Goal: Task Accomplishment & Management: Use online tool/utility

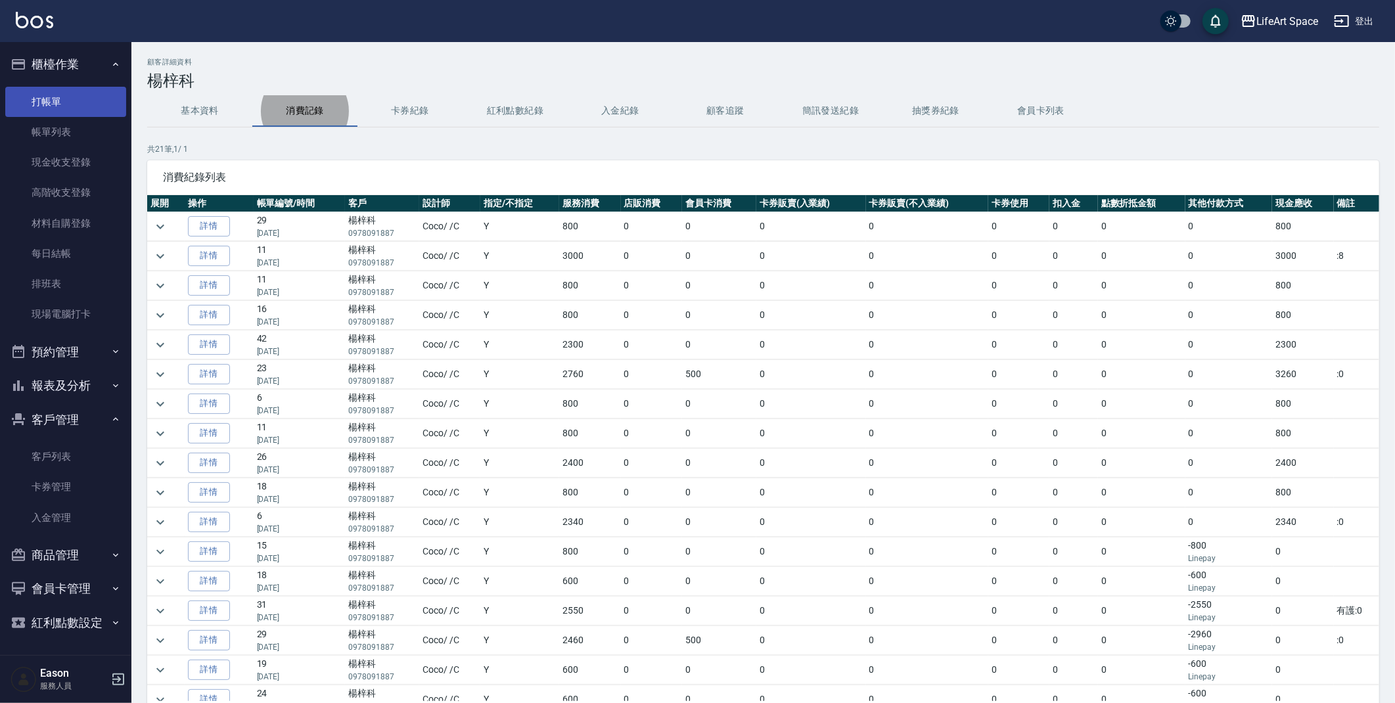
click at [105, 99] on link "打帳單" at bounding box center [65, 102] width 121 height 30
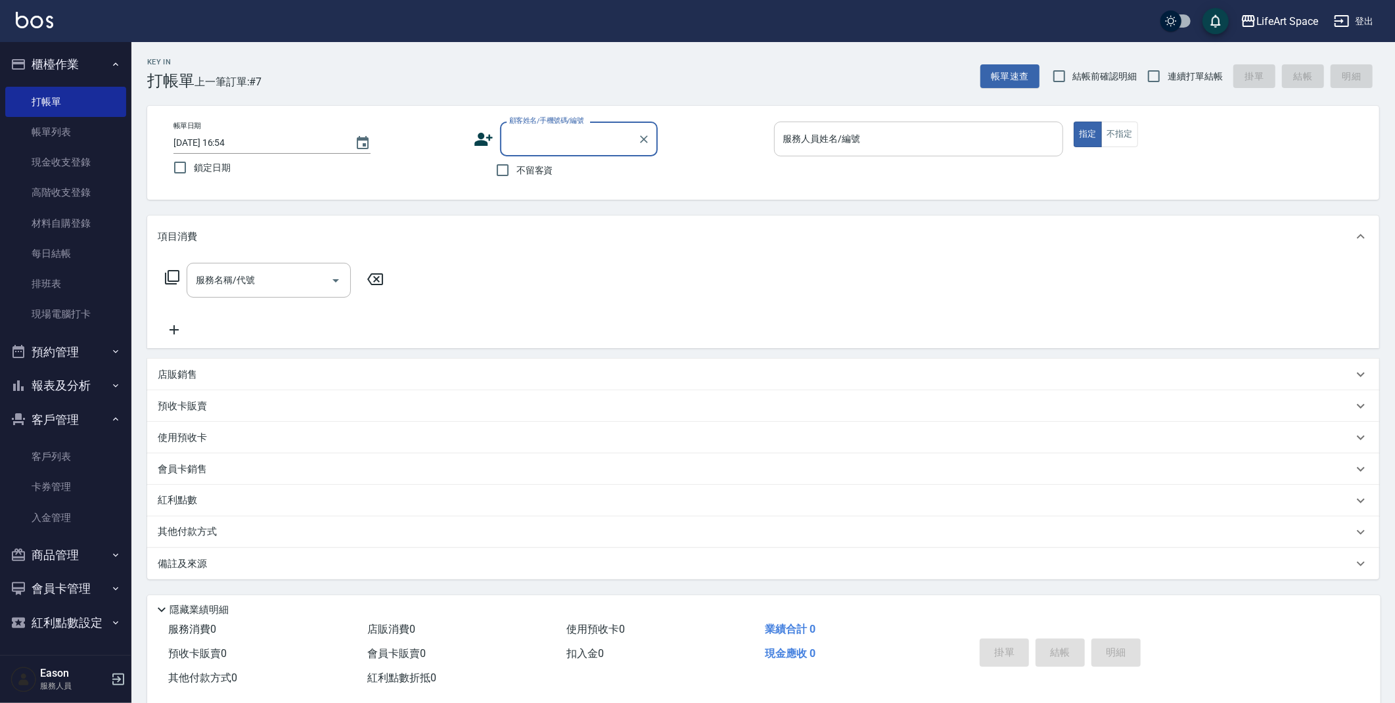
click at [807, 149] on input "服務人員姓名/編號" at bounding box center [919, 138] width 278 height 23
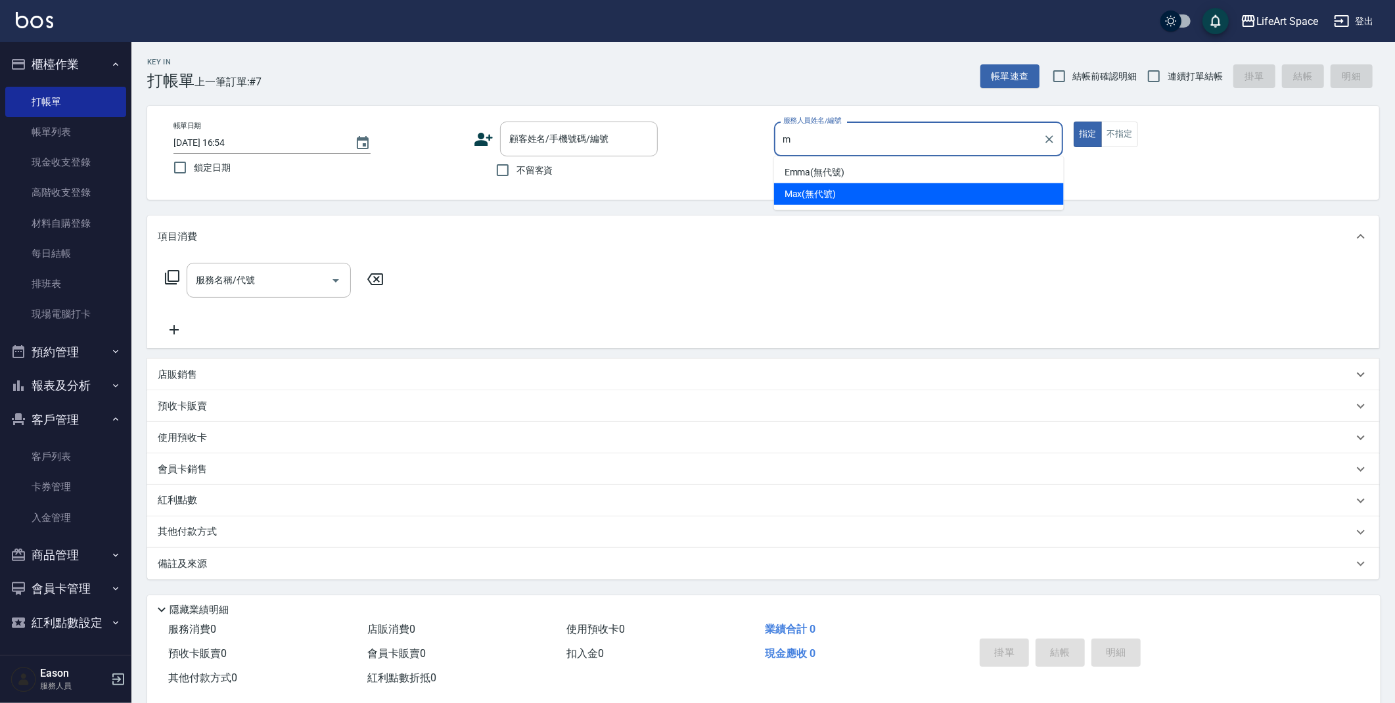
click at [813, 194] on span "Max (無代號)" at bounding box center [810, 194] width 52 height 14
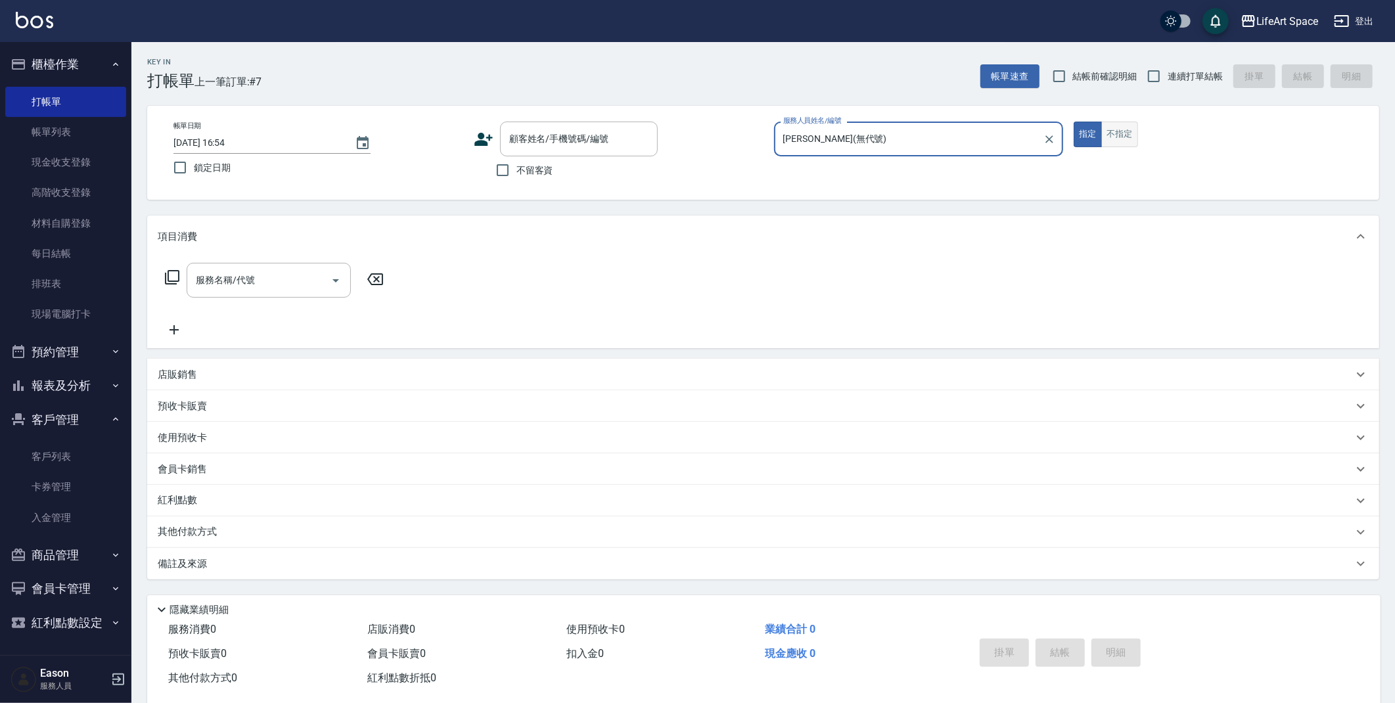
type input "[PERSON_NAME](無代號)"
click at [1133, 138] on button "不指定" at bounding box center [1119, 135] width 37 height 26
drag, startPoint x: 1082, startPoint y: 139, endPoint x: 1057, endPoint y: 148, distance: 26.4
click at [1082, 139] on button "指定" at bounding box center [1087, 135] width 28 height 26
click at [275, 292] on div "服務名稱/代號" at bounding box center [269, 280] width 164 height 35
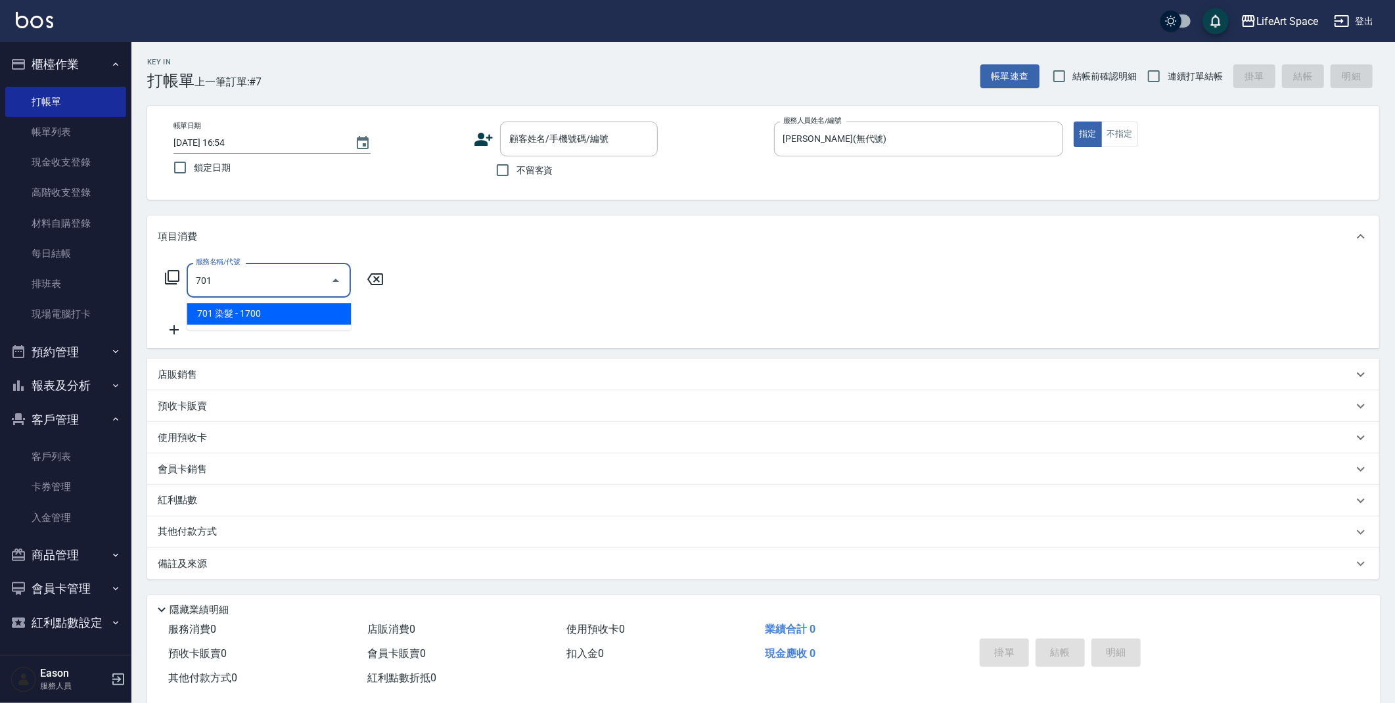
click at [235, 315] on span "701 染髮 - 1700" at bounding box center [269, 314] width 164 height 22
type input "701 染髮(701)"
click at [395, 284] on input "1700" at bounding box center [380, 280] width 43 height 35
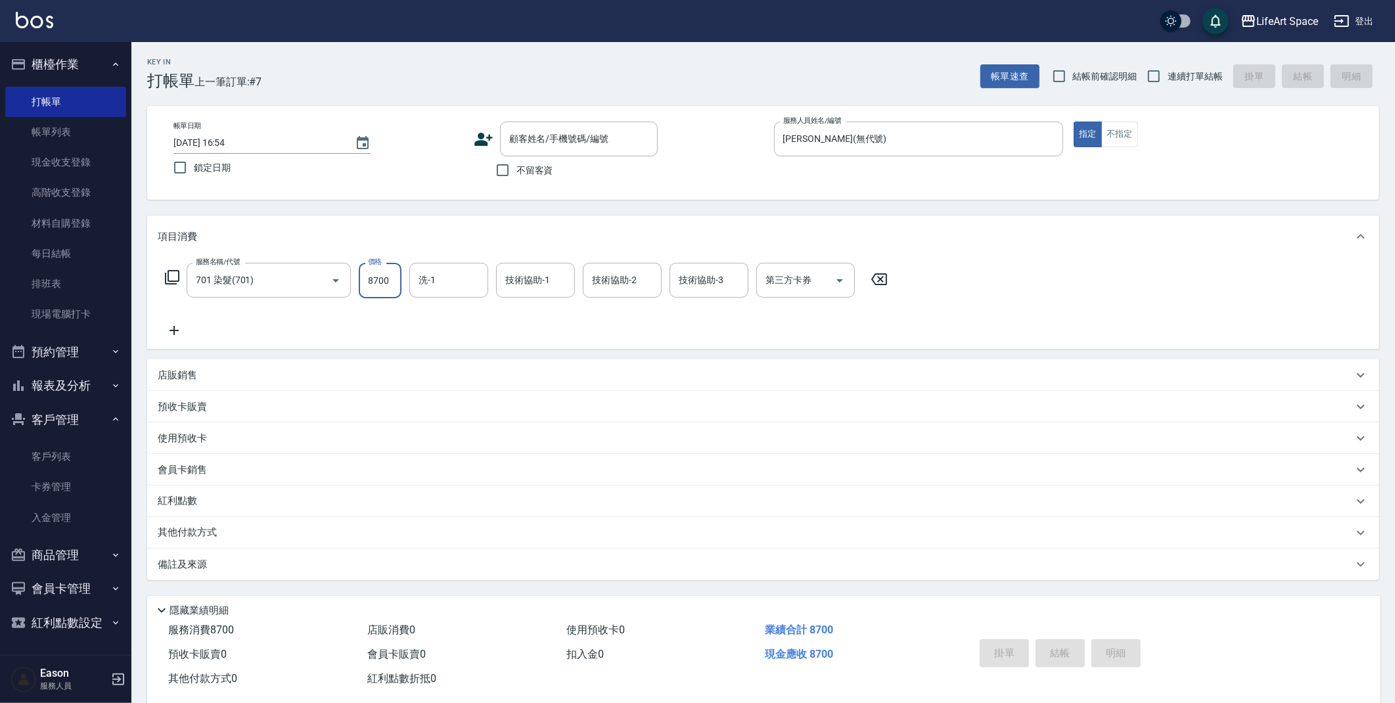
type input "8700"
click at [169, 327] on icon at bounding box center [174, 331] width 33 height 16
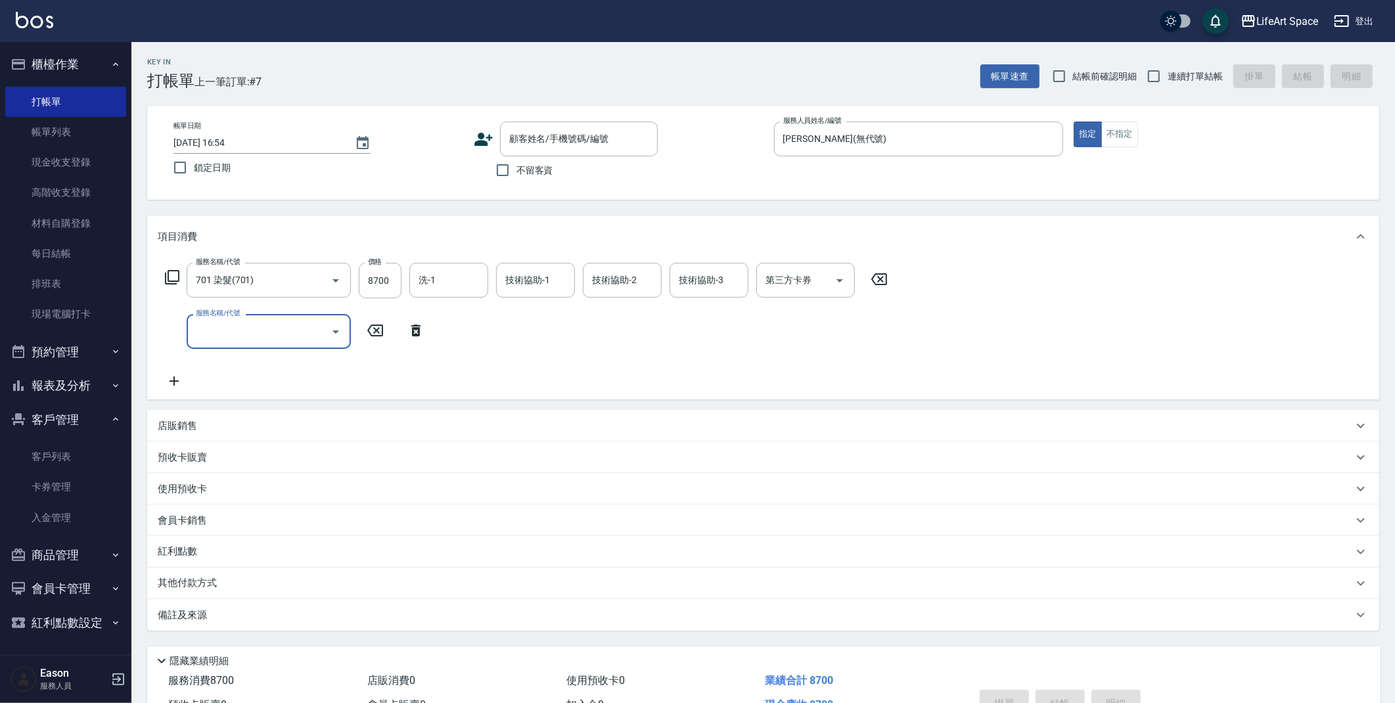
click at [246, 329] on input "服務名稱/代號" at bounding box center [258, 331] width 133 height 23
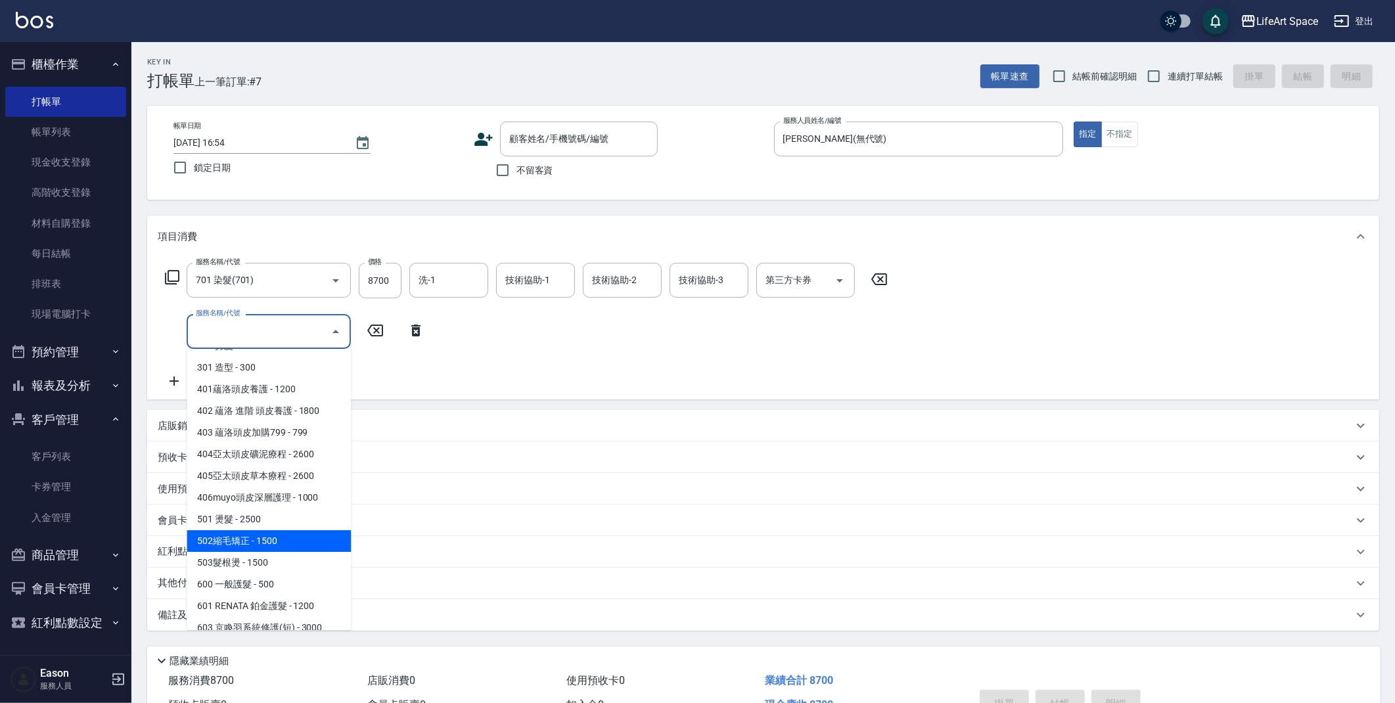
scroll to position [206, 0]
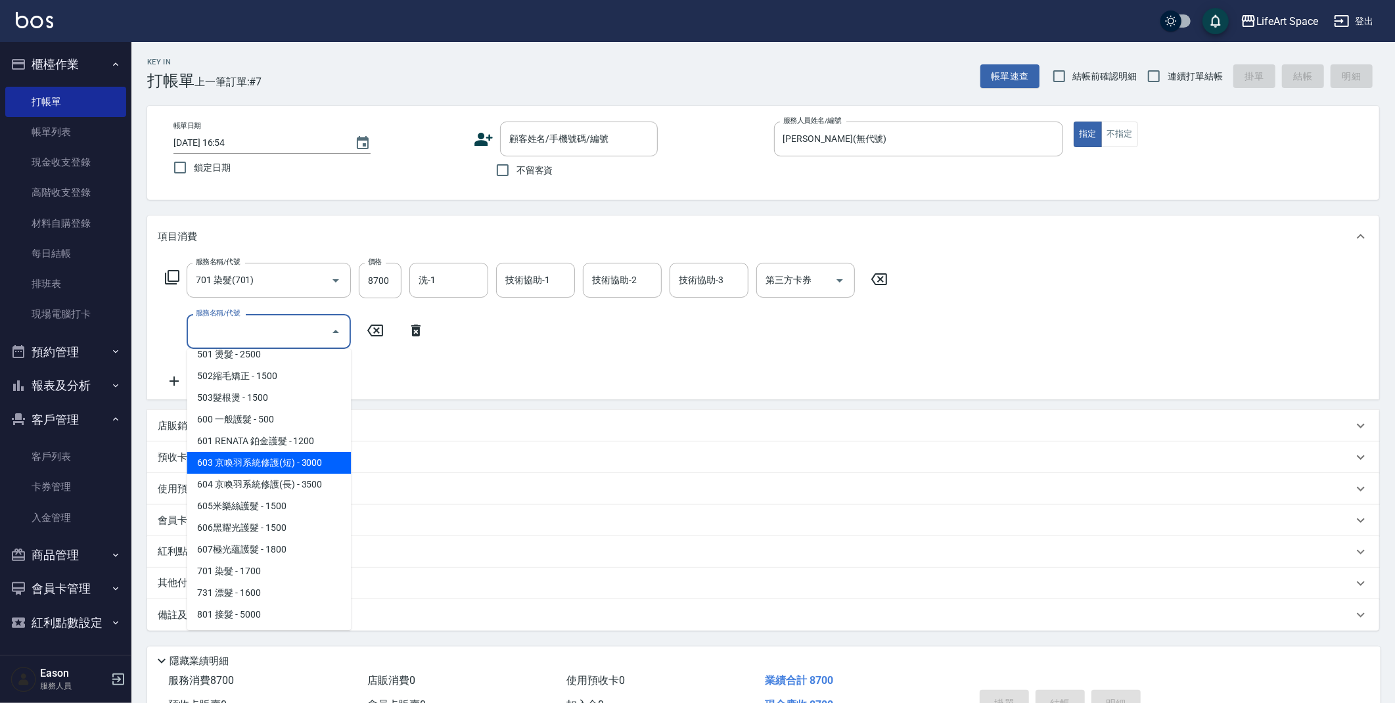
click at [303, 470] on span "603 京喚羽系統修護(短) - 3000" at bounding box center [269, 463] width 164 height 22
type input "603 京喚羽系統修護(短)(603)"
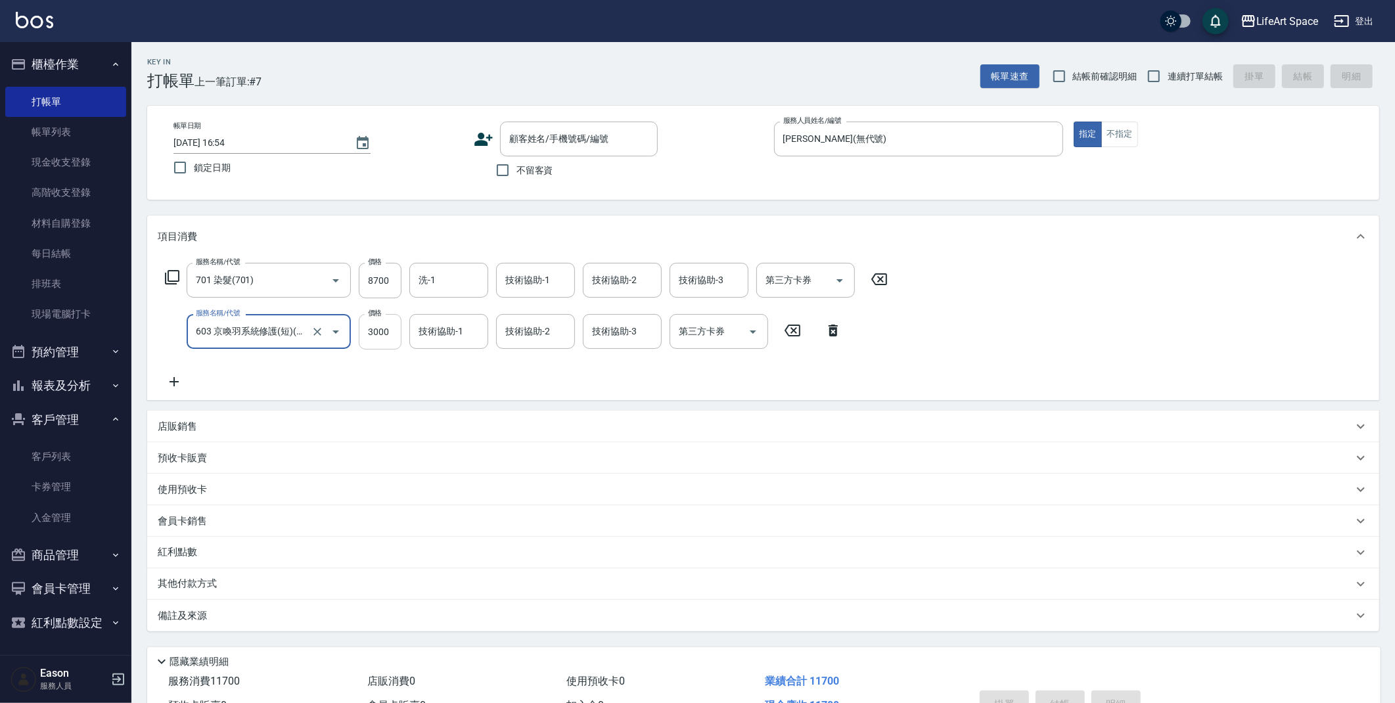
click at [385, 340] on input "3000" at bounding box center [380, 331] width 43 height 35
type input "2500"
click at [552, 287] on input "技術協助-1" at bounding box center [535, 280] width 67 height 23
click at [538, 342] on span "Nita (無代號)" at bounding box center [531, 349] width 51 height 14
type input "Nita (無代號)"
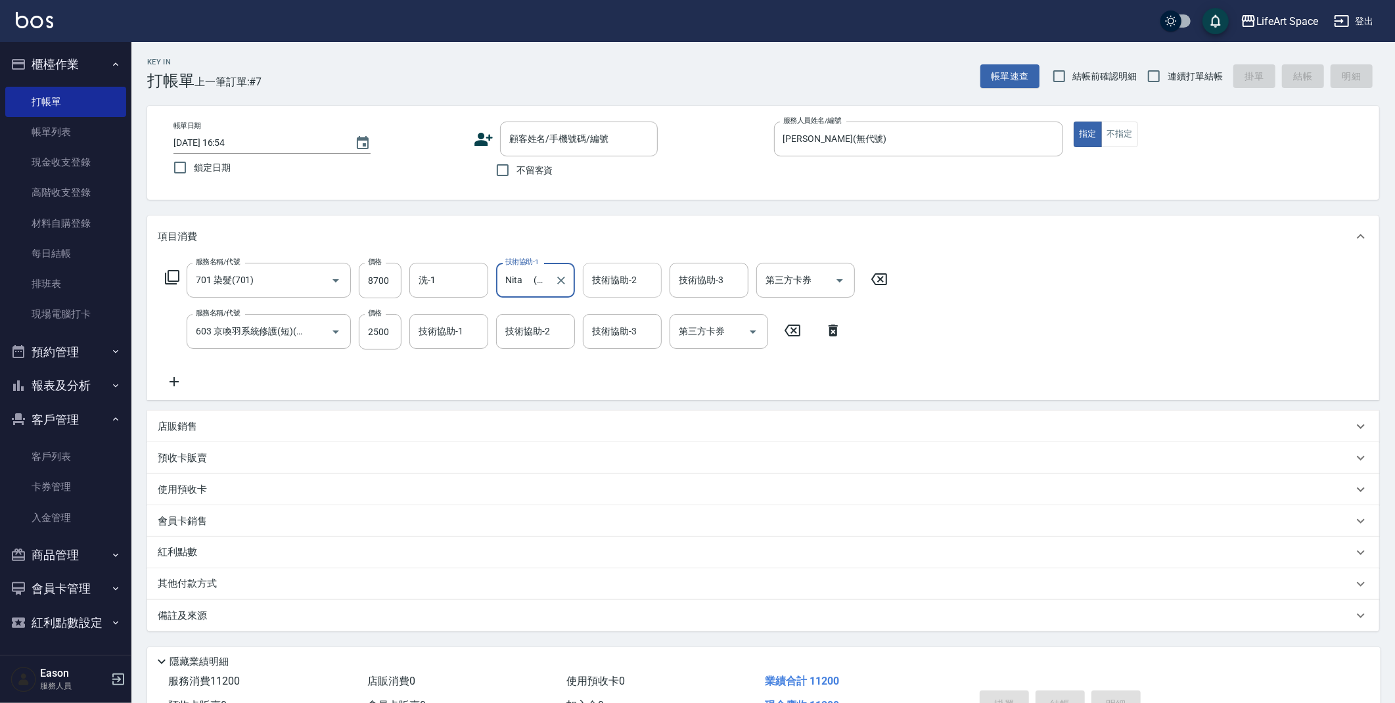
click at [627, 273] on div "技術協助-2 技術協助-2" at bounding box center [622, 280] width 79 height 35
click at [624, 338] on div "Nita (無代號)" at bounding box center [622, 349] width 79 height 22
type input "Nita (無代號)"
click at [683, 286] on div "技術協助-3 技術協助-3" at bounding box center [708, 280] width 79 height 35
click at [689, 342] on span "Nita (無代號)" at bounding box center [705, 349] width 51 height 14
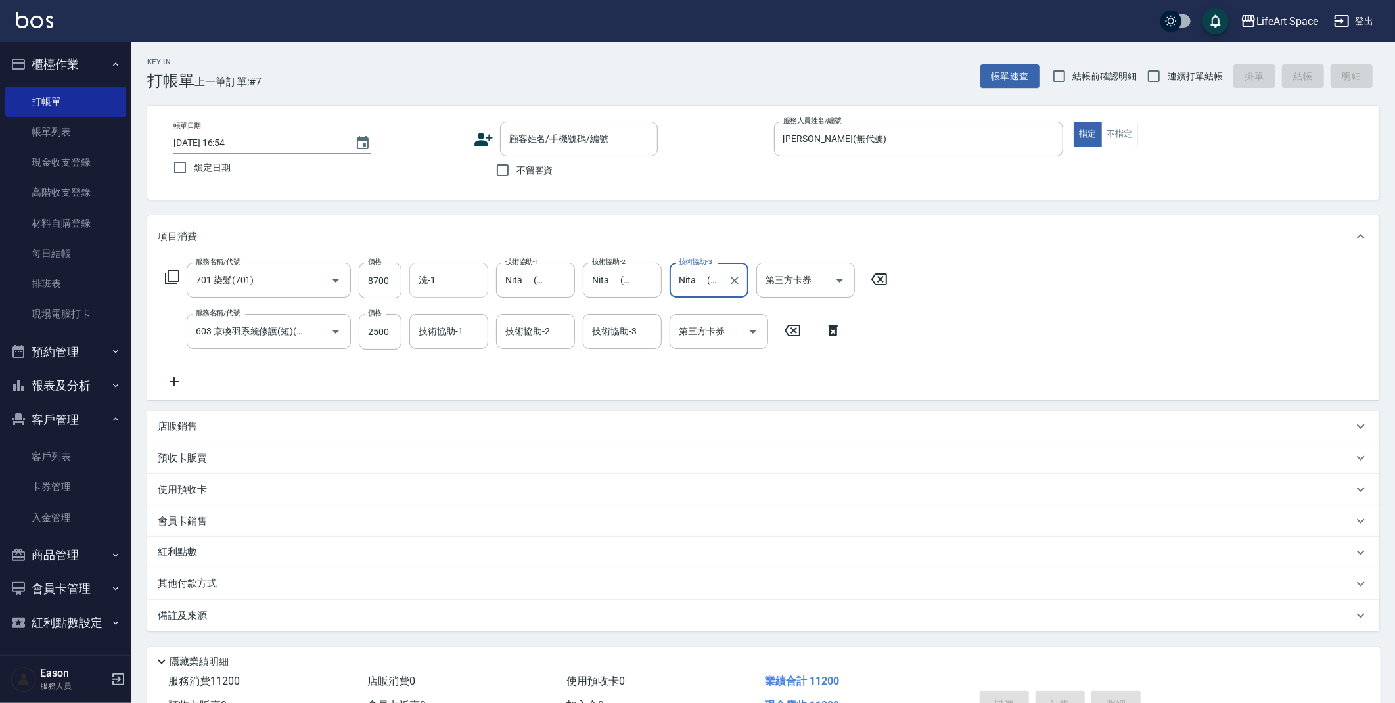
type input "Nita (無代號)"
click at [453, 282] on input "洗-1" at bounding box center [448, 280] width 67 height 23
click at [437, 342] on span "Nita (無代號)" at bounding box center [445, 349] width 51 height 14
click at [499, 336] on div "技術協助-2" at bounding box center [535, 331] width 79 height 35
type input "Nita (無代號)"
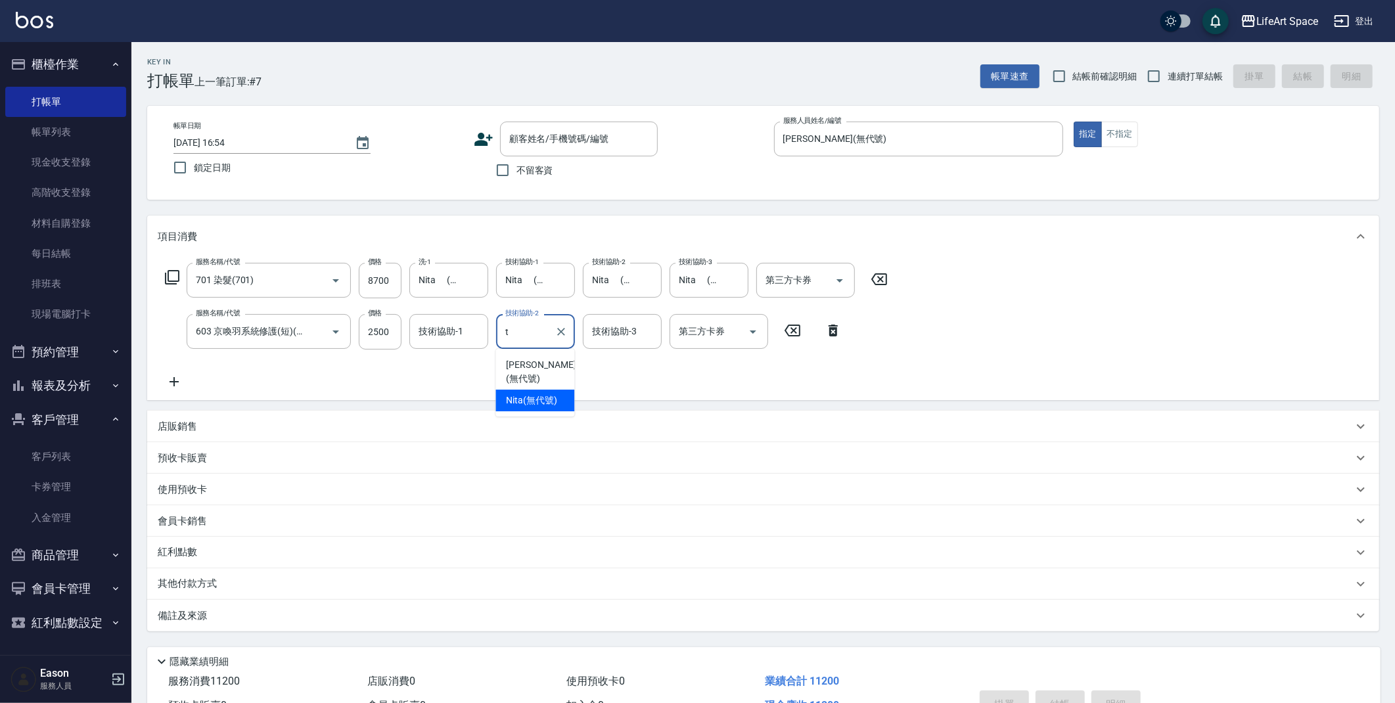
click at [524, 394] on span "Nita (無代號)" at bounding box center [531, 401] width 51 height 14
type input "Nita (無代號)"
click at [408, 309] on div "服務名稱/代號 701 染髮(701) 服務名稱/代號 價格 8700 價格 洗-1 Nita (無代號) 洗-1 技術協助-1 Nita (無代號) 技術協…" at bounding box center [527, 326] width 738 height 127
click at [441, 325] on div "技術協助-1 技術協助-1" at bounding box center [448, 331] width 79 height 35
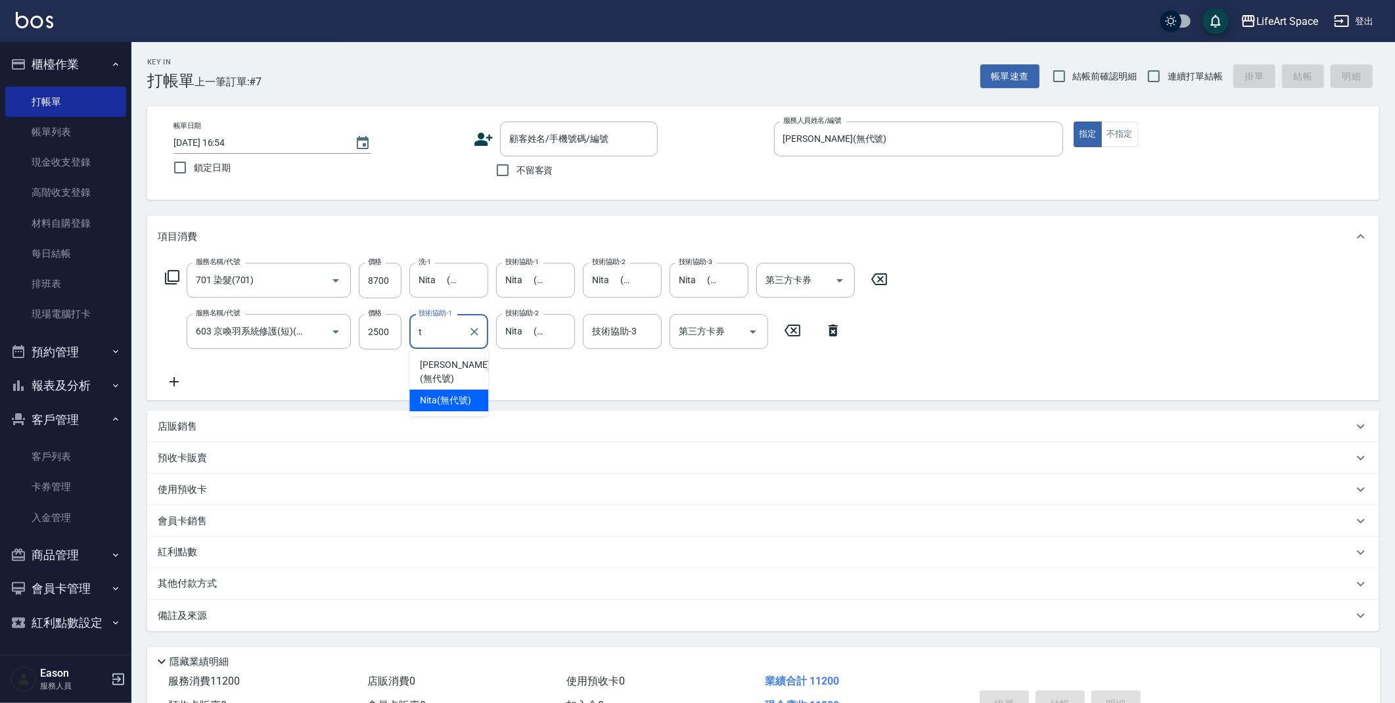
click at [454, 394] on span "Nita (無代號)" at bounding box center [445, 401] width 51 height 14
type input "Nita (無代號)"
click at [594, 349] on div "技術協助-3 技術協助-3" at bounding box center [626, 331] width 87 height 35
click at [598, 344] on div "技術協助-3" at bounding box center [622, 331] width 79 height 35
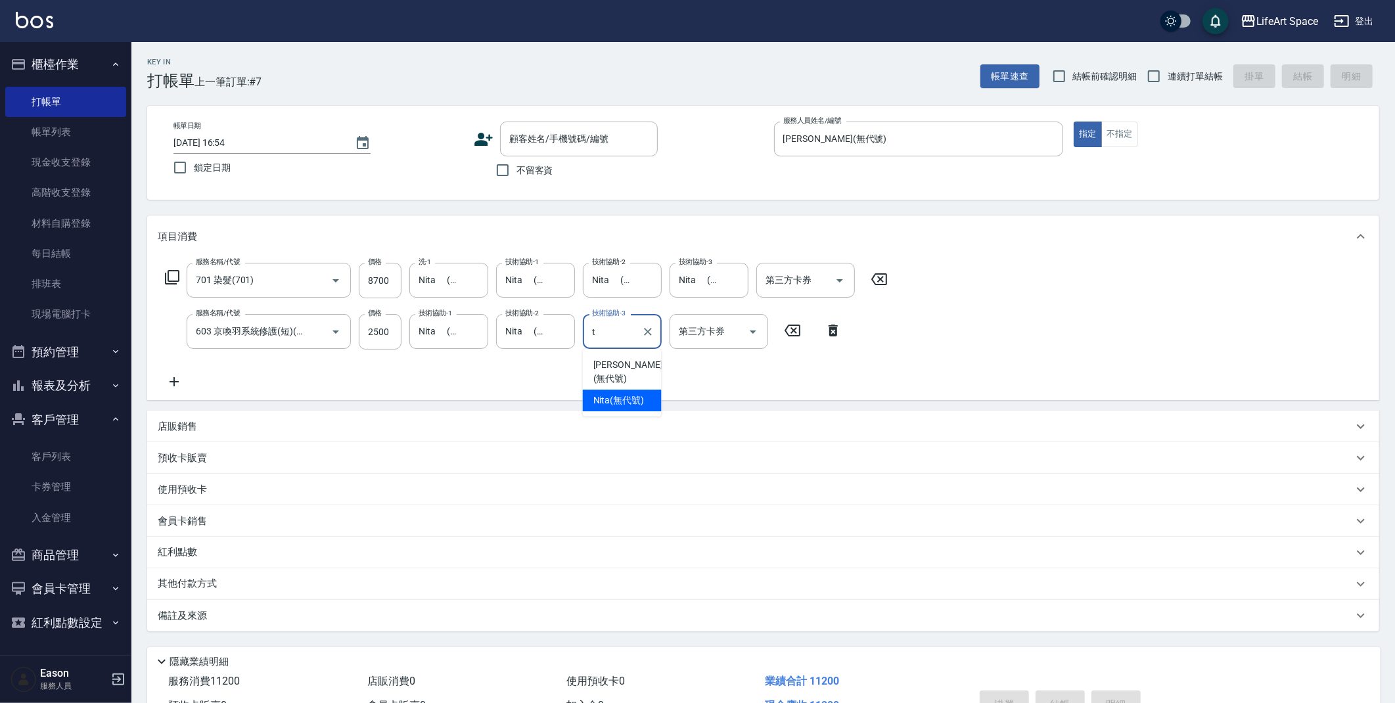
click at [625, 394] on span "Nita (無代號)" at bounding box center [618, 401] width 51 height 14
type input "Nita (無代號)"
click at [388, 608] on div "備註及來源" at bounding box center [763, 616] width 1232 height 32
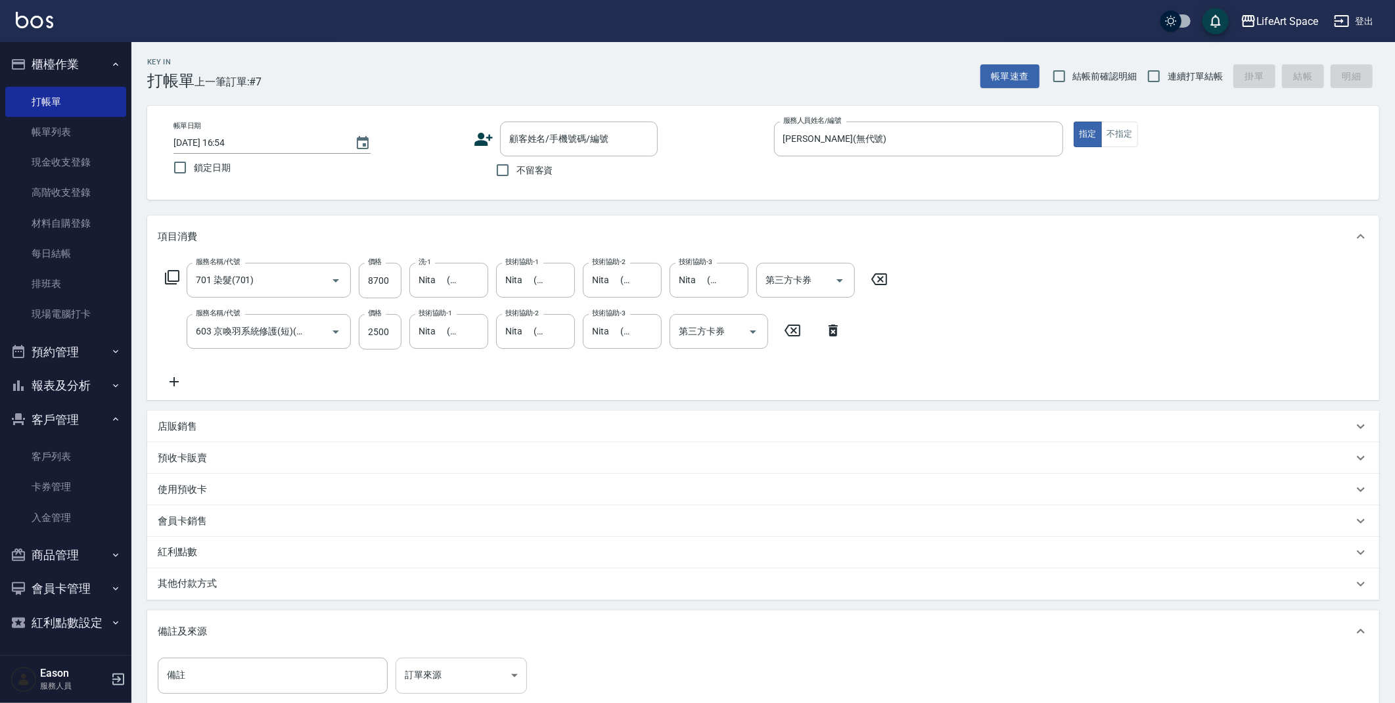
click at [465, 675] on body "LifeArt Space 登出 櫃檯作業 打帳單 帳單列表 現金收支登錄 高階收支登錄 材料自購登錄 每日結帳 排班表 現場電腦打卡 預約管理 預約管理 單…" at bounding box center [697, 431] width 1395 height 863
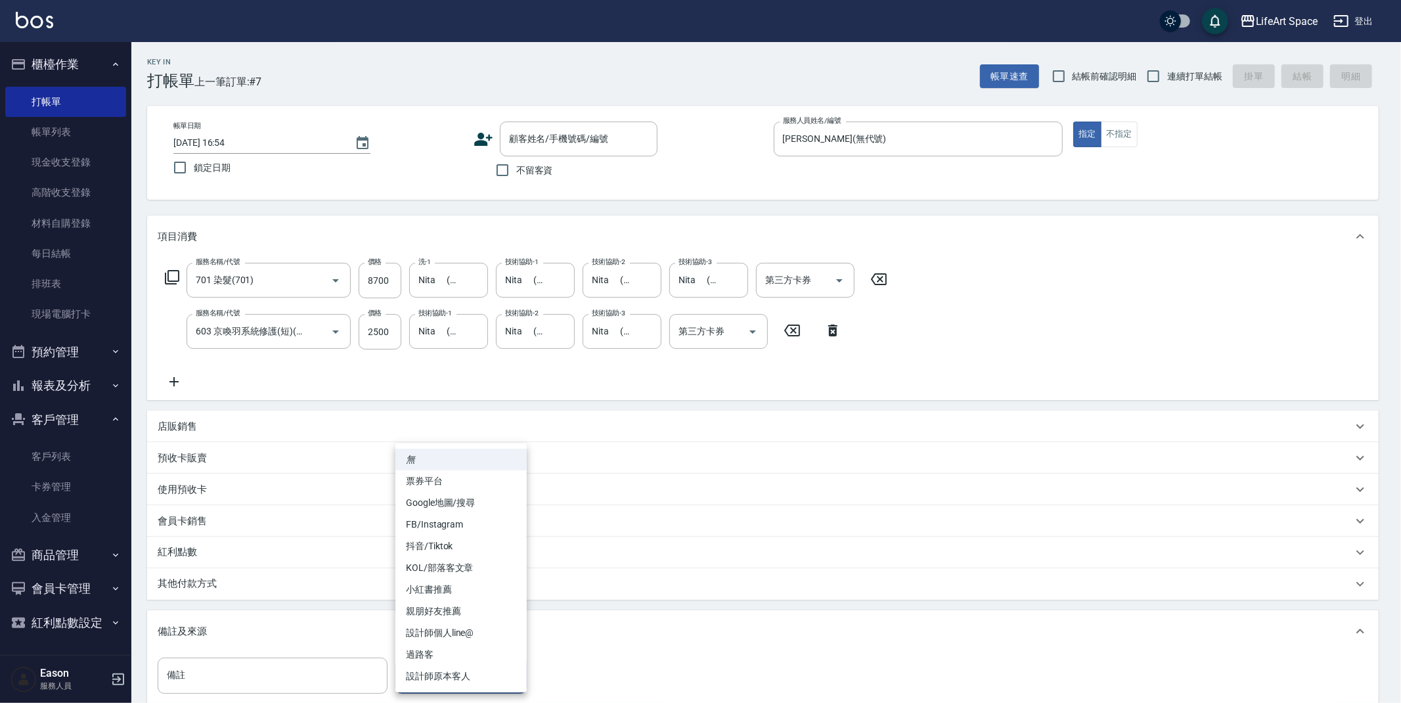
click at [462, 634] on li "設計師個人line@" at bounding box center [460, 633] width 131 height 22
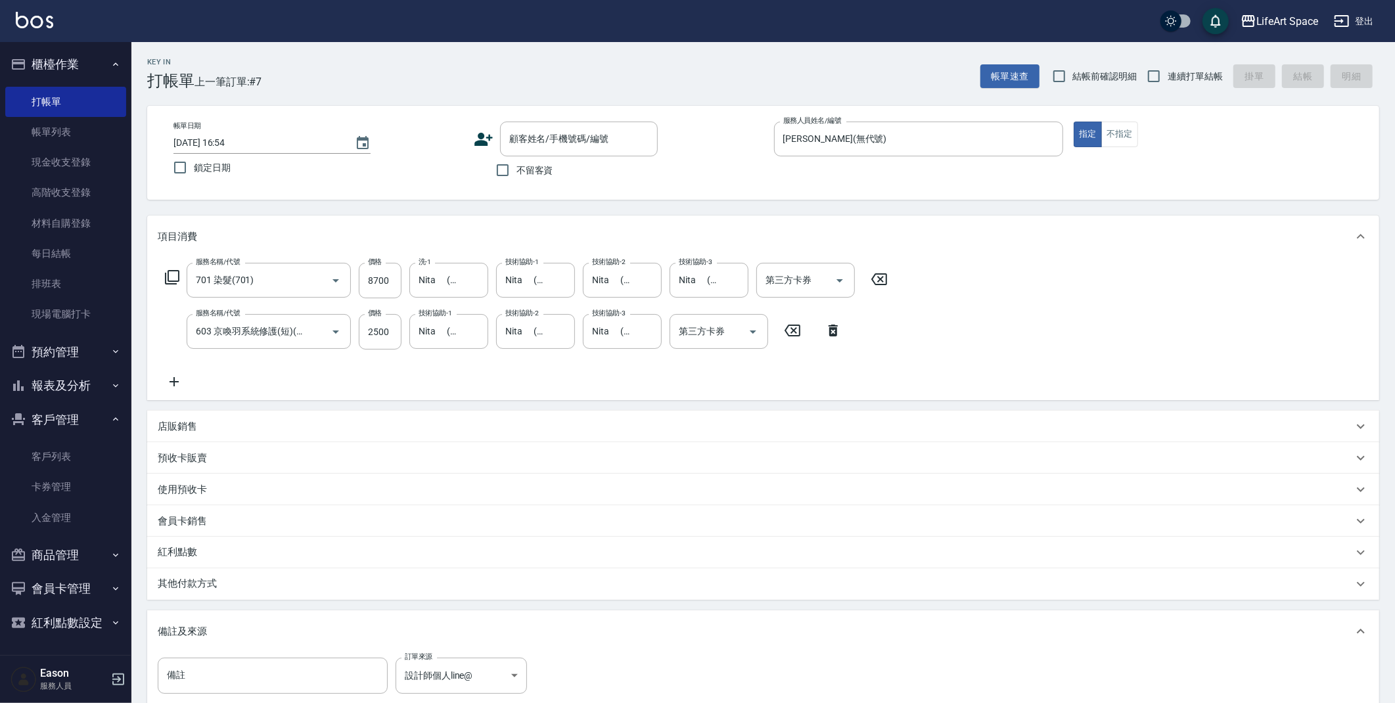
click at [462, 653] on li "設計師個人line@" at bounding box center [461, 659] width 99 height 12
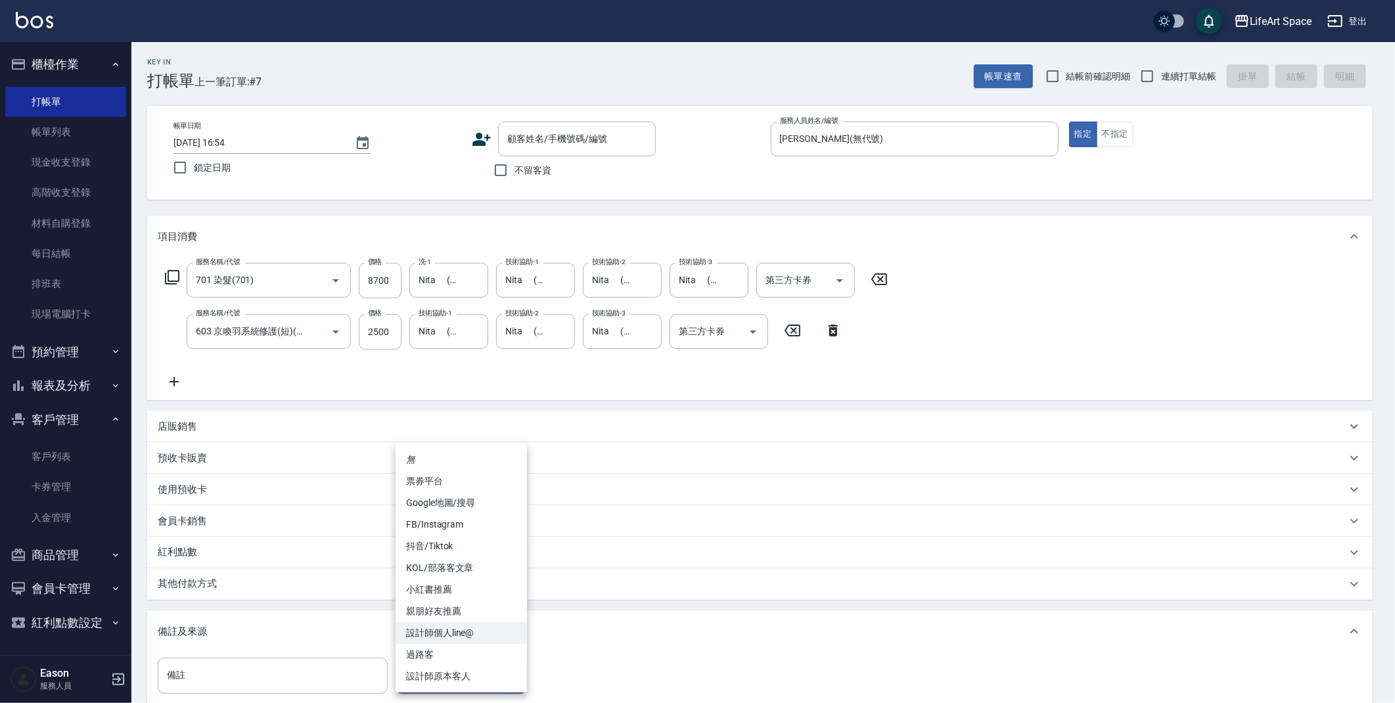
click at [484, 664] on body "LifeArt Space 登出 櫃檯作業 打帳單 帳單列表 現金收支登錄 高階收支登錄 材料自購登錄 每日結帳 排班表 現場電腦打卡 預約管理 預約管理 單…" at bounding box center [697, 431] width 1395 height 863
click at [475, 685] on li "設計師原本客人" at bounding box center [460, 677] width 131 height 22
type input "設計師原本客人"
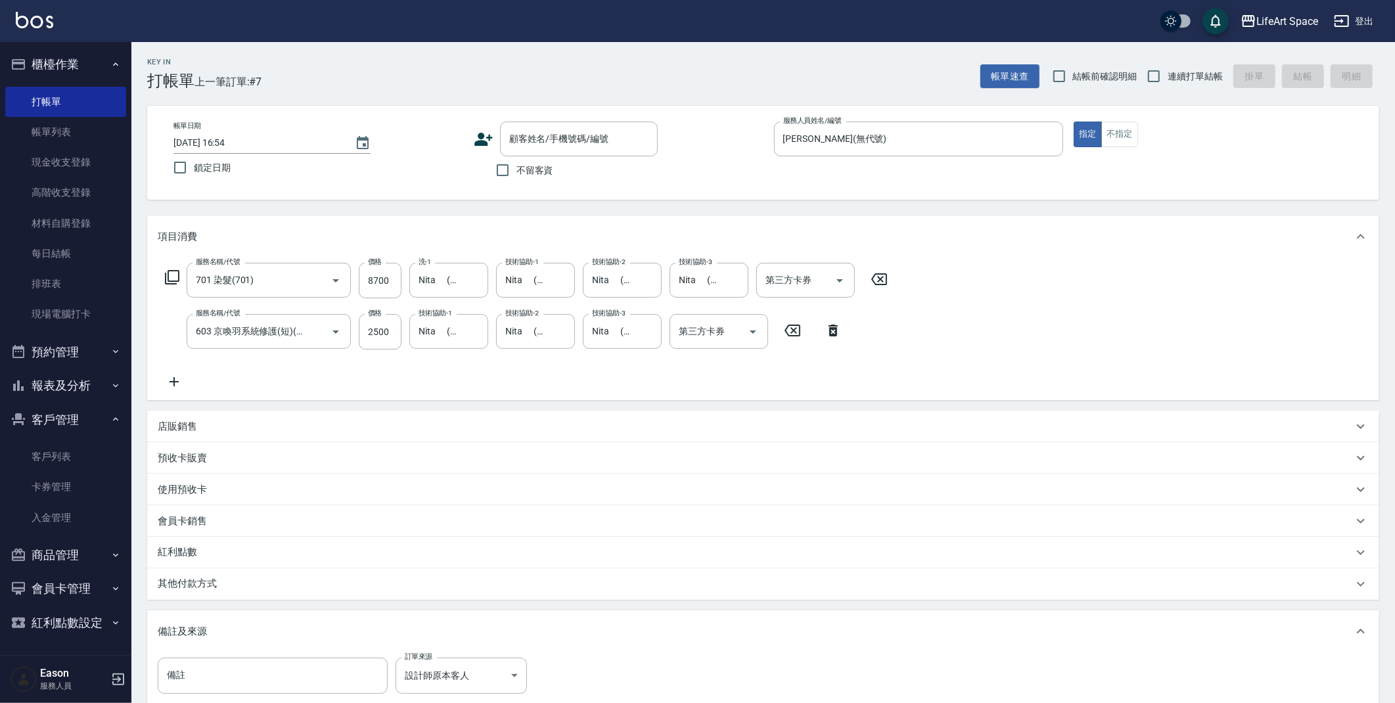
click at [310, 574] on div "其他付款方式" at bounding box center [763, 584] width 1232 height 32
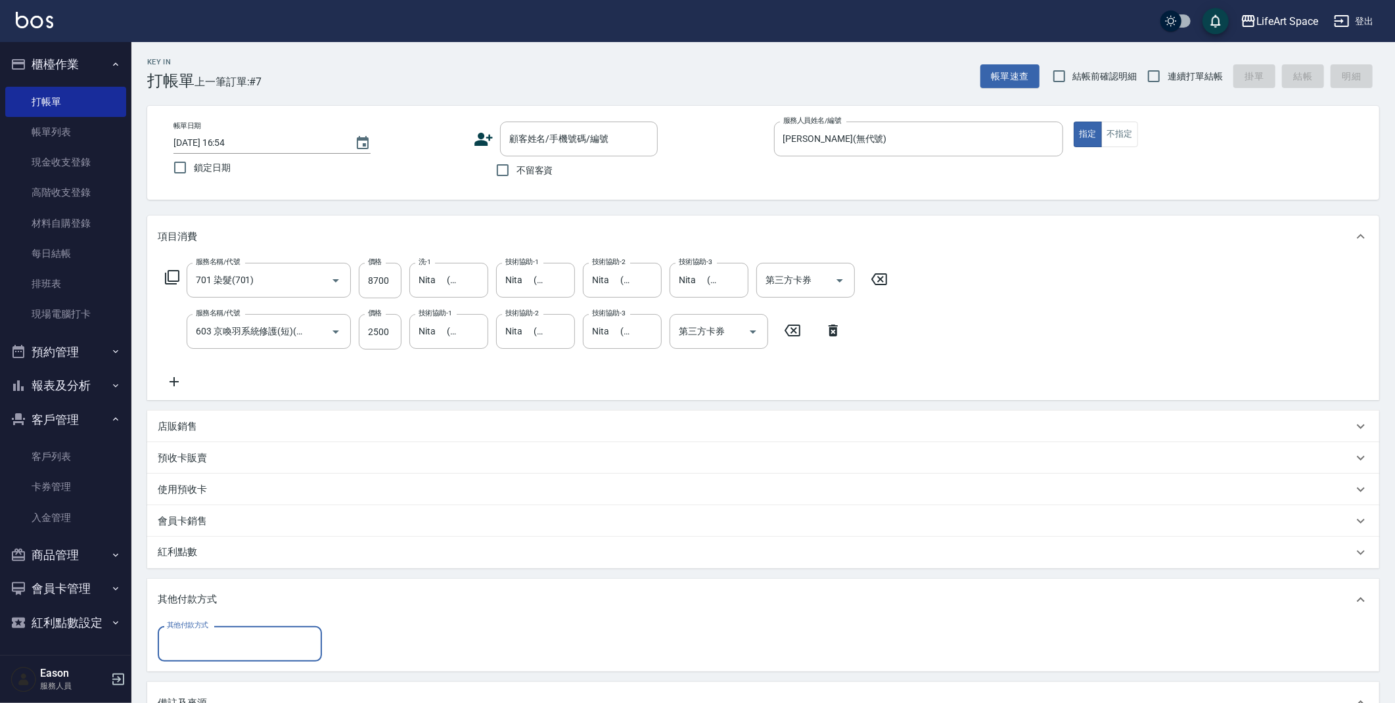
scroll to position [0, 0]
click at [263, 641] on input "其他付款方式" at bounding box center [240, 643] width 152 height 23
click at [233, 582] on span "信用卡" at bounding box center [240, 588] width 164 height 22
type input "信用卡"
type input "10200"
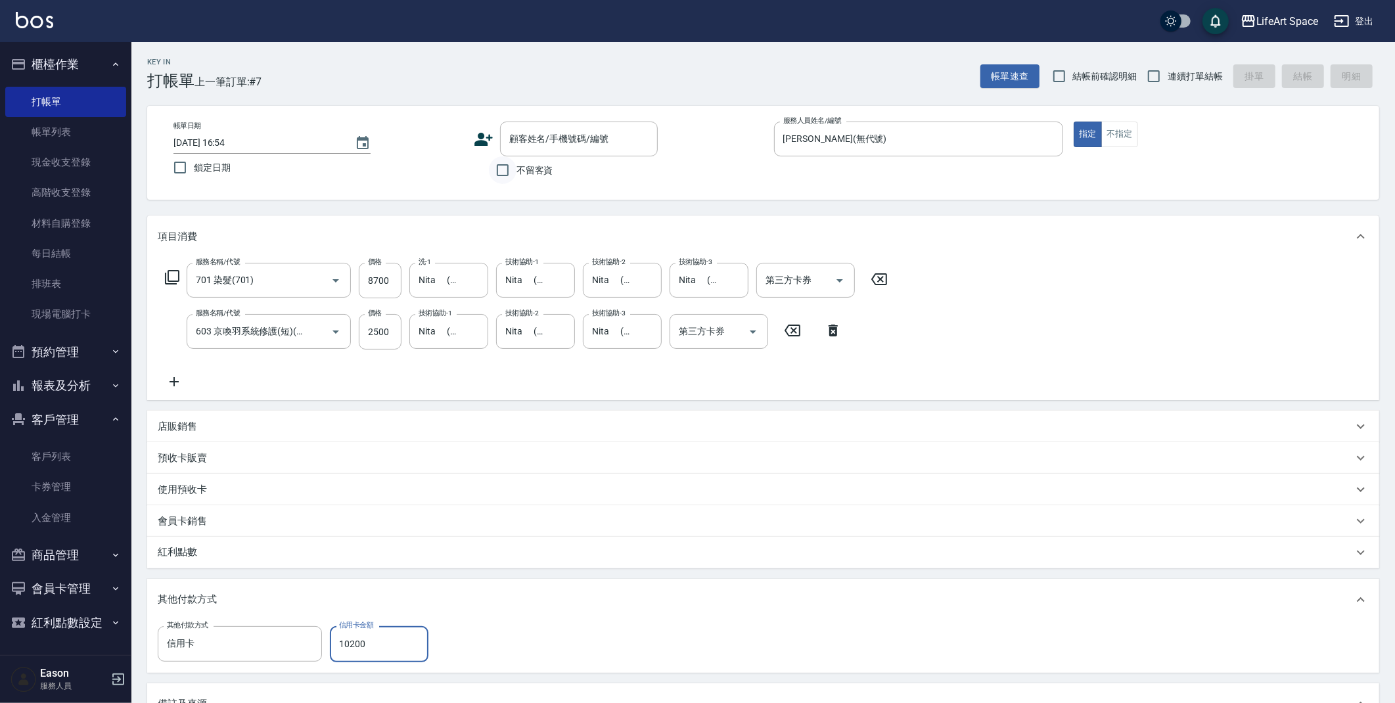
drag, startPoint x: 504, startPoint y: 173, endPoint x: 513, endPoint y: 181, distance: 12.1
click at [504, 174] on input "不留客資" at bounding box center [503, 170] width 28 height 28
checkbox input "true"
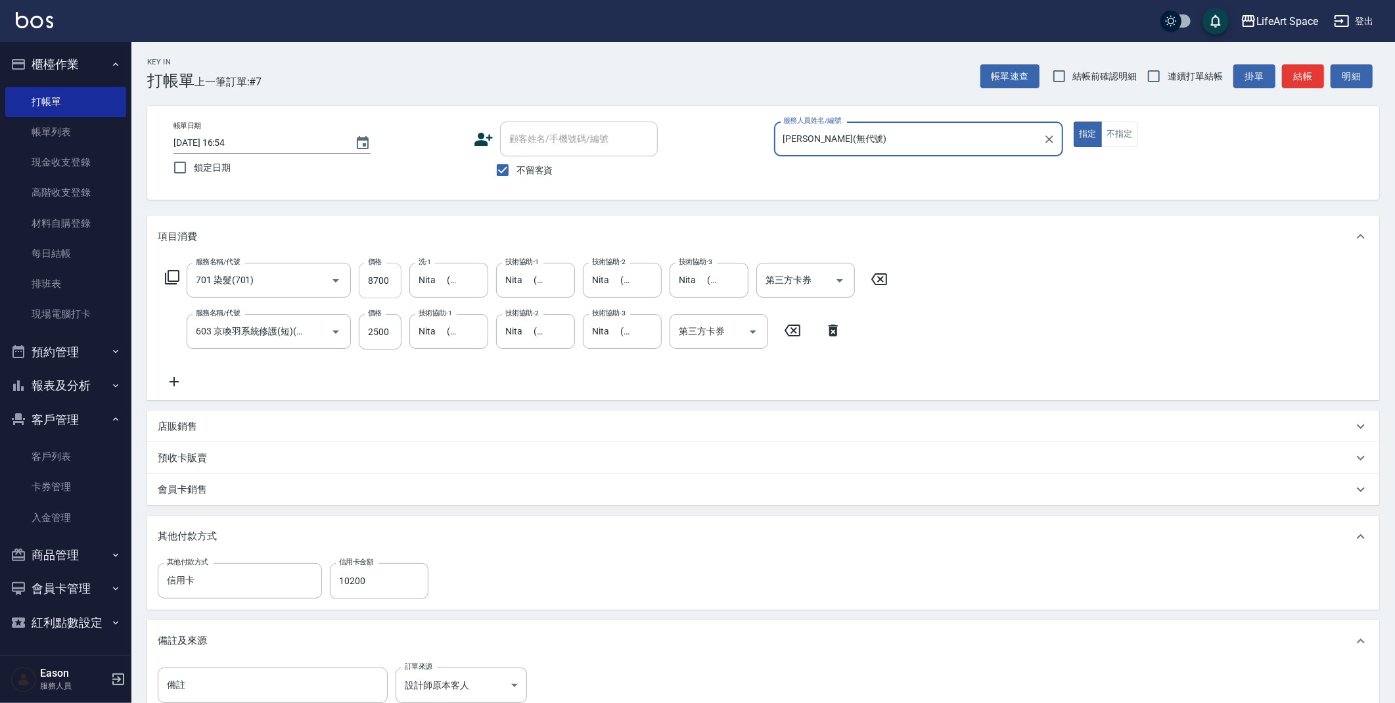
click at [394, 290] on input "8700" at bounding box center [380, 280] width 43 height 35
click at [394, 287] on input "8700" at bounding box center [380, 280] width 43 height 35
type input "77"
type input "0"
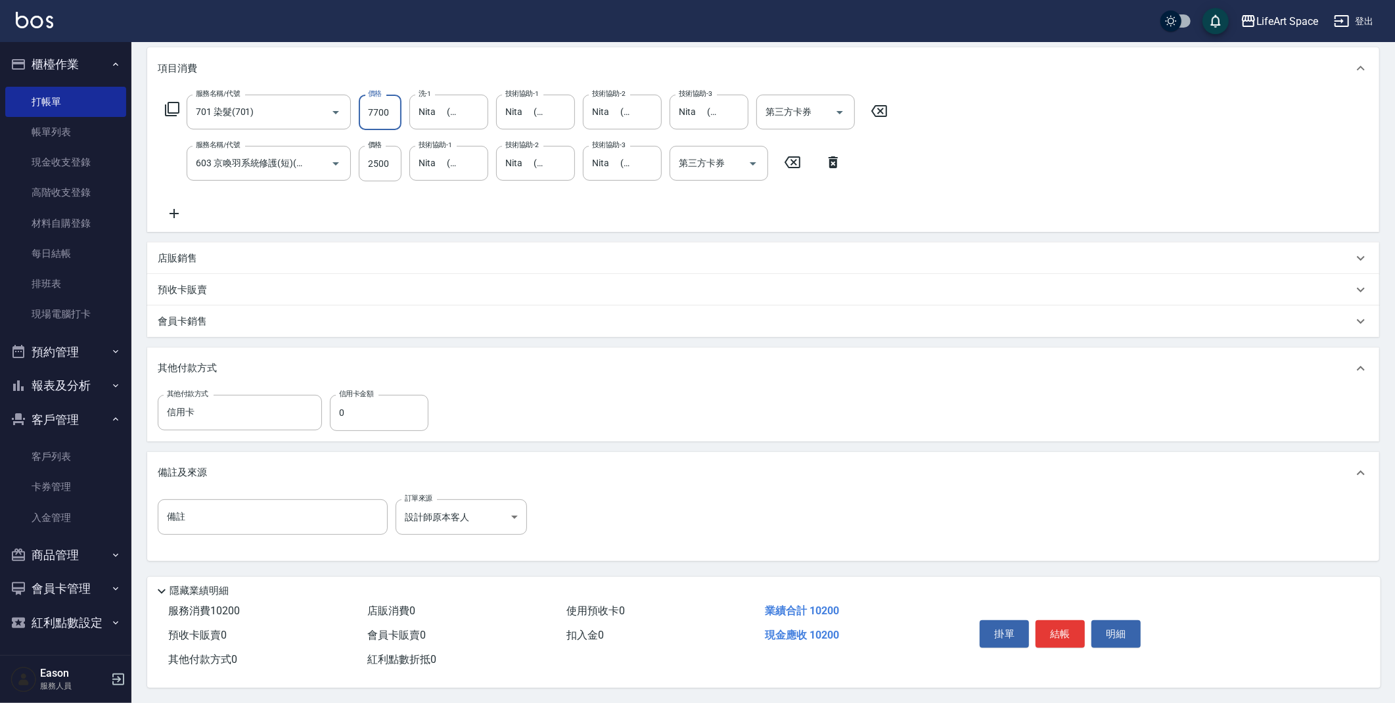
scroll to position [173, 0]
type input "7700"
drag, startPoint x: 409, startPoint y: 394, endPoint x: 410, endPoint y: 401, distance: 7.3
click at [410, 401] on input "0" at bounding box center [379, 411] width 99 height 35
type input "10200"
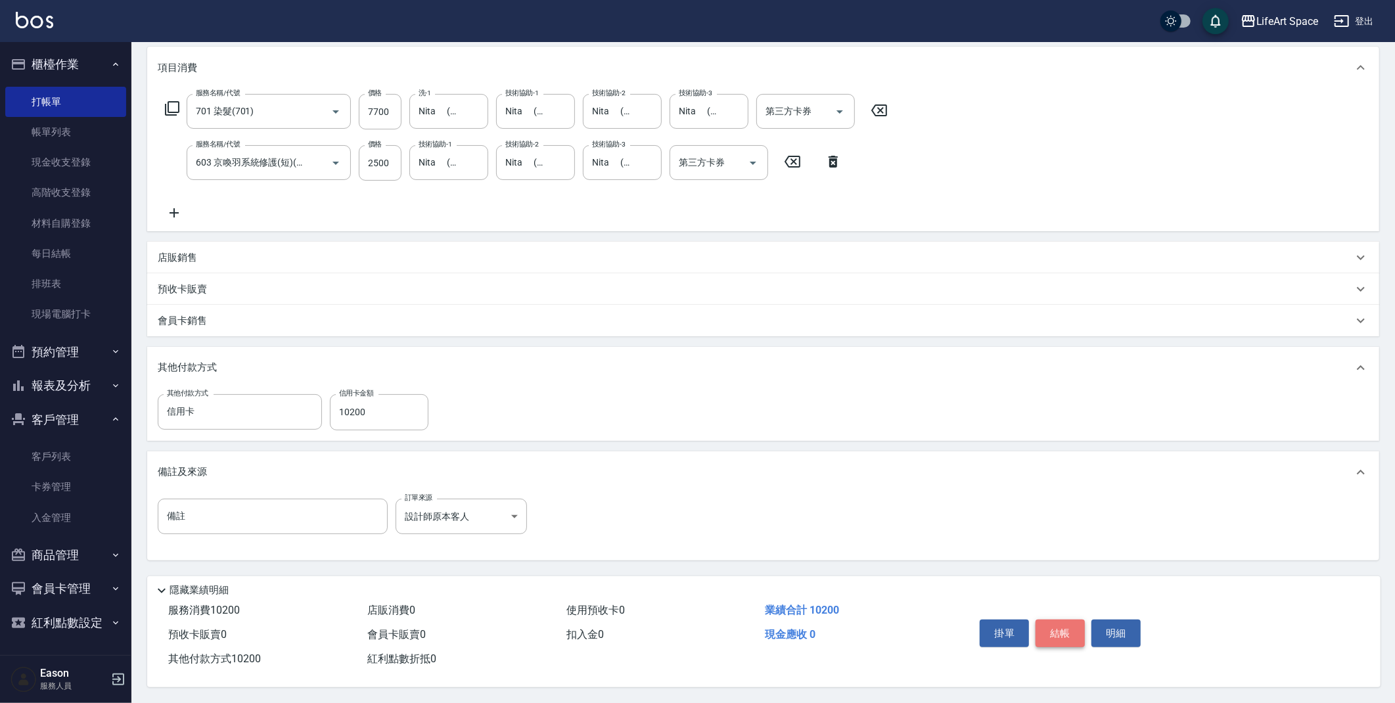
click at [1060, 627] on button "結帳" at bounding box center [1059, 634] width 49 height 28
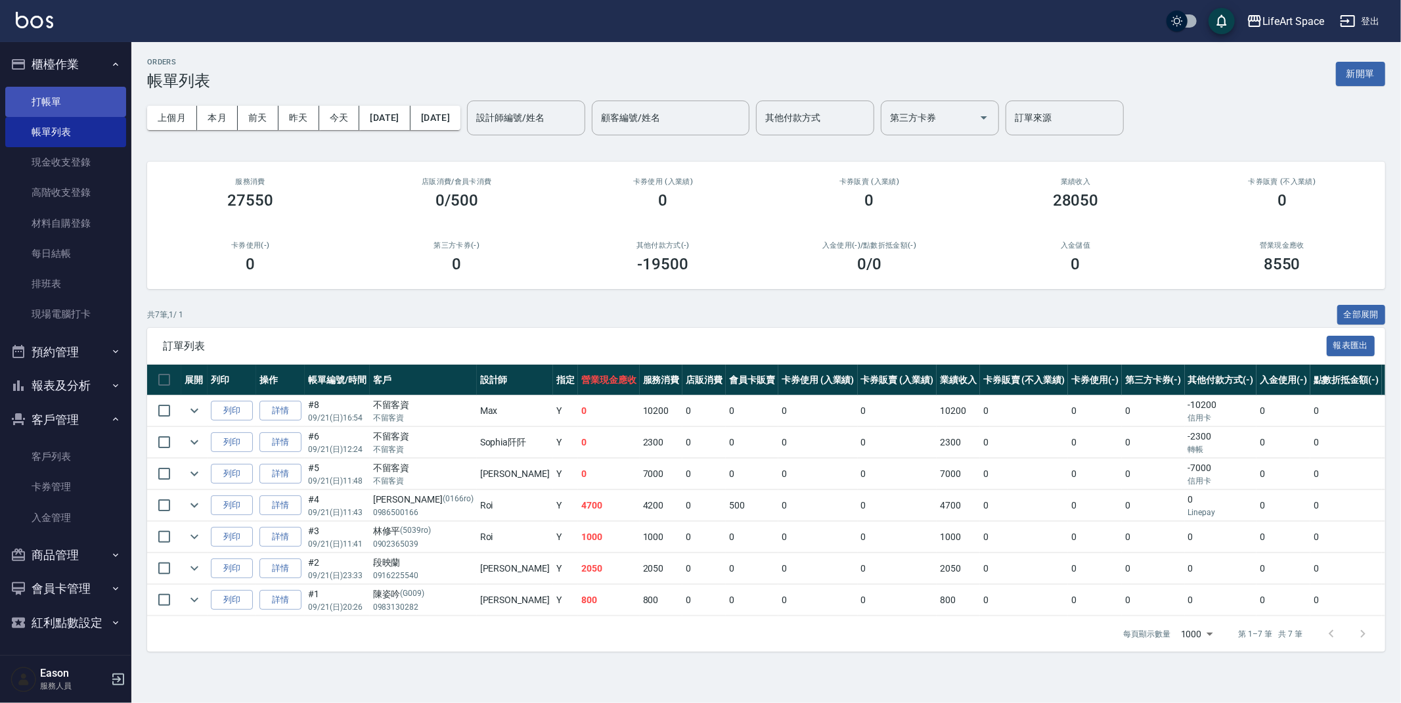
click at [79, 112] on link "打帳單" at bounding box center [65, 102] width 121 height 30
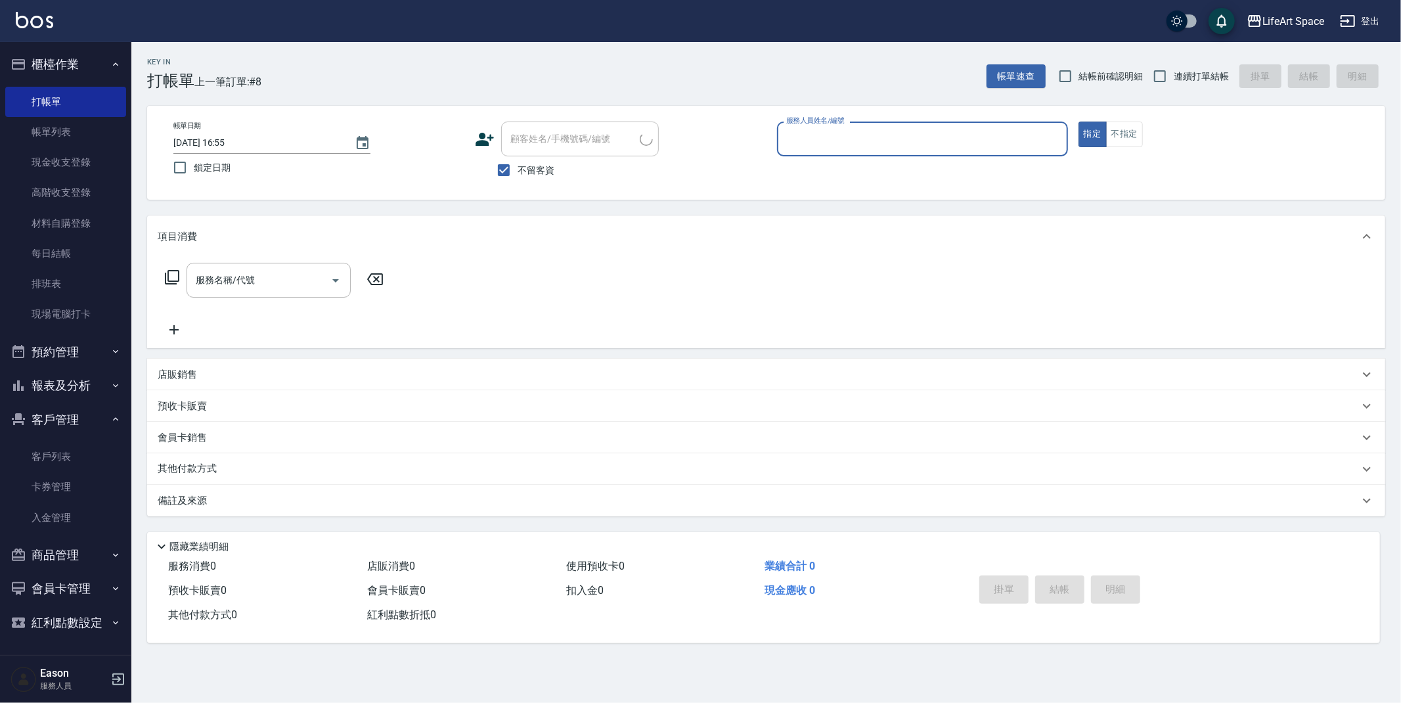
click at [917, 146] on input "服務人員姓名/編號" at bounding box center [922, 138] width 279 height 23
click at [841, 176] on div "Max (無代號)" at bounding box center [922, 173] width 291 height 22
type input "[PERSON_NAME](無代號)"
drag, startPoint x: 1133, startPoint y: 139, endPoint x: 1063, endPoint y: 146, distance: 70.7
click at [1133, 139] on button "不指定" at bounding box center [1124, 135] width 37 height 26
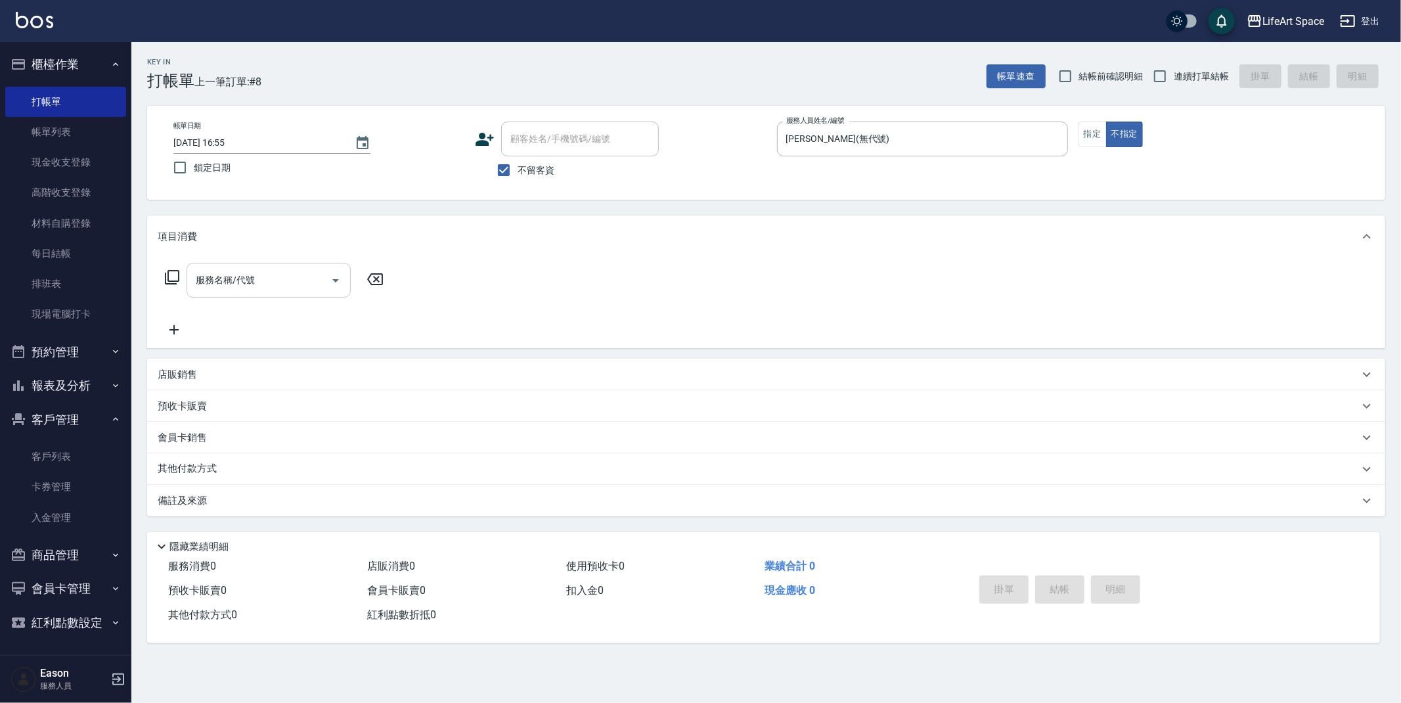
click at [322, 273] on input "服務名稱/代號" at bounding box center [258, 280] width 133 height 23
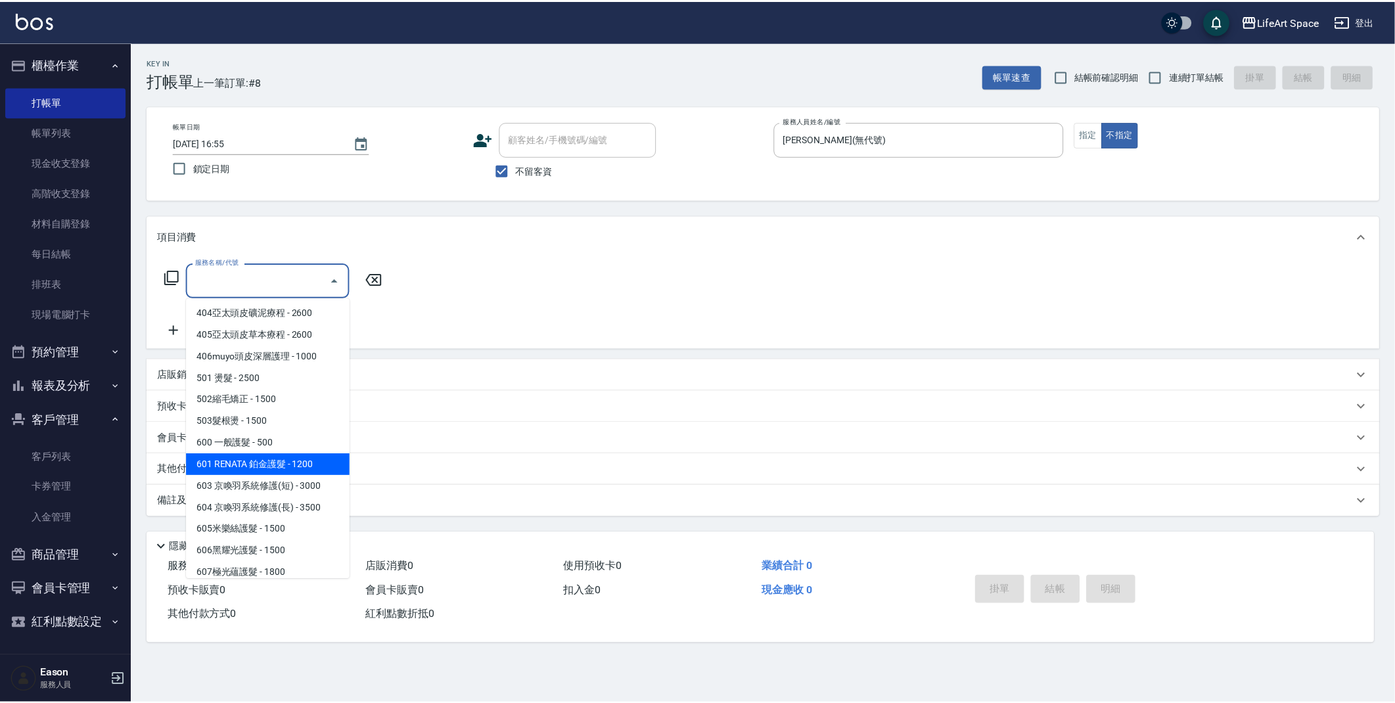
scroll to position [206, 0]
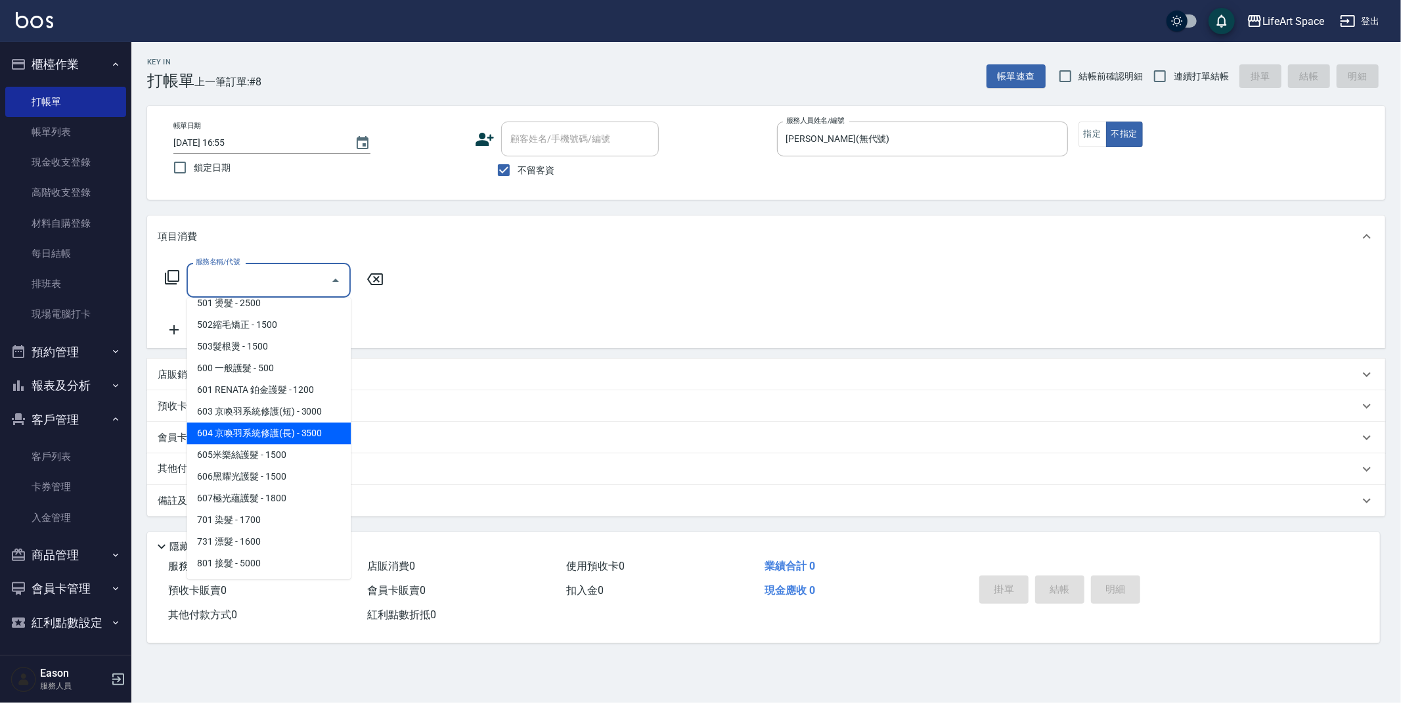
click at [300, 412] on span "603 京喚羽系統修護(短) - 3000" at bounding box center [269, 412] width 164 height 22
type input "603 京喚羽系統修護(短)(603)"
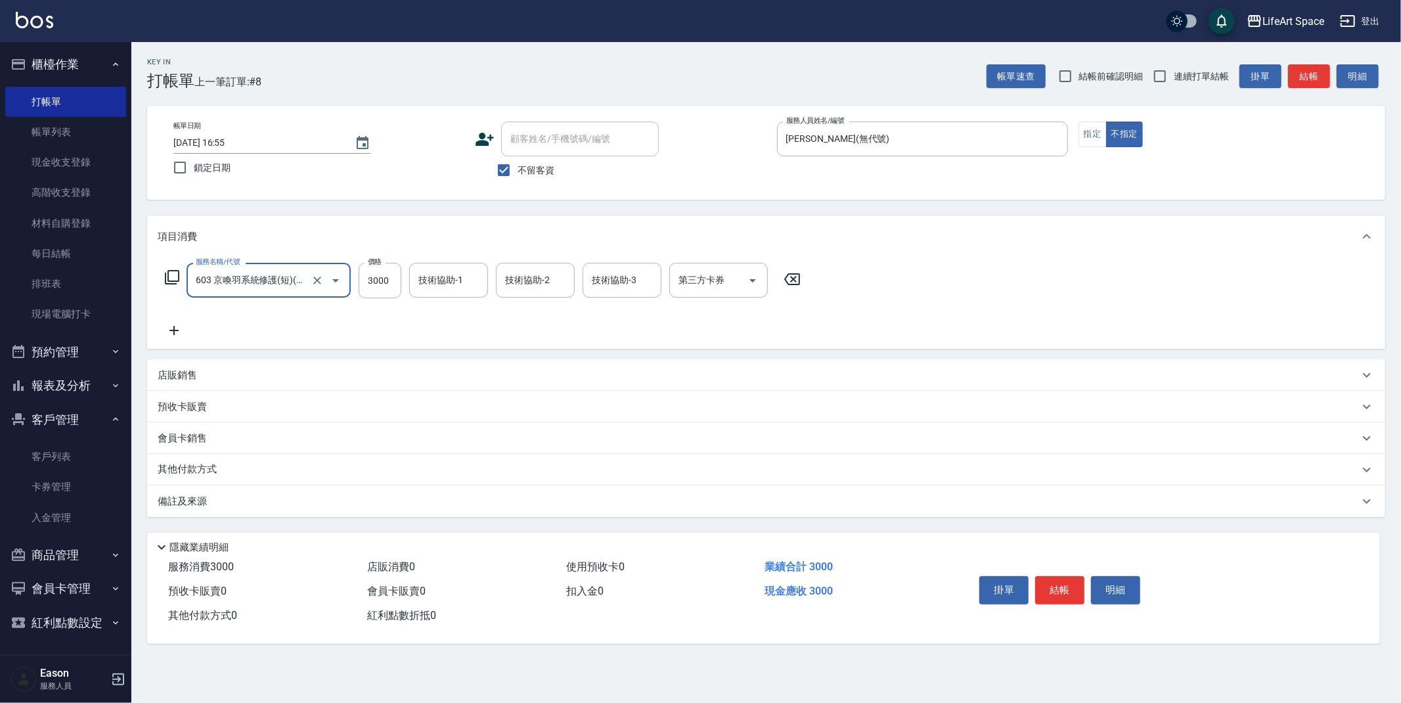
click at [401, 302] on div "服務名稱/代號 603 京喚羽系統修護(短)(603) 服務名稱/代號 價格 3000 價格 技術協助-1 技術協助-1 技術協助-2 技術協助-2 技術協助…" at bounding box center [483, 301] width 651 height 76
click at [399, 277] on input "3000" at bounding box center [380, 280] width 43 height 35
type input "4000"
click at [167, 334] on icon at bounding box center [174, 331] width 33 height 16
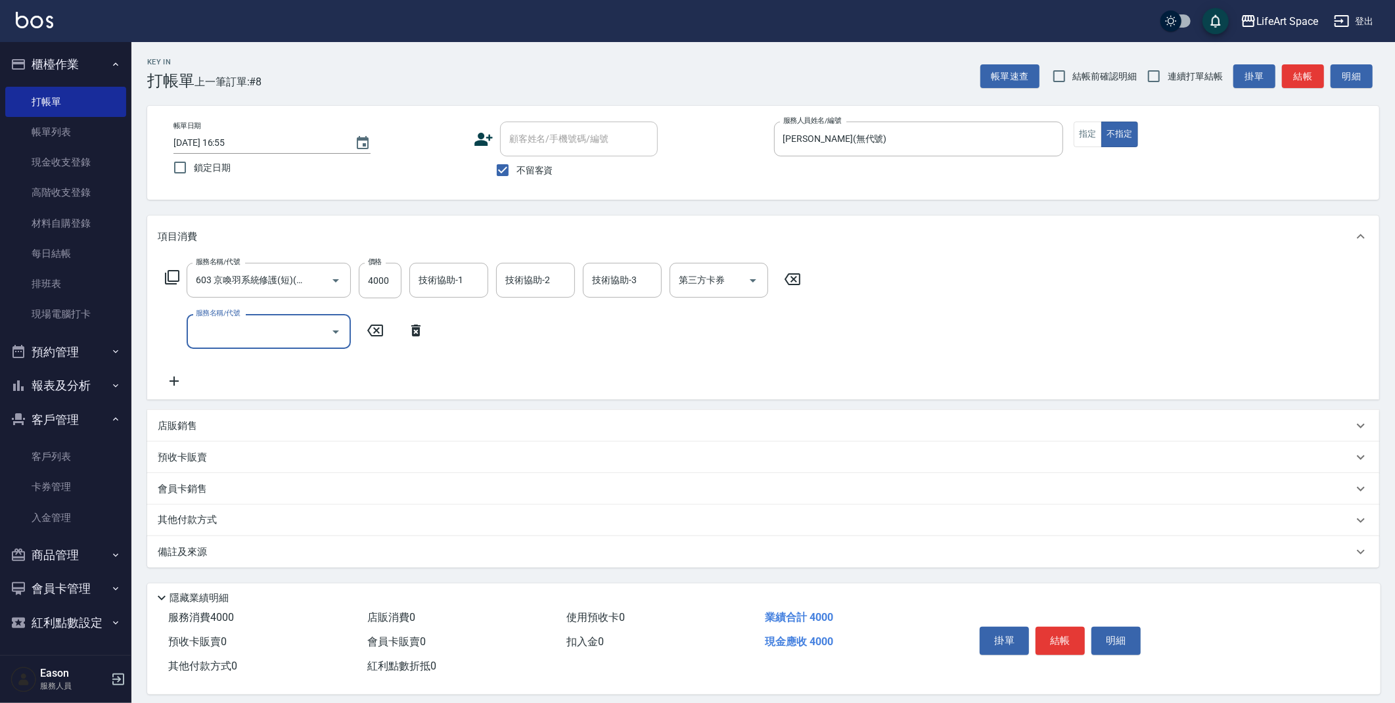
scroll to position [0, 0]
click at [227, 342] on input "服務名稱/代號" at bounding box center [258, 331] width 133 height 23
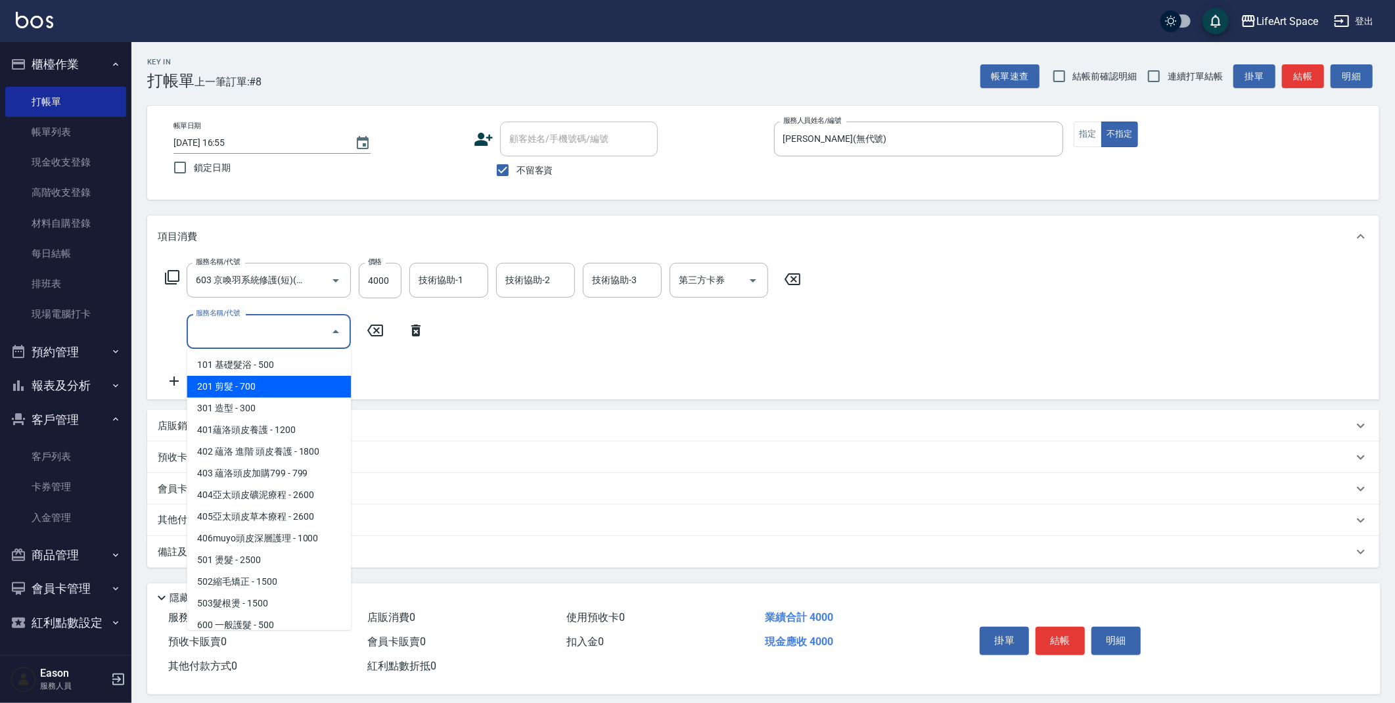
click at [275, 391] on span "201 剪髮 - 700" at bounding box center [269, 387] width 164 height 22
type input "201 剪髮(201)"
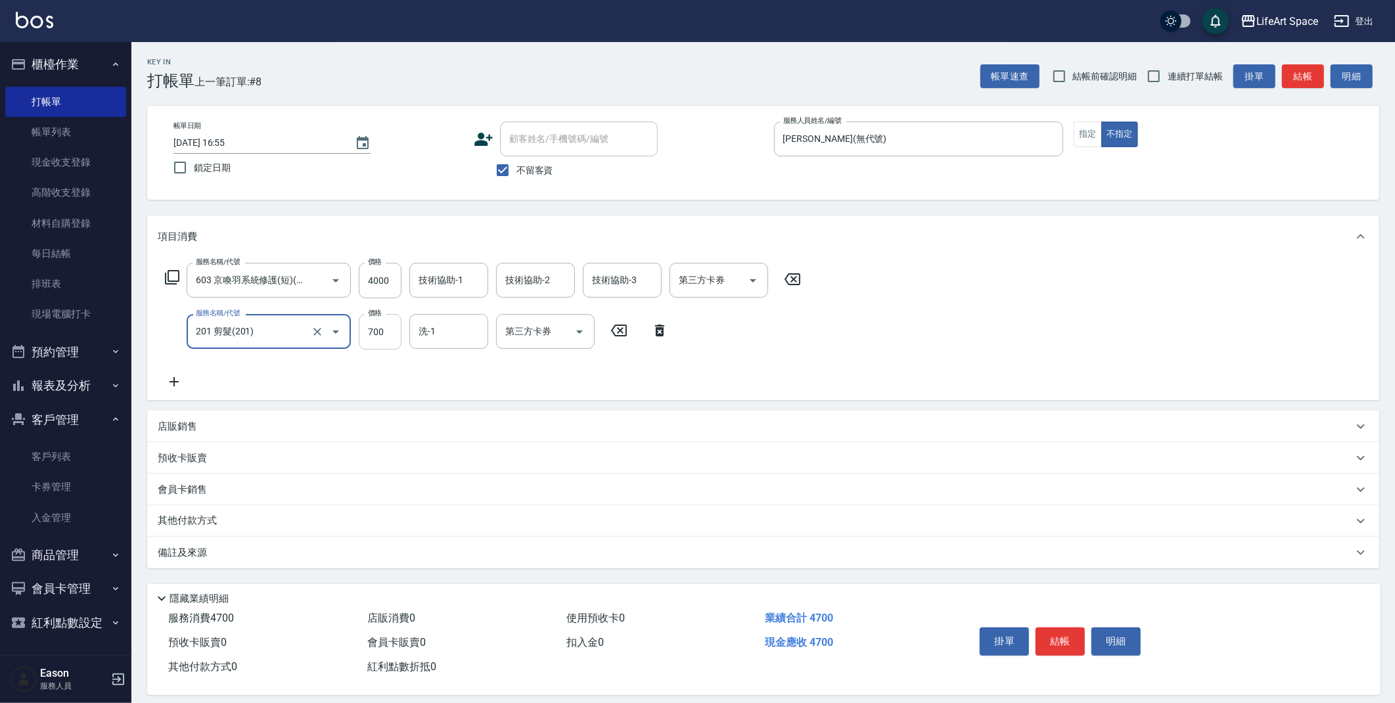
click at [387, 344] on input "700" at bounding box center [380, 331] width 43 height 35
type input "1150"
click at [517, 284] on input "技術協助-2" at bounding box center [535, 280] width 67 height 23
click at [547, 342] on span "Nita (無代號)" at bounding box center [531, 349] width 51 height 14
type input "Nita (無代號)"
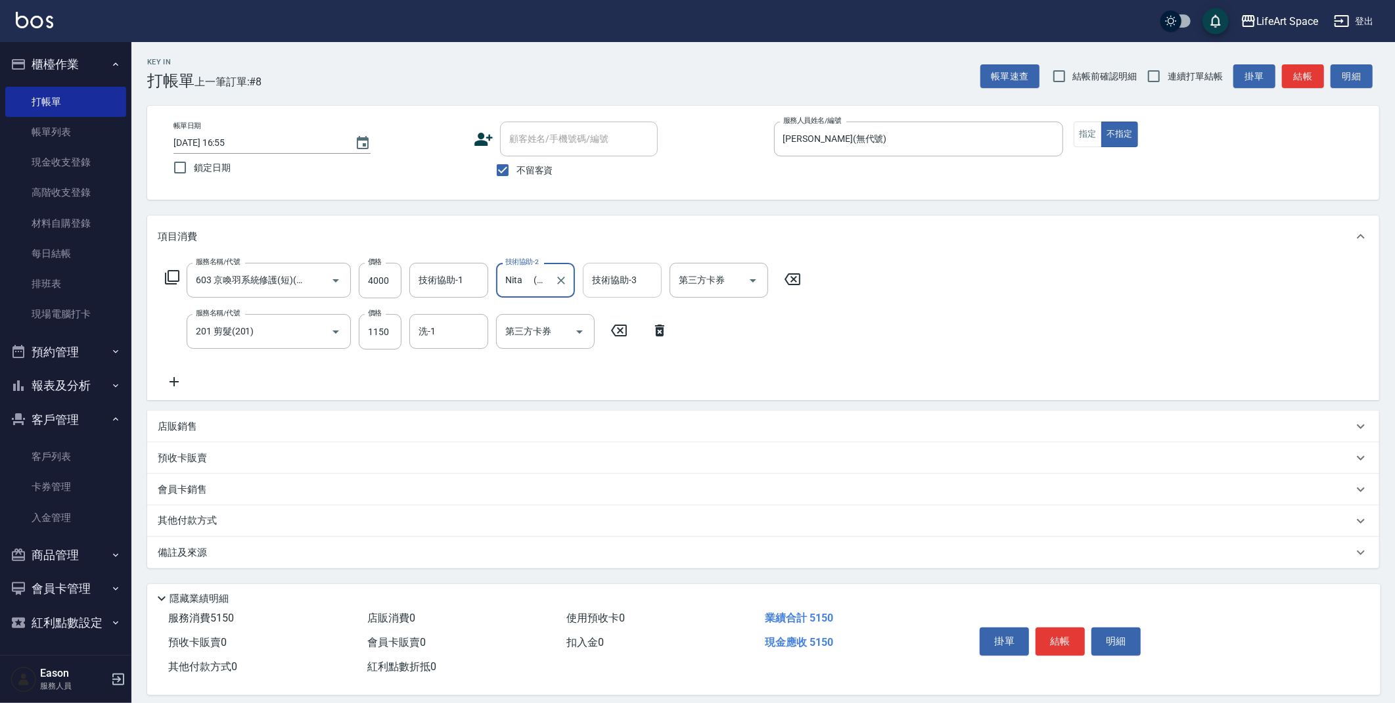
click at [628, 281] on div "技術協助-3 技術協助-3" at bounding box center [622, 280] width 79 height 35
click at [624, 342] on span "Nita (無代號)" at bounding box center [618, 349] width 51 height 14
type input "Nita (無代號)"
click at [466, 322] on input "洗-1" at bounding box center [448, 331] width 67 height 23
click at [461, 394] on span "Nita (無代號)" at bounding box center [445, 401] width 51 height 14
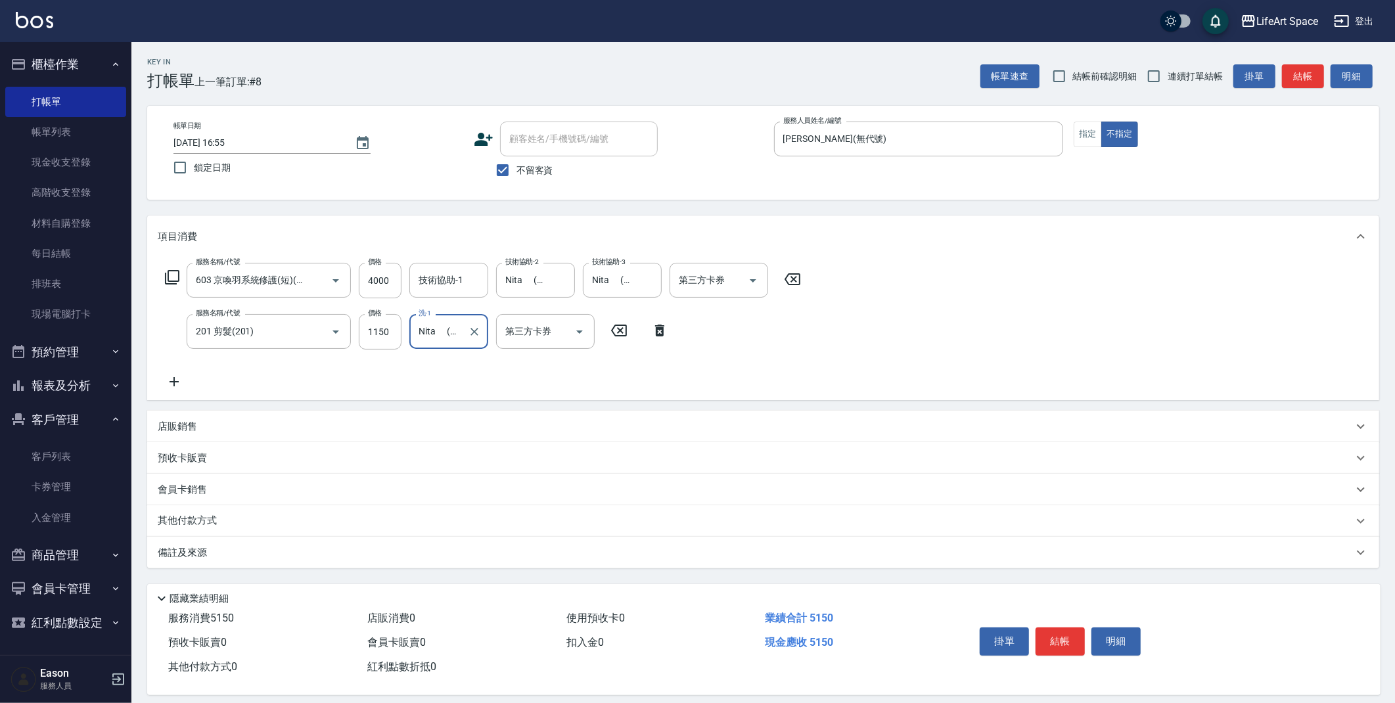
type input "Nita (無代號)"
click at [415, 557] on div "備註及來源" at bounding box center [755, 553] width 1195 height 14
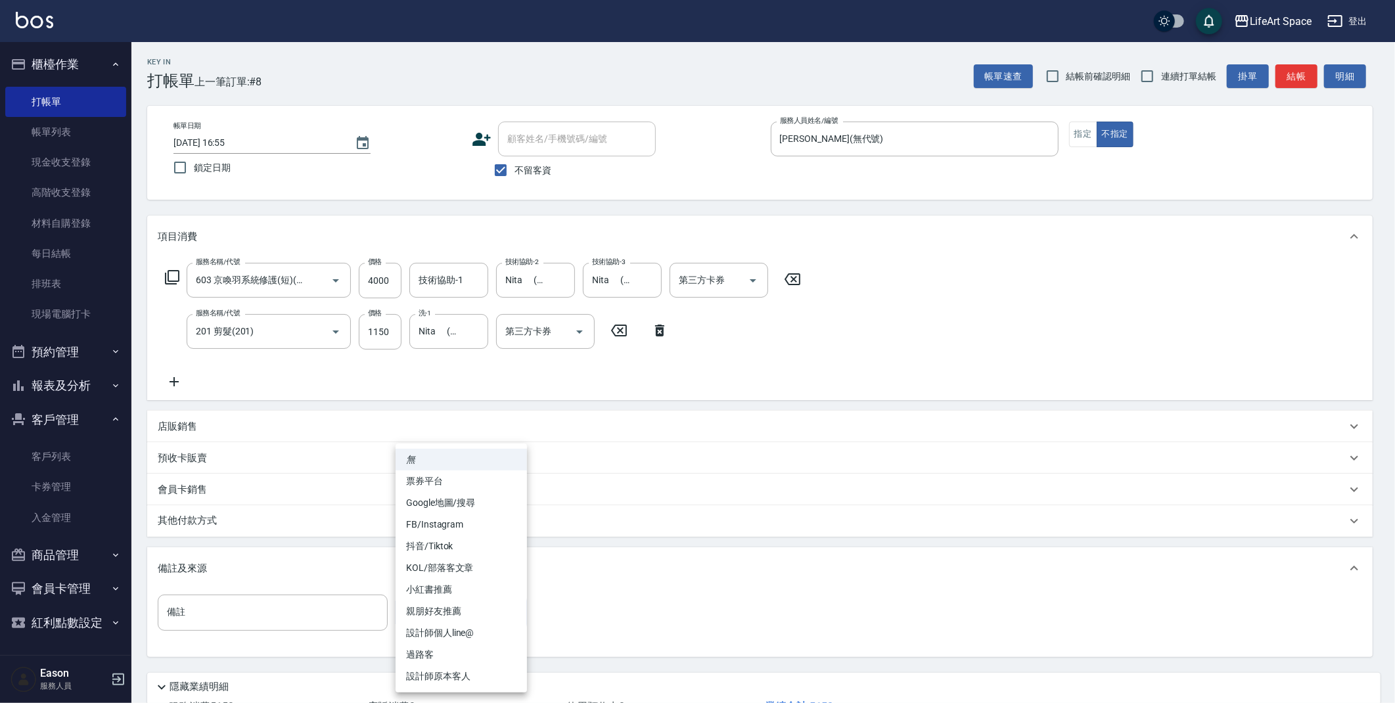
click at [456, 625] on body "LifeArt Space 登出 櫃檯作業 打帳單 帳單列表 現金收支登錄 高階收支登錄 材料自購登錄 每日結帳 排班表 現場電腦打卡 預約管理 預約管理 單…" at bounding box center [697, 400] width 1395 height 800
drag, startPoint x: 469, startPoint y: 649, endPoint x: 461, endPoint y: 641, distance: 11.1
click at [469, 648] on li "過路客" at bounding box center [460, 655] width 131 height 22
type input "過路客"
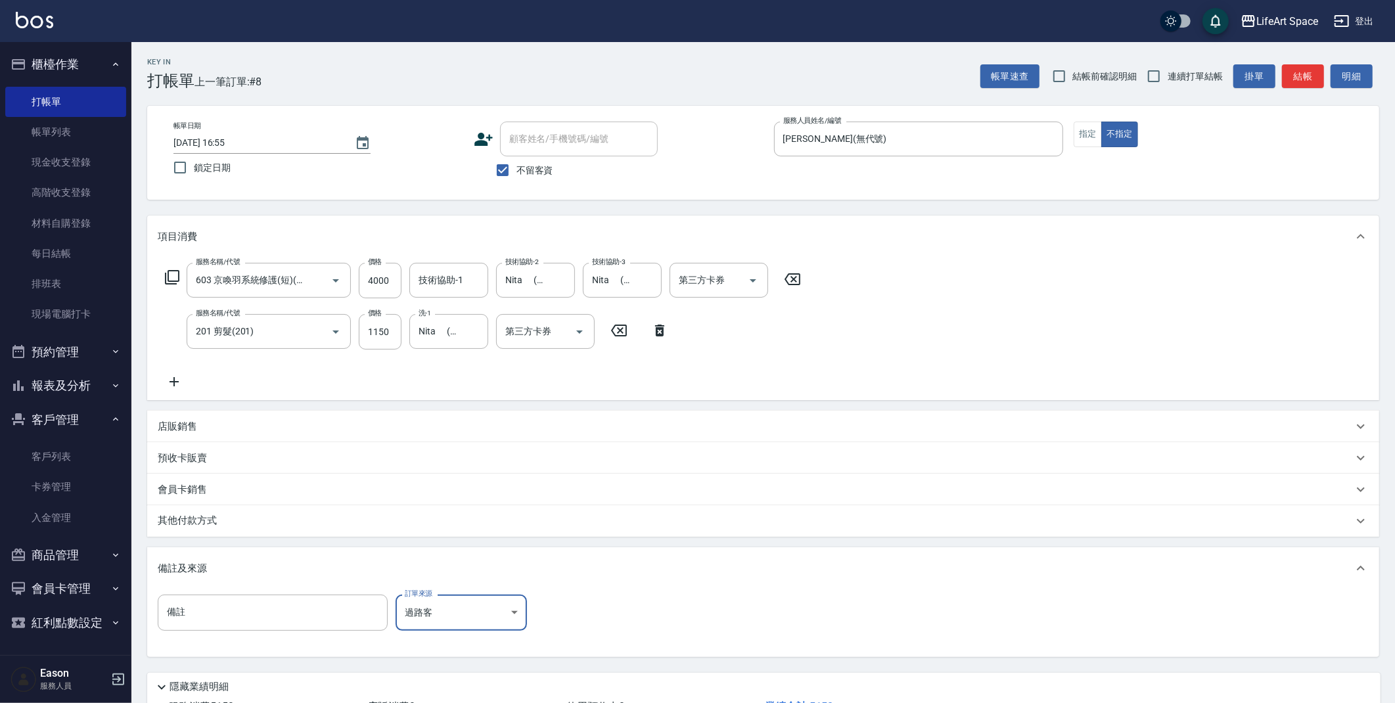
click at [373, 526] on div "其他付款方式" at bounding box center [755, 521] width 1195 height 14
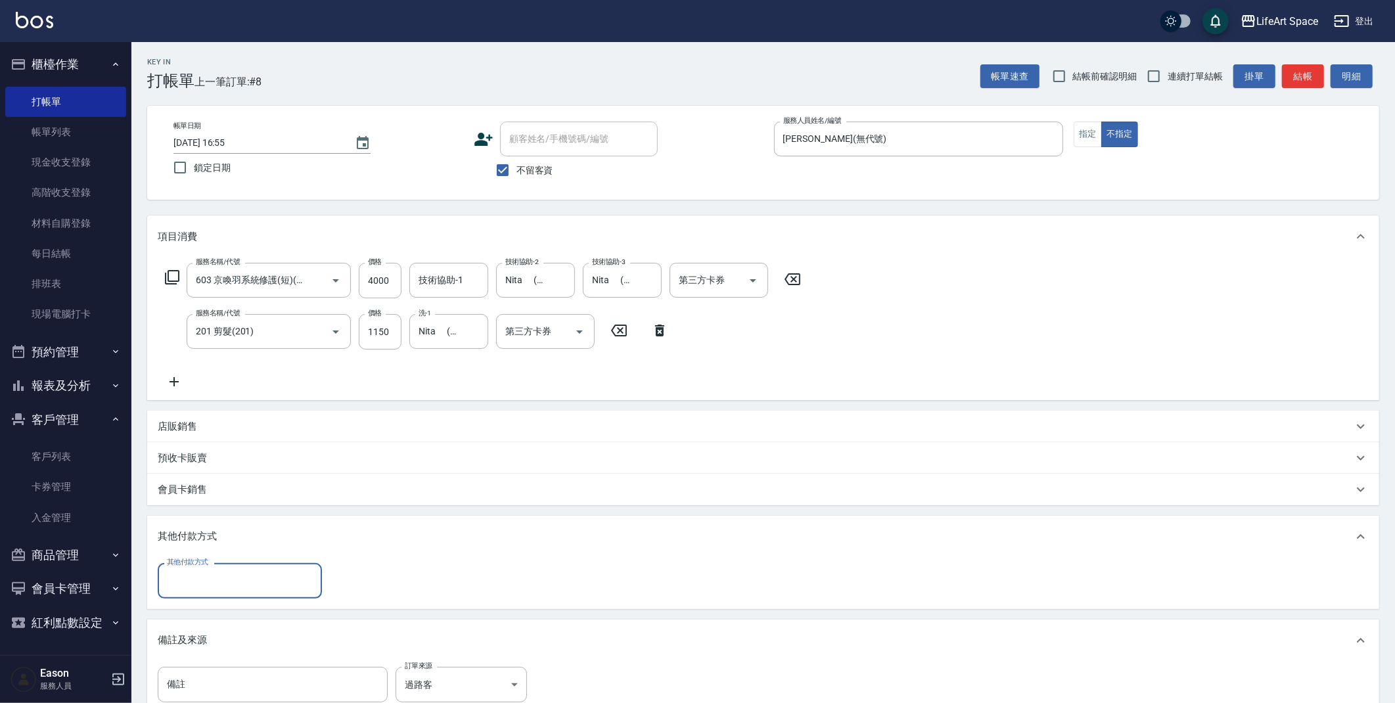
click at [290, 575] on input "其他付款方式" at bounding box center [240, 580] width 152 height 23
click at [251, 644] on span "Linepay" at bounding box center [240, 636] width 164 height 22
click at [268, 589] on input "Linepay" at bounding box center [230, 580] width 133 height 23
drag, startPoint x: 242, startPoint y: 657, endPoint x: 342, endPoint y: 599, distance: 115.4
click at [242, 657] on span "信用卡" at bounding box center [240, 657] width 164 height 22
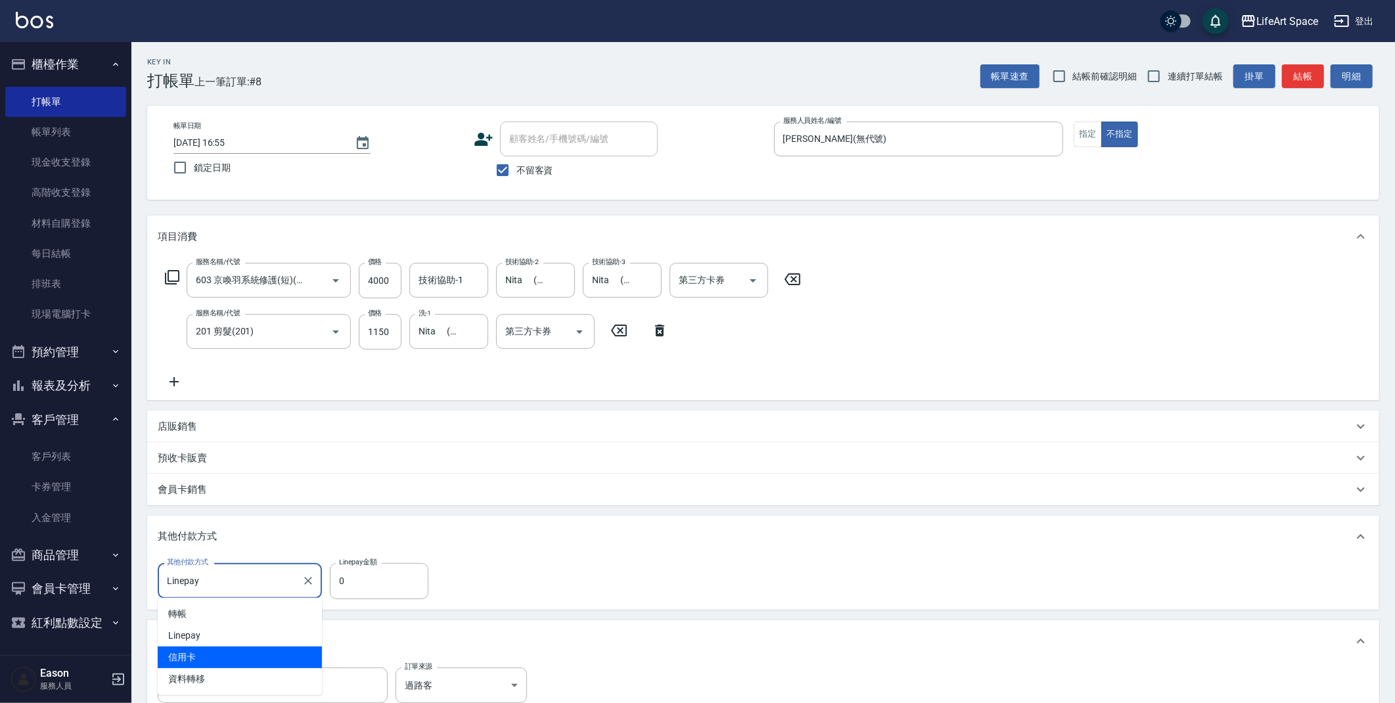
type input "信用卡"
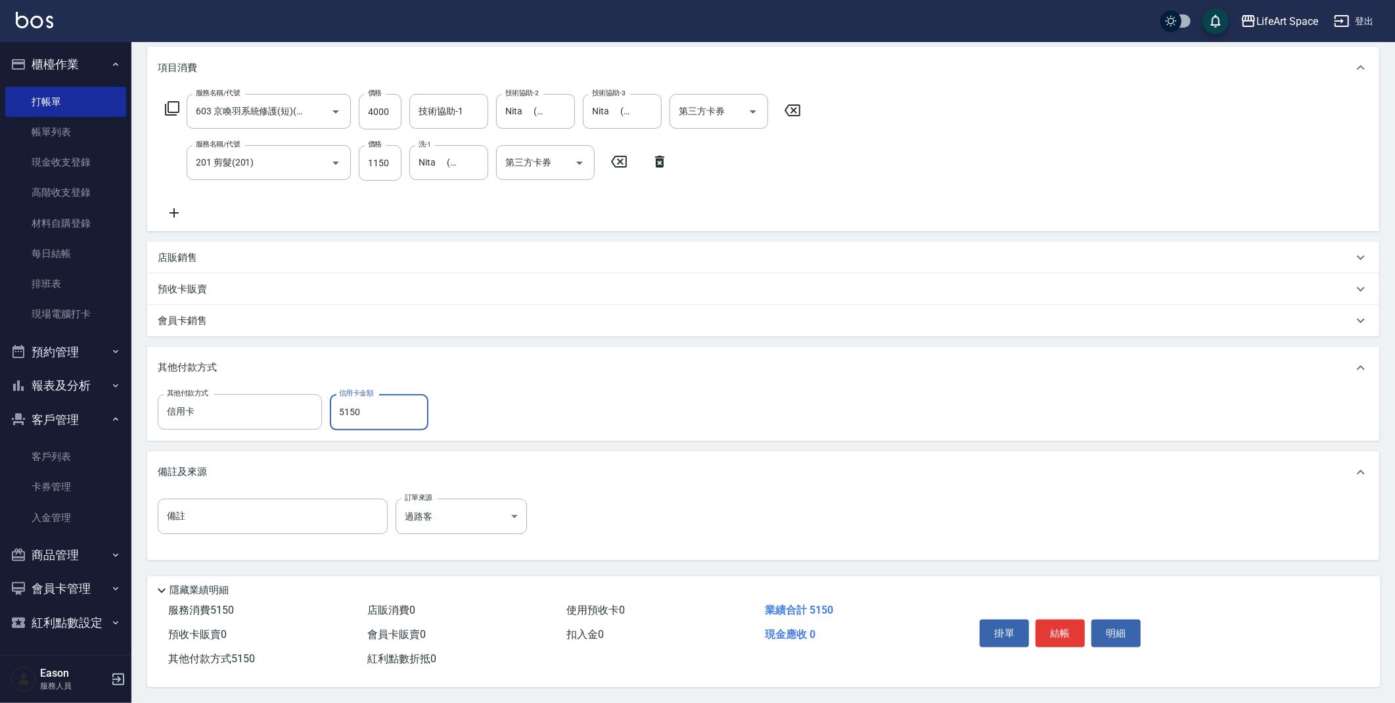
scroll to position [169, 0]
type input "5150"
click at [1062, 630] on button "結帳" at bounding box center [1059, 634] width 49 height 28
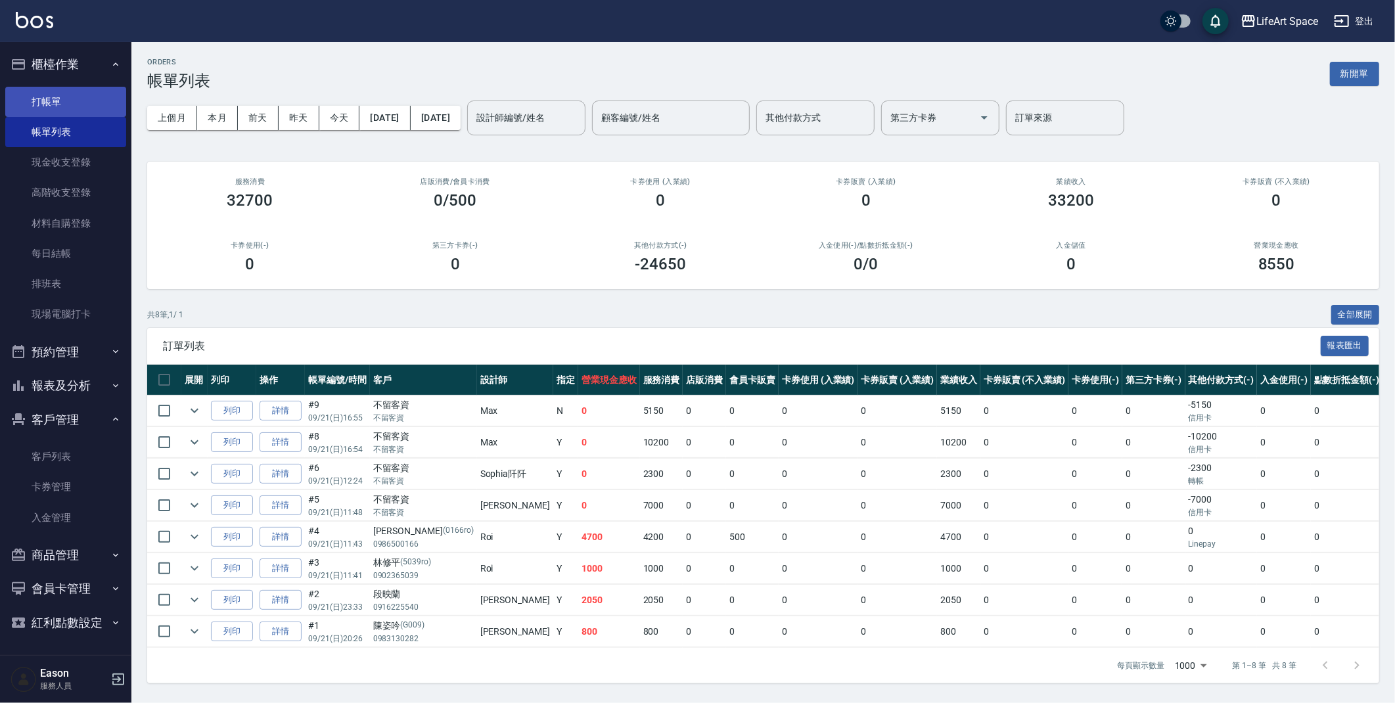
click at [108, 108] on link "打帳單" at bounding box center [65, 102] width 121 height 30
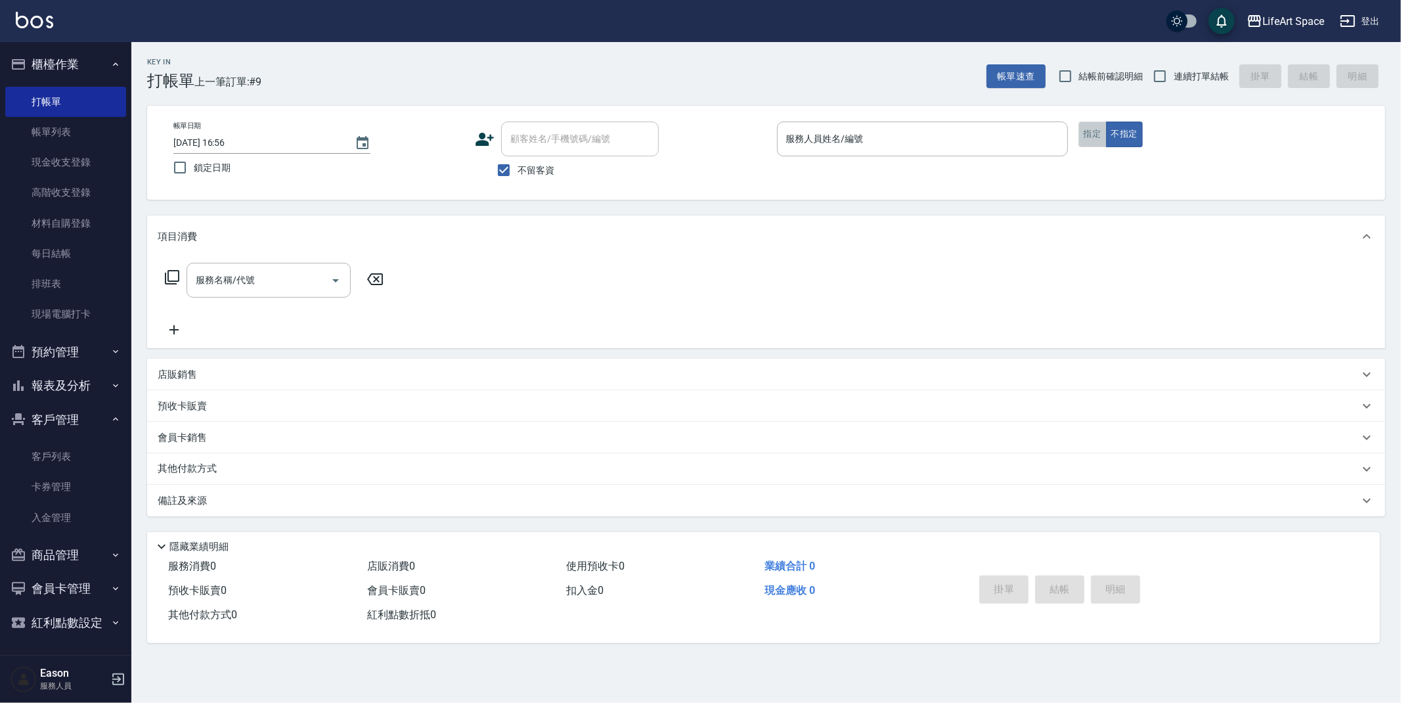
click at [1104, 129] on button "指定" at bounding box center [1093, 135] width 28 height 26
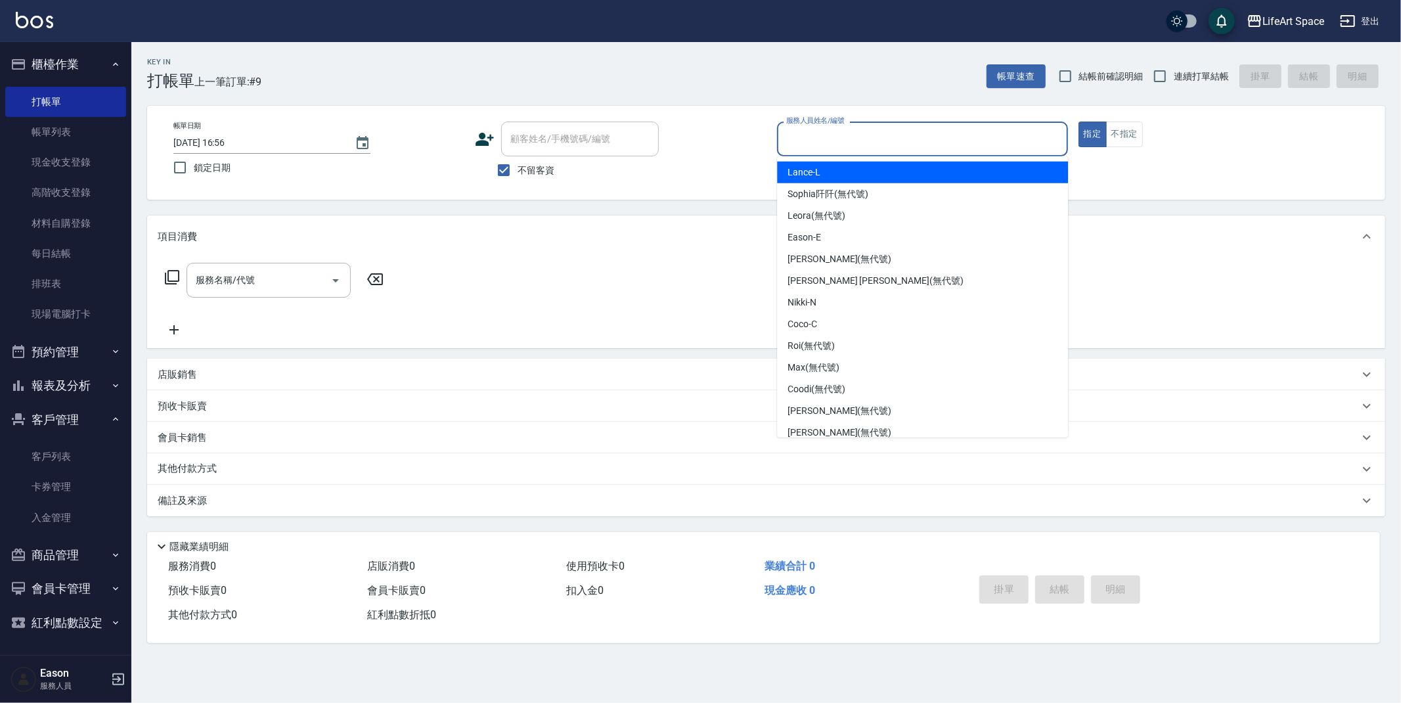
click at [825, 144] on input "服務人員姓名/編號" at bounding box center [922, 138] width 279 height 23
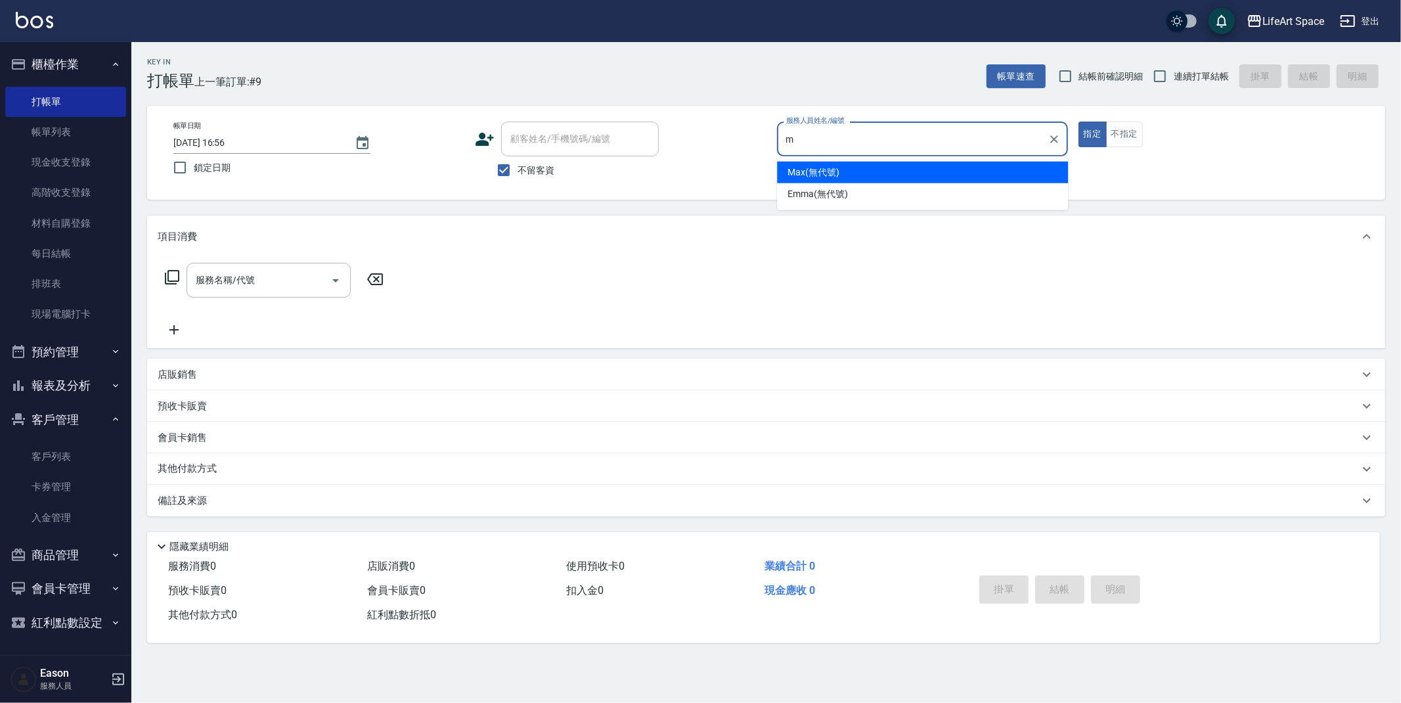
click at [832, 173] on span "Max (無代號)" at bounding box center [814, 173] width 52 height 14
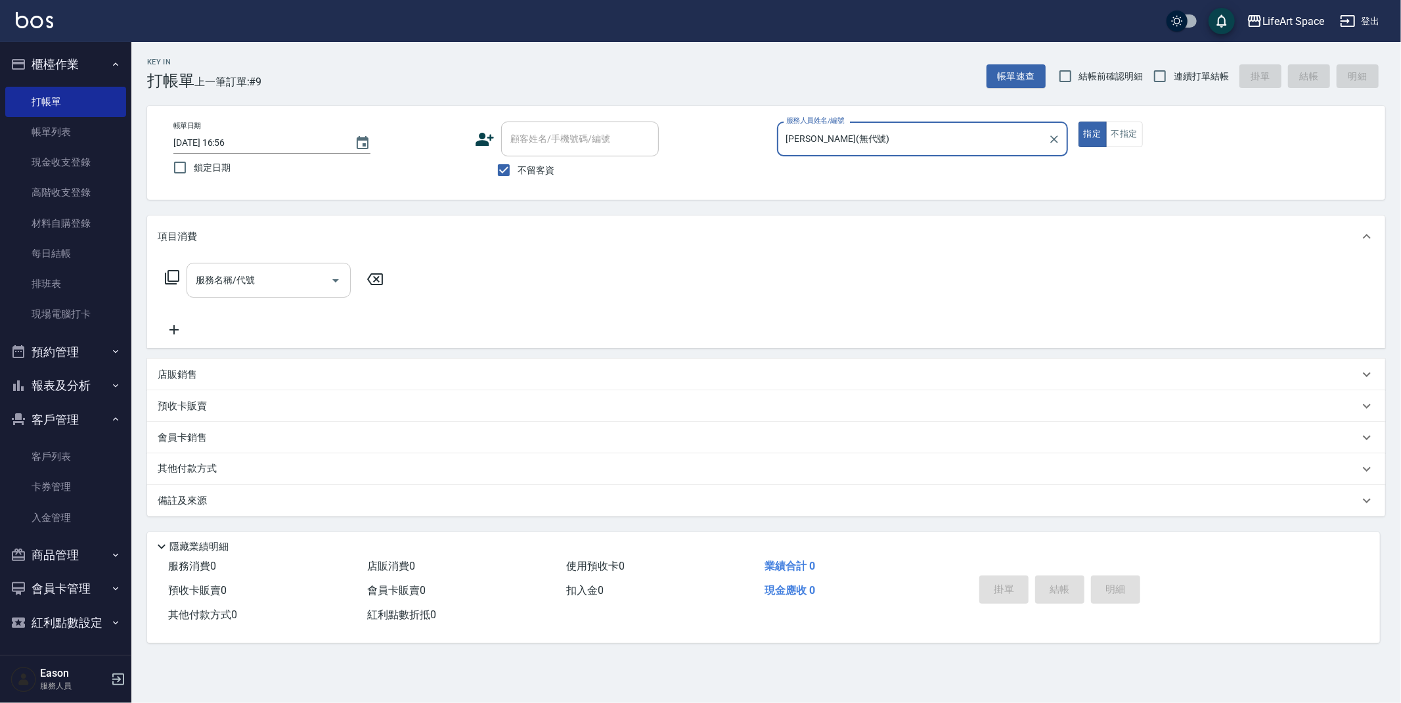
type input "[PERSON_NAME](無代號)"
click at [292, 275] on input "服務名稱/代號" at bounding box center [258, 280] width 133 height 23
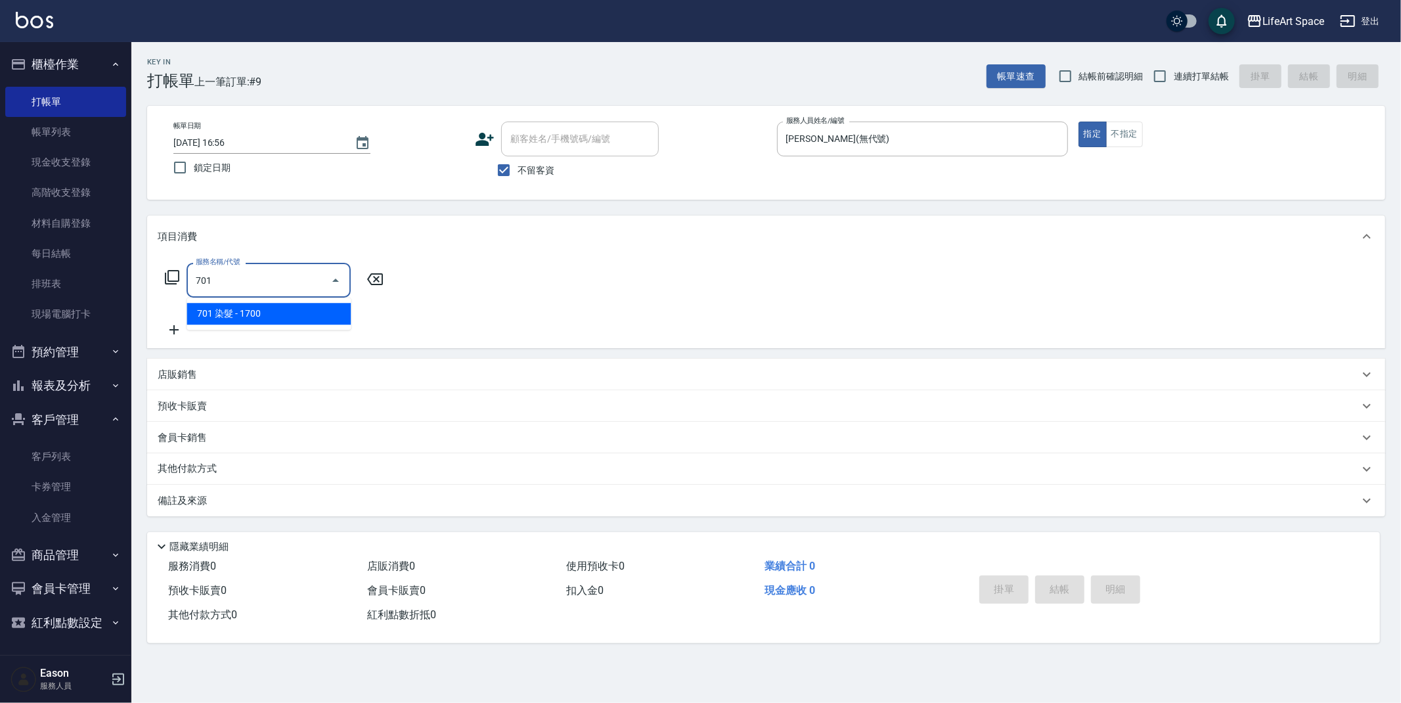
click at [305, 314] on span "701 染髮 - 1700" at bounding box center [269, 314] width 164 height 22
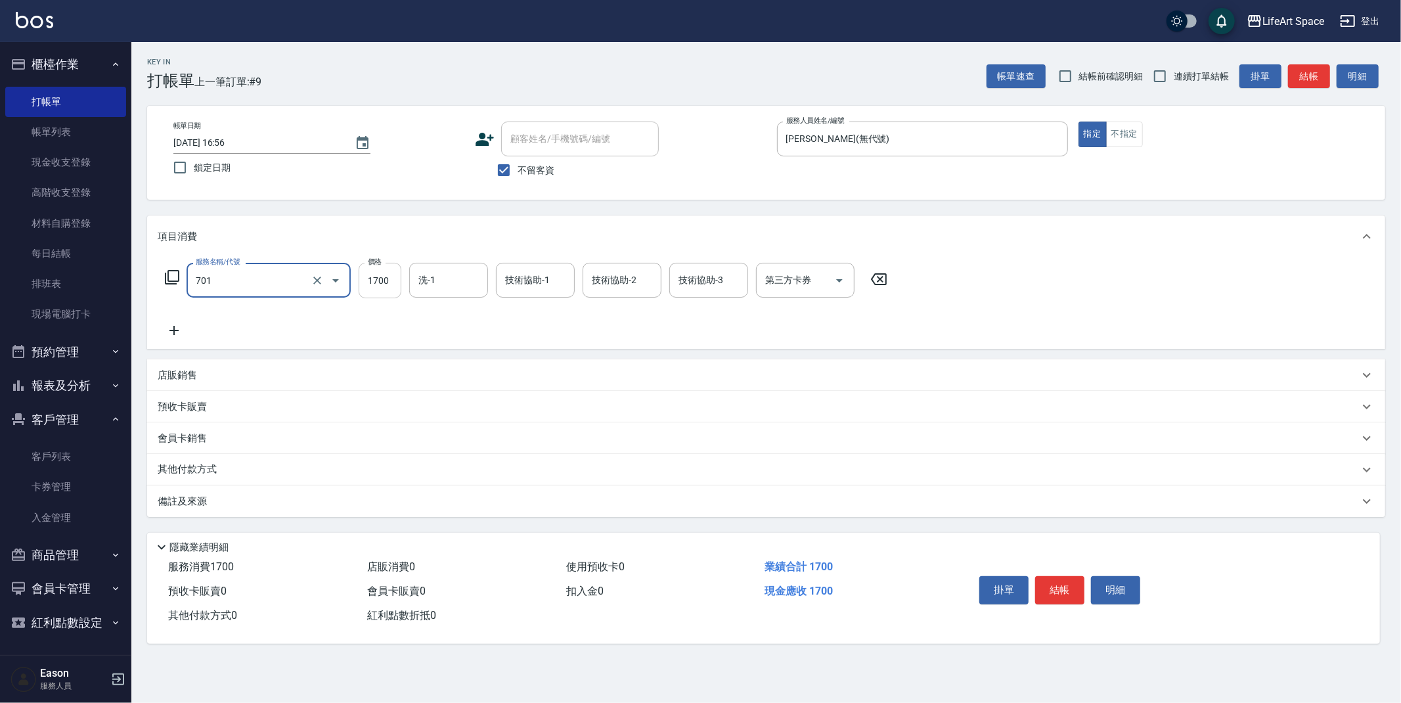
type input "701 染髮(701)"
click at [399, 286] on input "1700" at bounding box center [380, 280] width 43 height 35
type input "12900"
click at [167, 333] on icon at bounding box center [174, 331] width 33 height 16
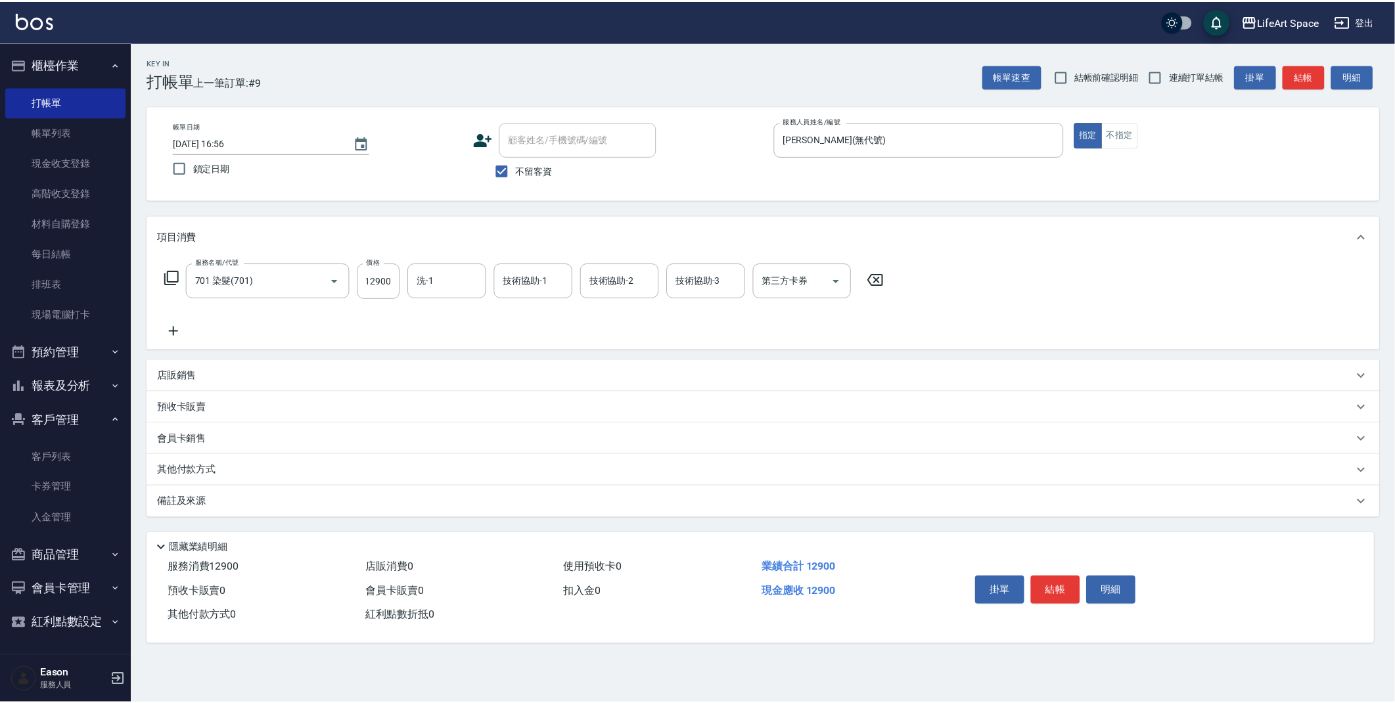
scroll to position [0, 0]
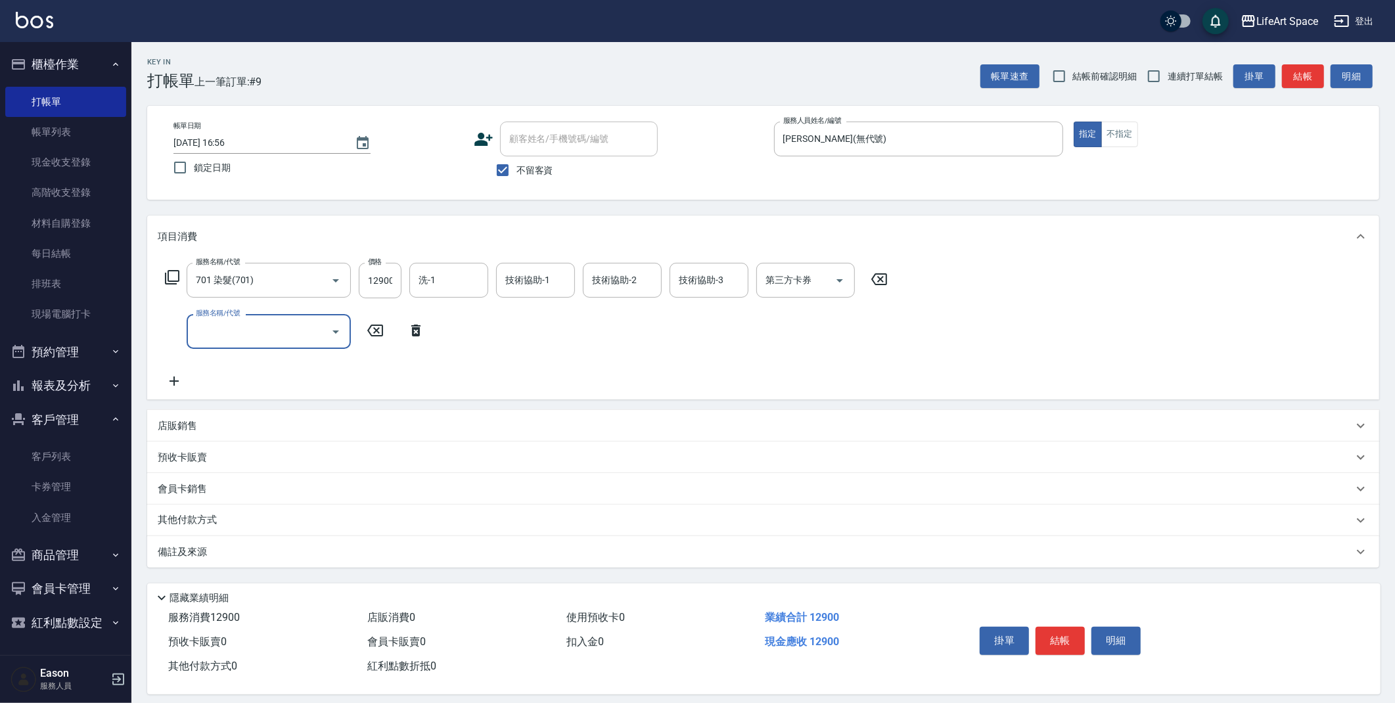
click at [261, 338] on input "服務名稱/代號" at bounding box center [258, 331] width 133 height 23
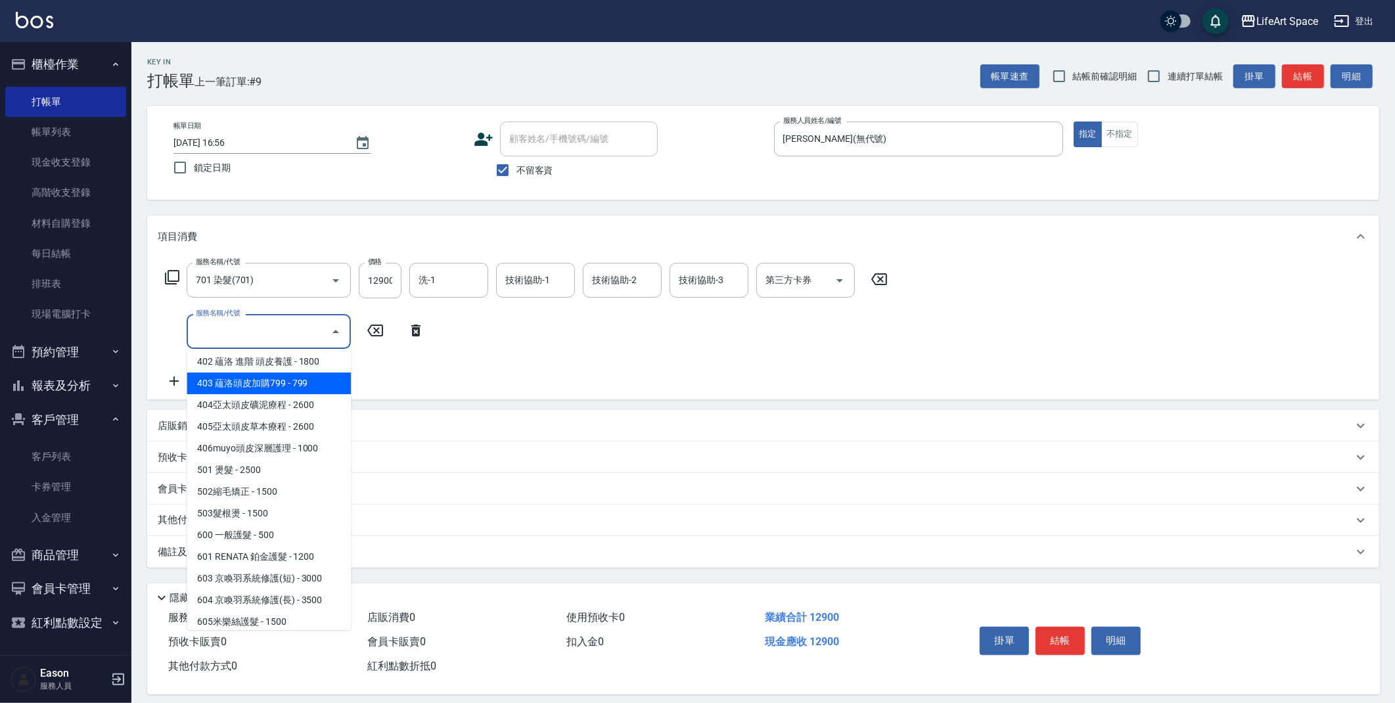
scroll to position [206, 0]
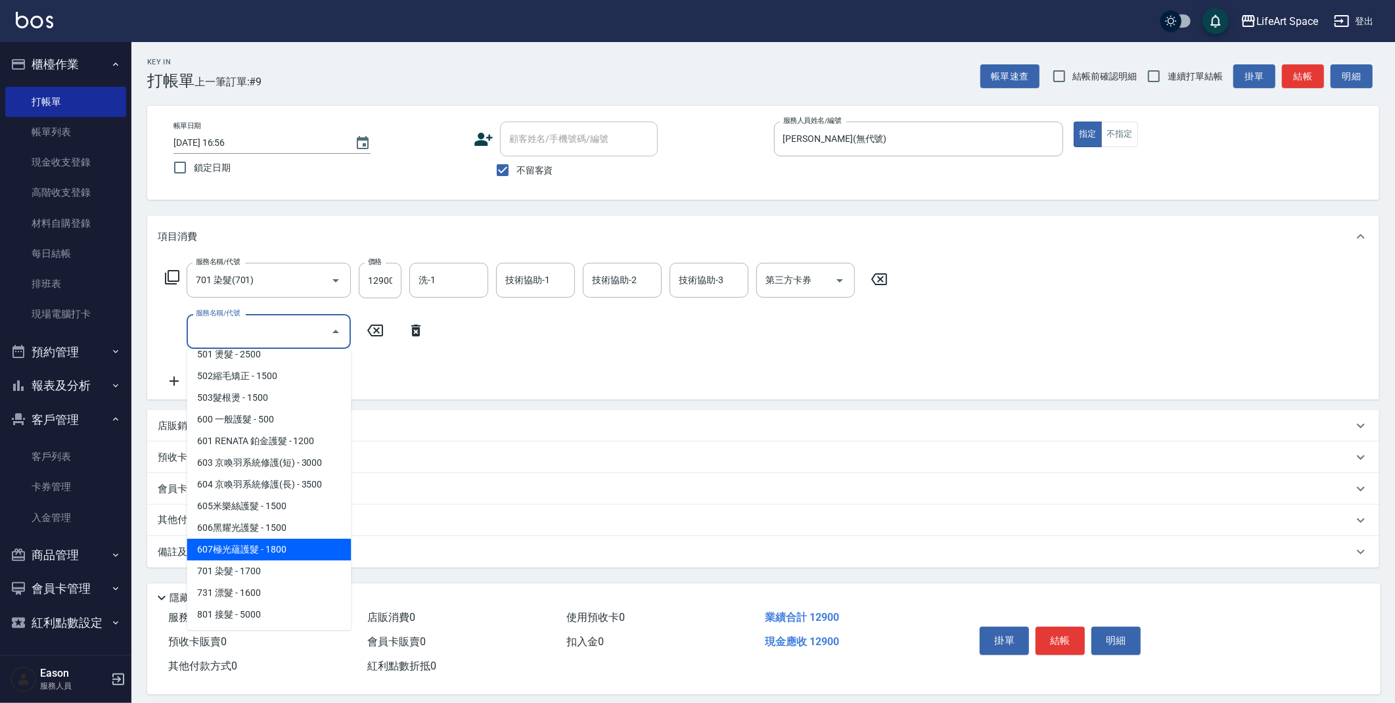
click at [300, 550] on span "607極光蘊護髮 - 1800" at bounding box center [269, 550] width 164 height 22
type input "607極光蘊護髮(607)"
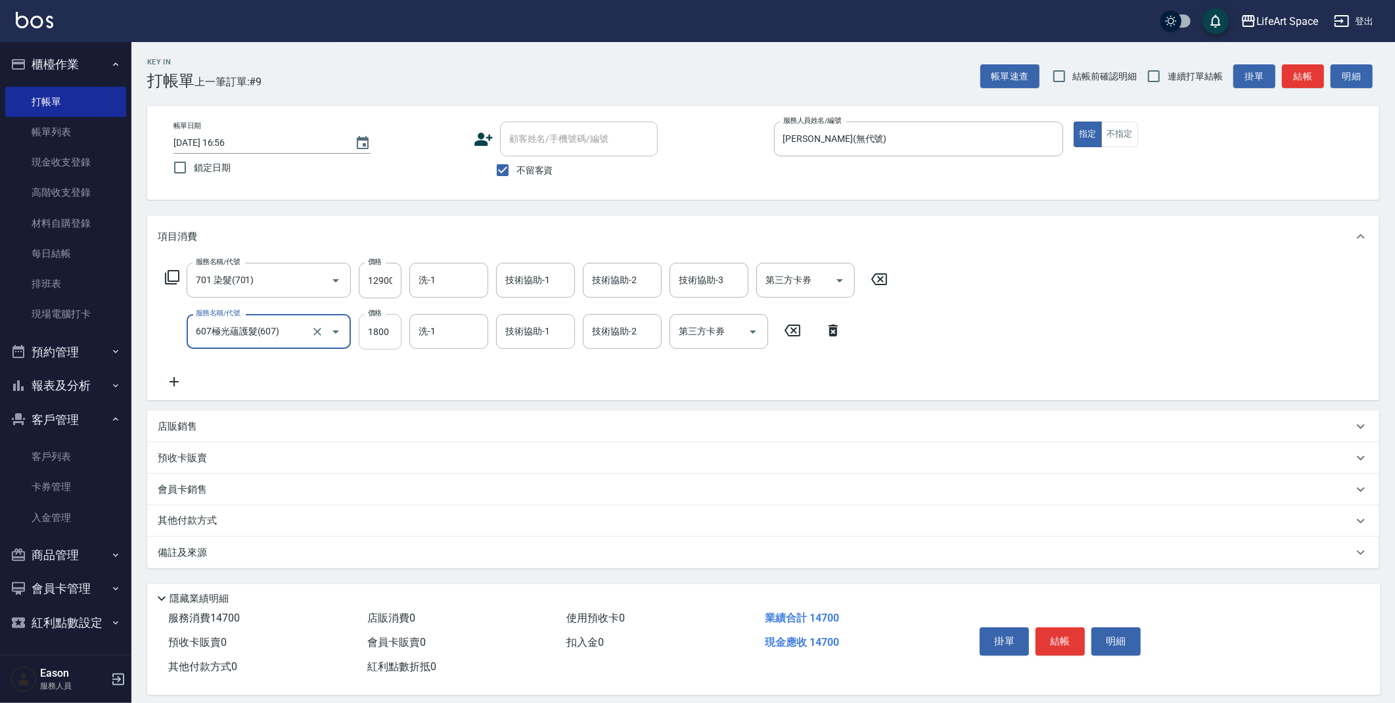
click at [394, 334] on input "1800" at bounding box center [380, 331] width 43 height 35
type input "2200"
click at [547, 289] on input "技術協助-1" at bounding box center [535, 280] width 67 height 23
drag, startPoint x: 544, startPoint y: 331, endPoint x: 651, endPoint y: 290, distance: 114.8
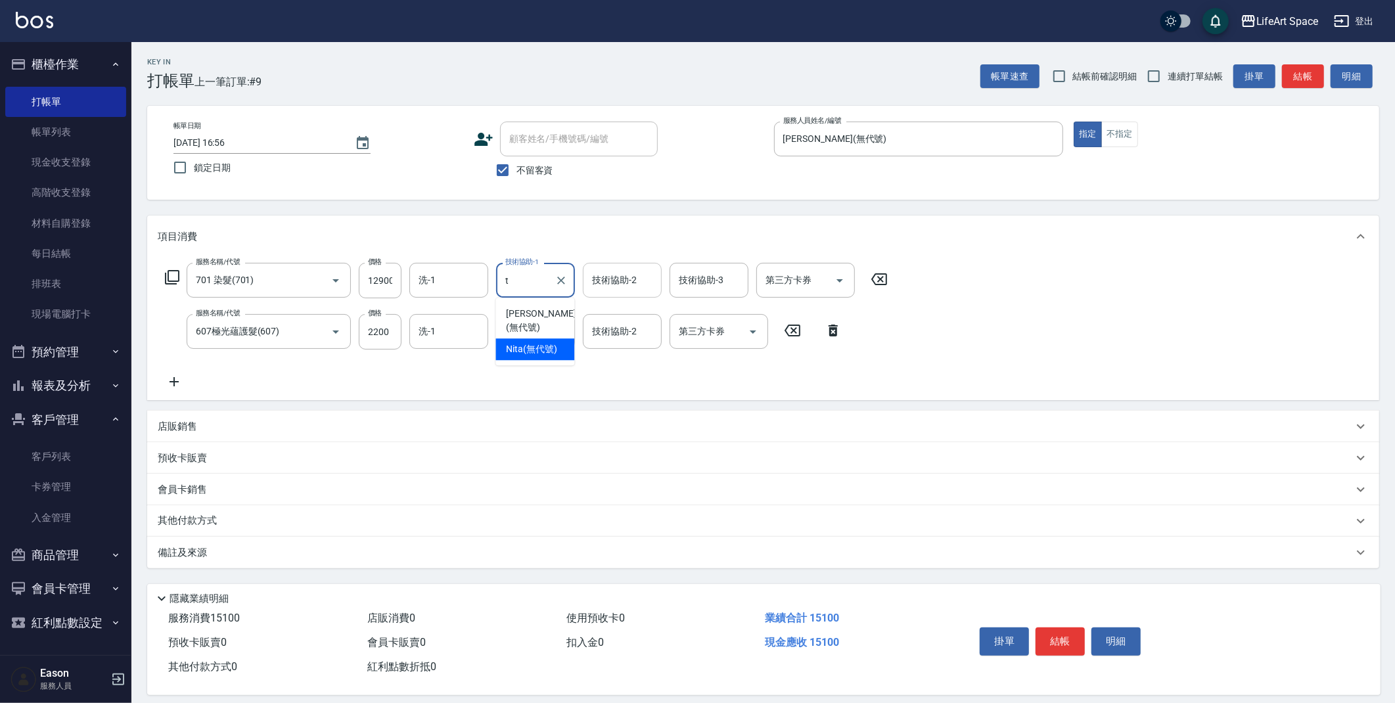
click at [544, 342] on span "Nita (無代號)" at bounding box center [531, 349] width 51 height 14
type input "Nita (無代號)"
click at [648, 284] on input "技術協助-2" at bounding box center [622, 280] width 67 height 23
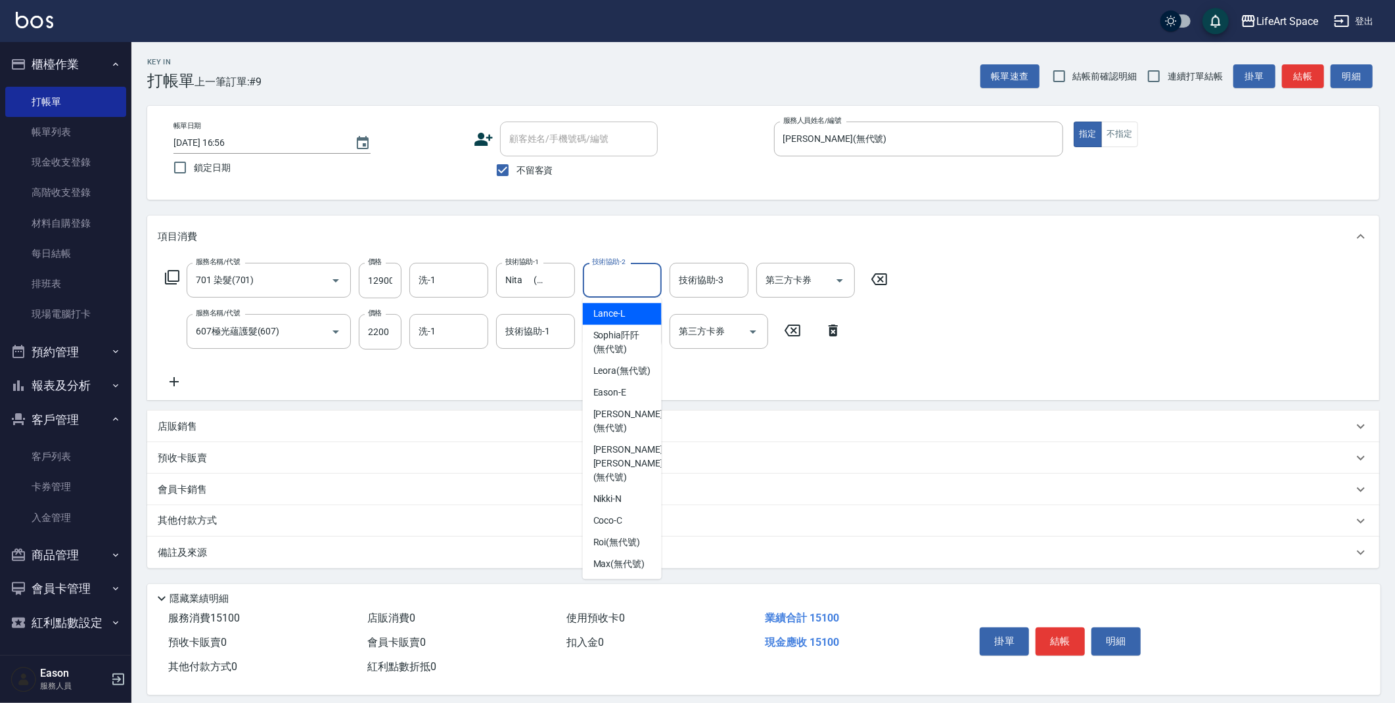
type input "y"
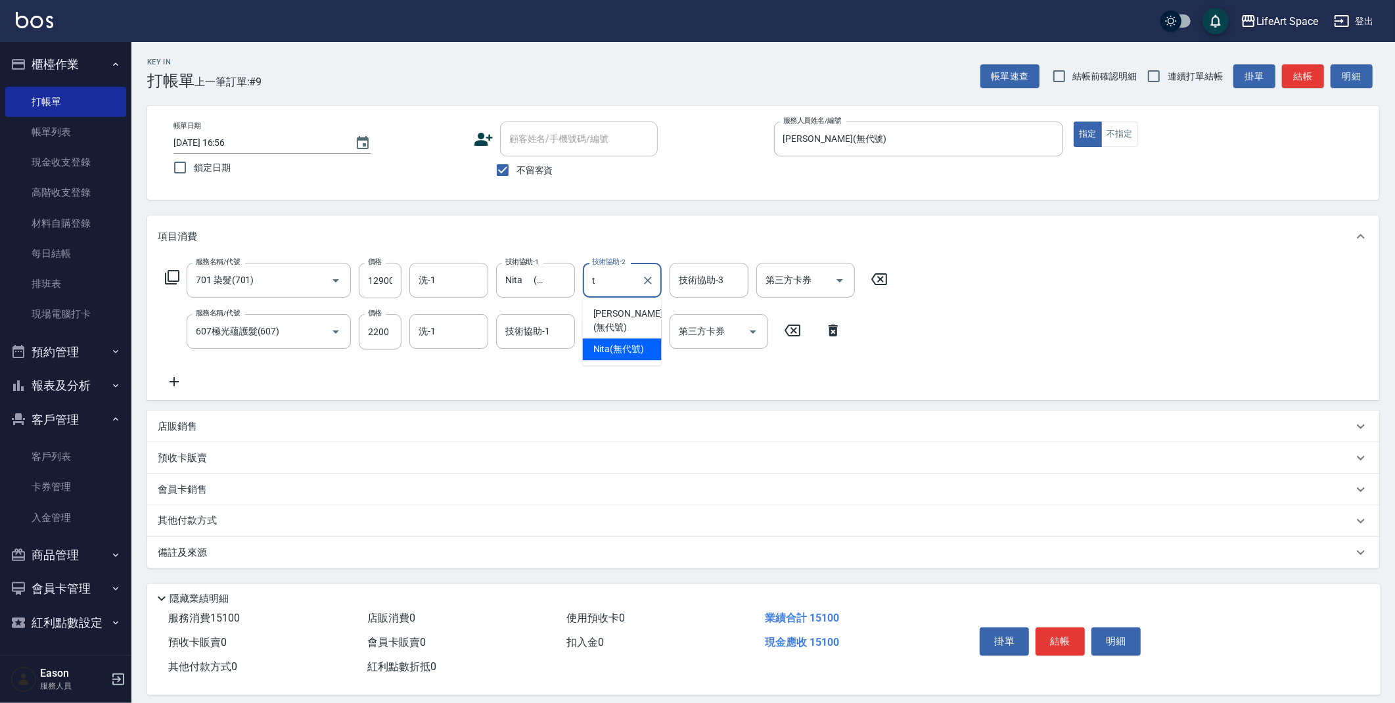
drag, startPoint x: 600, startPoint y: 339, endPoint x: 717, endPoint y: 303, distance: 122.4
click at [600, 342] on span "Nita (無代號)" at bounding box center [618, 349] width 51 height 14
click at [710, 294] on div "技術協助-3" at bounding box center [708, 280] width 79 height 35
type input "Nita (無代號)"
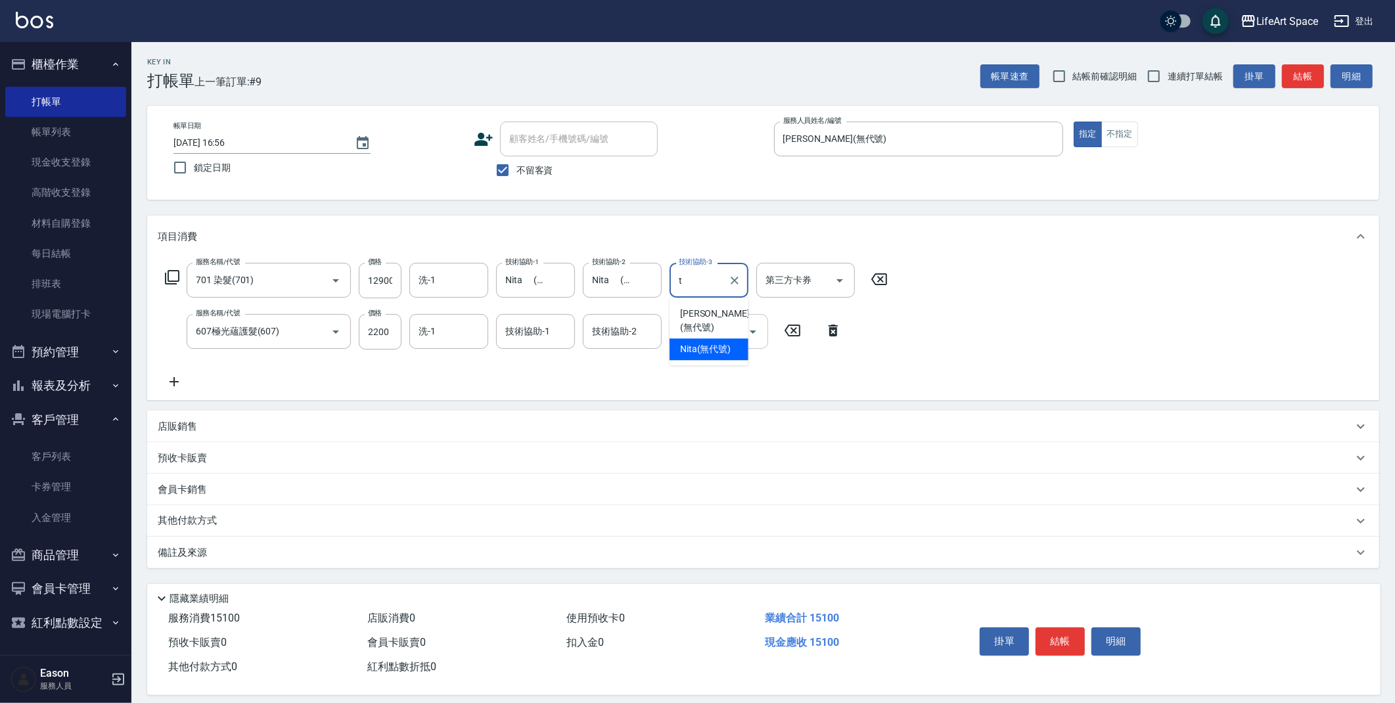
click at [711, 342] on span "Nita (無代號)" at bounding box center [705, 349] width 51 height 14
type input "Nita (無代號)"
click at [599, 335] on div "技術協助-2 技術協助-2" at bounding box center [622, 331] width 79 height 35
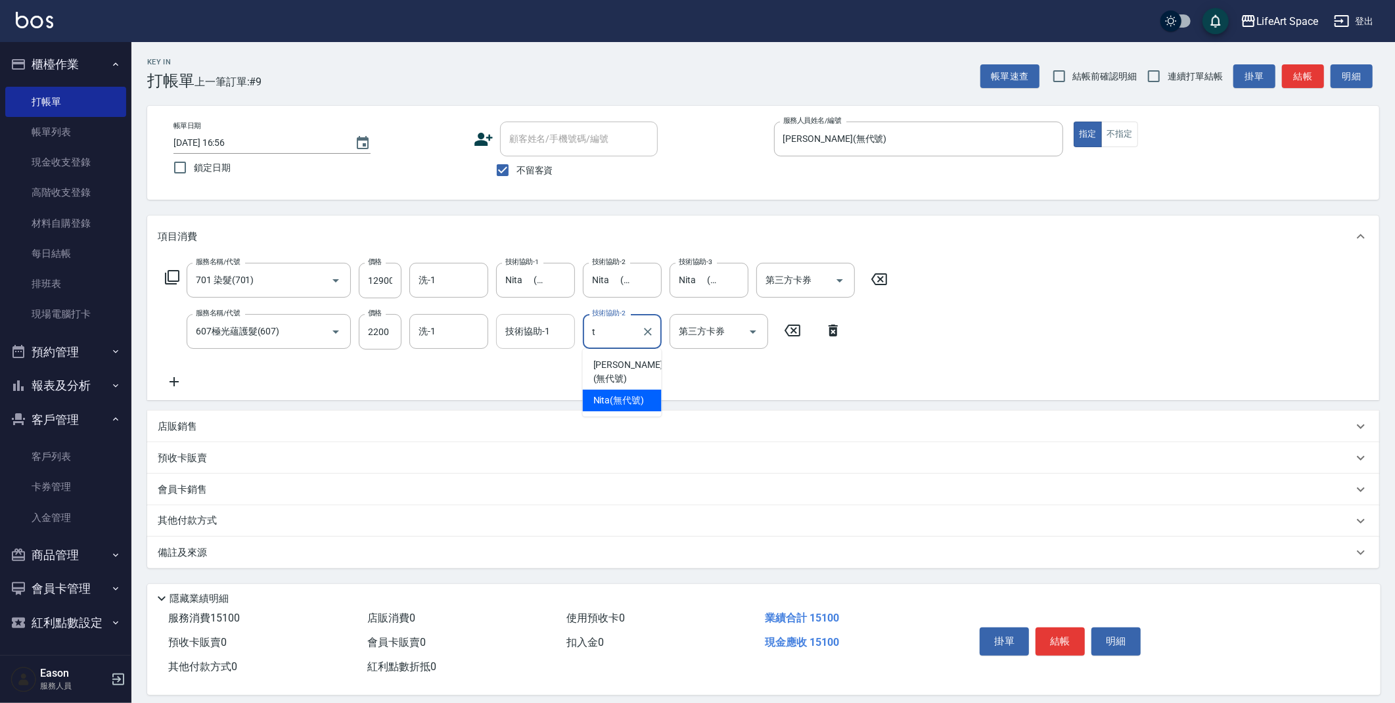
drag, startPoint x: 602, startPoint y: 384, endPoint x: 553, endPoint y: 346, distance: 62.3
click at [602, 394] on span "Nita (無代號)" at bounding box center [618, 401] width 51 height 14
type input "Nita (無代號)"
click at [537, 338] on input "技術協助-1" at bounding box center [535, 331] width 67 height 23
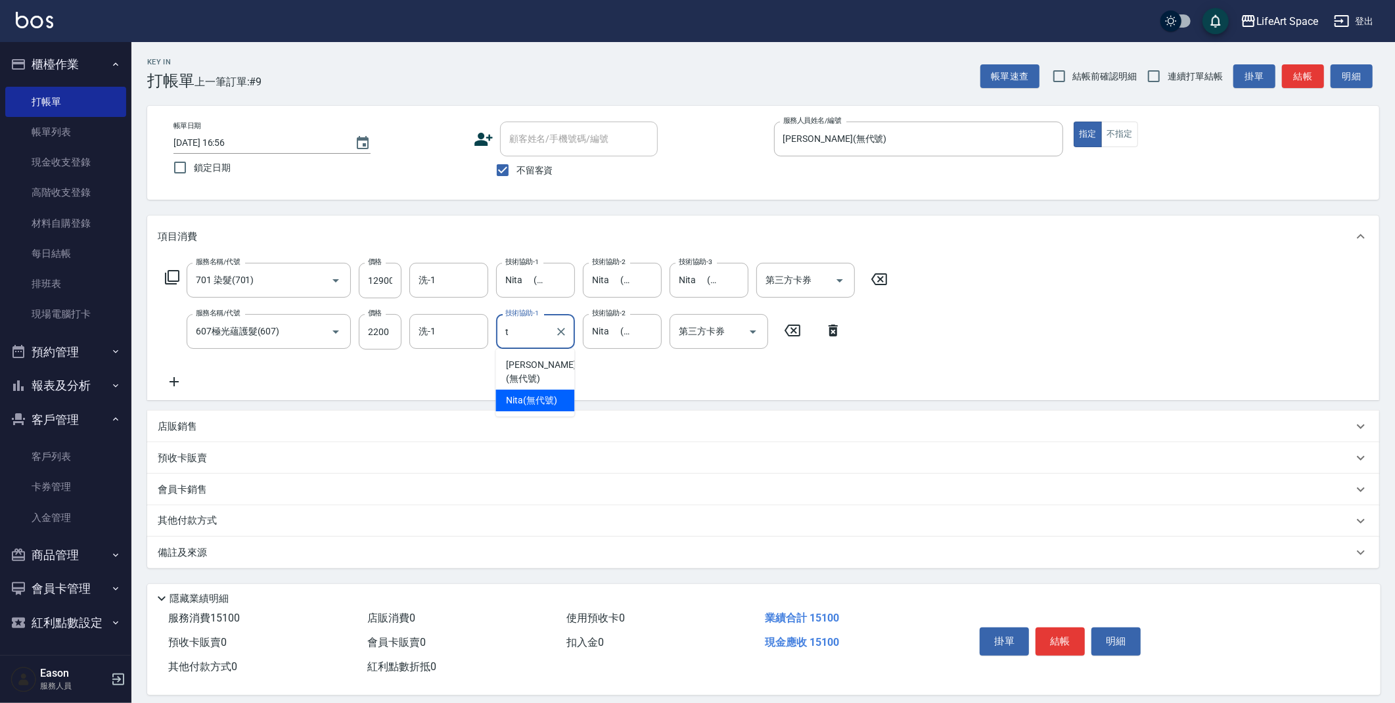
click at [522, 394] on span "Nita (無代號)" at bounding box center [531, 401] width 51 height 14
type input "Nita (無代號)"
click at [444, 328] on input "洗-1" at bounding box center [448, 331] width 67 height 23
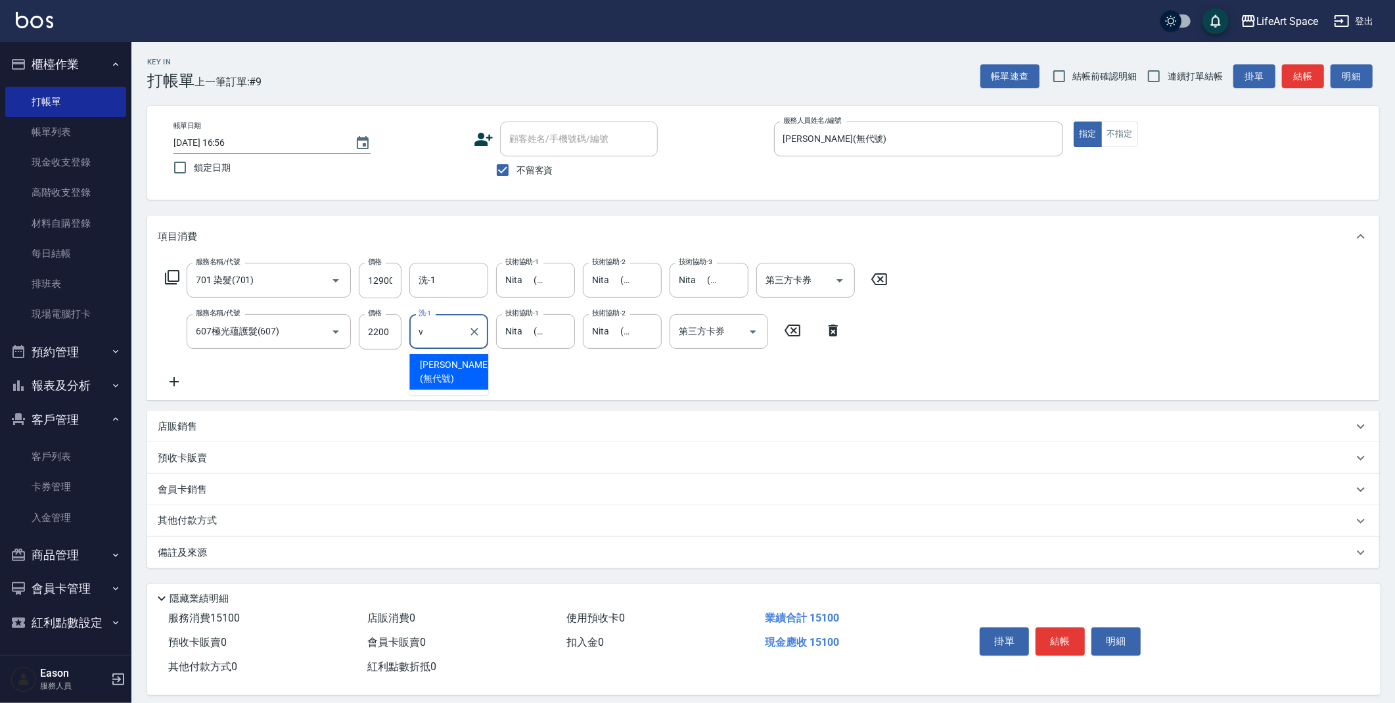
click at [455, 363] on span "[PERSON_NAME] (無代號)" at bounding box center [455, 372] width 70 height 28
type input "[PERSON_NAME](無代號)"
click at [459, 277] on input "洗-1" at bounding box center [448, 280] width 67 height 23
type input "v"
click at [453, 335] on input "[PERSON_NAME](無代號)" at bounding box center [438, 331] width 47 height 23
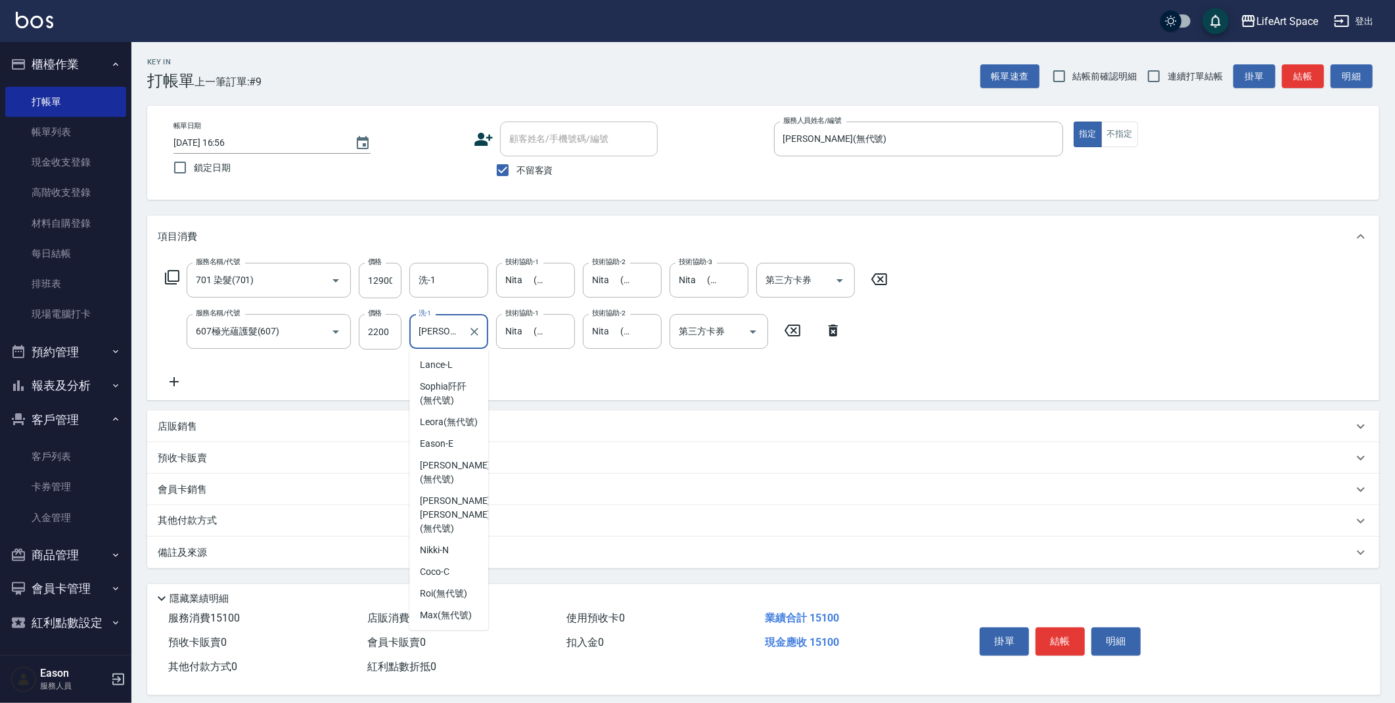
scroll to position [124, 0]
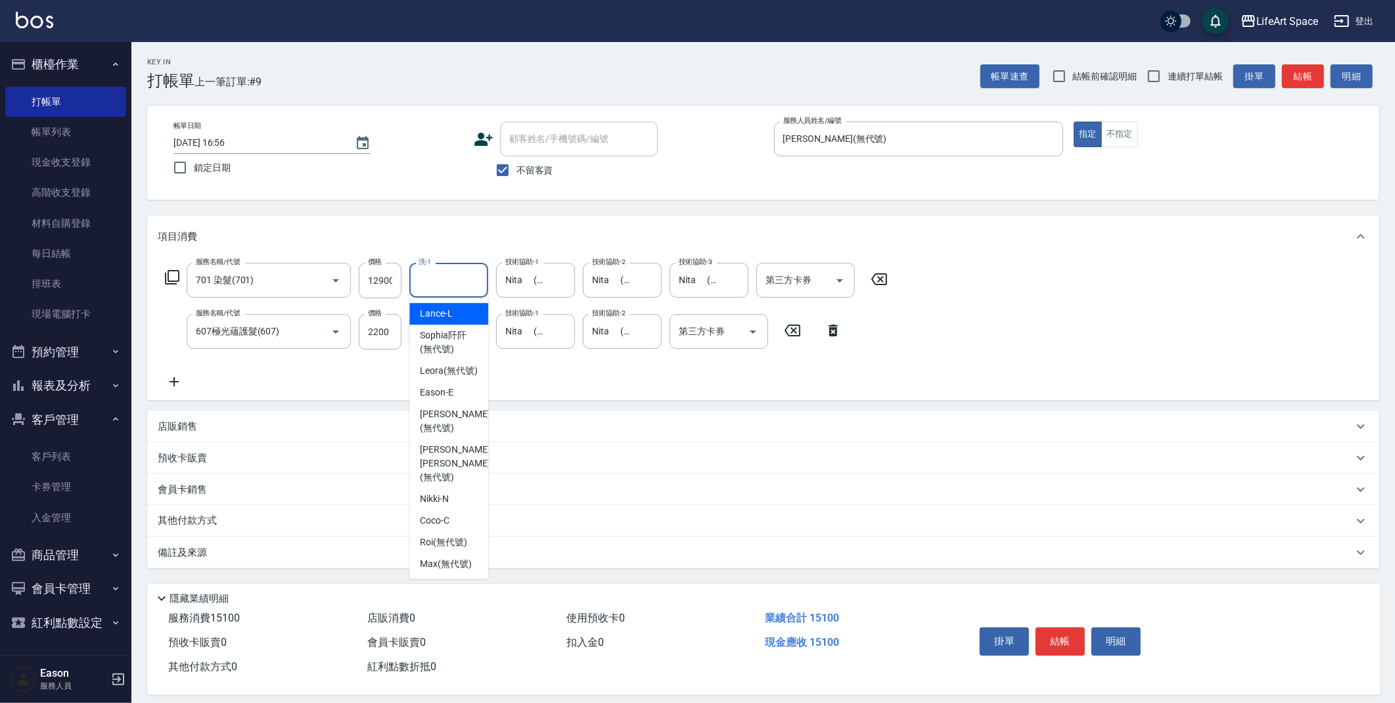
click at [443, 289] on input "洗-1" at bounding box center [448, 280] width 67 height 23
click at [443, 313] on span "[PERSON_NAME] (無代號)" at bounding box center [455, 321] width 70 height 28
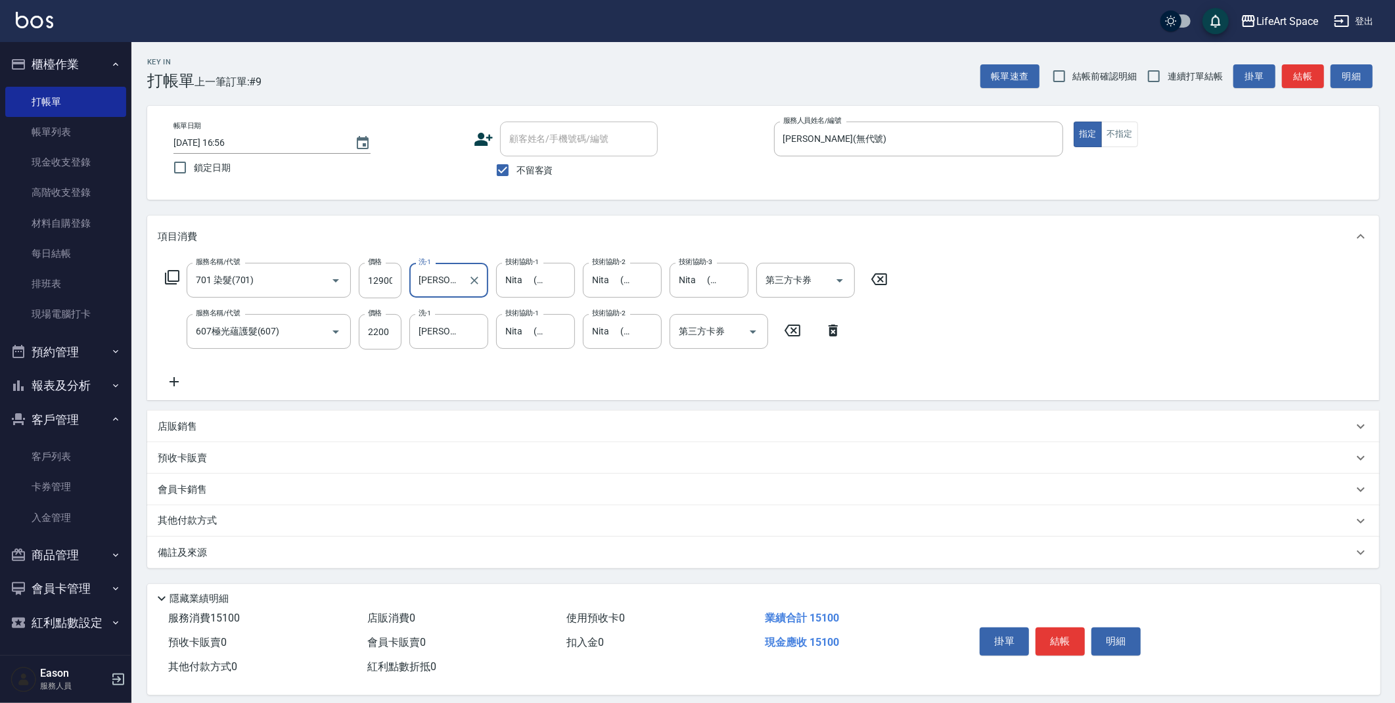
type input "[PERSON_NAME](無代號)"
click at [374, 552] on div "備註及來源" at bounding box center [755, 553] width 1195 height 14
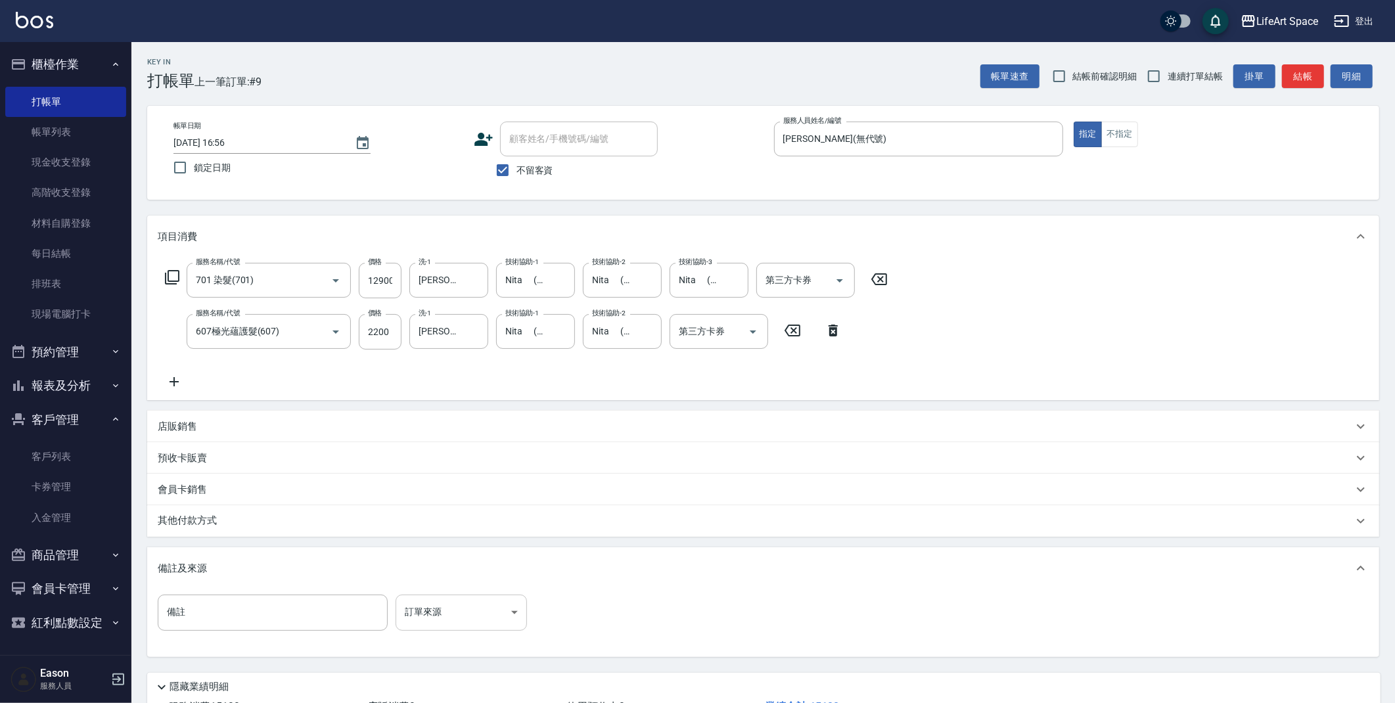
click at [476, 612] on body "LifeArt Space 登出 櫃檯作業 打帳單 帳單列表 現金收支登錄 高階收支登錄 材料自購登錄 每日結帳 排班表 現場電腦打卡 預約管理 預約管理 單…" at bounding box center [697, 400] width 1395 height 800
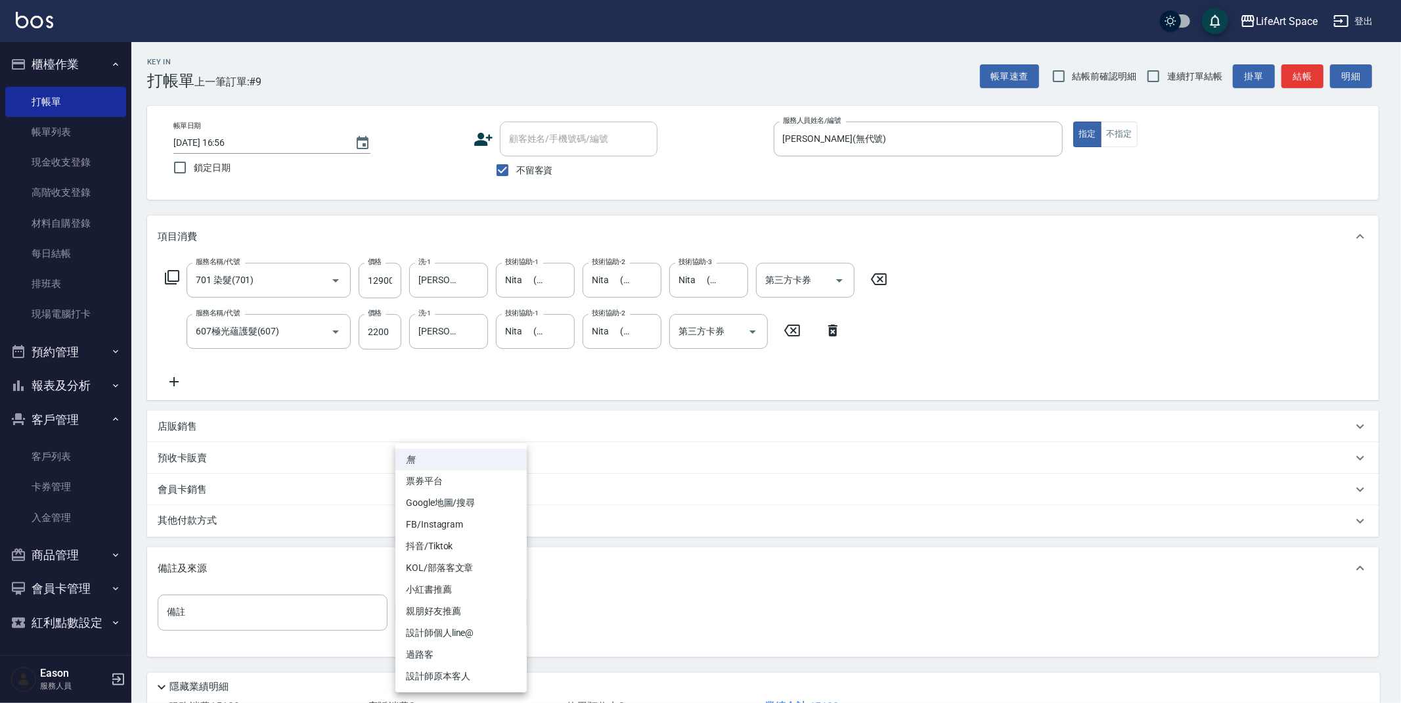
click at [480, 631] on li "設計師個人line@" at bounding box center [460, 633] width 131 height 22
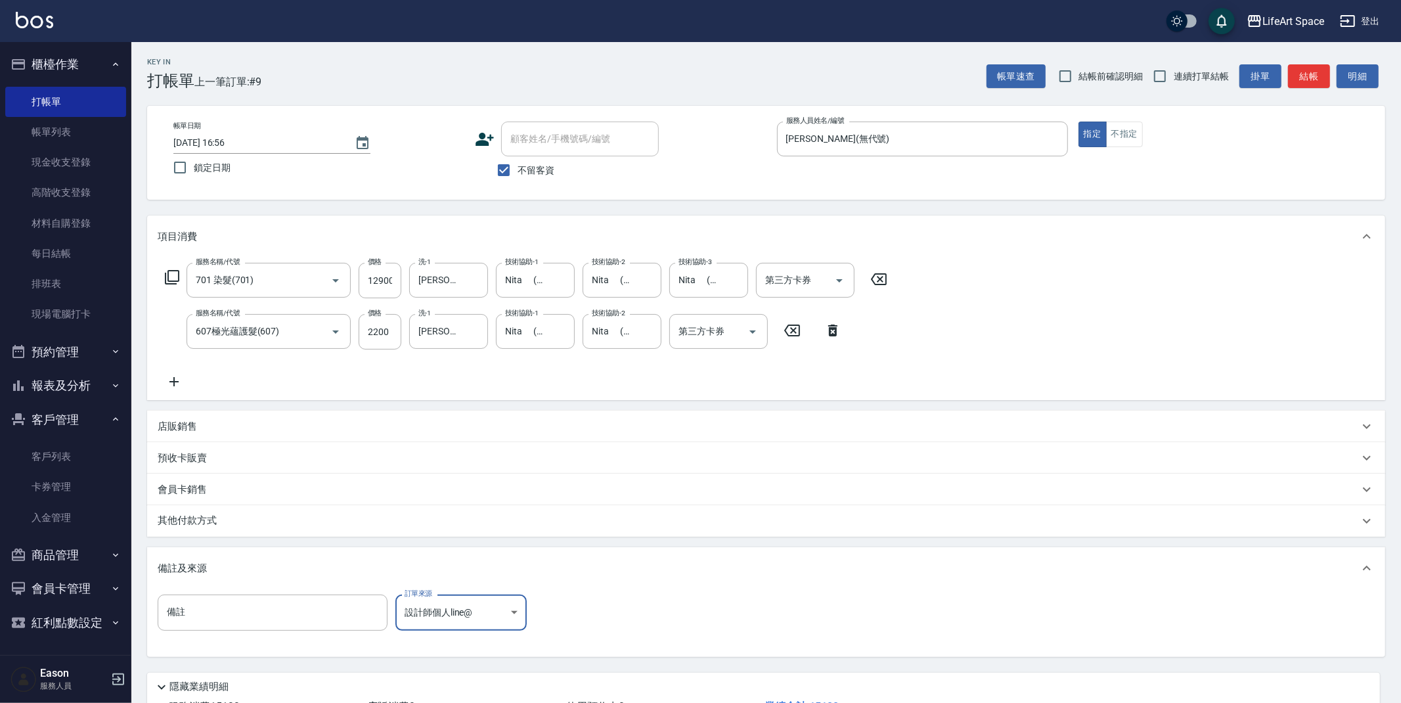
type input "設計師個人line@"
click at [306, 524] on div "其他付款方式" at bounding box center [755, 521] width 1195 height 14
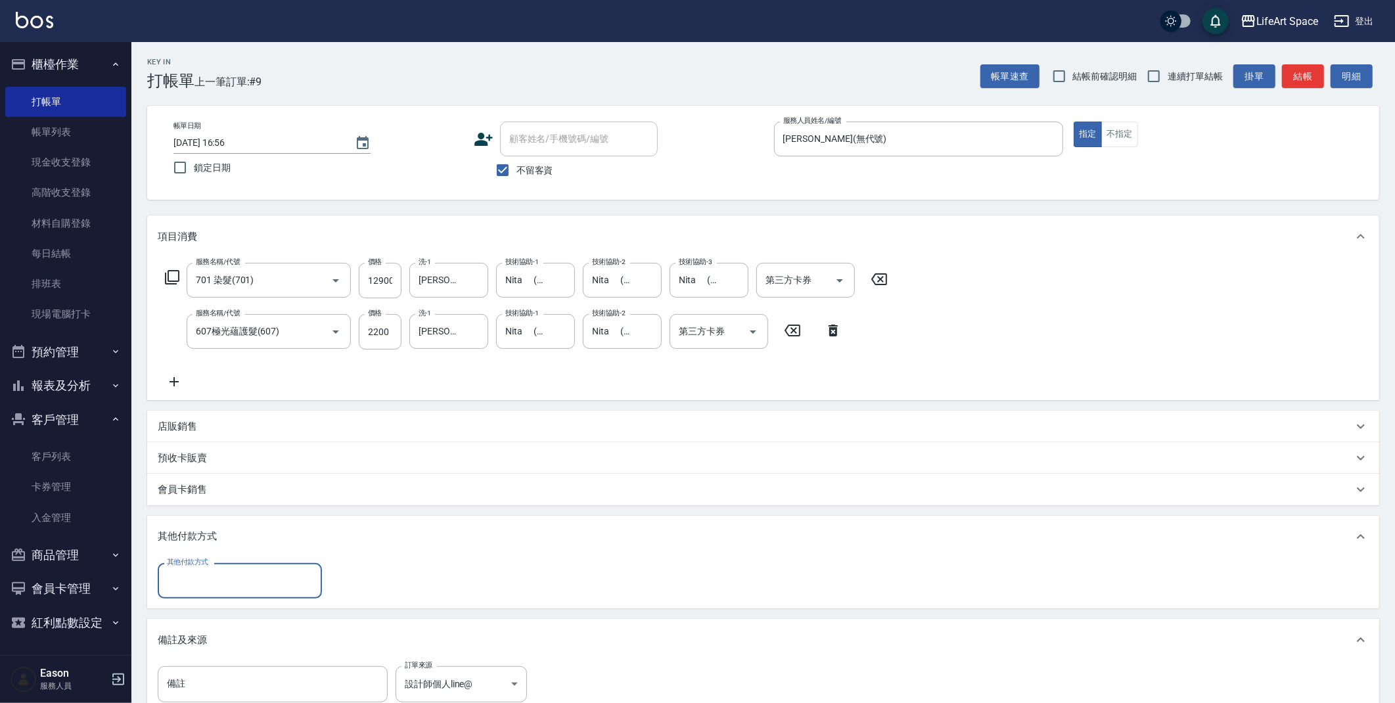
scroll to position [0, 0]
click at [277, 577] on input "其他付款方式" at bounding box center [240, 580] width 152 height 23
drag, startPoint x: 254, startPoint y: 650, endPoint x: 272, endPoint y: 641, distance: 20.3
click at [254, 650] on span "信用卡" at bounding box center [240, 657] width 164 height 22
type input "信用卡"
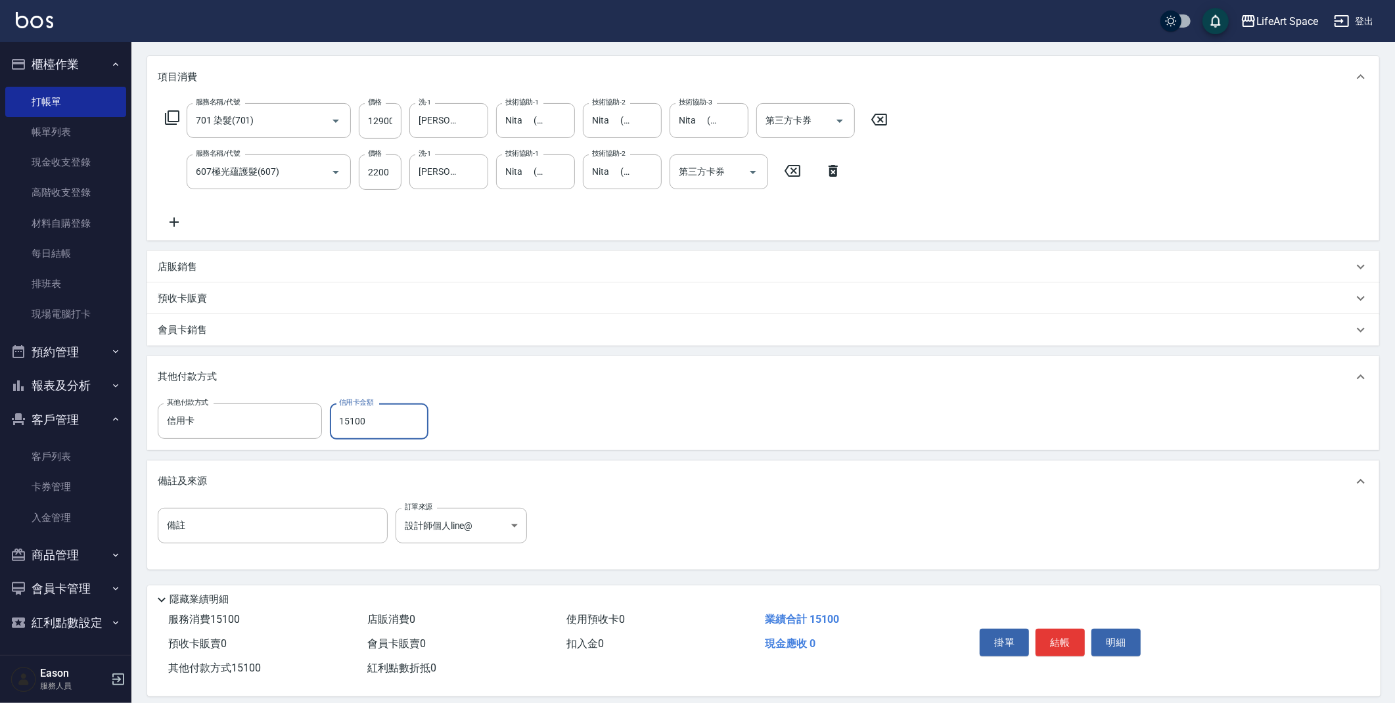
scroll to position [173, 0]
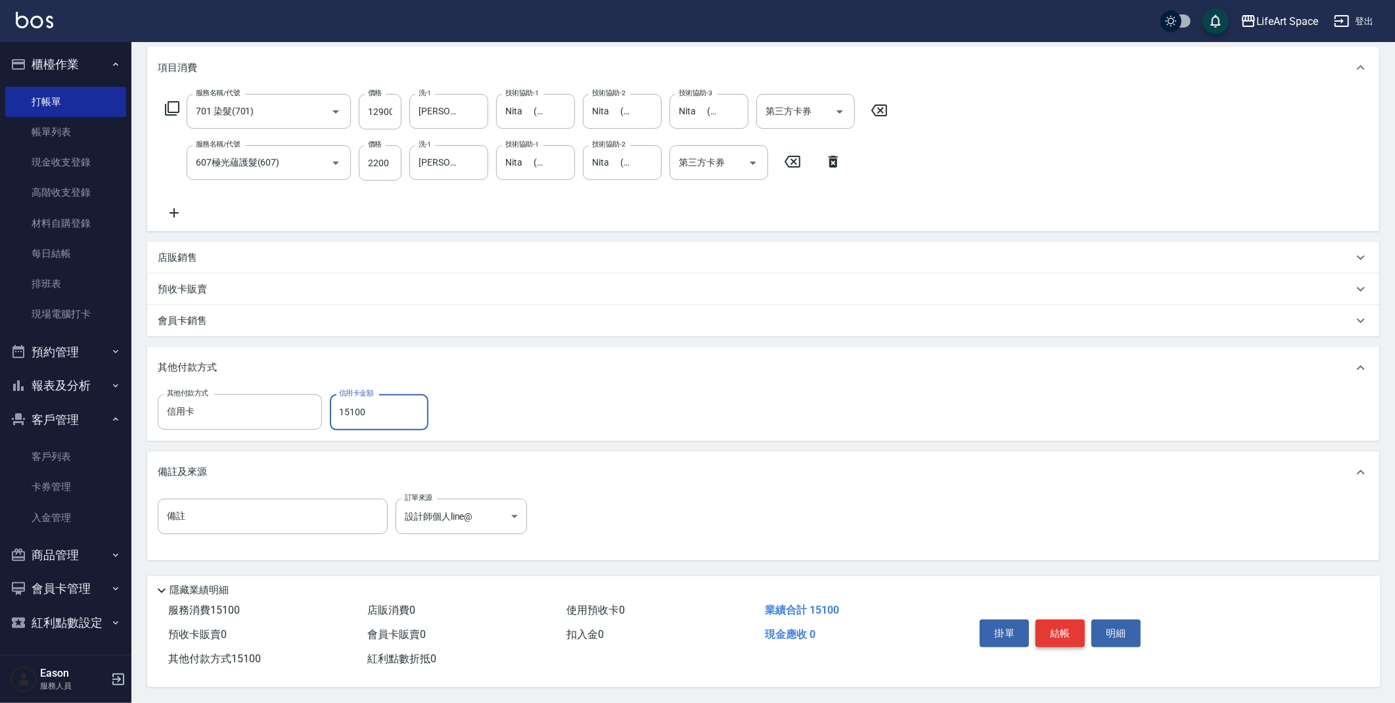
type input "15100"
click at [1065, 637] on button "結帳" at bounding box center [1059, 634] width 49 height 28
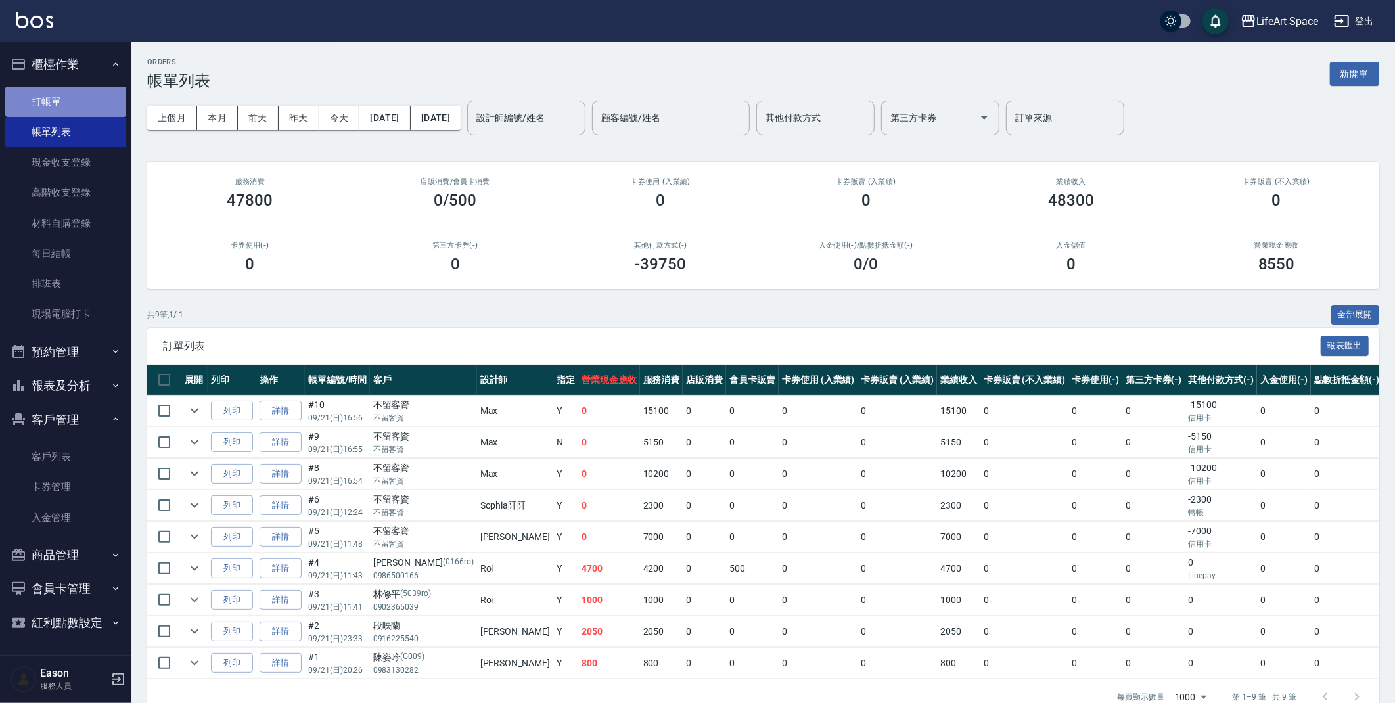
click at [93, 114] on link "打帳單" at bounding box center [65, 102] width 121 height 30
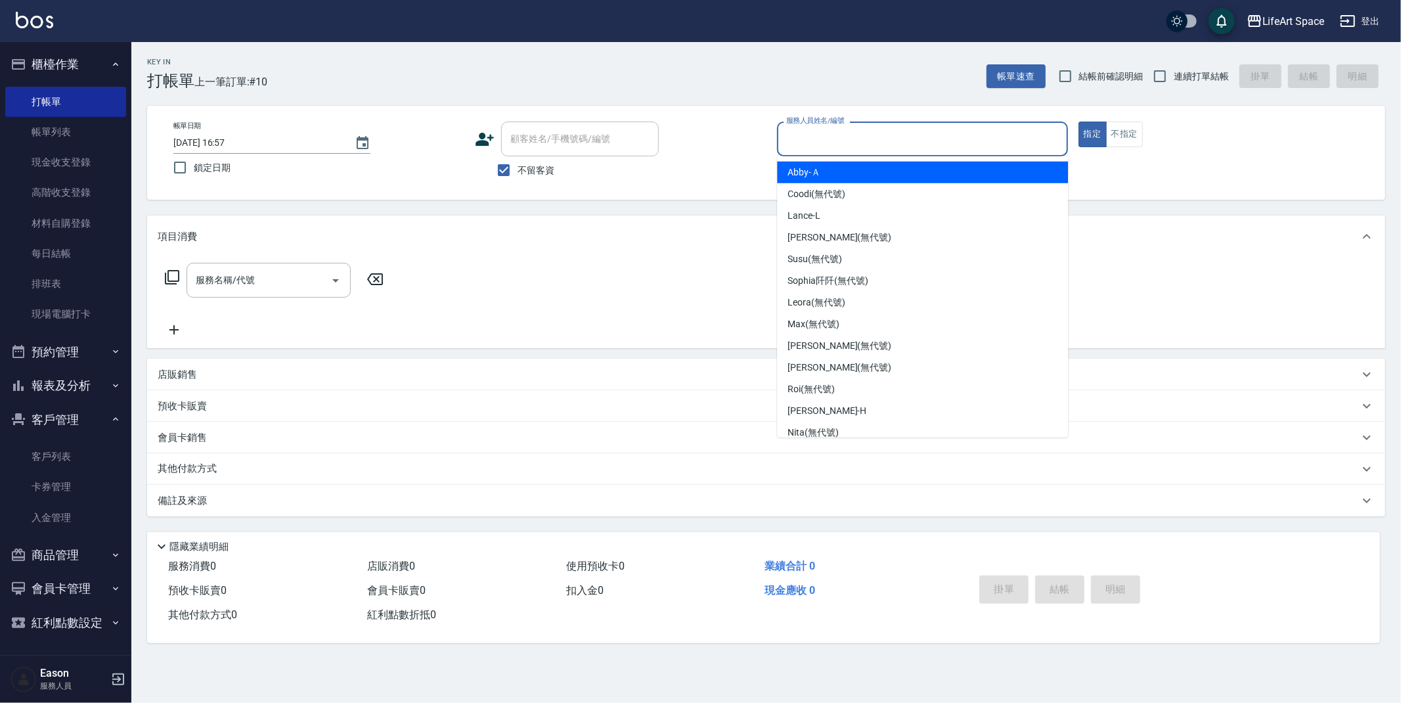
click at [851, 135] on input "服務人員姓名/編號" at bounding box center [922, 138] width 279 height 23
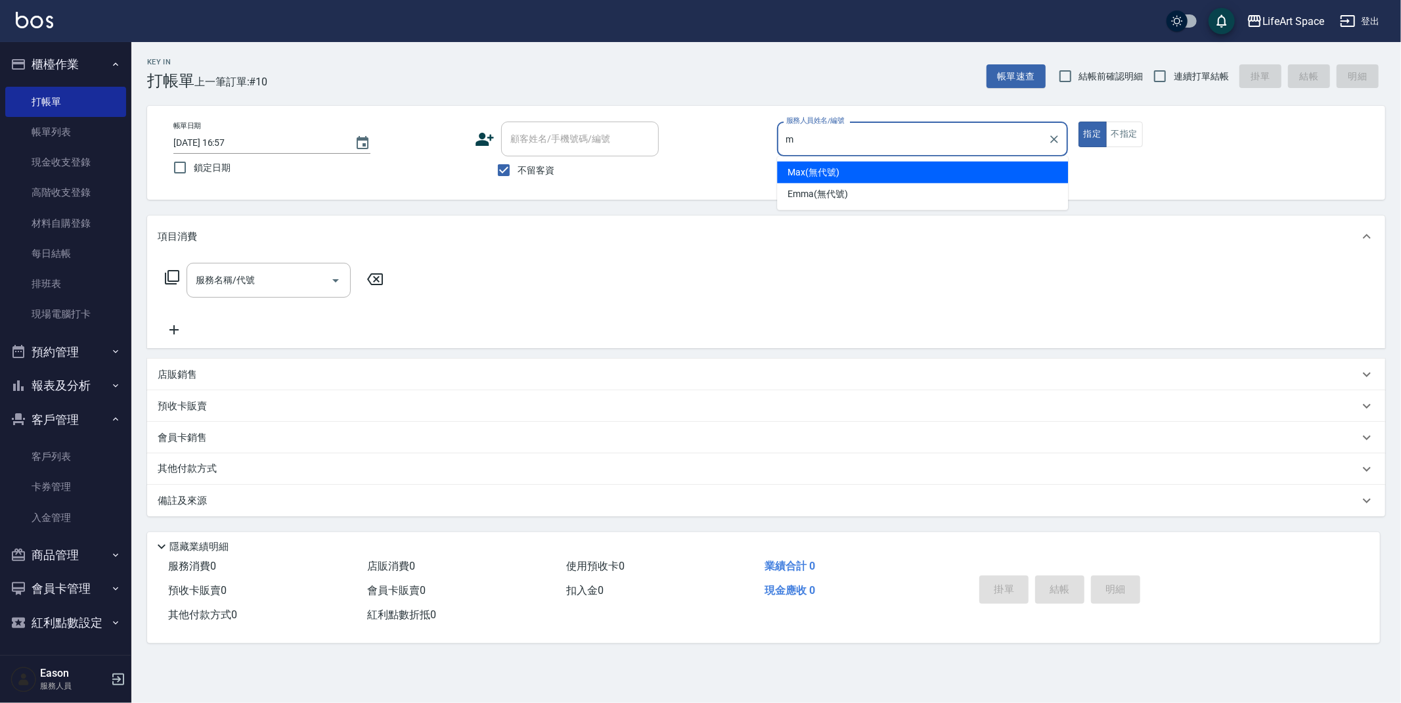
click at [828, 173] on span "Max (無代號)" at bounding box center [814, 173] width 52 height 14
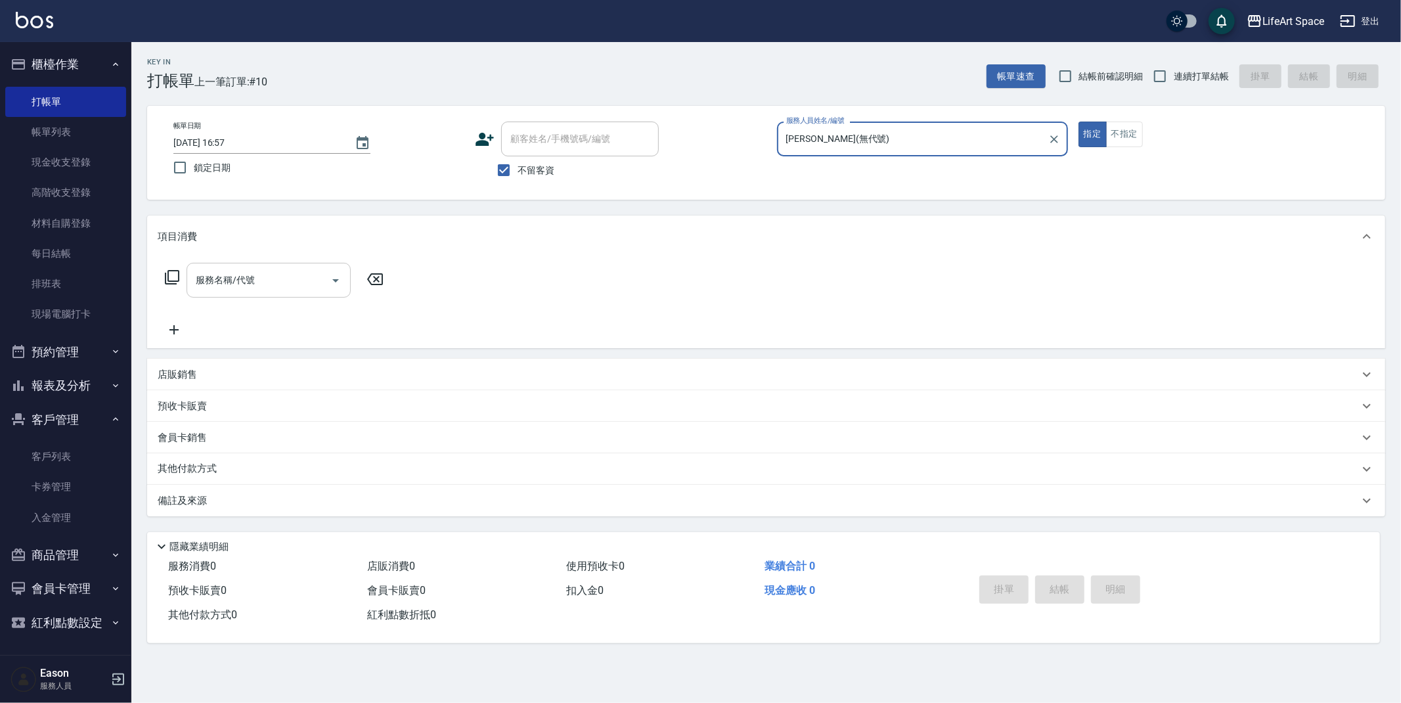
type input "[PERSON_NAME](無代號)"
click at [307, 281] on input "服務名稱/代號" at bounding box center [258, 280] width 133 height 23
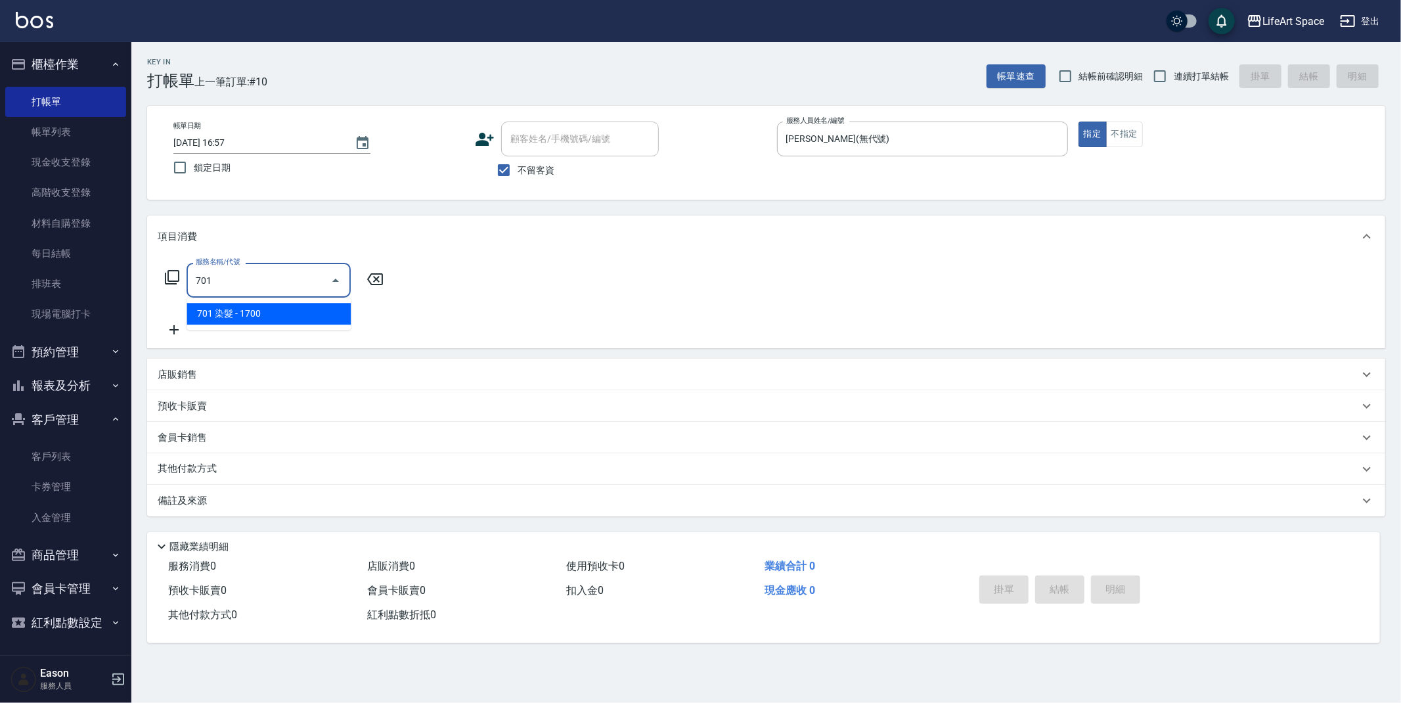
click at [286, 309] on span "701 染髮 - 1700" at bounding box center [269, 314] width 164 height 22
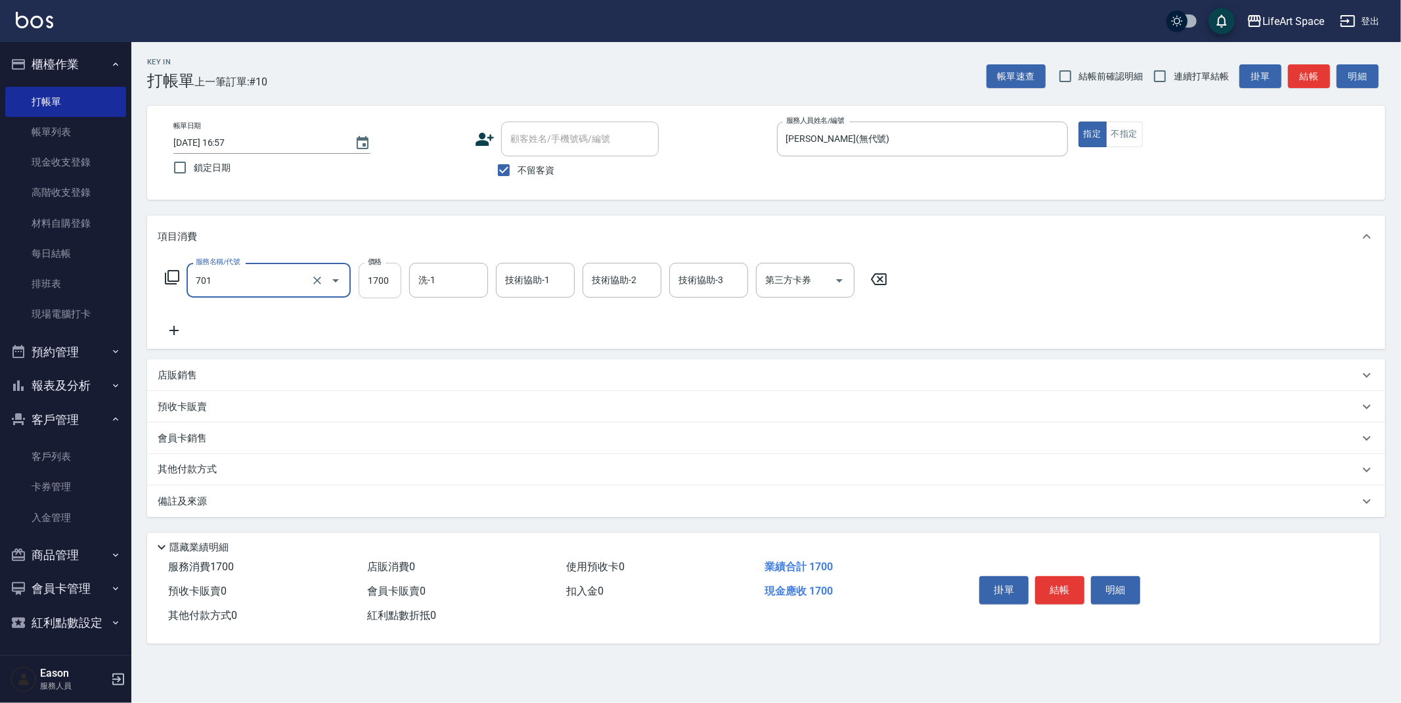
type input "701 染髮(701)"
click at [397, 281] on input "1700" at bounding box center [380, 280] width 43 height 35
type input "9700"
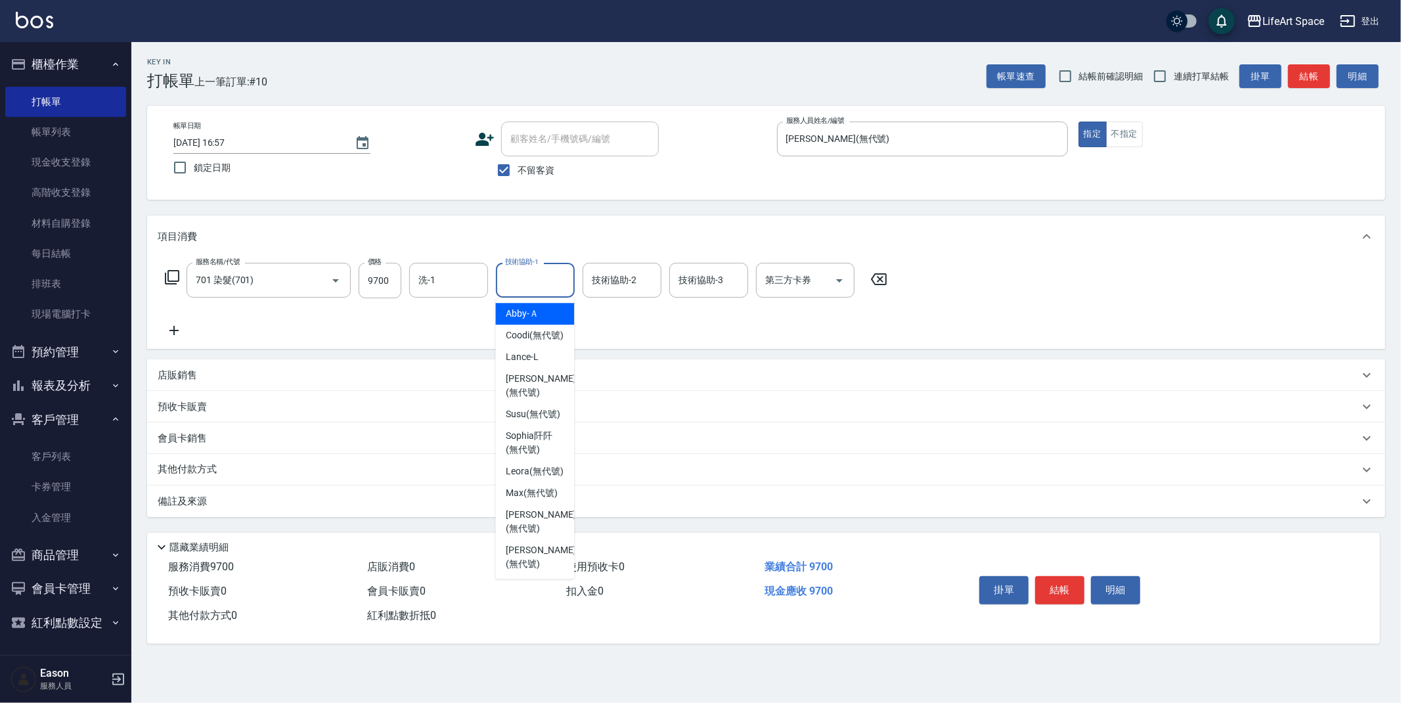
drag, startPoint x: 535, startPoint y: 281, endPoint x: 543, endPoint y: 280, distance: 7.3
click at [543, 280] on input "技術協助-1" at bounding box center [535, 280] width 67 height 23
type input "n"
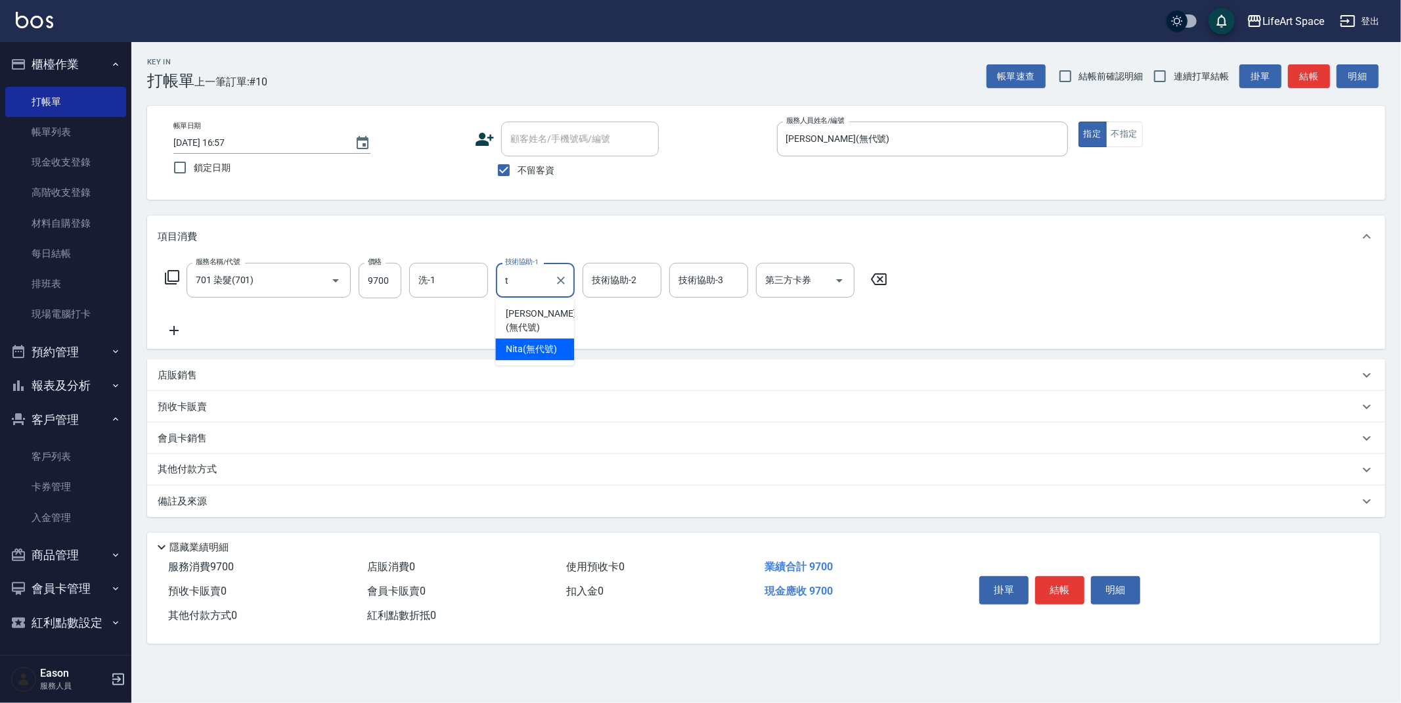
click at [533, 342] on span "Nita (無代號)" at bounding box center [531, 349] width 51 height 14
type input "Nita (無代號)"
click at [631, 284] on input "技術協助-2" at bounding box center [622, 280] width 67 height 23
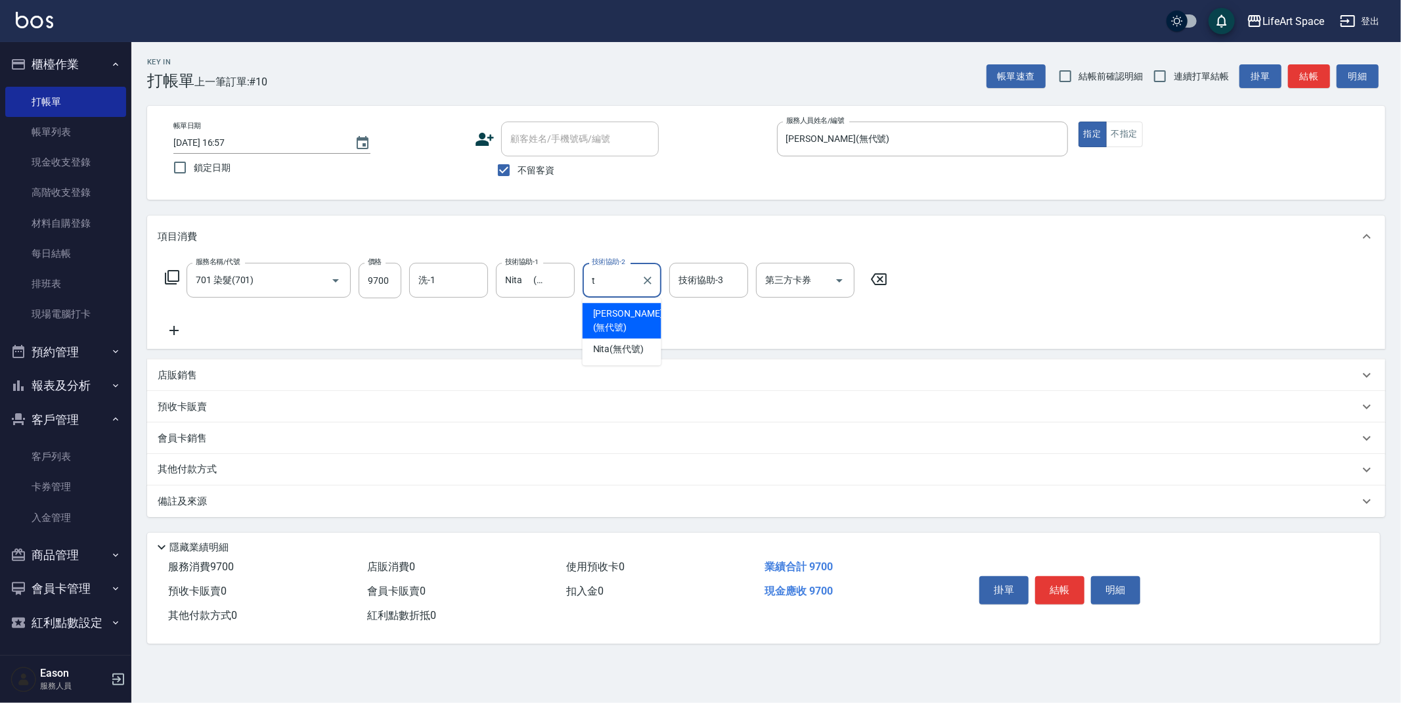
click at [631, 313] on span "[PERSON_NAME] (無代號)" at bounding box center [628, 321] width 70 height 28
type input "[PERSON_NAME](無代號)"
click at [645, 284] on icon "Clear" at bounding box center [647, 280] width 13 height 13
click at [631, 292] on div "技術協助-2" at bounding box center [622, 280] width 79 height 35
drag, startPoint x: 623, startPoint y: 330, endPoint x: 679, endPoint y: 302, distance: 62.6
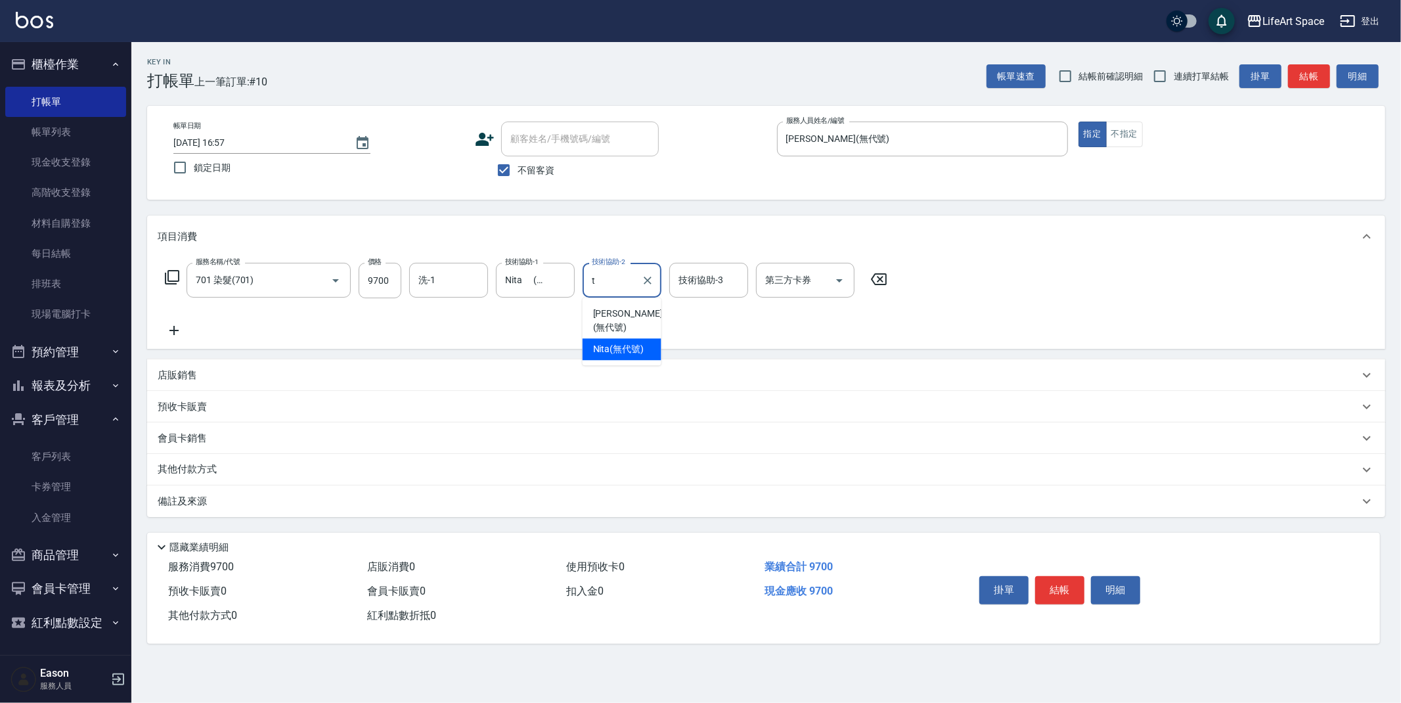
click at [623, 342] on span "Nita (無代號)" at bounding box center [618, 349] width 51 height 14
click at [690, 293] on div "技術協助-3" at bounding box center [708, 280] width 79 height 35
type input "Nita (無代號)"
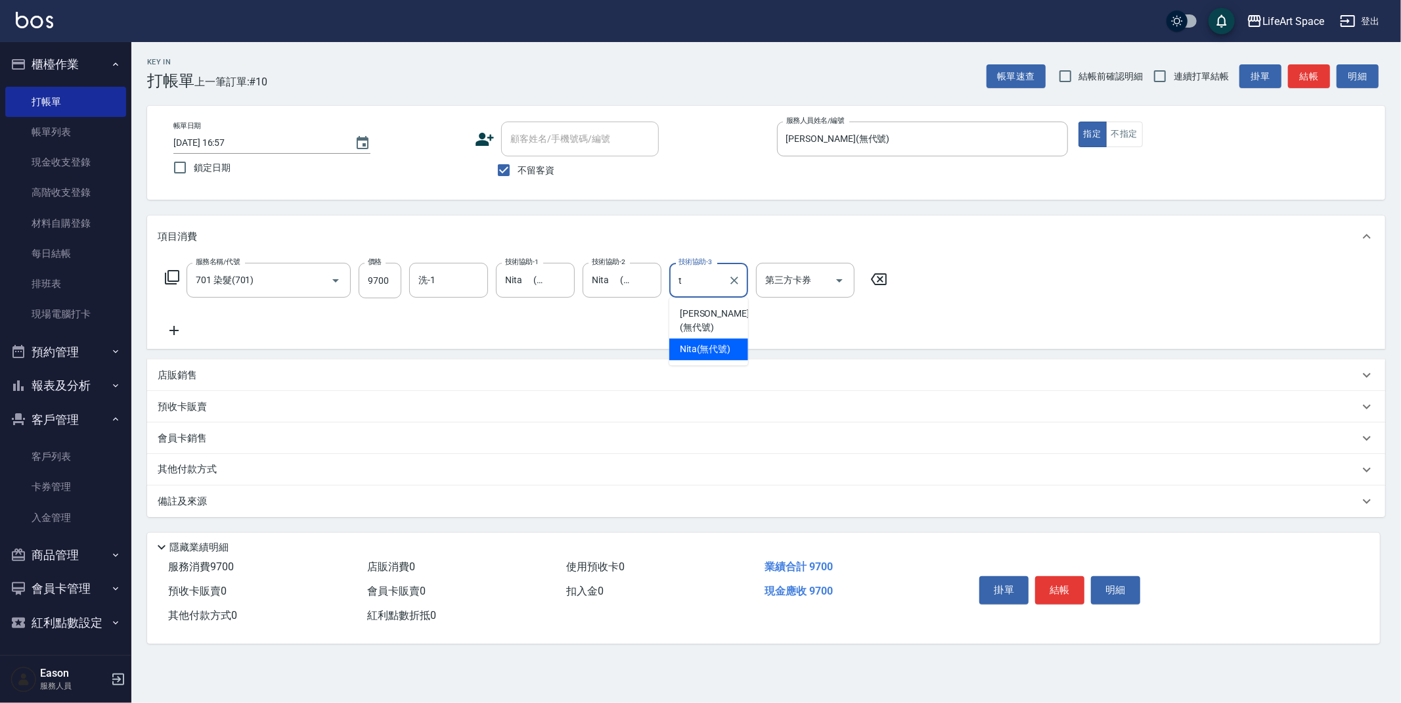
click at [698, 342] on span "Nita (無代號)" at bounding box center [705, 349] width 51 height 14
type input "Nita (無代號)"
click at [470, 286] on input "洗-1" at bounding box center [448, 280] width 67 height 23
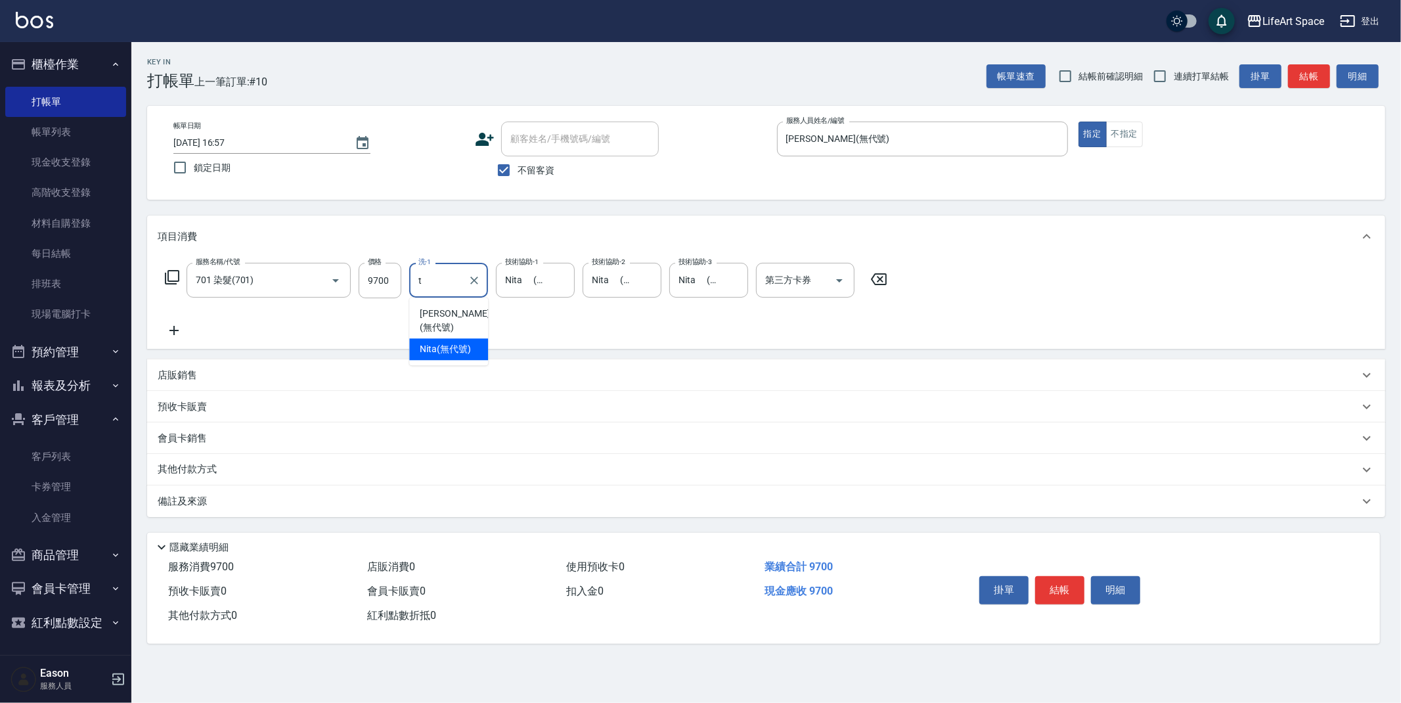
drag, startPoint x: 462, startPoint y: 332, endPoint x: 461, endPoint y: 340, distance: 8.6
click at [462, 342] on span "Nita (無代號)" at bounding box center [445, 349] width 51 height 14
type input "Nita (無代號)"
click at [353, 500] on div "備註及來源" at bounding box center [759, 502] width 1202 height 14
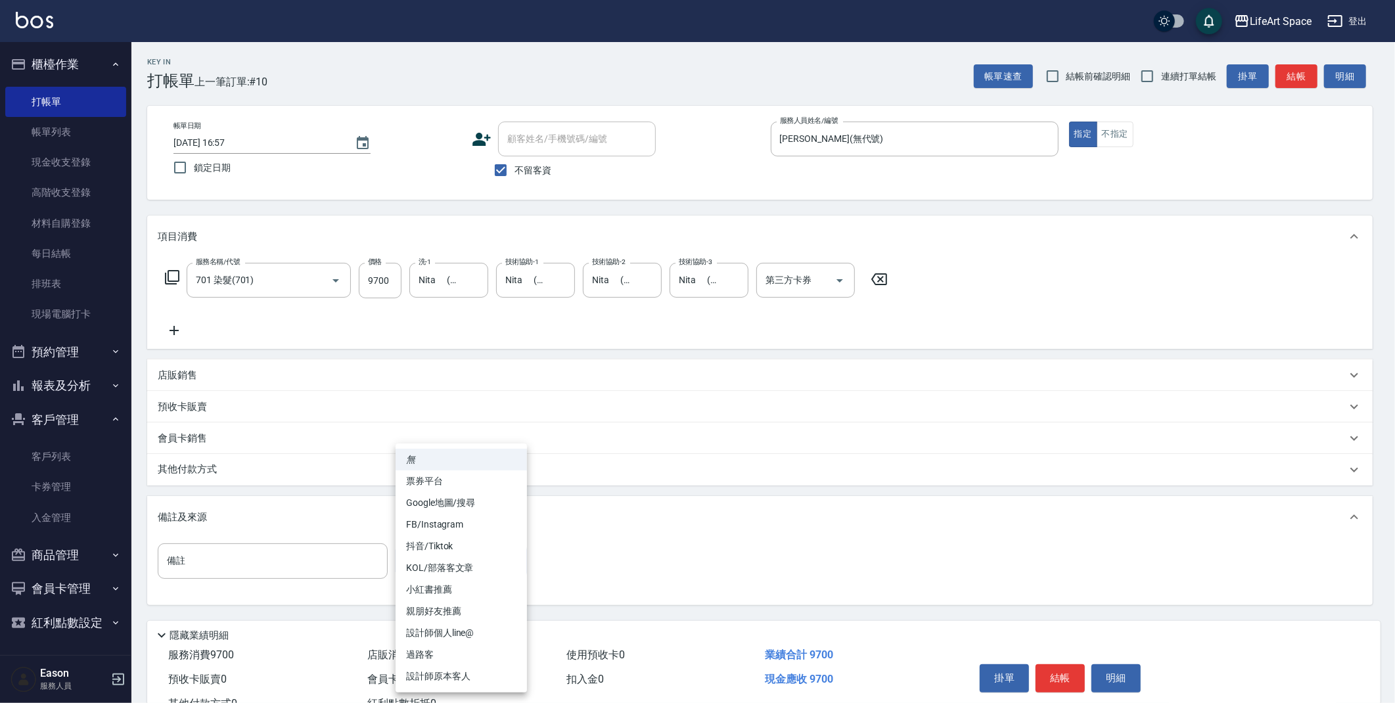
click at [437, 558] on body "LifeArt Space 登出 櫃檯作業 打帳單 帳單列表 現金收支登錄 高階收支登錄 材料自購登錄 每日結帳 排班表 現場電腦打卡 預約管理 預約管理 單…" at bounding box center [697, 374] width 1395 height 748
click at [466, 631] on li "設計師個人line@" at bounding box center [460, 633] width 131 height 22
type input "設計師個人line@"
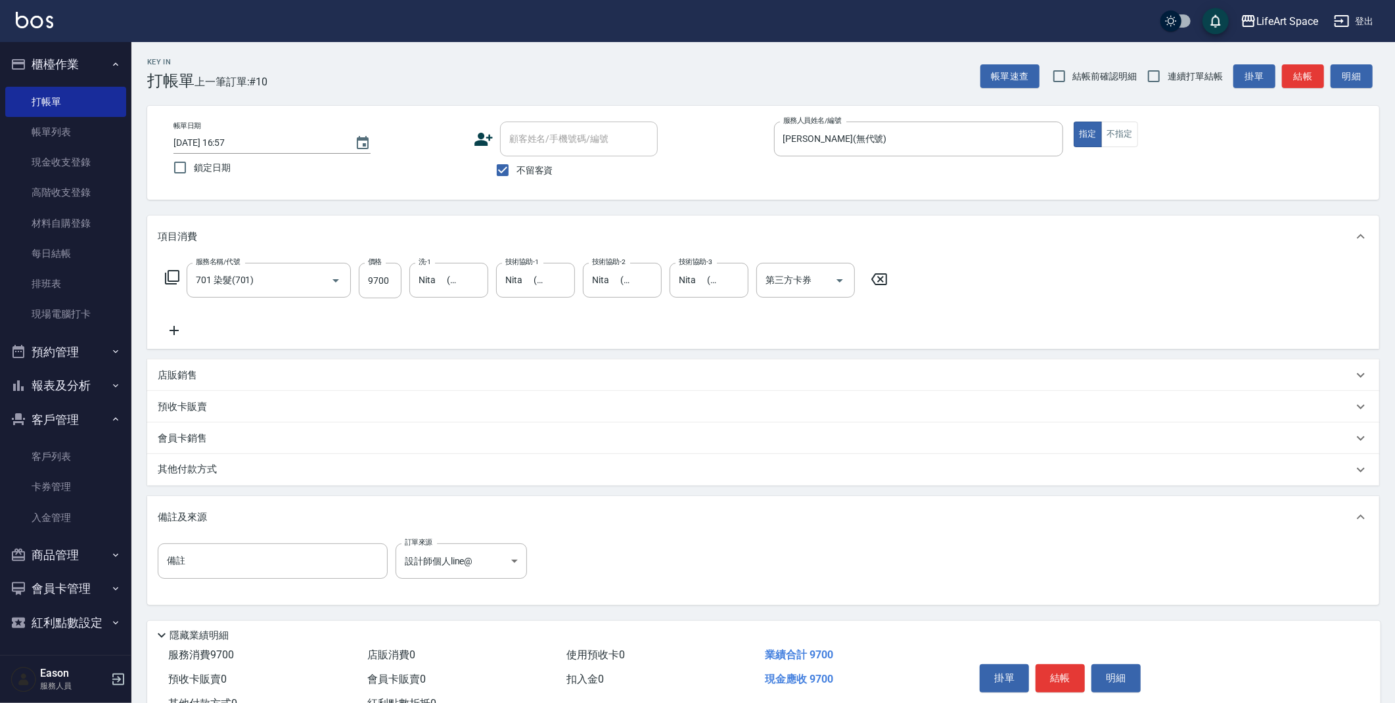
click at [489, 468] on div "其他付款方式" at bounding box center [755, 470] width 1195 height 14
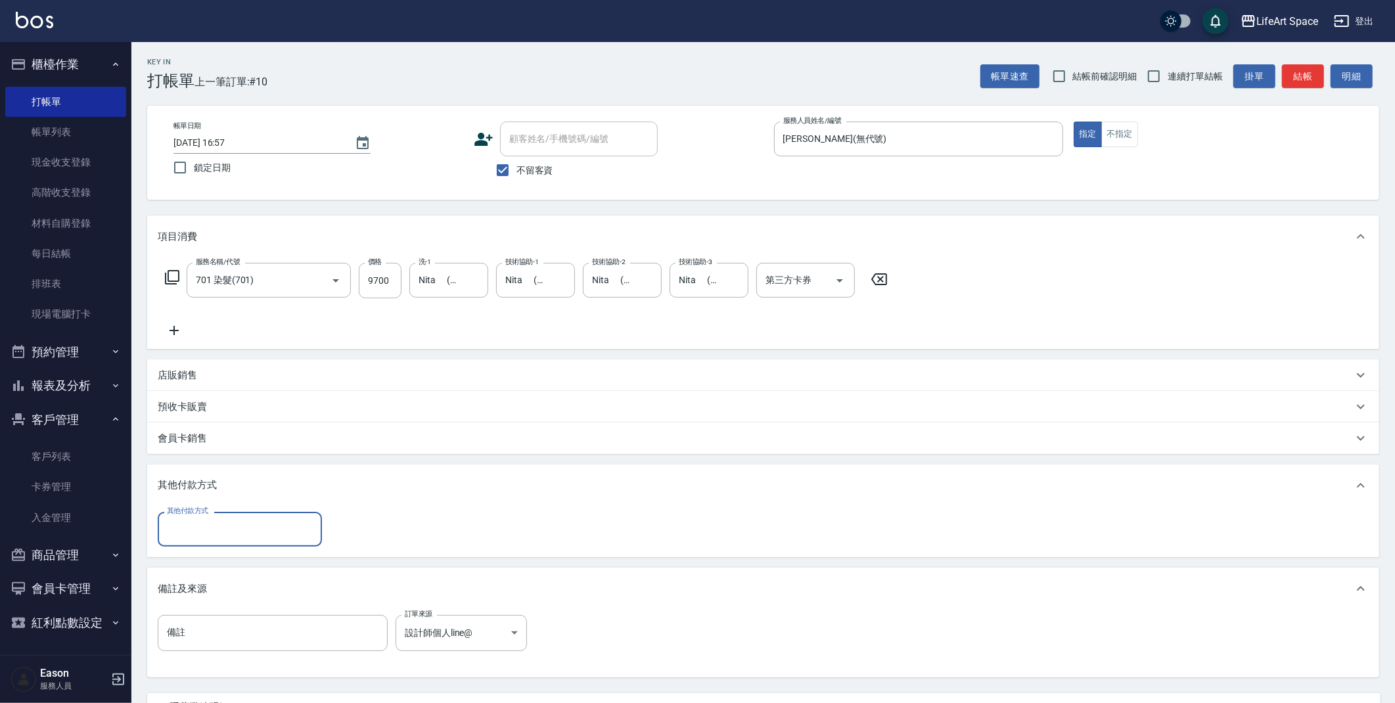
click at [297, 538] on input "其他付款方式" at bounding box center [240, 529] width 152 height 23
click at [244, 610] on span "信用卡" at bounding box center [240, 606] width 164 height 22
type input "信用卡"
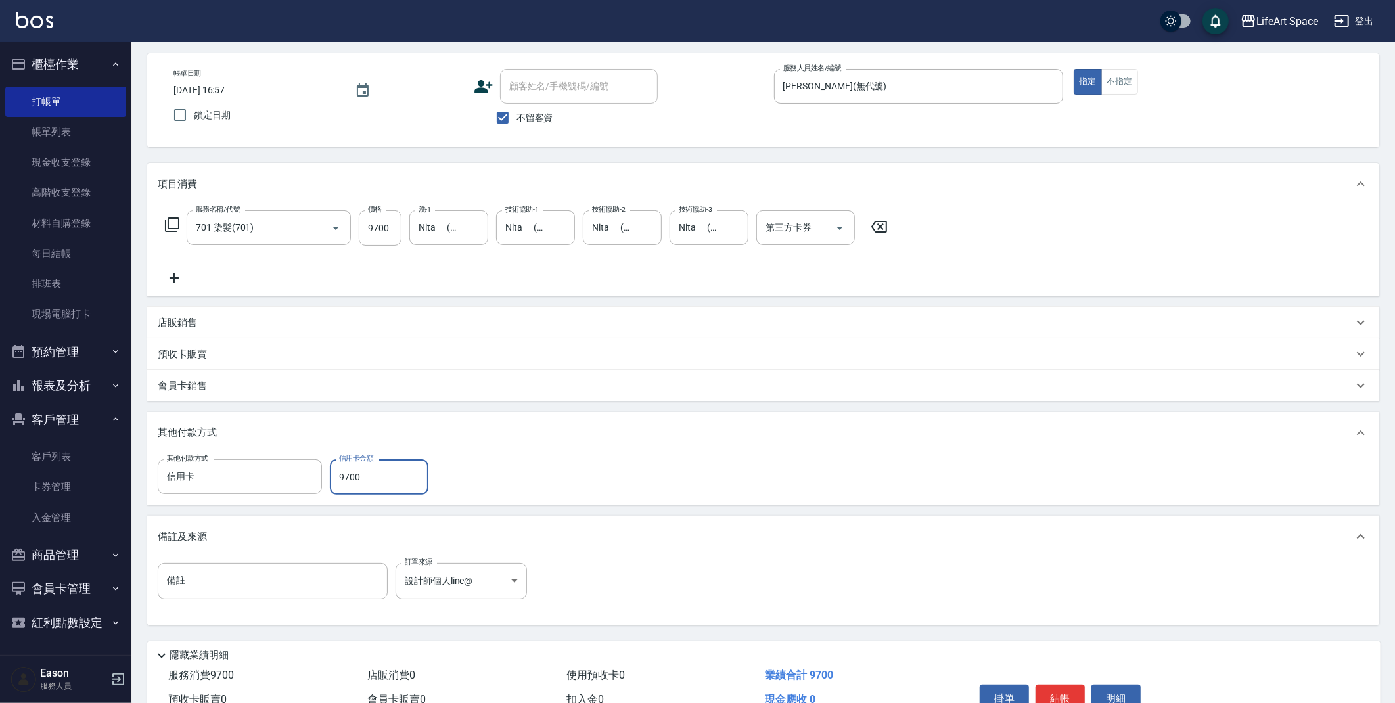
scroll to position [55, 0]
type input "9700"
click at [1062, 687] on button "結帳" at bounding box center [1059, 696] width 49 height 28
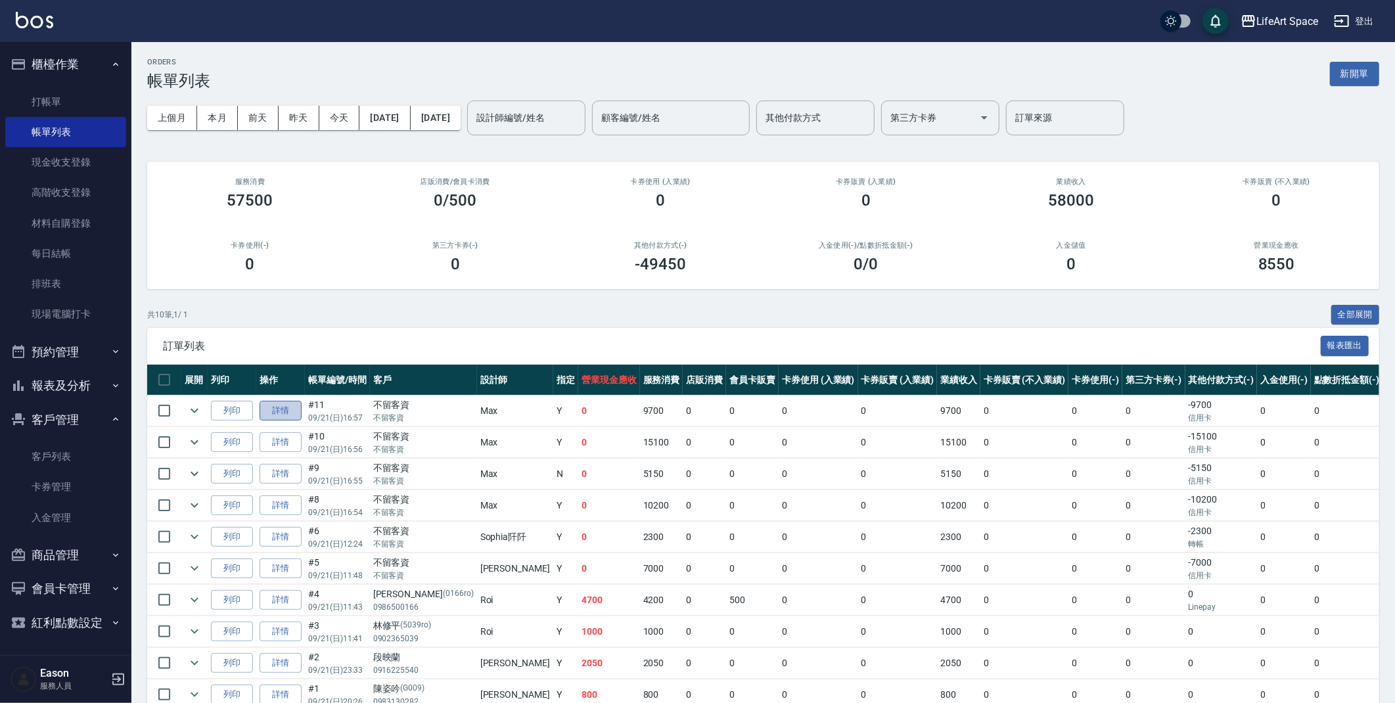
click at [288, 417] on link "詳情" at bounding box center [281, 411] width 42 height 20
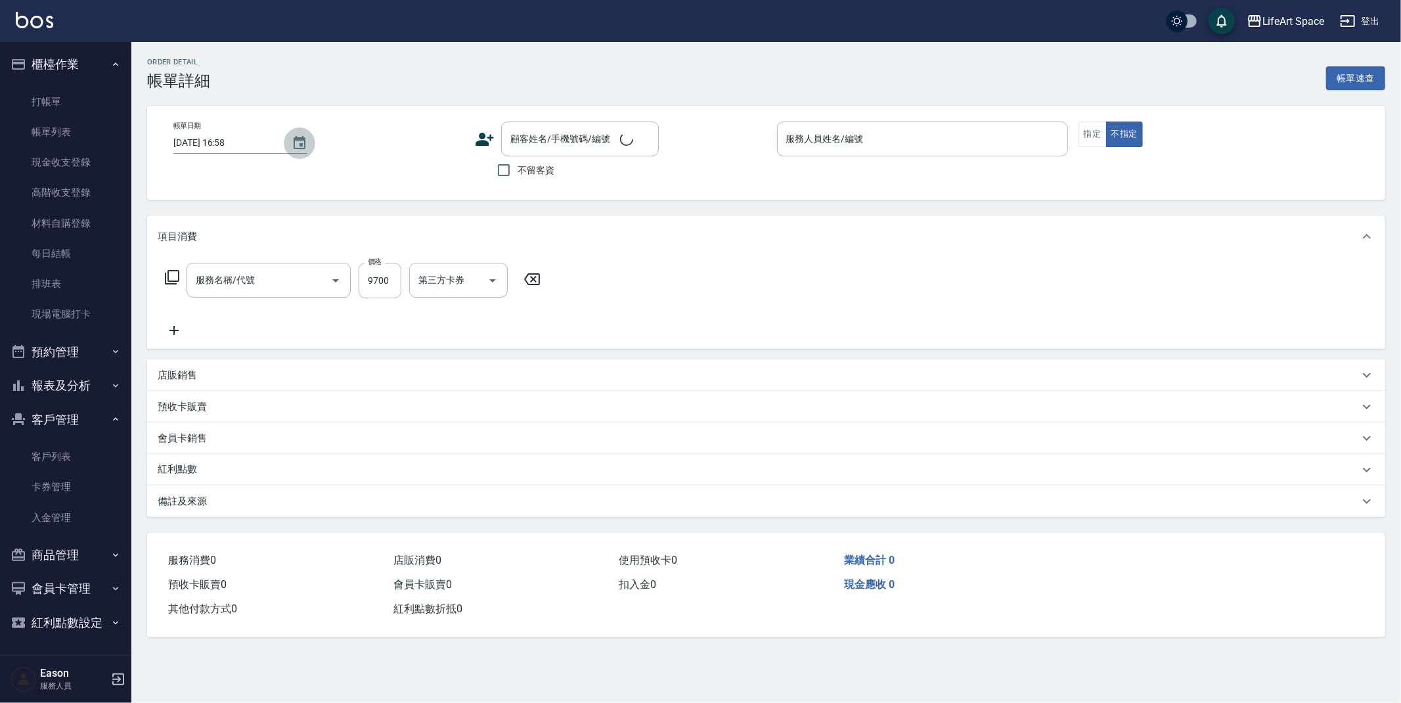
click at [300, 146] on icon "Choose date, selected date is 2025-09-21" at bounding box center [300, 143] width 16 height 16
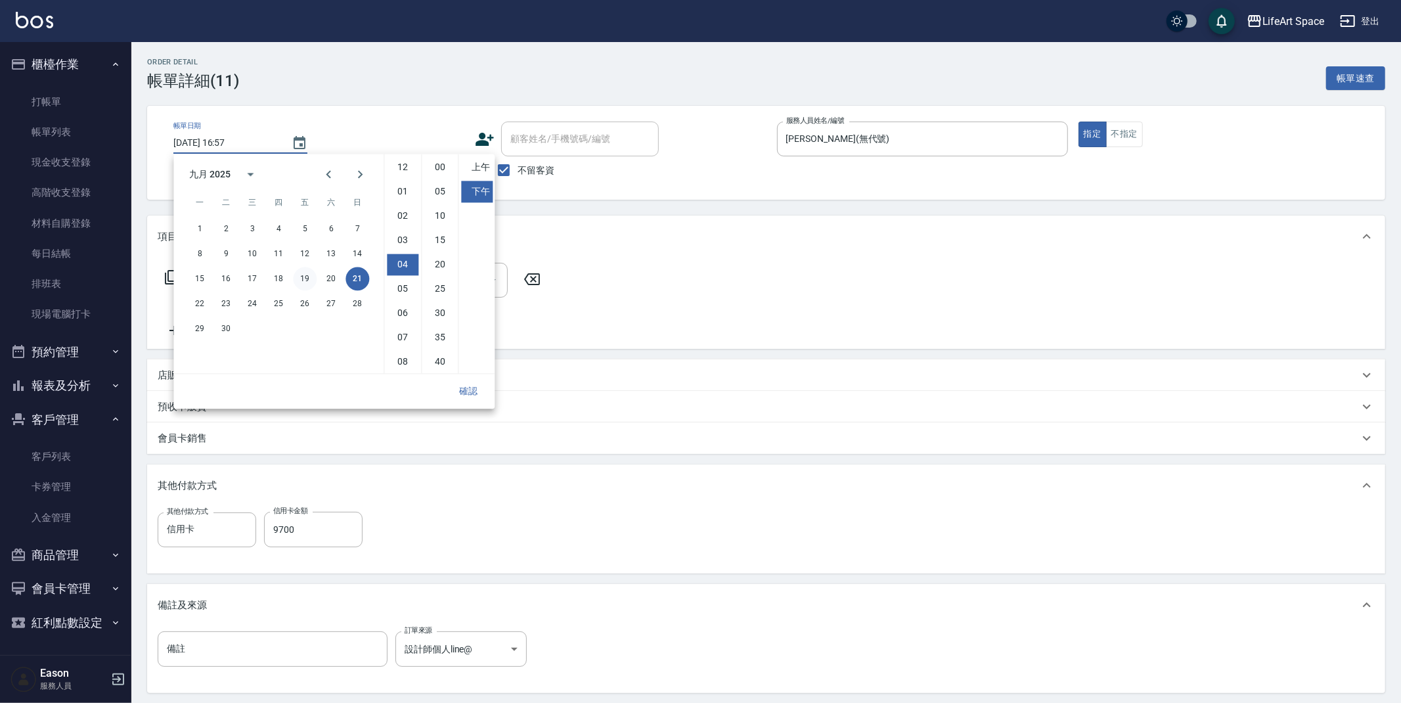
type input "[DATE] 16:57"
checkbox input "true"
type input "[PERSON_NAME](無代號)"
type input "設計師個人line@"
type input "701 染髮(701)"
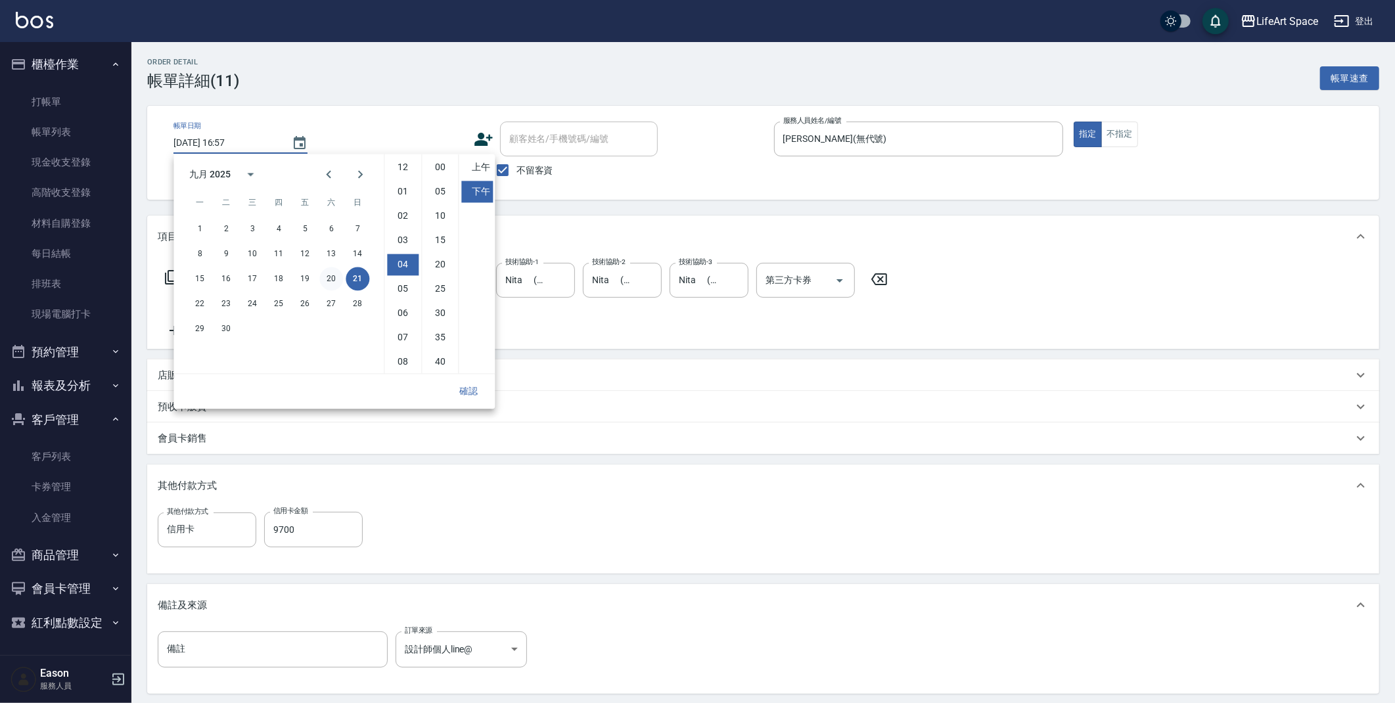
scroll to position [73, 0]
click at [327, 277] on button "20" at bounding box center [331, 279] width 24 height 24
type input "[DATE] 16:57"
click at [481, 397] on button "確認" at bounding box center [468, 391] width 42 height 24
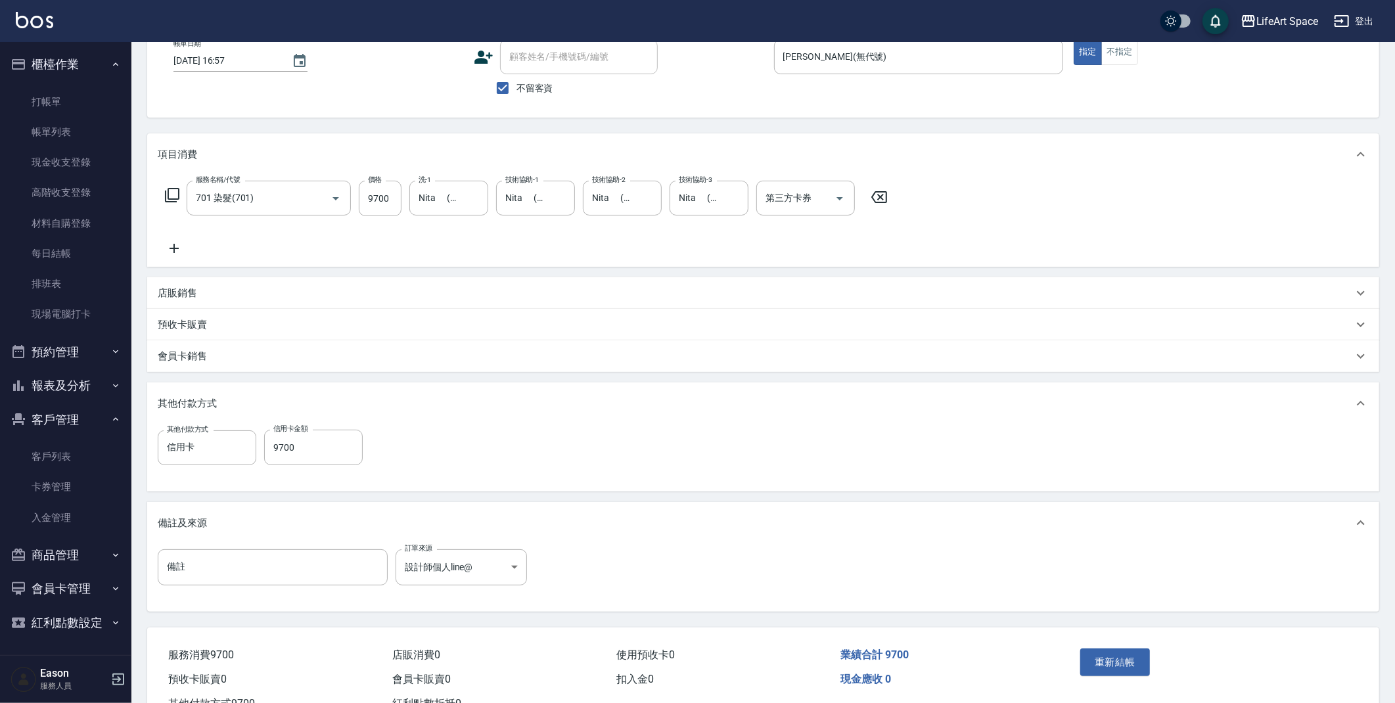
scroll to position [130, 0]
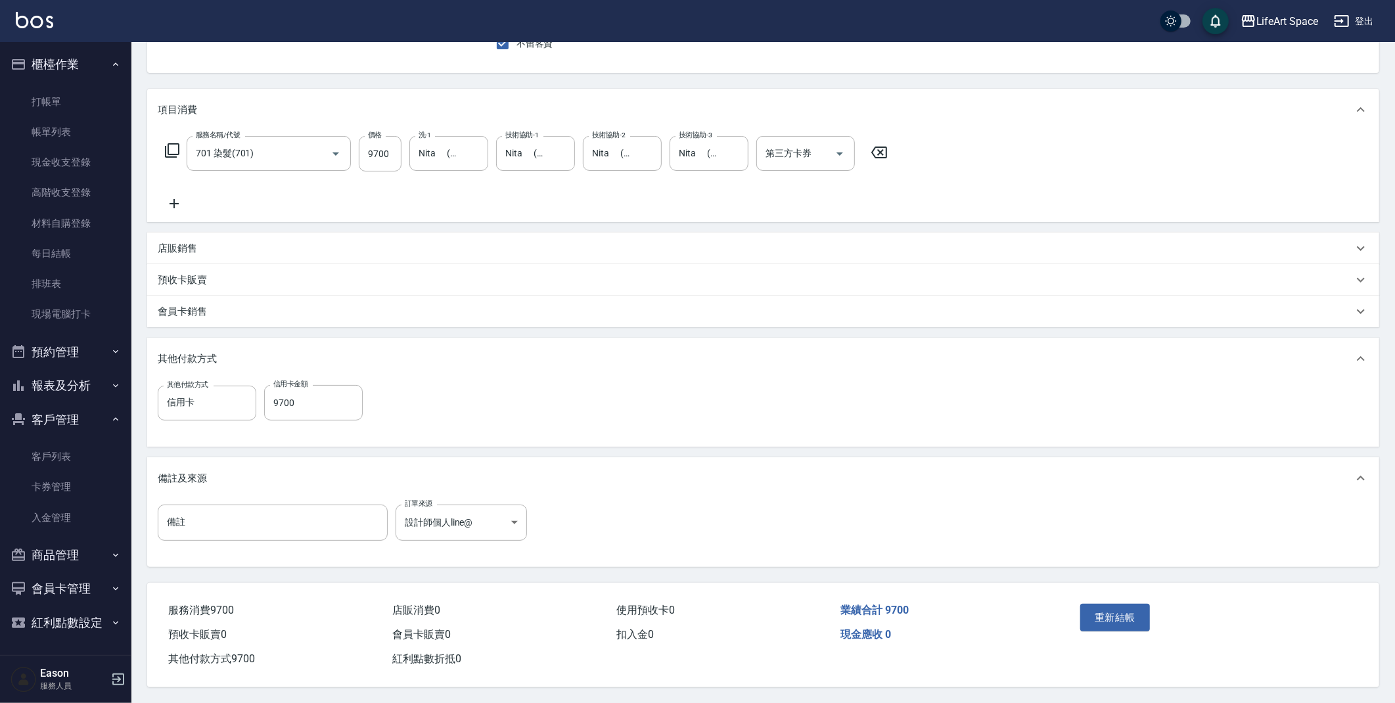
click at [1106, 609] on button "重新結帳" at bounding box center [1115, 618] width 70 height 28
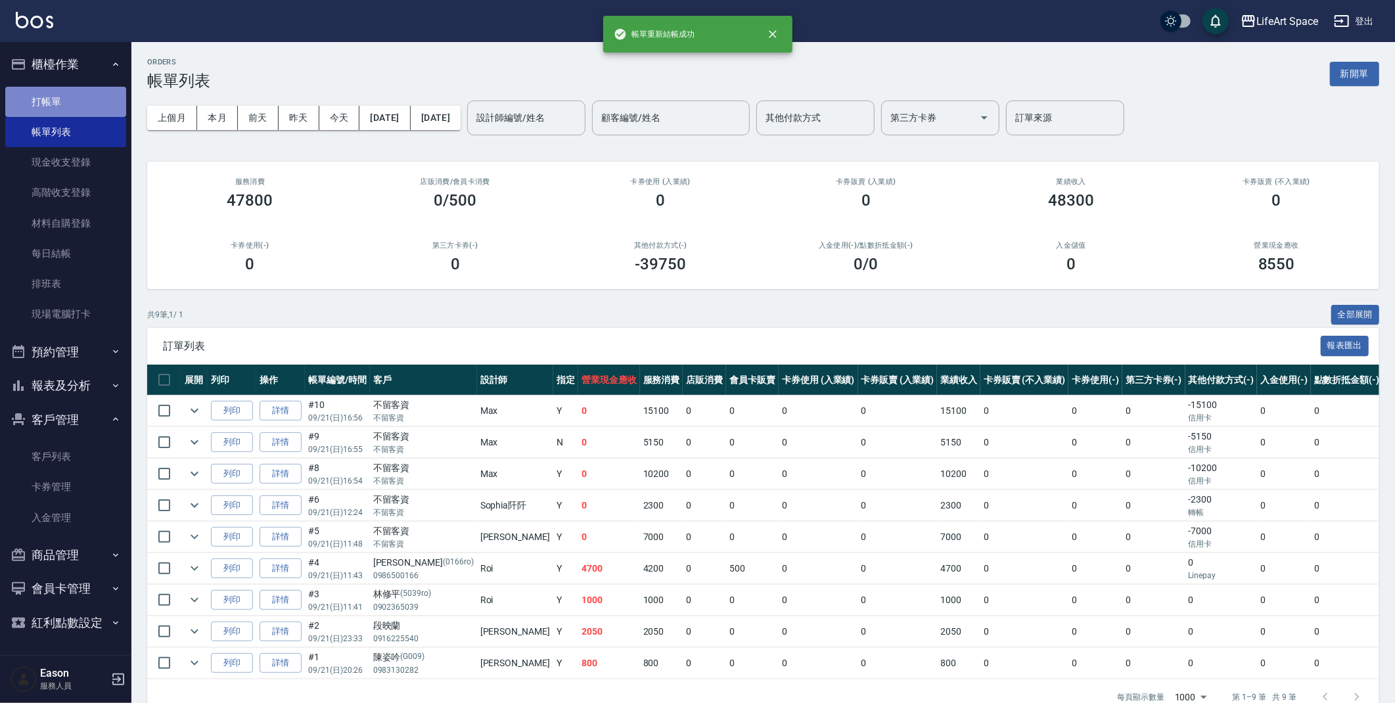
click at [90, 108] on link "打帳單" at bounding box center [65, 102] width 121 height 30
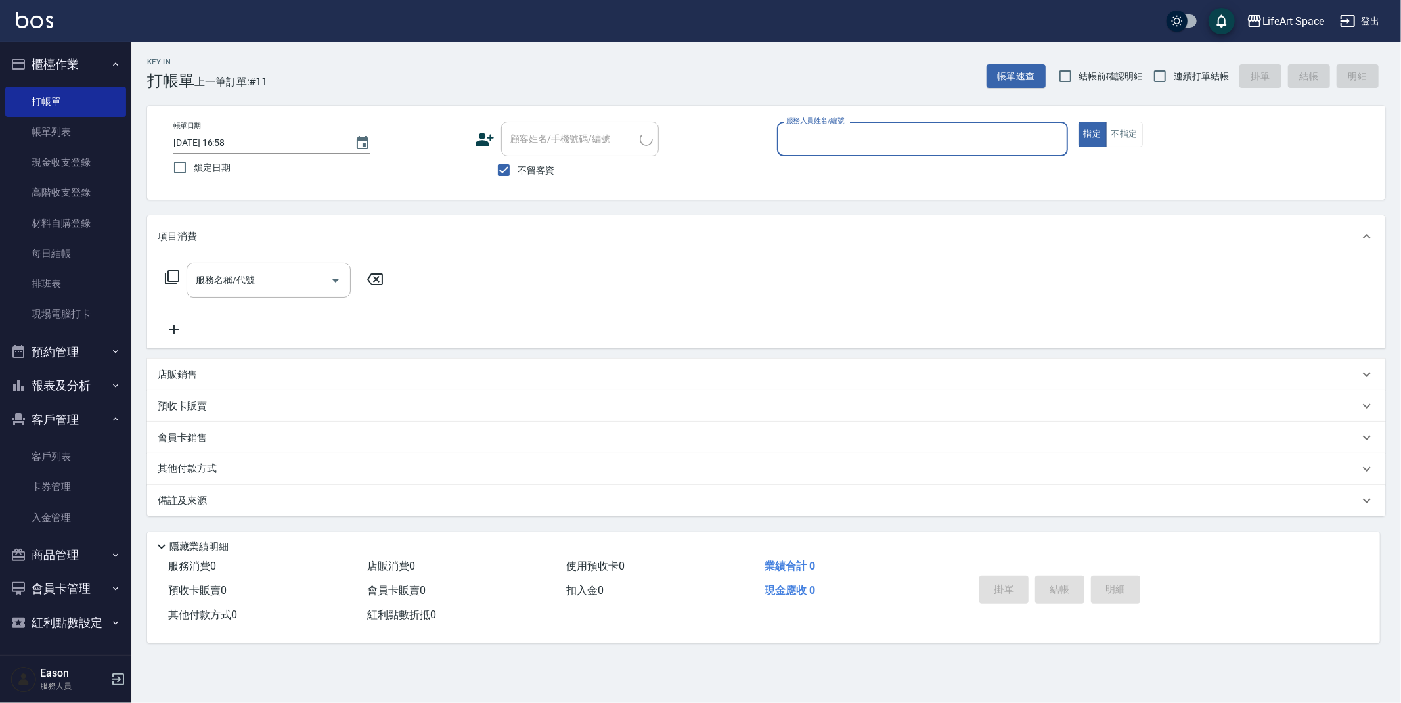
click at [804, 127] on input "服務人員姓名/編號" at bounding box center [922, 138] width 279 height 23
drag, startPoint x: 838, startPoint y: 193, endPoint x: 804, endPoint y: 204, distance: 35.1
click at [838, 192] on span "Max (無代號)" at bounding box center [814, 194] width 52 height 14
type input "[PERSON_NAME](無代號)"
click at [314, 275] on input "服務名稱/代號" at bounding box center [258, 280] width 133 height 23
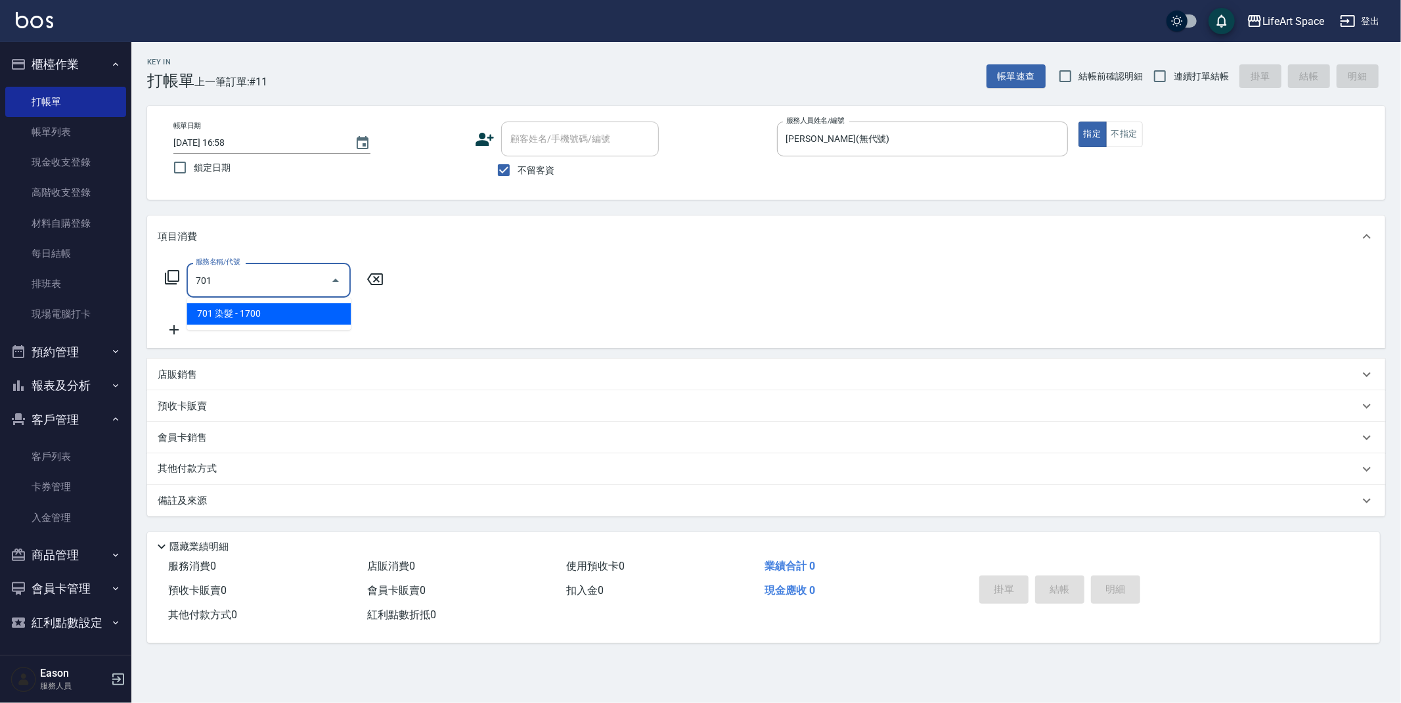
click at [270, 322] on span "701 染髮 - 1700" at bounding box center [269, 314] width 164 height 22
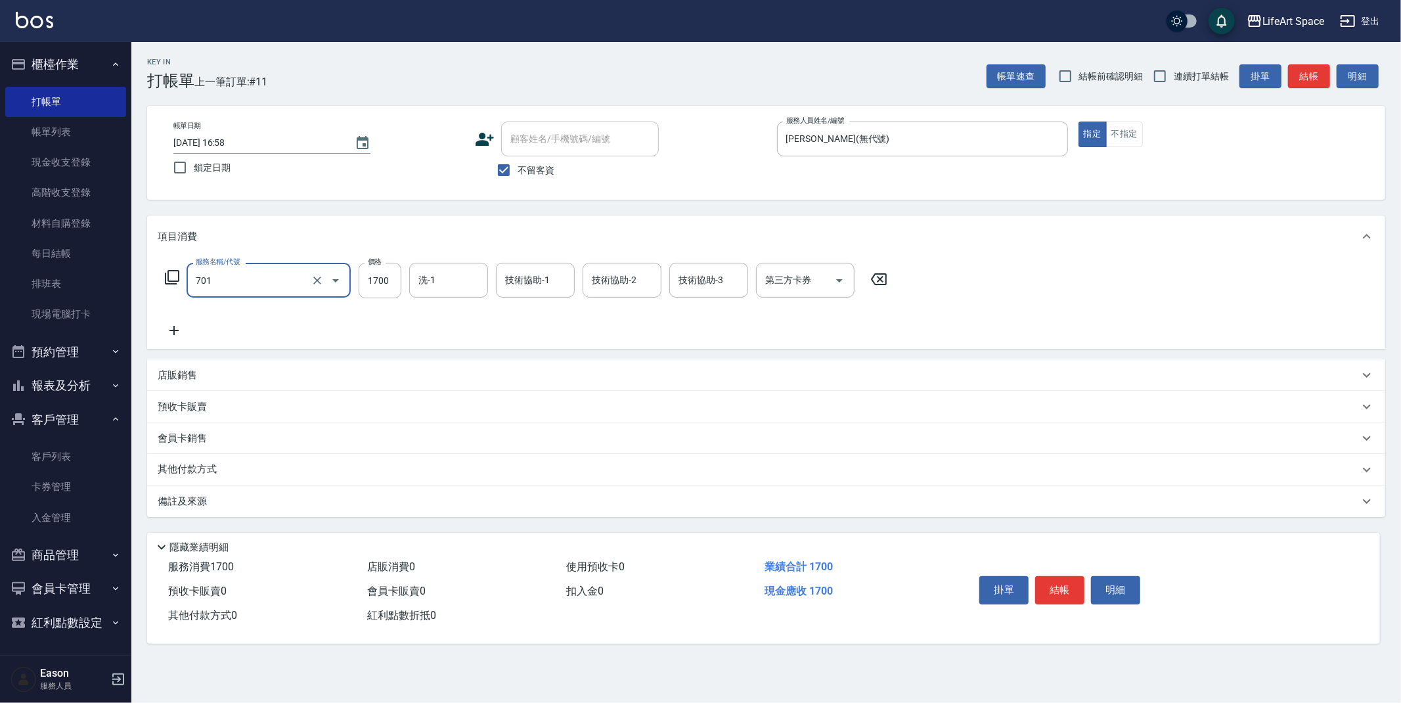
type input "701 染髮(701)"
click at [403, 281] on div "服務名稱/代號 701 染髮(701) 服務名稱/代號 價格 1700 價格 洗-1 洗-1 技術協助-1 技術協助-1 技術協助-2 技術協助-2 技術協助…" at bounding box center [527, 280] width 738 height 35
click at [391, 282] on input "1700" at bounding box center [380, 280] width 43 height 35
type input "2680"
click at [167, 332] on icon at bounding box center [174, 331] width 33 height 16
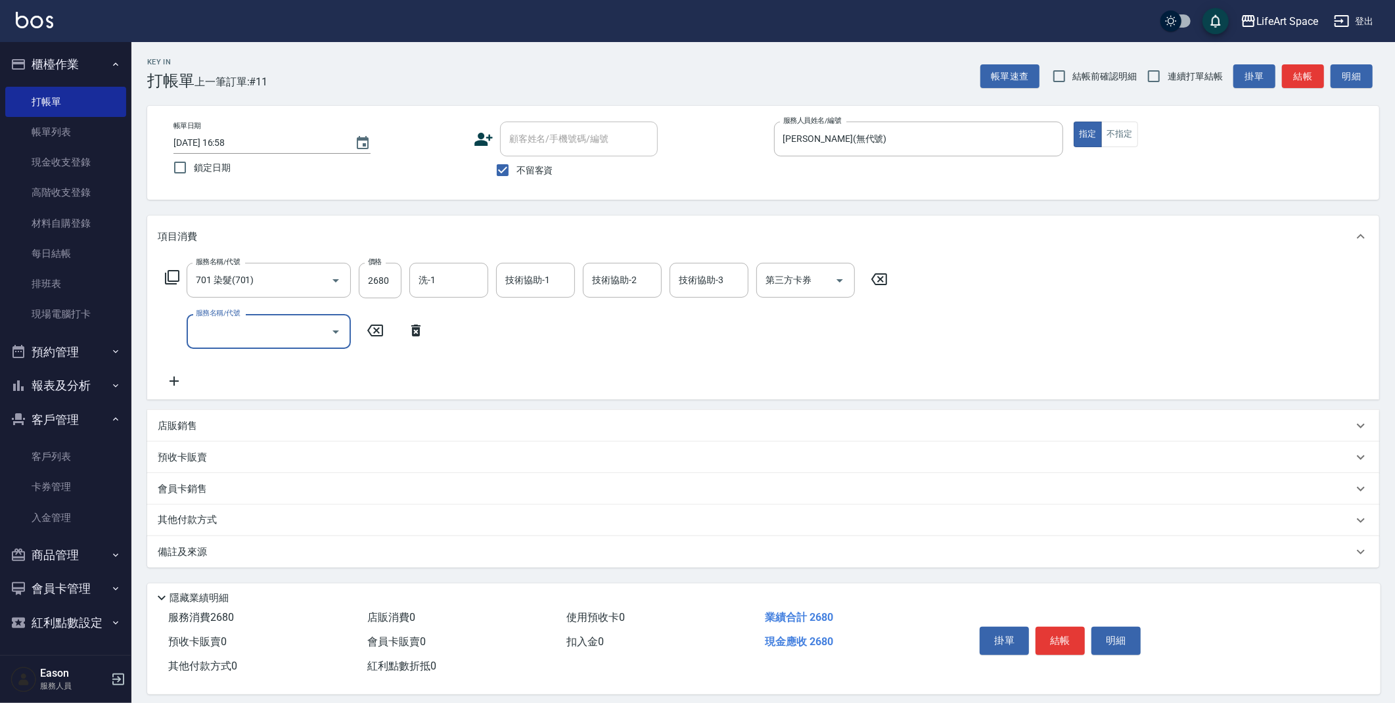
click at [271, 334] on input "服務名稱/代號" at bounding box center [258, 331] width 133 height 23
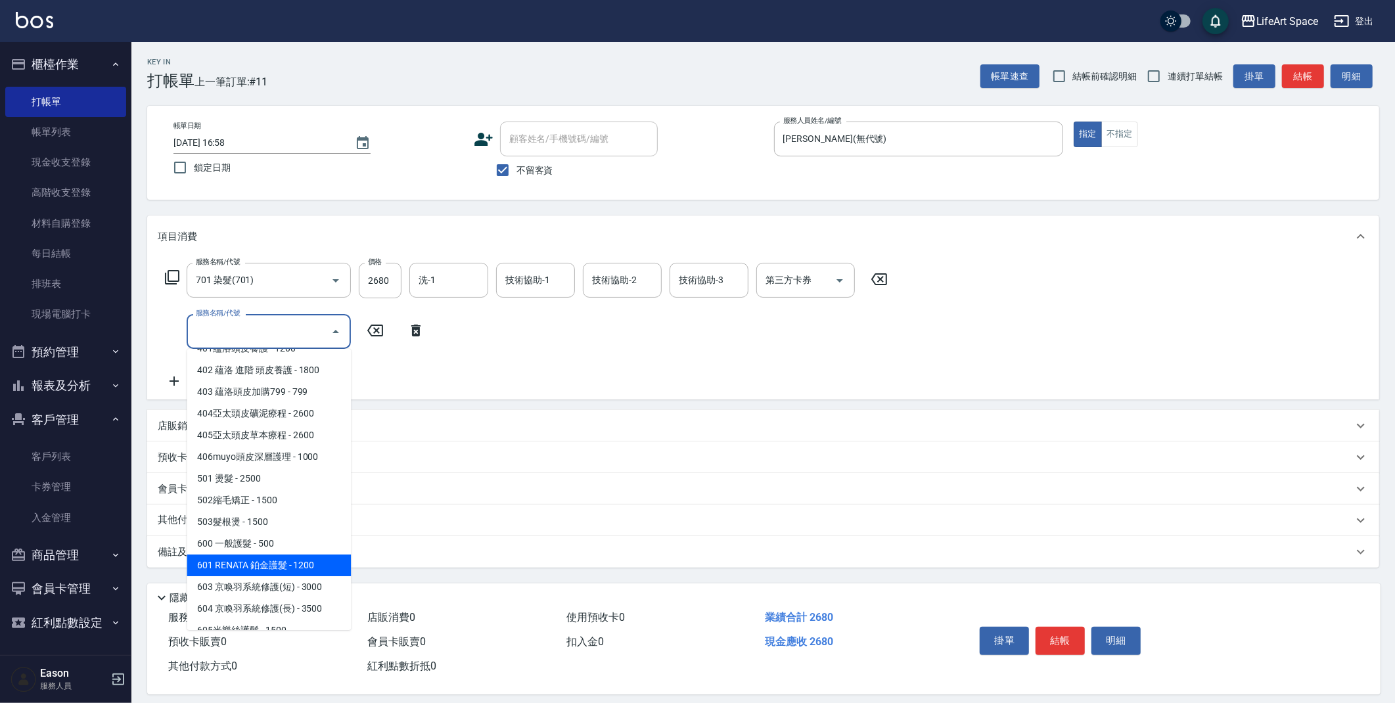
scroll to position [206, 0]
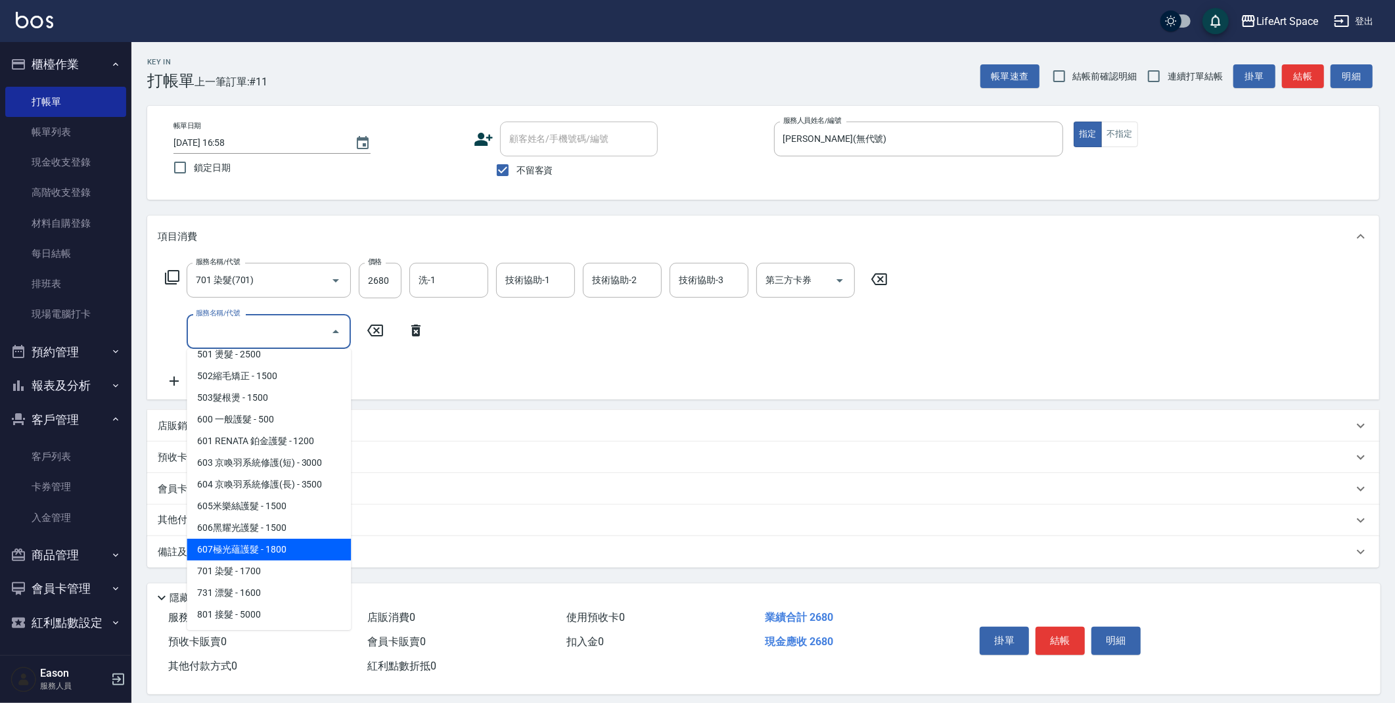
click at [286, 545] on span "607極光蘊護髮 - 1800" at bounding box center [269, 550] width 164 height 22
type input "607極光蘊護髮(607)"
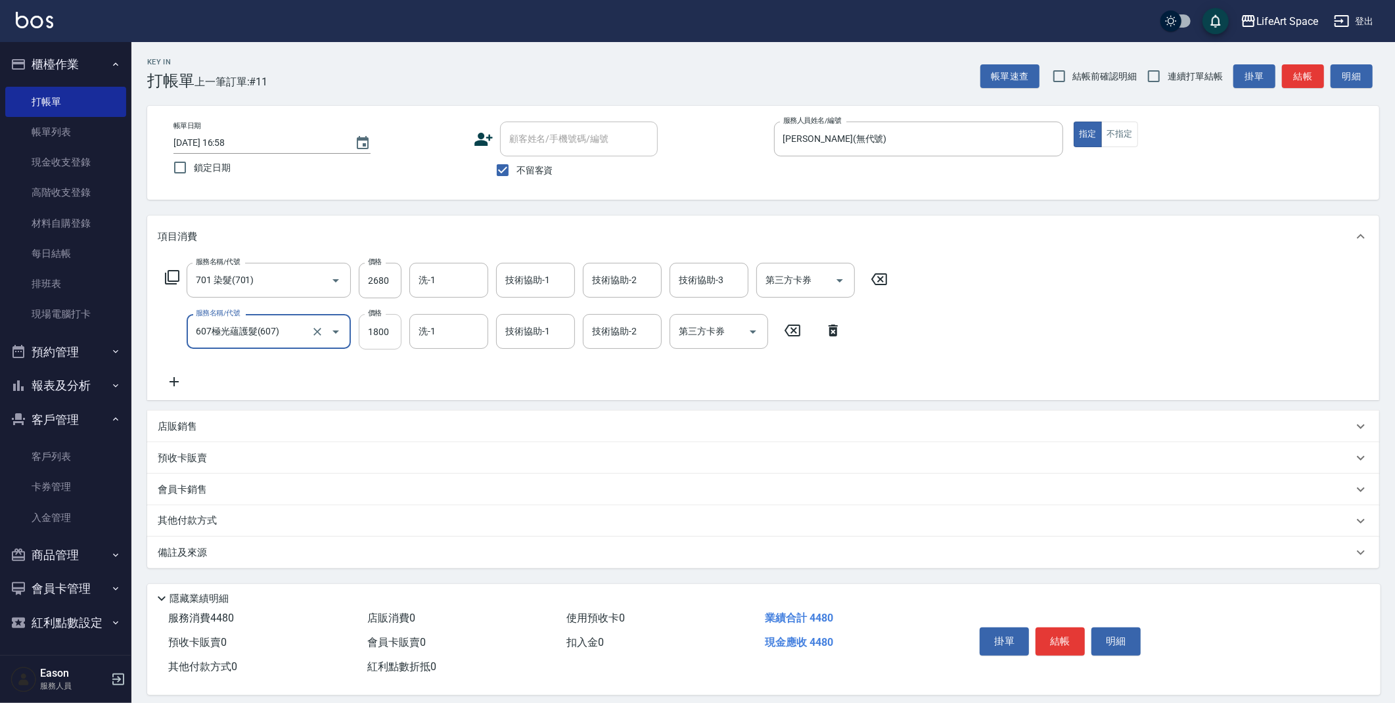
click at [386, 343] on input "1800" at bounding box center [380, 331] width 43 height 35
type input "2200"
click at [551, 290] on input "技術協助-1" at bounding box center [535, 280] width 67 height 23
click at [537, 342] on span "Nita (無代號)" at bounding box center [531, 349] width 51 height 14
click at [631, 292] on div "技術協助-2" at bounding box center [622, 280] width 79 height 35
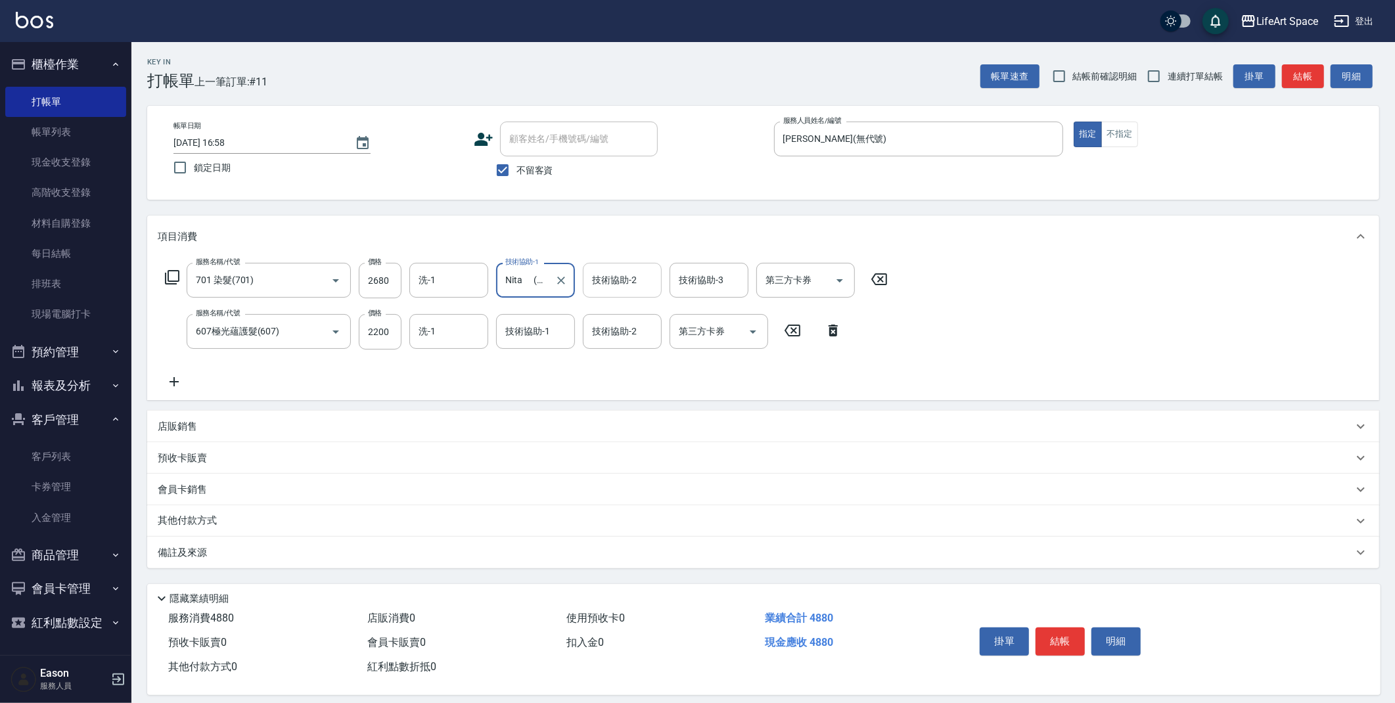
type input "Nita (無代號)"
drag, startPoint x: 623, startPoint y: 336, endPoint x: 543, endPoint y: 350, distance: 80.6
click at [623, 342] on span "Nita (無代號)" at bounding box center [618, 349] width 51 height 14
type input "Nita (無代號)"
click at [526, 342] on input "技術協助-1" at bounding box center [535, 331] width 67 height 23
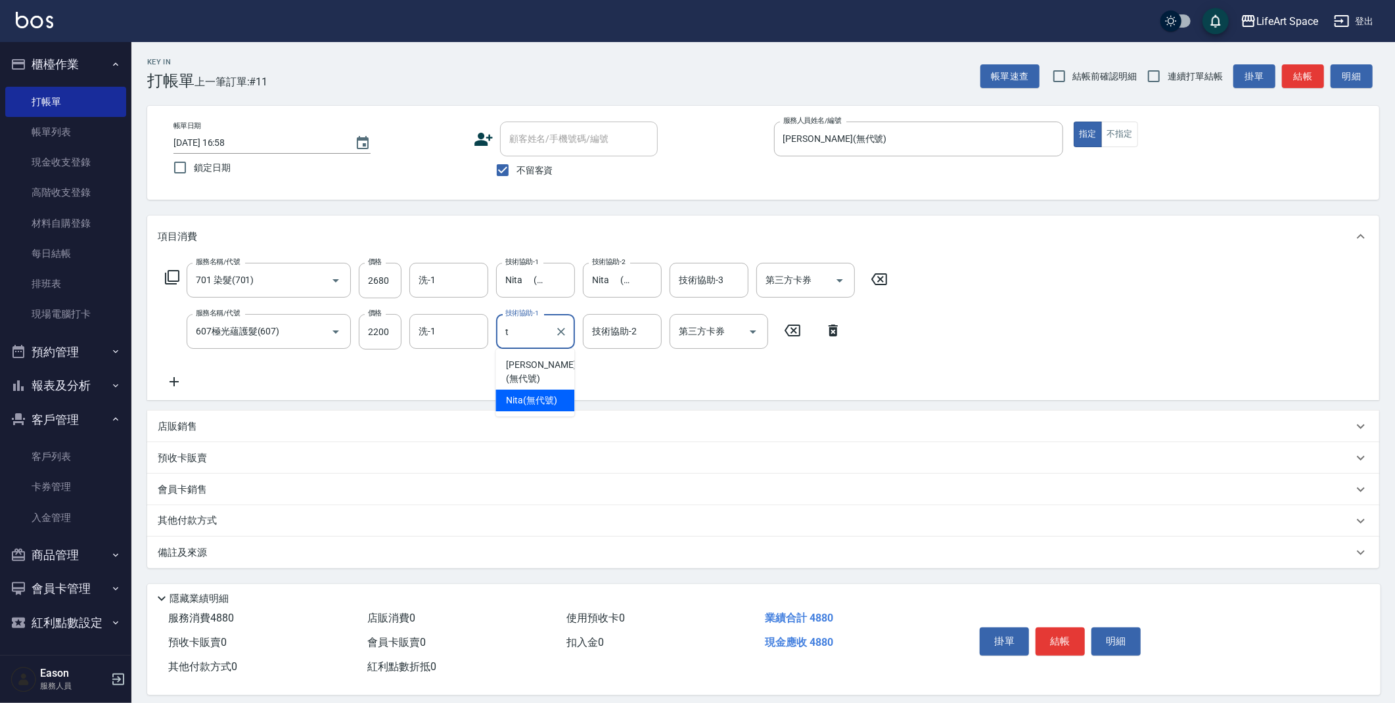
click at [531, 394] on span "Nita (無代號)" at bounding box center [531, 401] width 51 height 14
click at [608, 340] on div "技術協助-2" at bounding box center [622, 331] width 79 height 35
type input "Nita (無代號)"
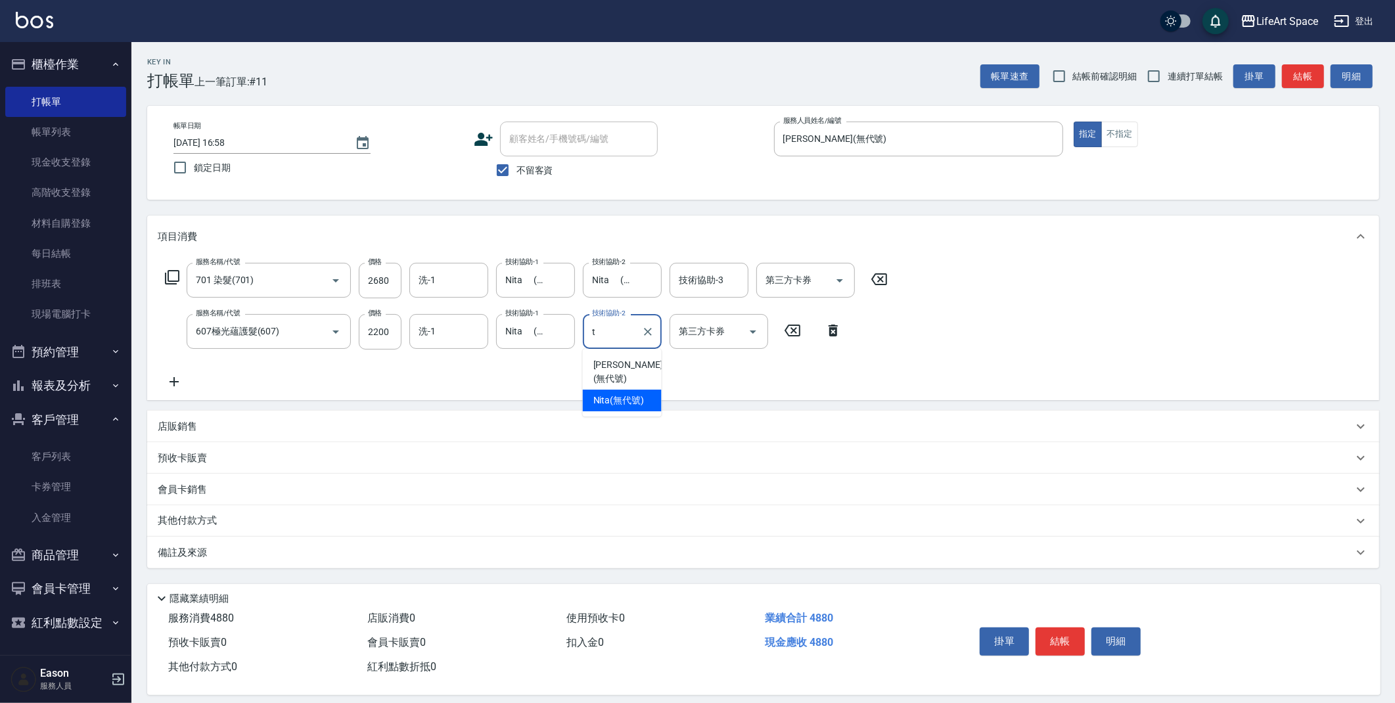
drag, startPoint x: 614, startPoint y: 384, endPoint x: 262, endPoint y: 617, distance: 422.0
click at [614, 394] on span "Nita (無代號)" at bounding box center [618, 401] width 51 height 14
type input "Nita (無代號)"
click at [284, 564] on div "備註及來源" at bounding box center [763, 553] width 1232 height 32
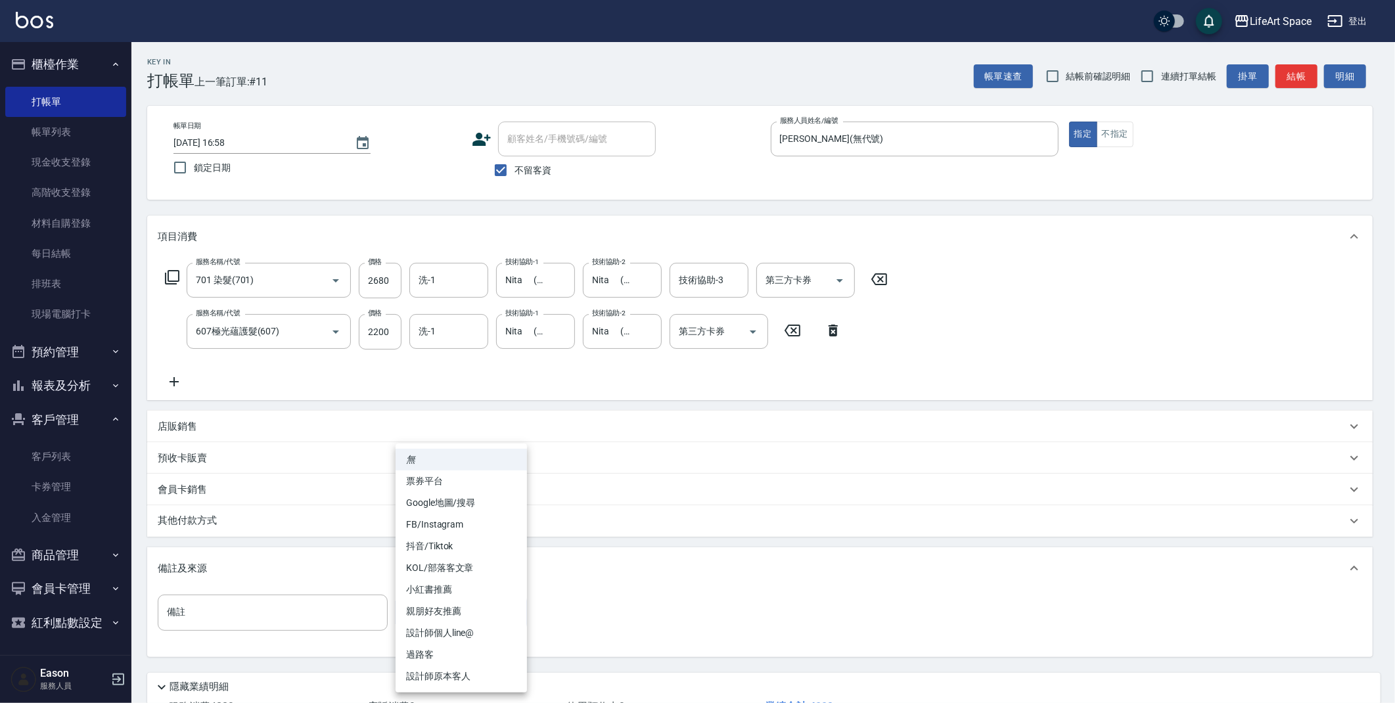
click at [424, 613] on body "LifeArt Space 登出 櫃檯作業 打帳單 帳單列表 現金收支登錄 高階收支登錄 材料自購登錄 每日結帳 排班表 現場電腦打卡 預約管理 預約管理 單…" at bounding box center [697, 400] width 1395 height 800
click at [478, 679] on li "設計師原本客人" at bounding box center [460, 677] width 131 height 22
type input "設計師原本客人"
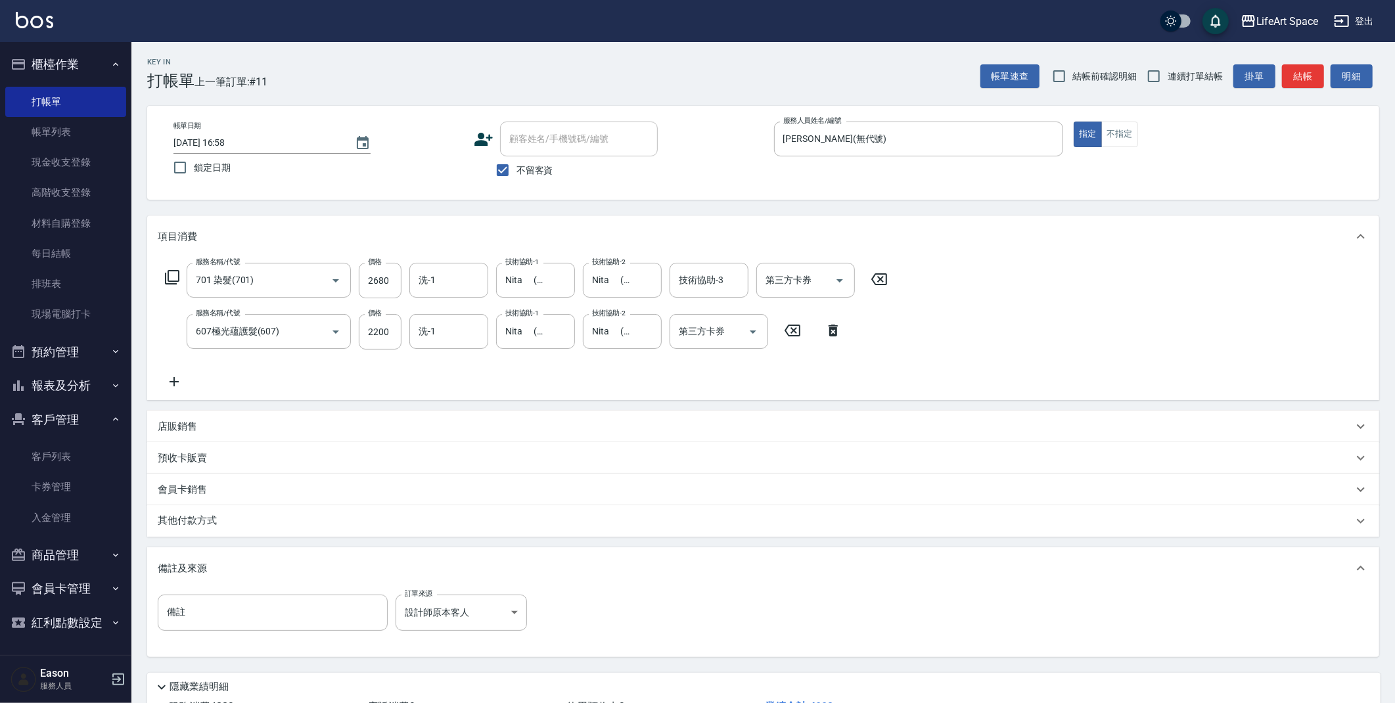
click at [371, 530] on div "其他付款方式" at bounding box center [763, 521] width 1232 height 32
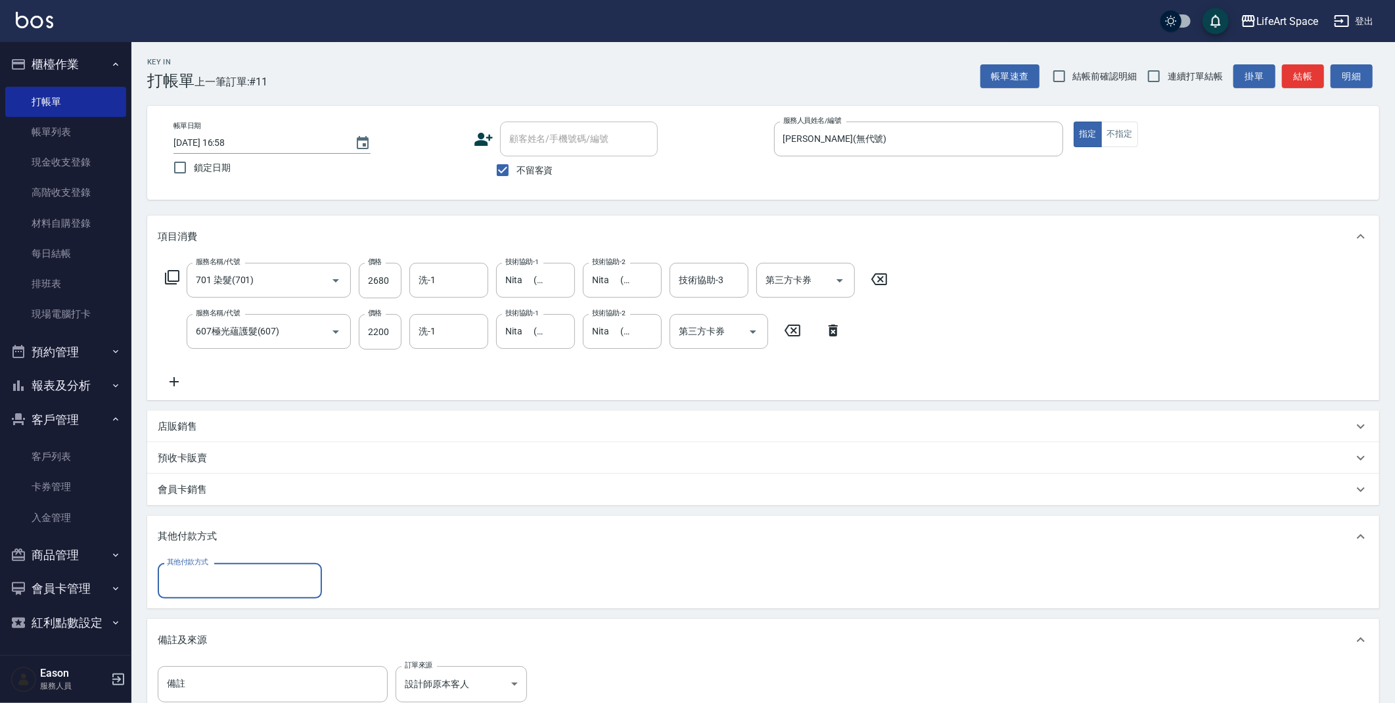
scroll to position [0, 0]
click at [254, 591] on input "其他付款方式" at bounding box center [240, 580] width 152 height 23
click at [228, 618] on span "轉帳" at bounding box center [240, 614] width 164 height 22
type input "轉帳"
type input "4880"
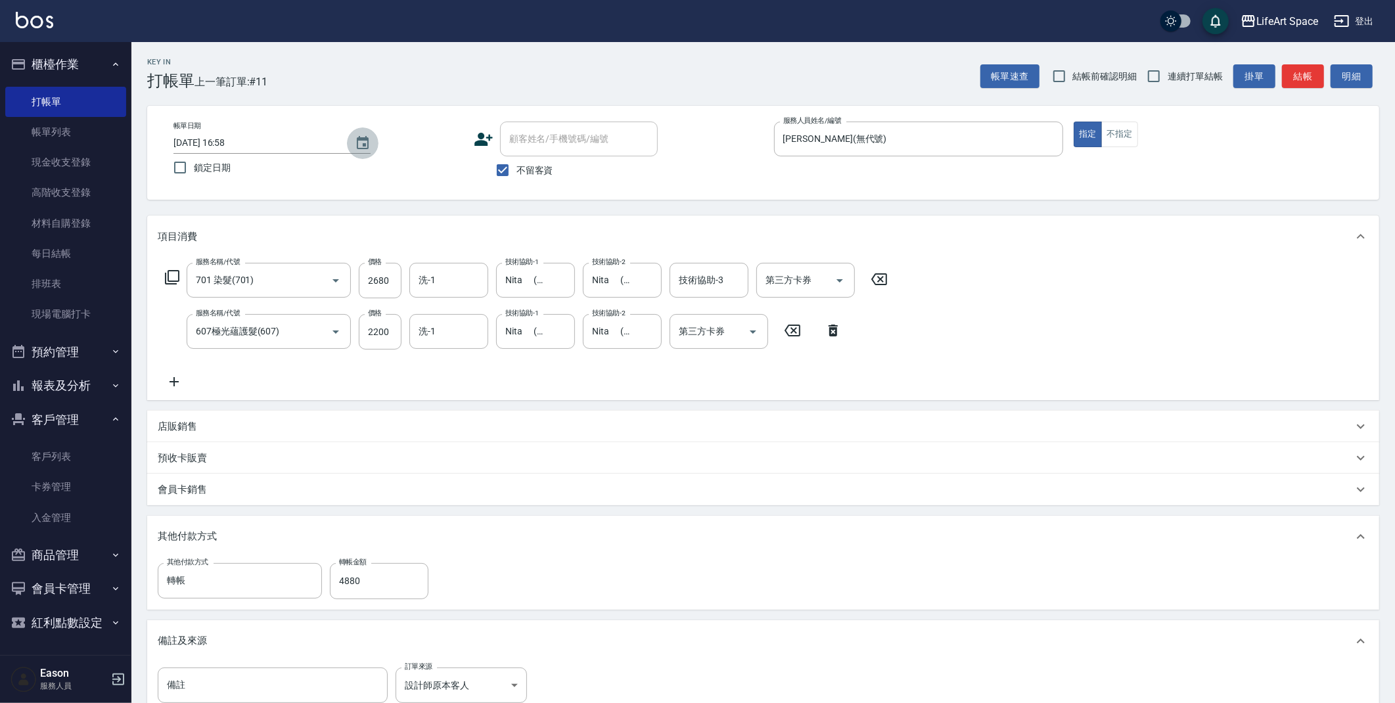
click at [364, 143] on icon "Choose date, selected date is 2025-09-21" at bounding box center [363, 142] width 12 height 13
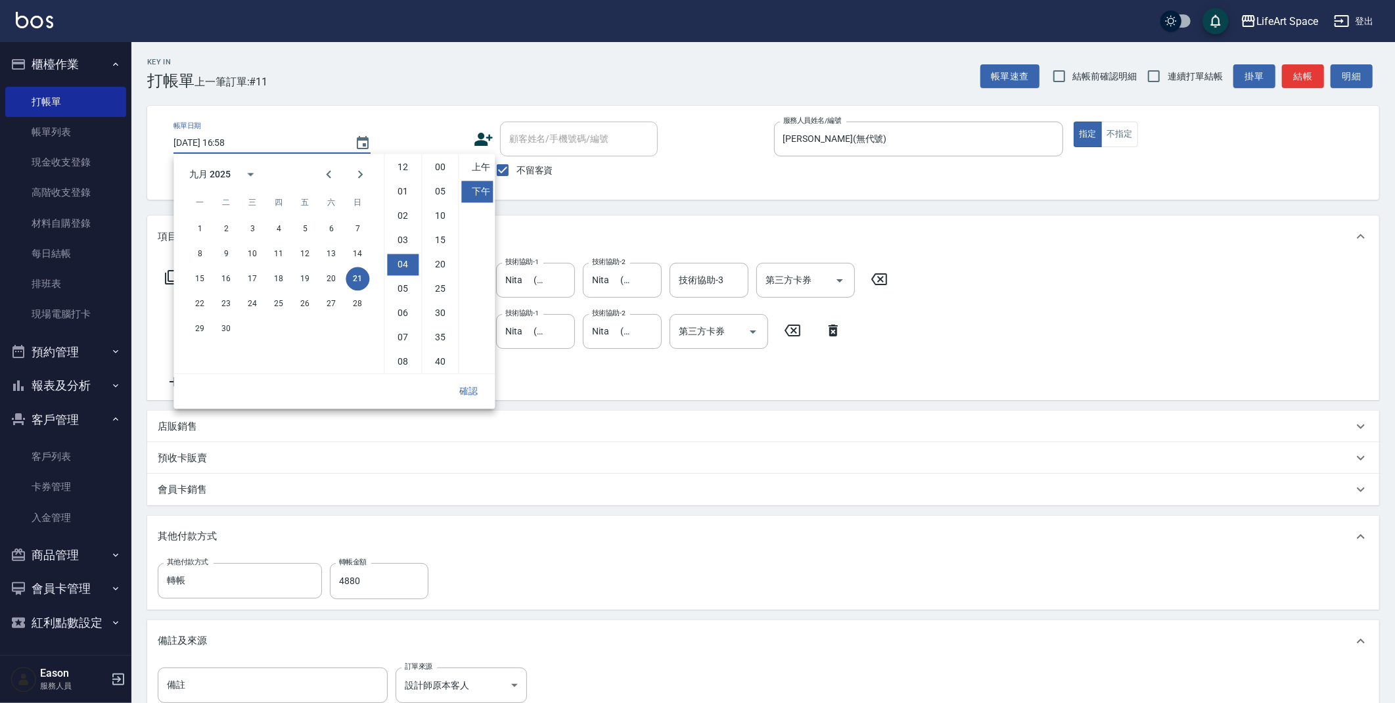
scroll to position [73, 0]
click at [334, 278] on button "20" at bounding box center [331, 279] width 24 height 24
type input "[DATE] 16:58"
click at [480, 394] on button "確認" at bounding box center [468, 391] width 42 height 24
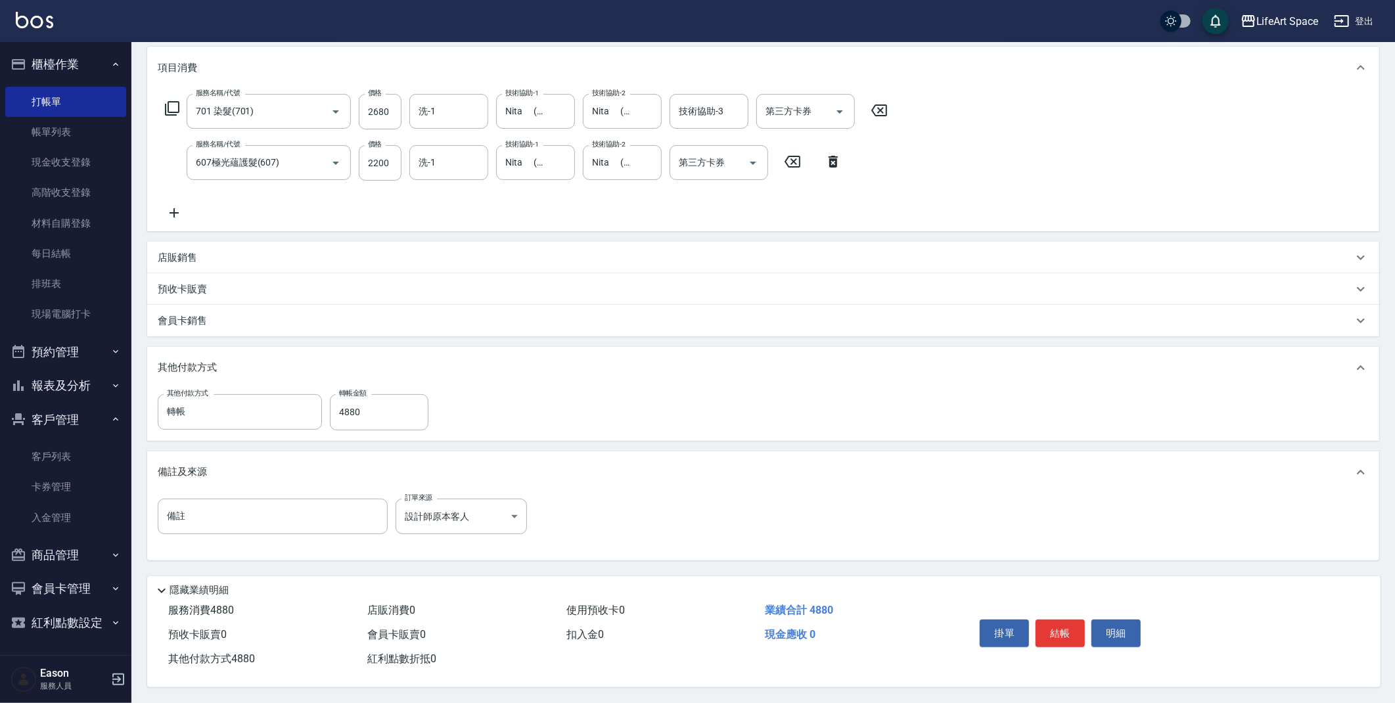
scroll to position [173, 0]
click at [1065, 631] on button "結帳" at bounding box center [1059, 634] width 49 height 28
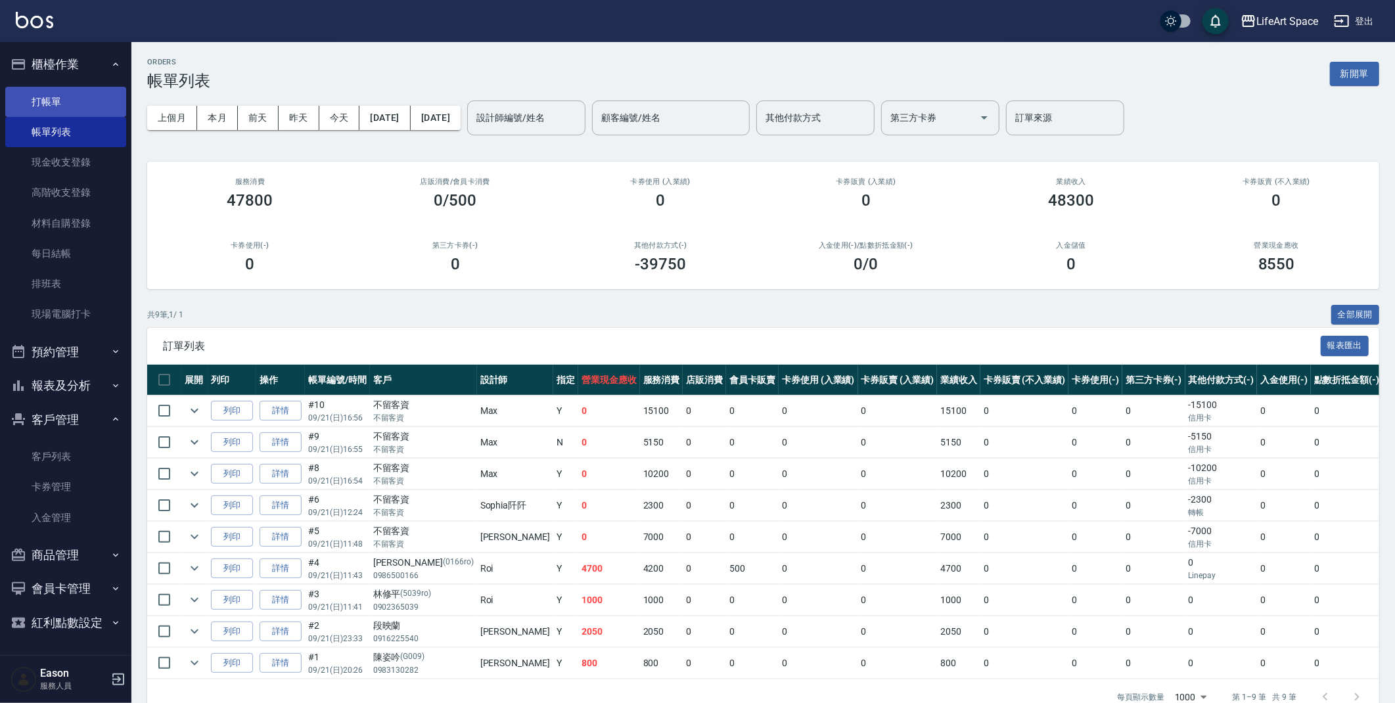
click at [74, 102] on link "打帳單" at bounding box center [65, 102] width 121 height 30
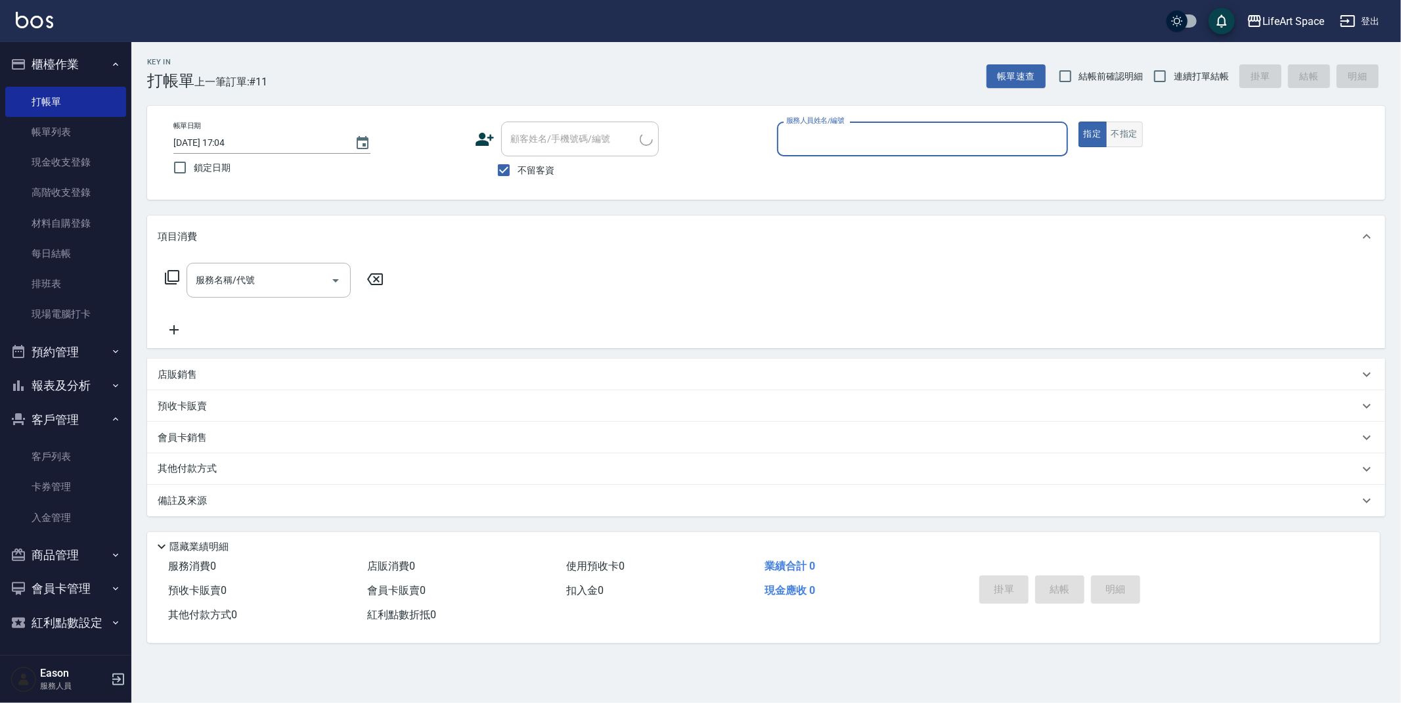
click at [1139, 131] on button "不指定" at bounding box center [1124, 135] width 37 height 26
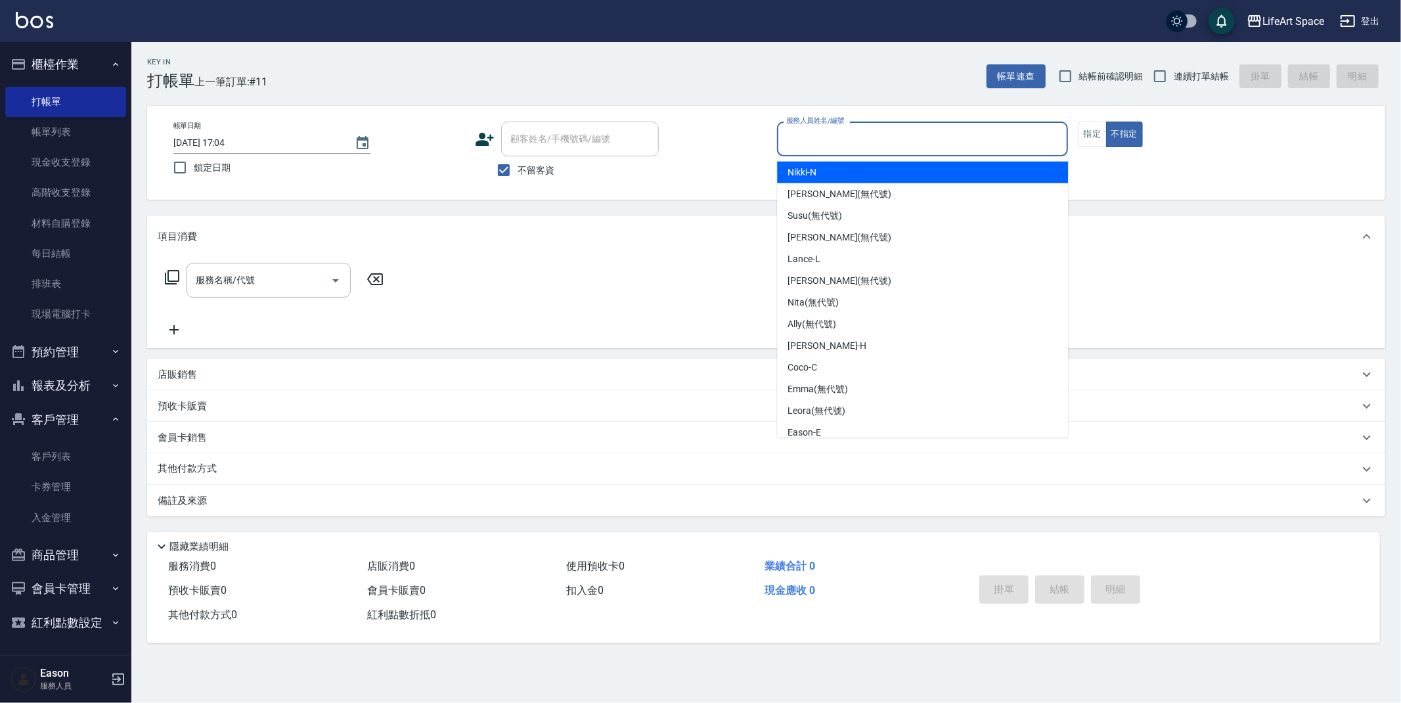
click at [805, 130] on input "服務人員姓名/編號" at bounding box center [922, 138] width 279 height 23
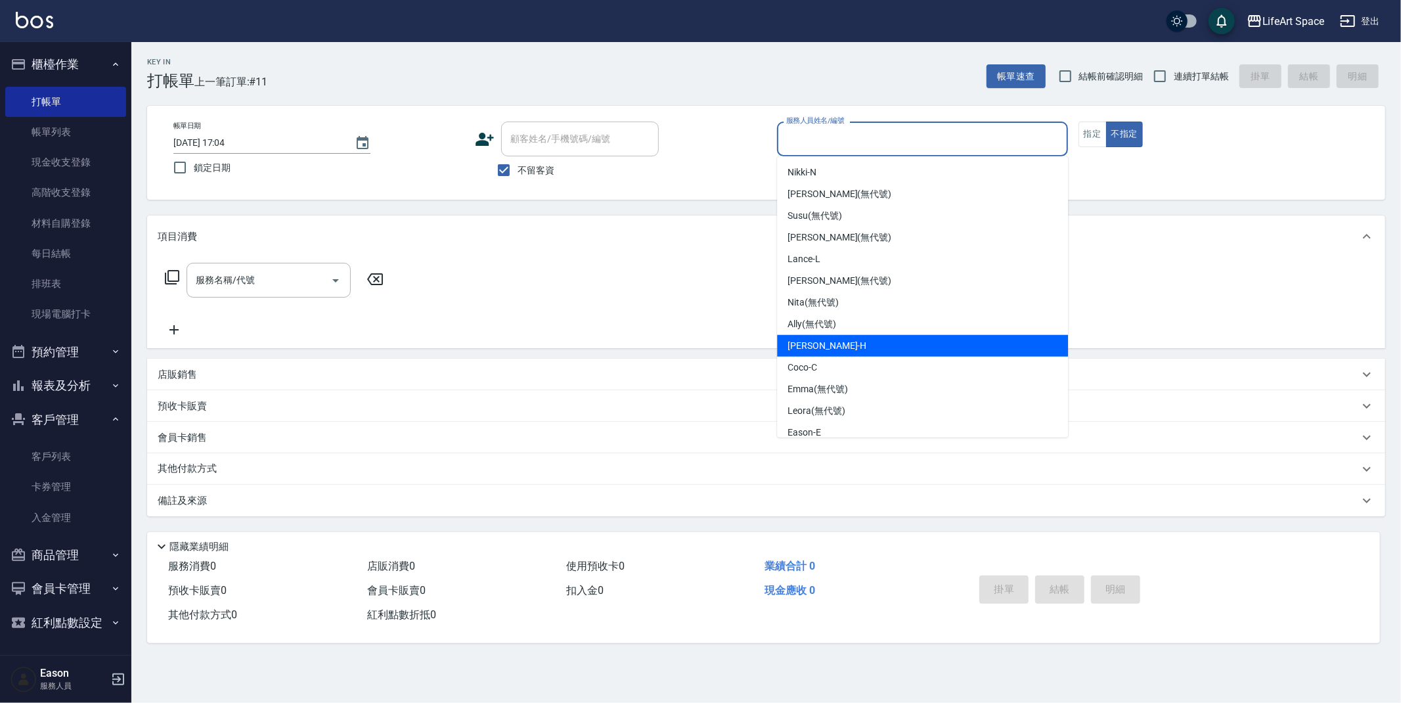
scroll to position [227, 0]
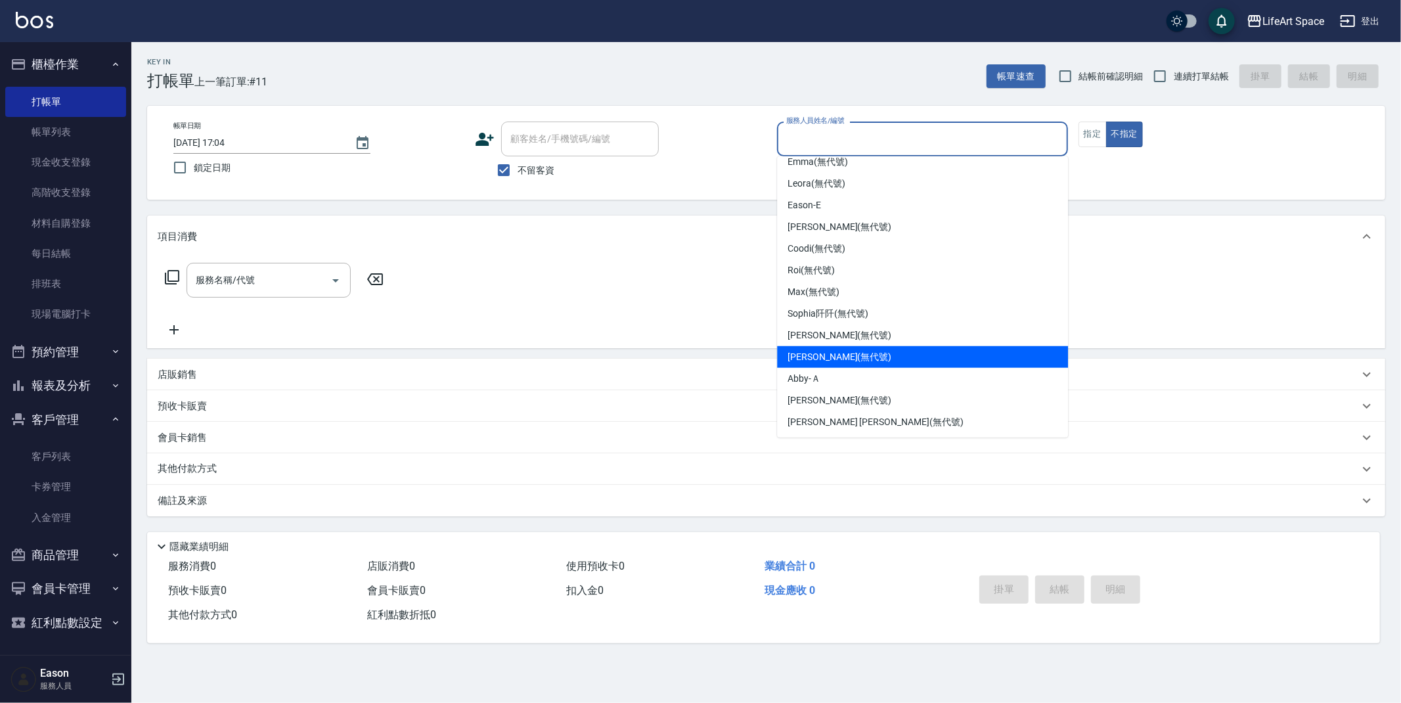
click at [822, 354] on span "[PERSON_NAME] (無代號)" at bounding box center [840, 357] width 104 height 14
type input "[PERSON_NAME](無代號)"
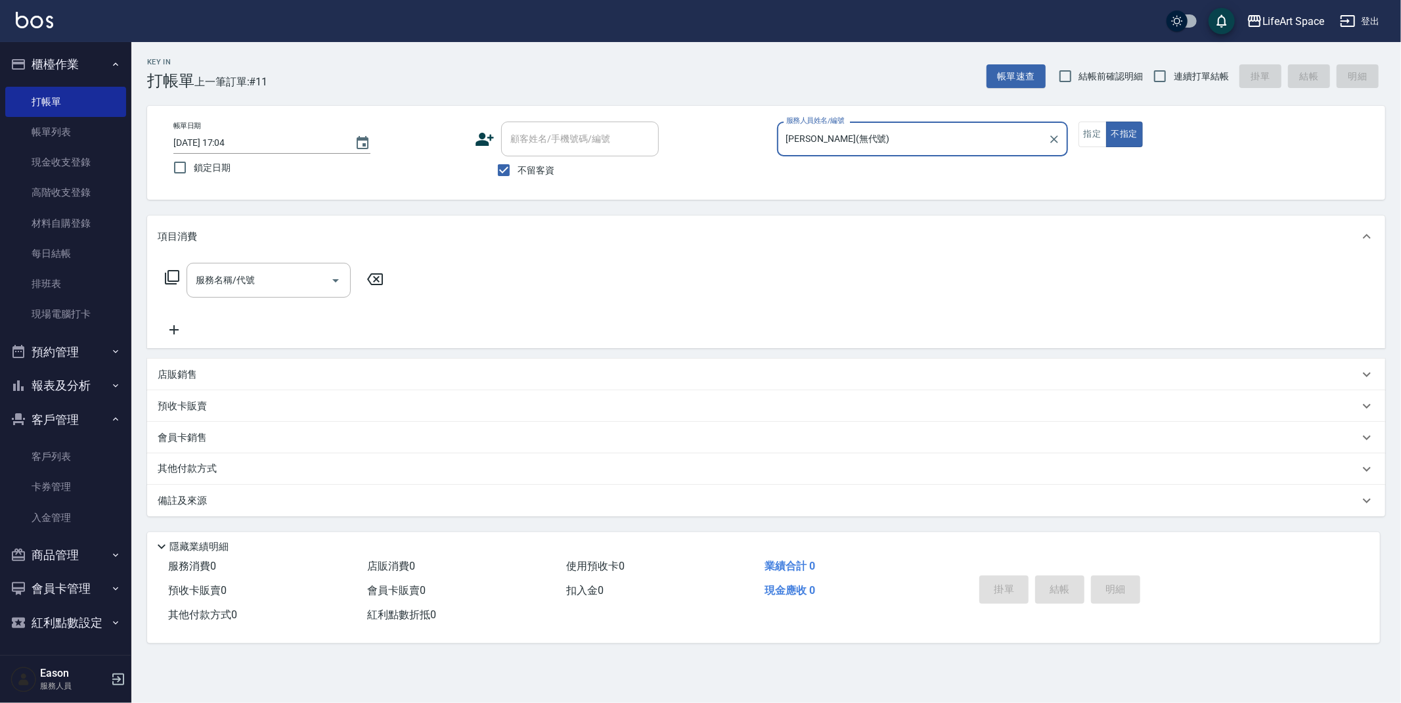
click at [219, 276] on div "服務名稱/代號 服務名稱/代號" at bounding box center [269, 280] width 164 height 35
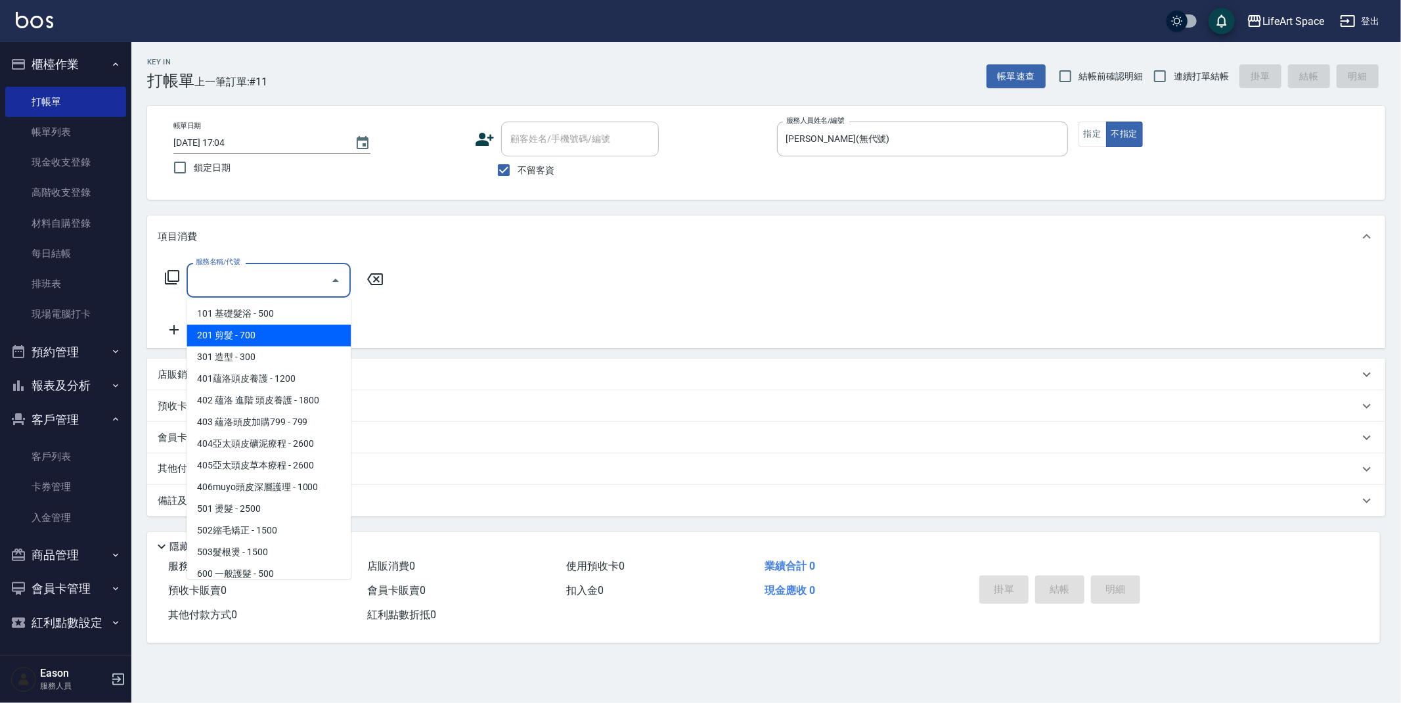
click at [255, 331] on span "201 剪髮 - 700" at bounding box center [269, 336] width 164 height 22
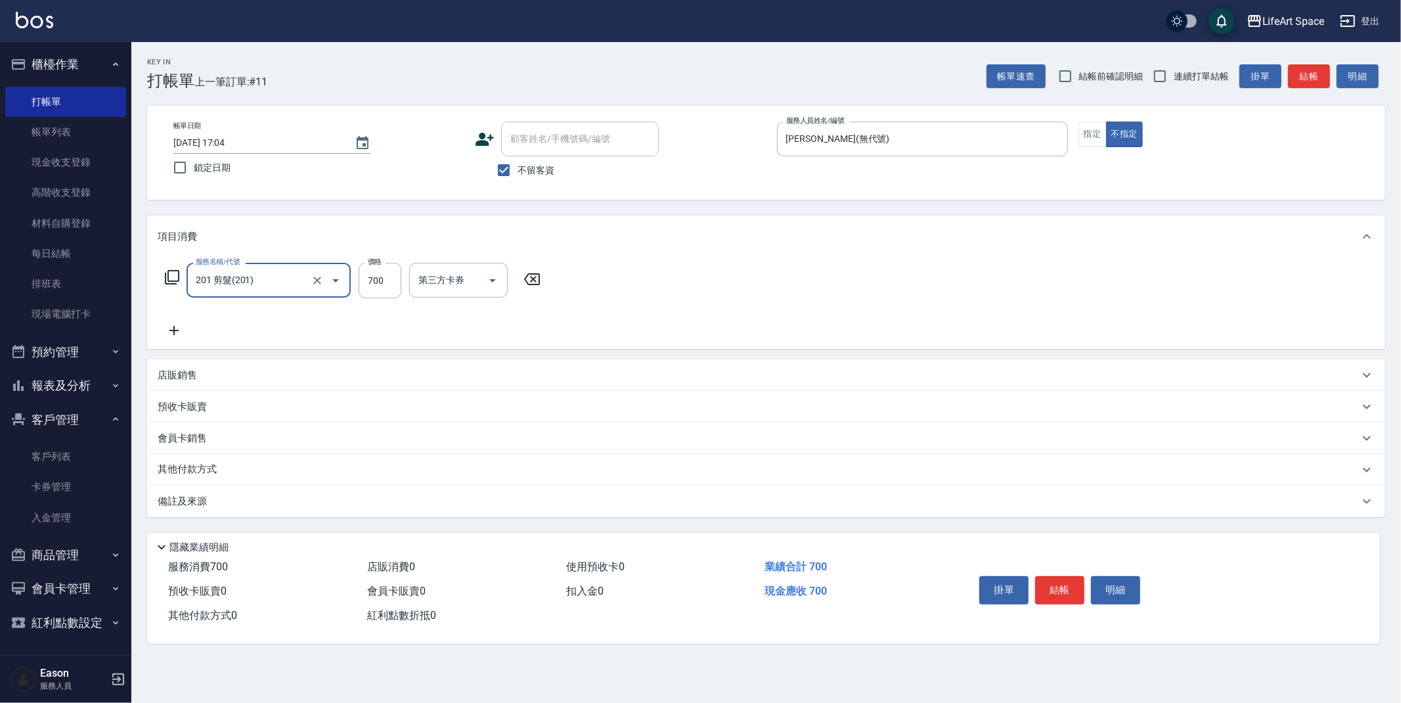
type input "201 剪髮(201)"
click at [386, 283] on input "700" at bounding box center [380, 280] width 43 height 35
type input "800"
click at [1072, 590] on button "結帳" at bounding box center [1059, 590] width 49 height 28
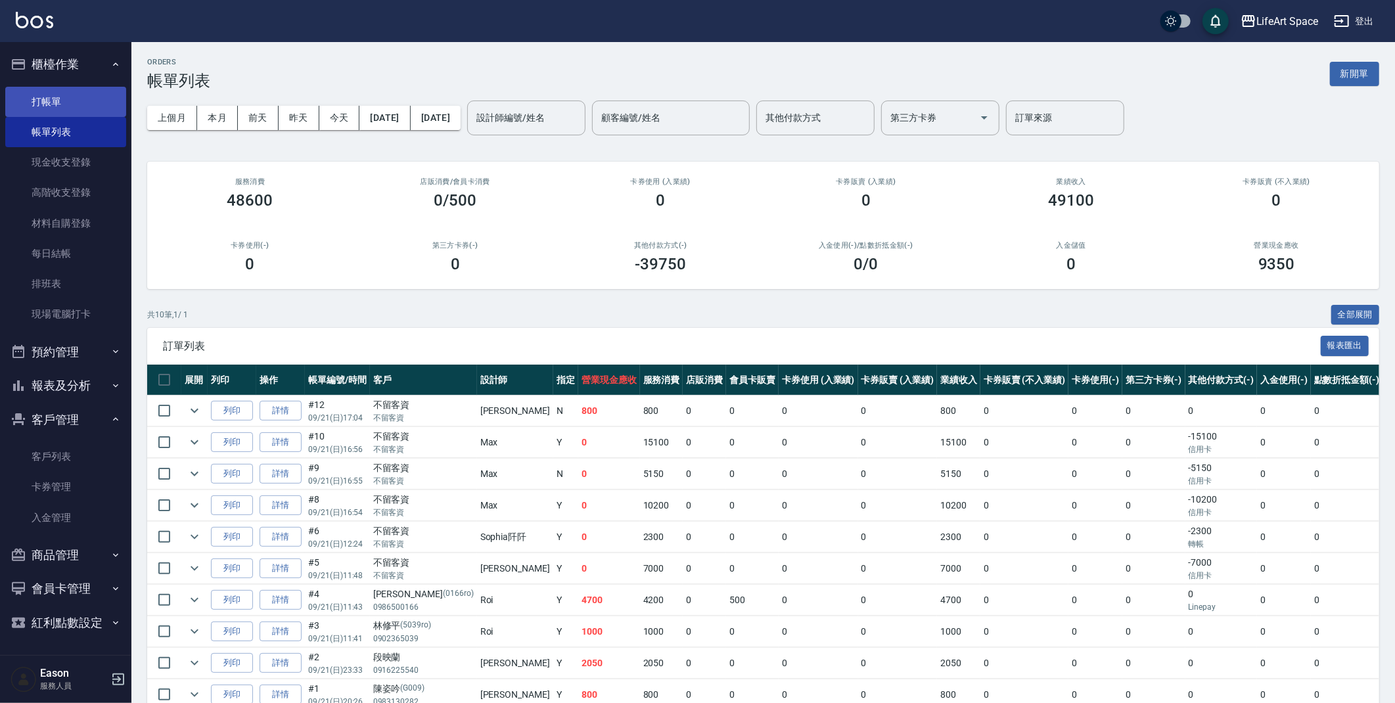
click at [58, 103] on link "打帳單" at bounding box center [65, 102] width 121 height 30
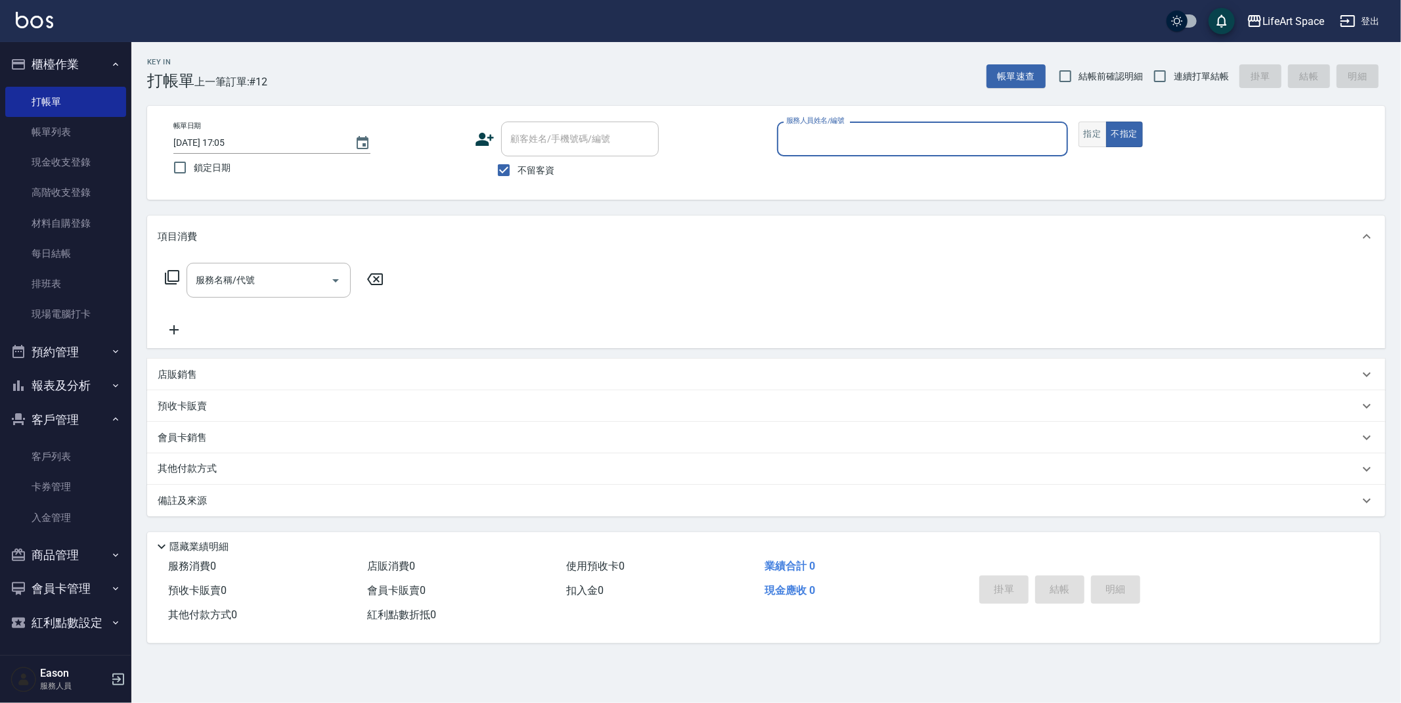
click at [1102, 135] on button "指定" at bounding box center [1093, 135] width 28 height 26
click at [254, 271] on input "服務名稱/代號" at bounding box center [258, 280] width 133 height 23
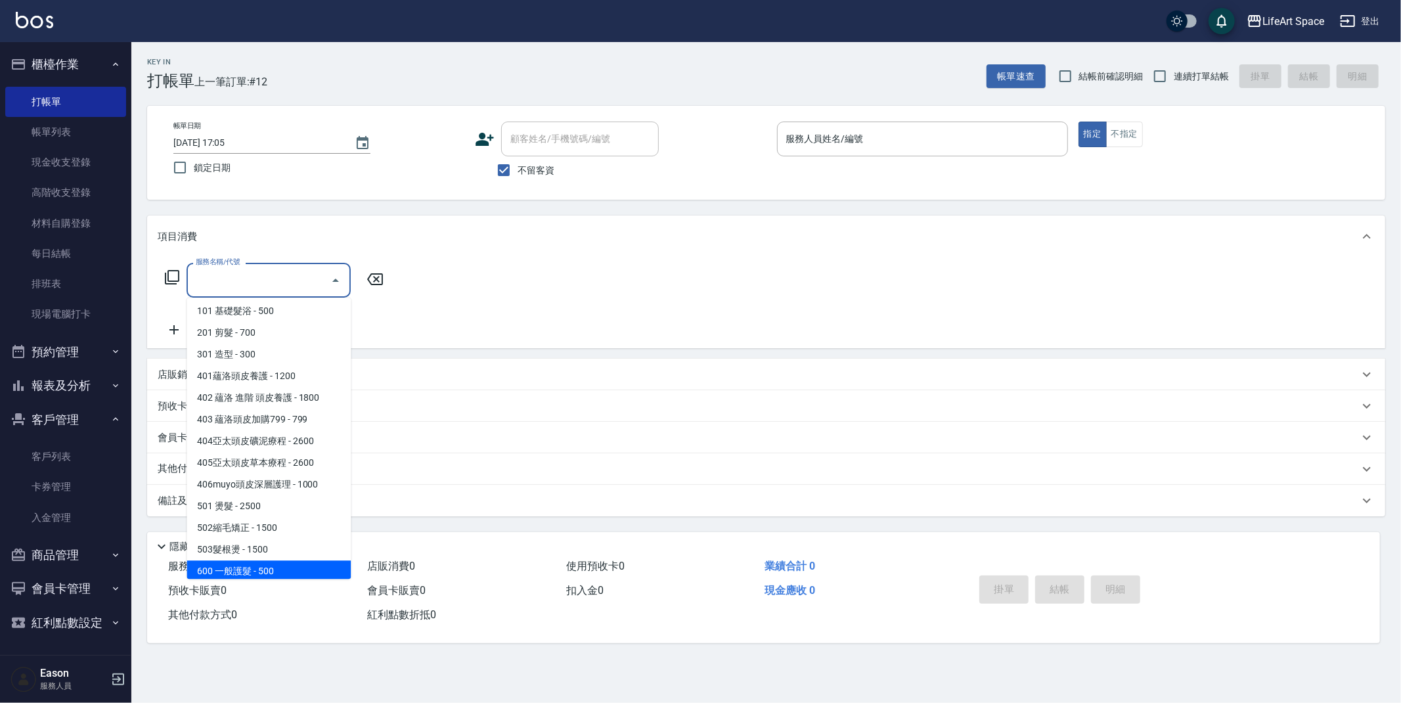
scroll to position [5, 0]
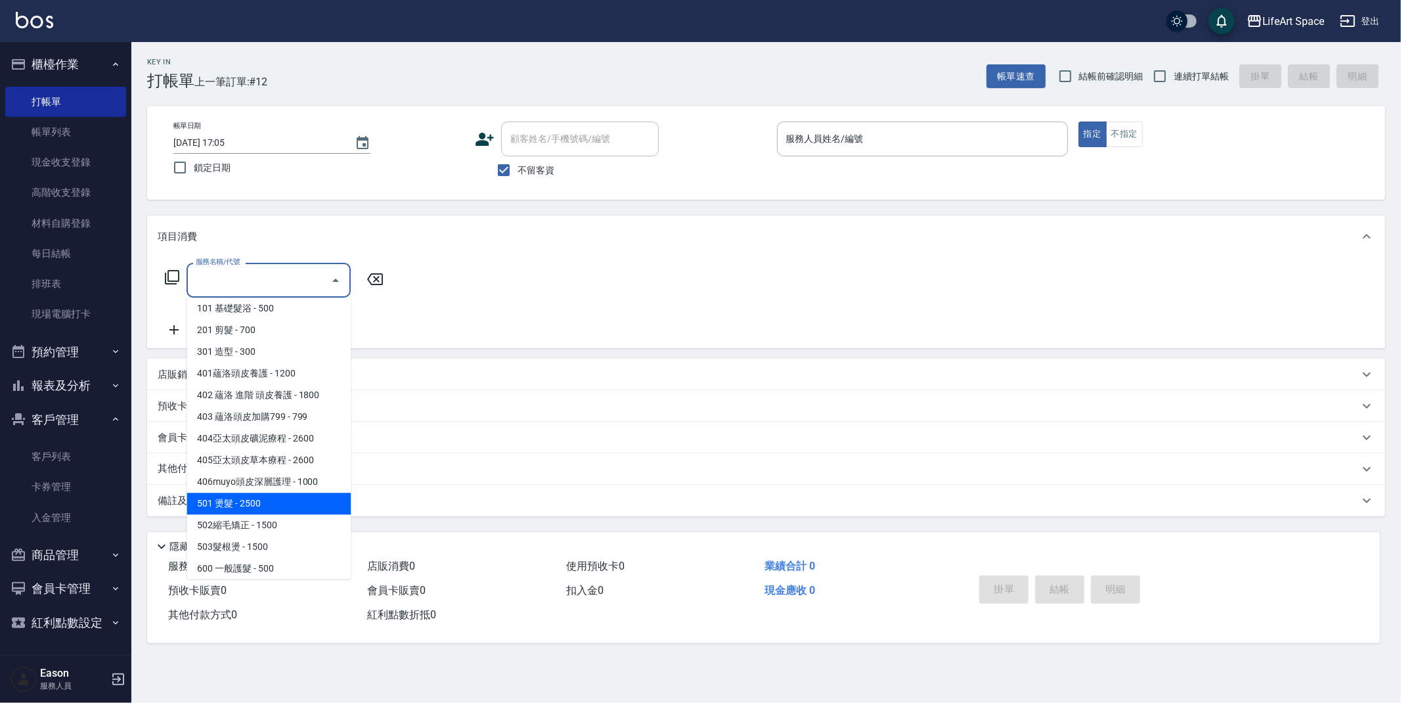
click at [304, 512] on span "501 燙髮 - 2500" at bounding box center [269, 504] width 164 height 22
type input "501 燙髮(501)"
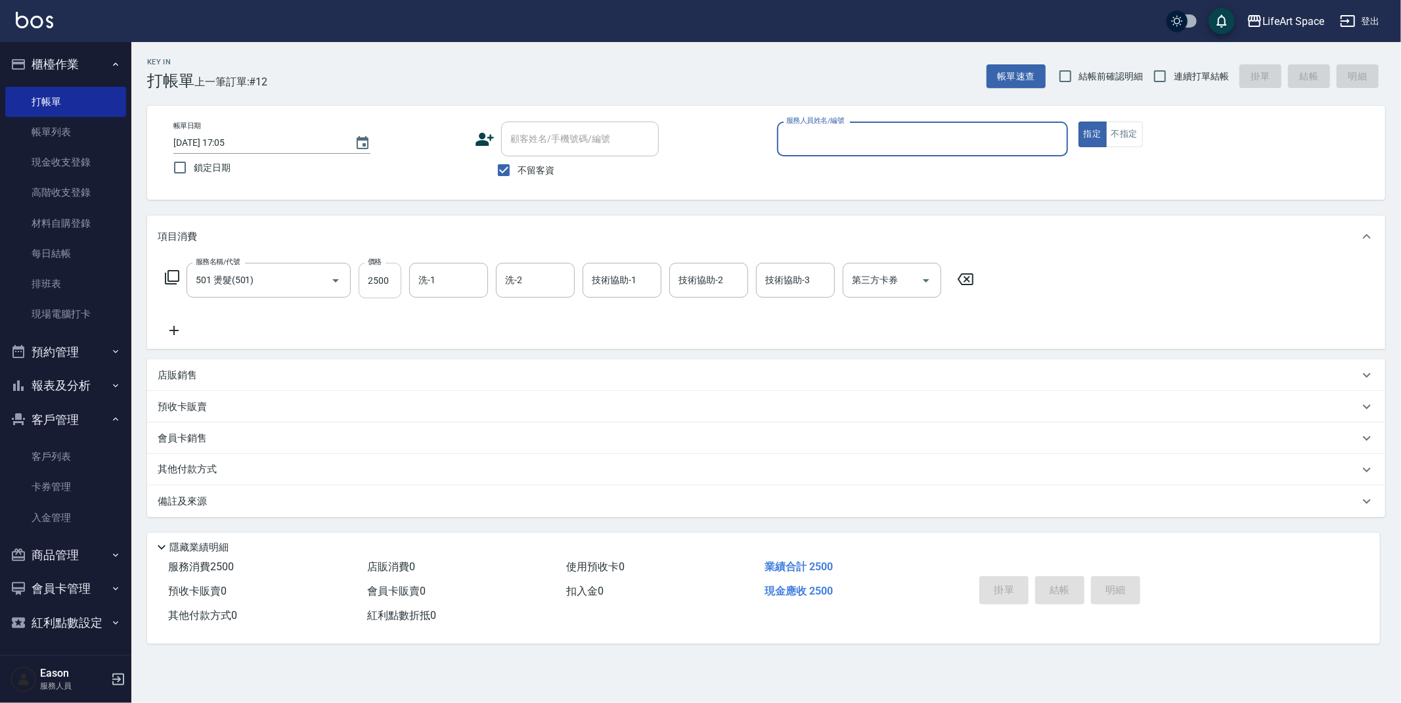
click at [394, 283] on input "2500" at bounding box center [380, 280] width 43 height 35
type input "2"
type input "800"
click at [394, 283] on input "2" at bounding box center [380, 280] width 43 height 35
type input "28"
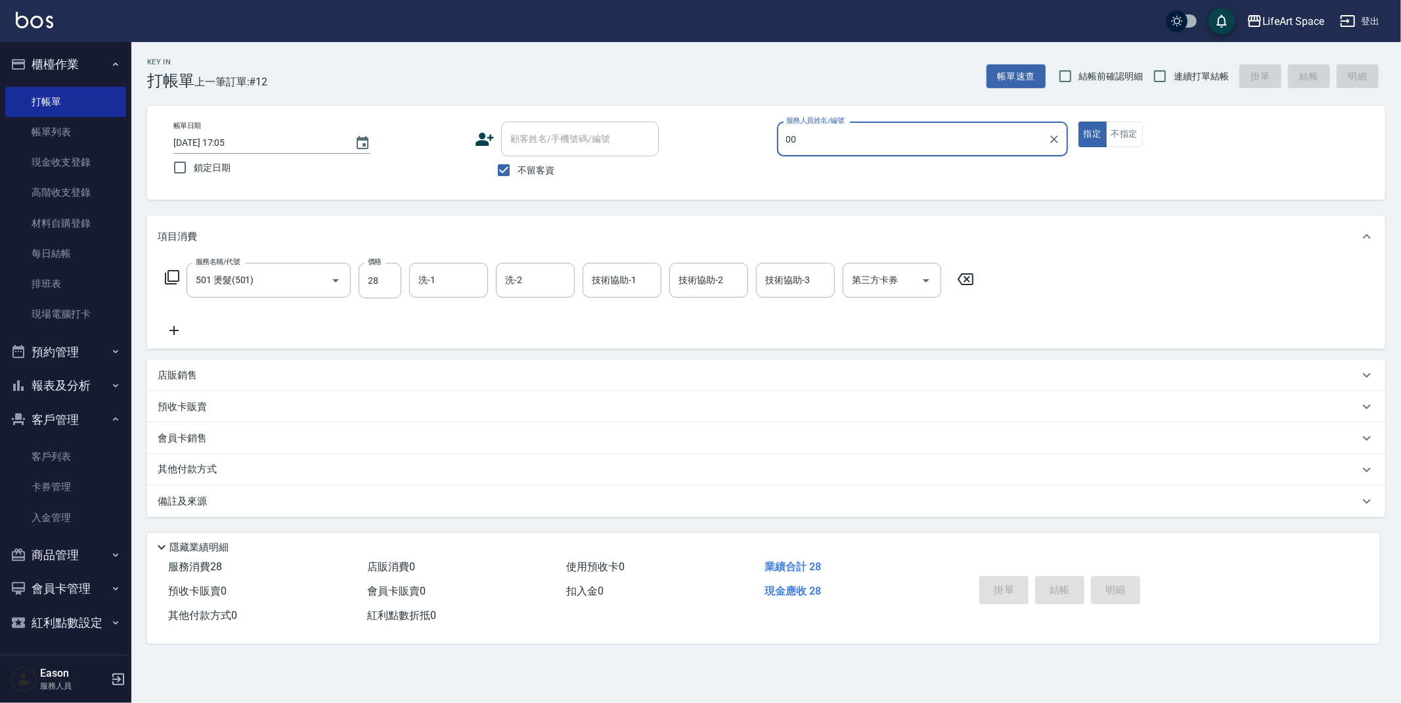
type input "0"
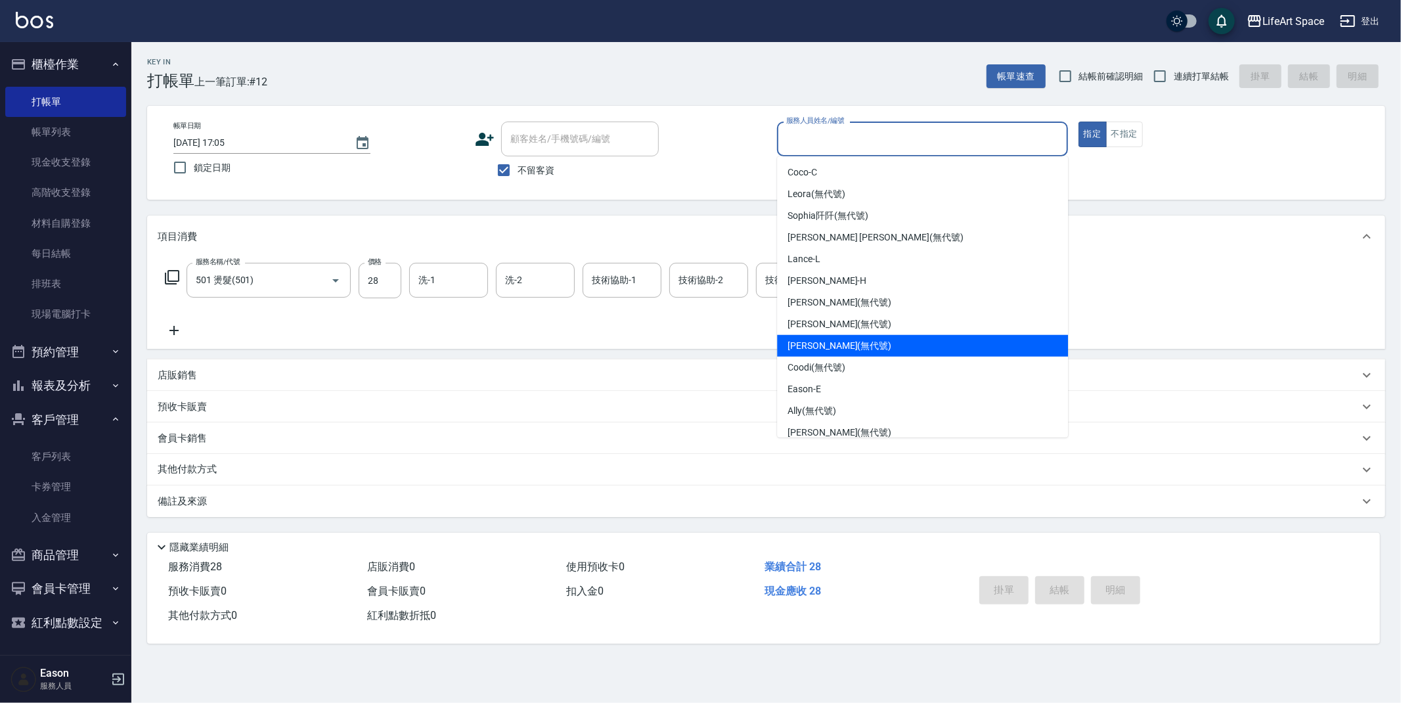
click at [836, 342] on span "[PERSON_NAME] (無代號)" at bounding box center [840, 346] width 104 height 14
type input "[PERSON_NAME](無代號)"
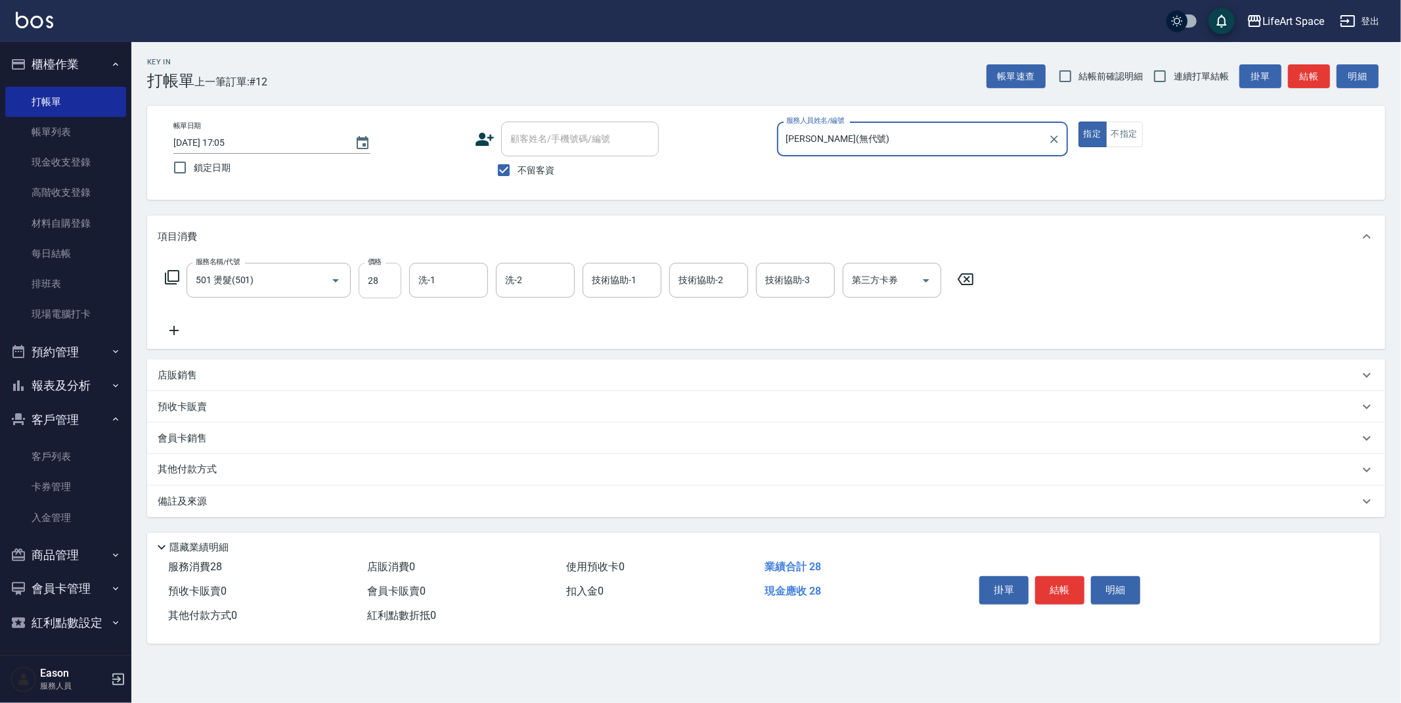
click at [394, 284] on input "28" at bounding box center [380, 280] width 43 height 35
type input "2800"
click at [1064, 589] on button "結帳" at bounding box center [1059, 590] width 49 height 28
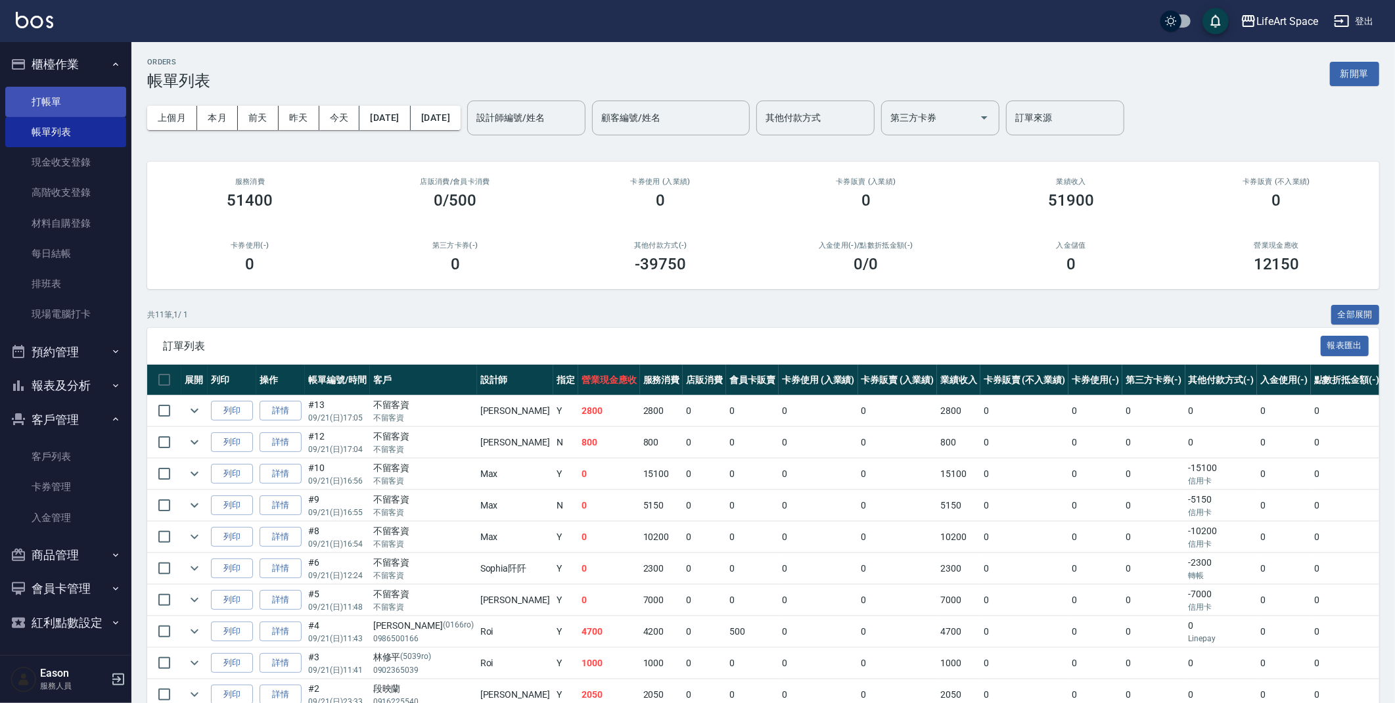
click at [68, 103] on link "打帳單" at bounding box center [65, 102] width 121 height 30
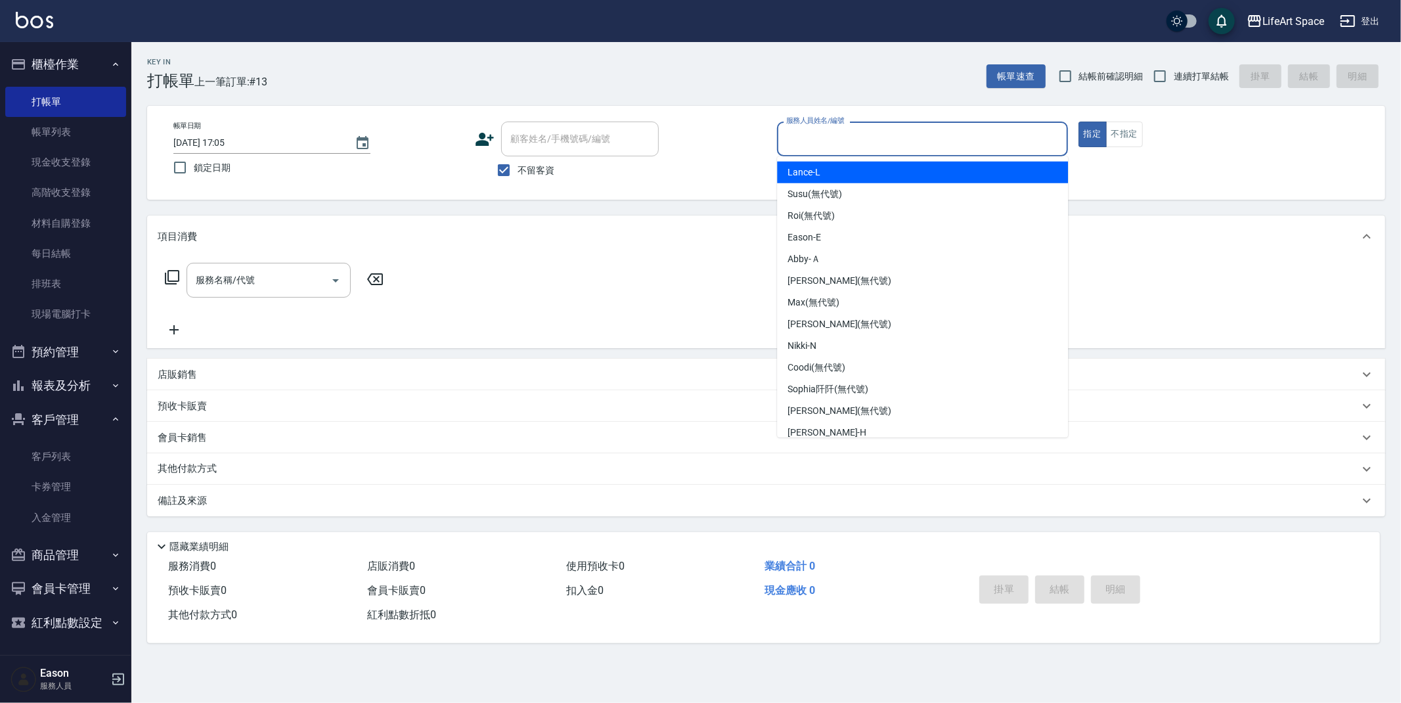
click at [844, 145] on input "服務人員姓名/編號" at bounding box center [922, 138] width 279 height 23
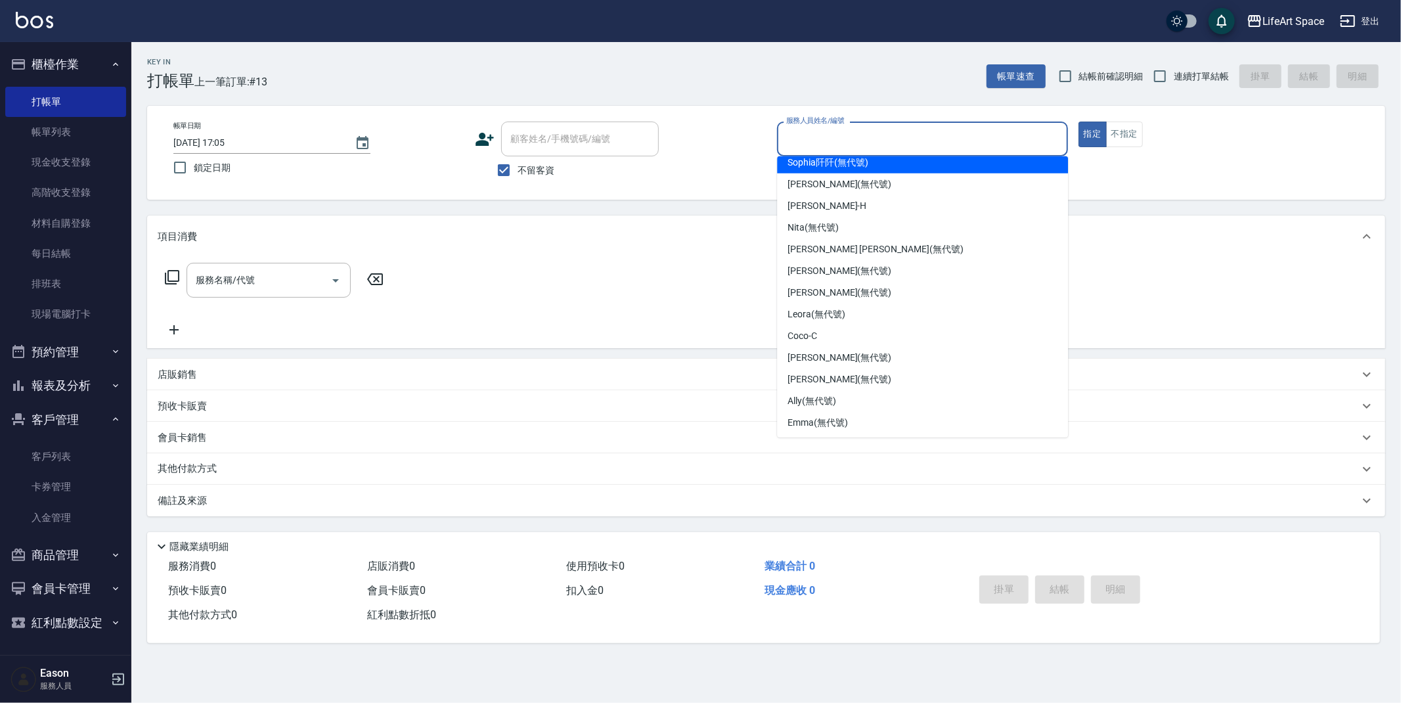
scroll to position [227, 0]
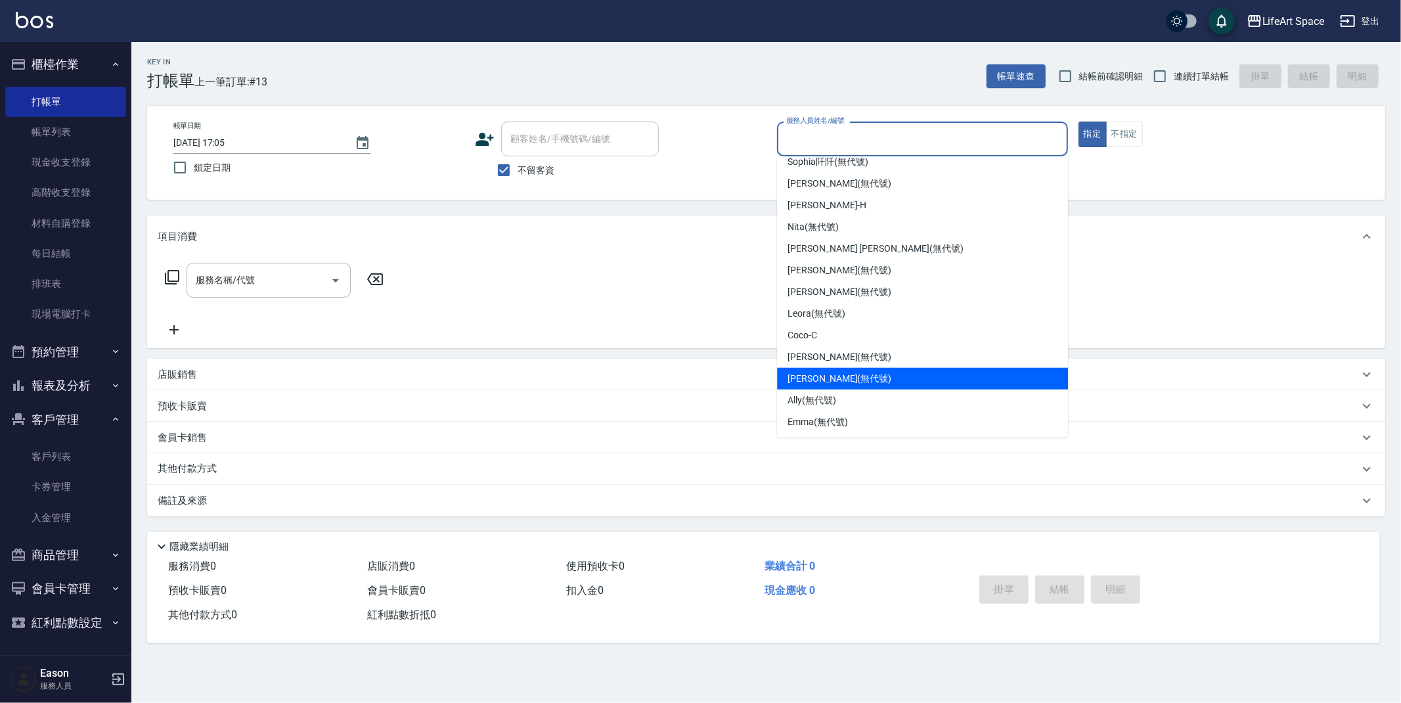
click at [821, 377] on span "[PERSON_NAME] (無代號)" at bounding box center [840, 379] width 104 height 14
type input "[PERSON_NAME](無代號)"
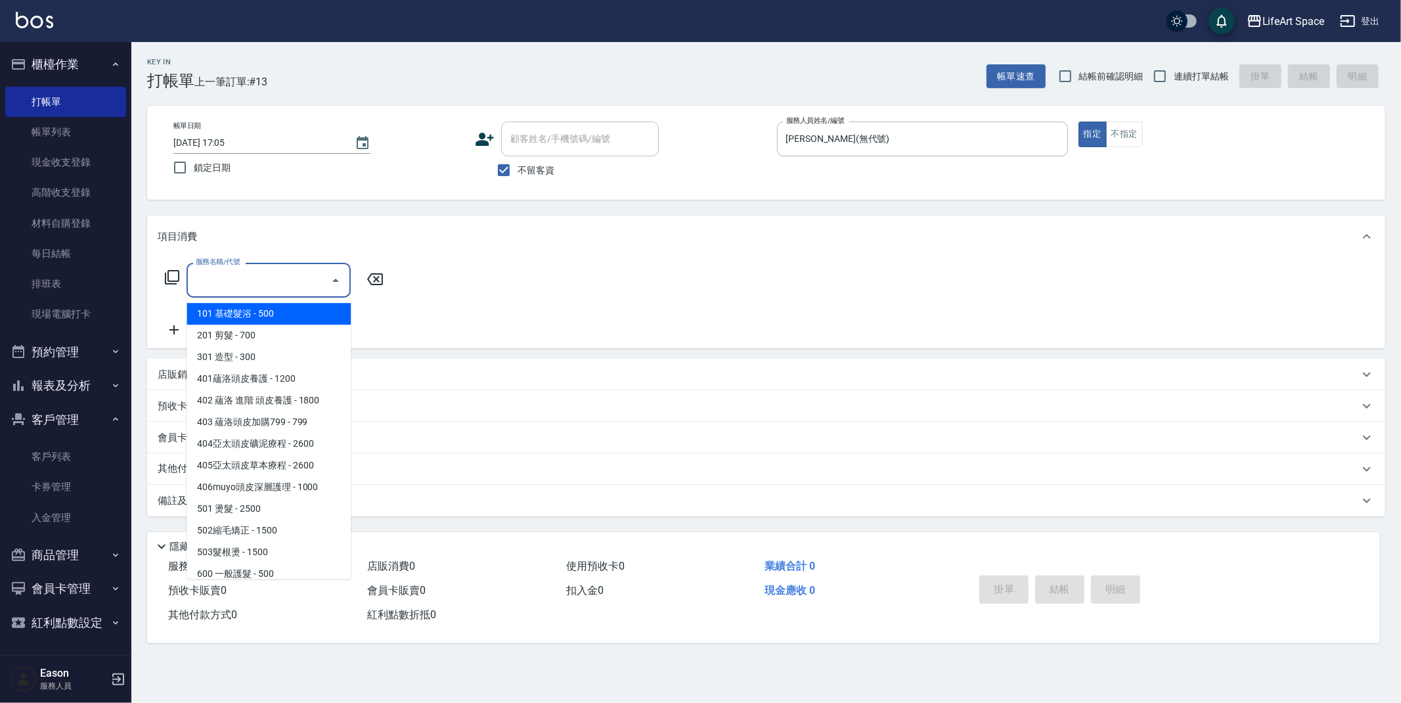
click at [292, 281] on input "服務名稱/代號" at bounding box center [258, 280] width 133 height 23
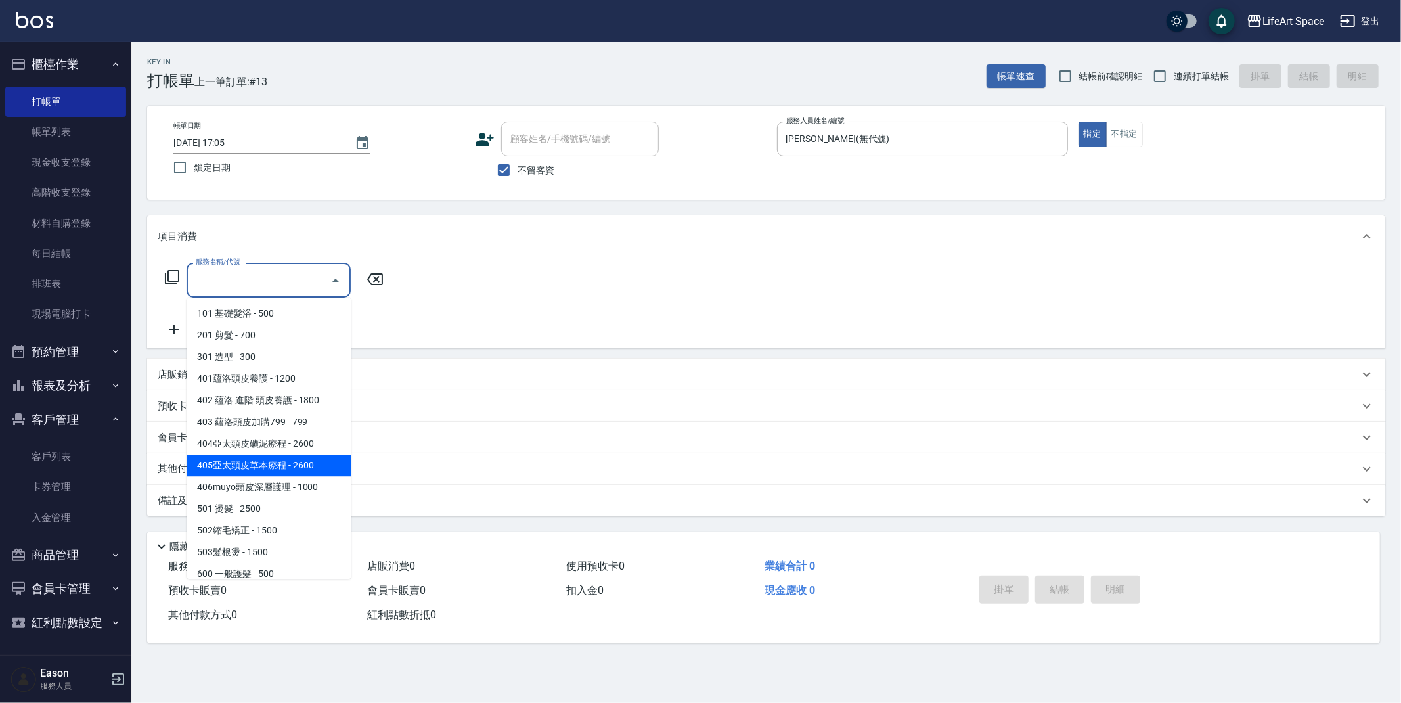
scroll to position [206, 0]
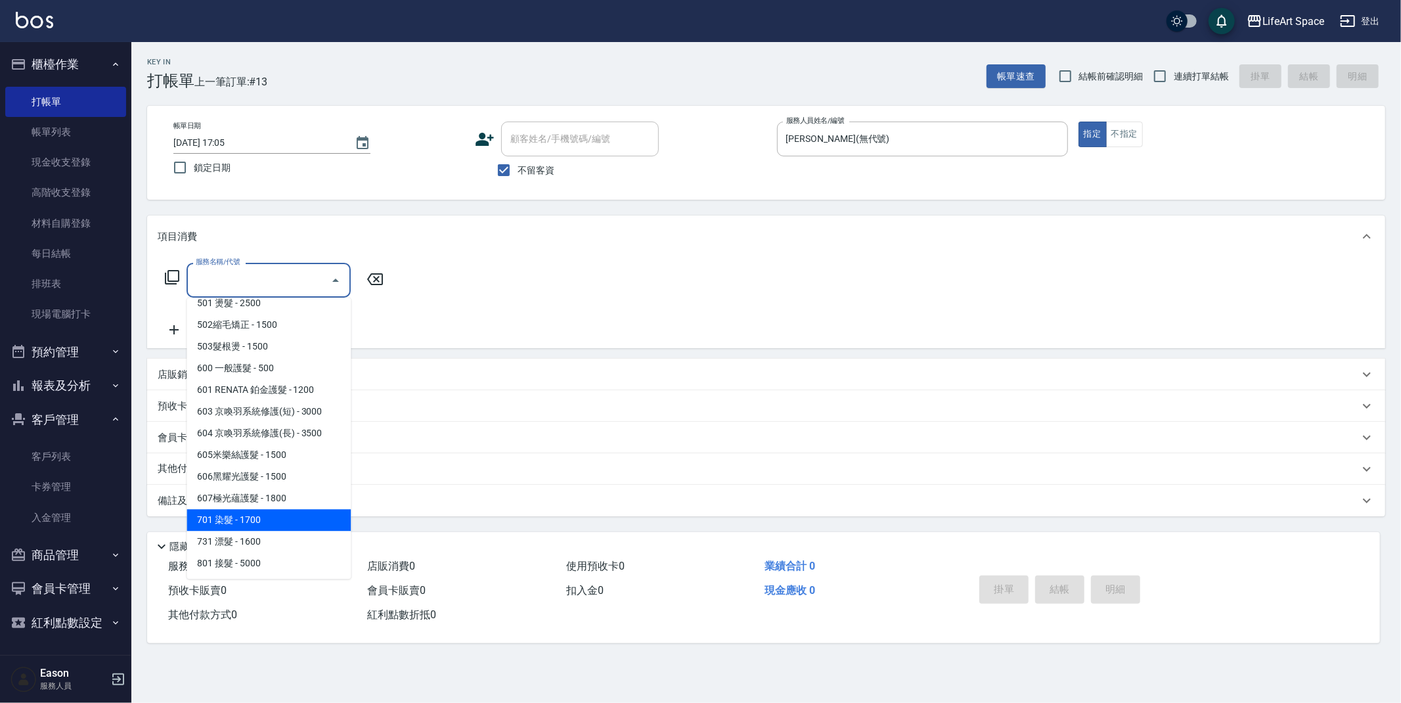
click at [309, 524] on span "701 染髮 - 1700" at bounding box center [269, 520] width 164 height 22
type input "701 染髮(701)"
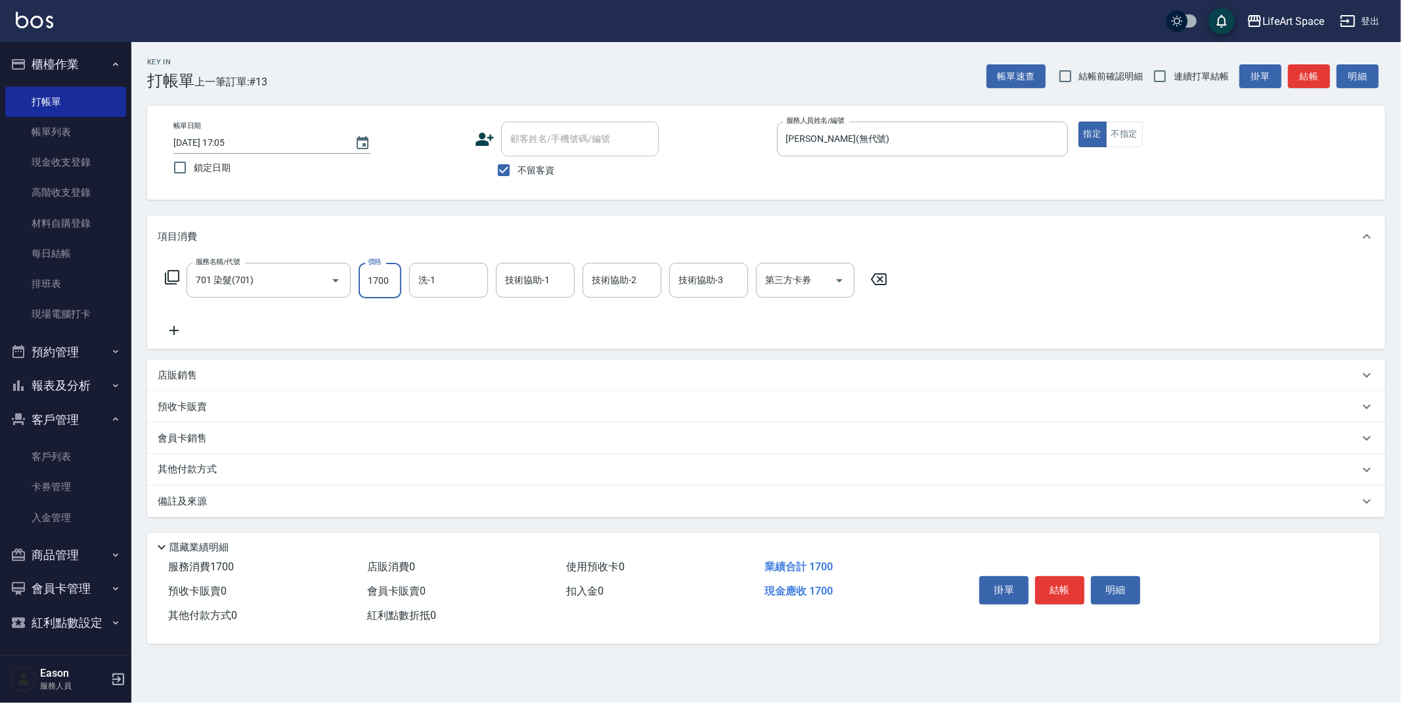
click at [389, 283] on input "1700" at bounding box center [380, 280] width 43 height 35
type input "2750"
click at [434, 284] on input "洗-1" at bounding box center [448, 280] width 67 height 23
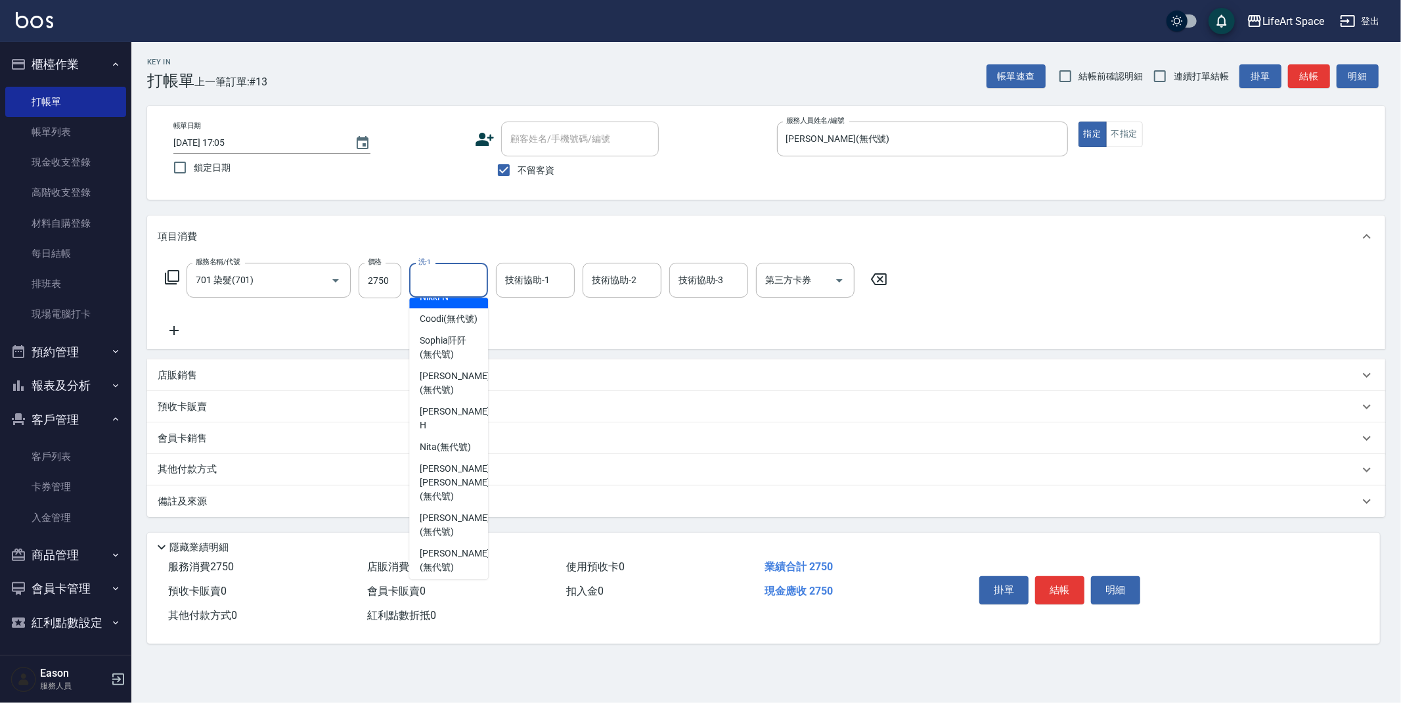
scroll to position [311, 0]
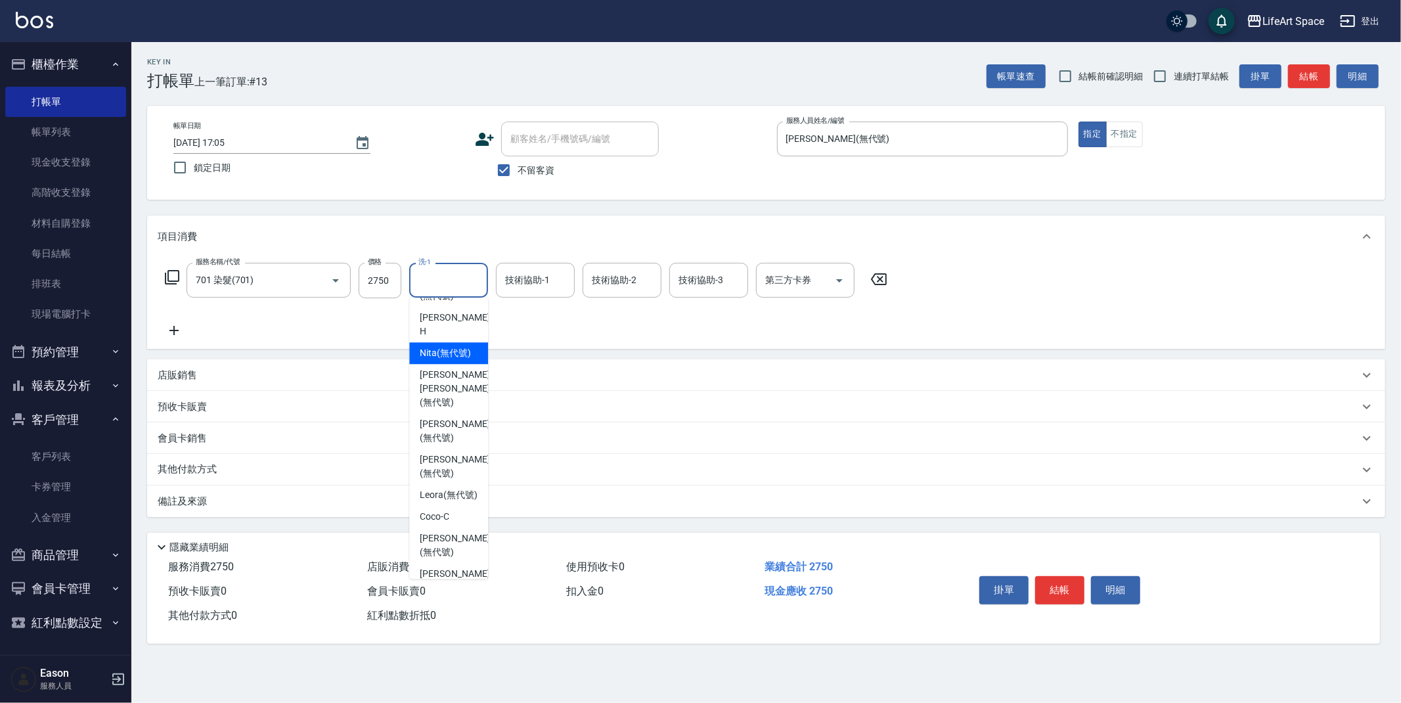
click at [447, 360] on span "Nita (無代號)" at bounding box center [445, 353] width 51 height 14
type input "Nita (無代號)"
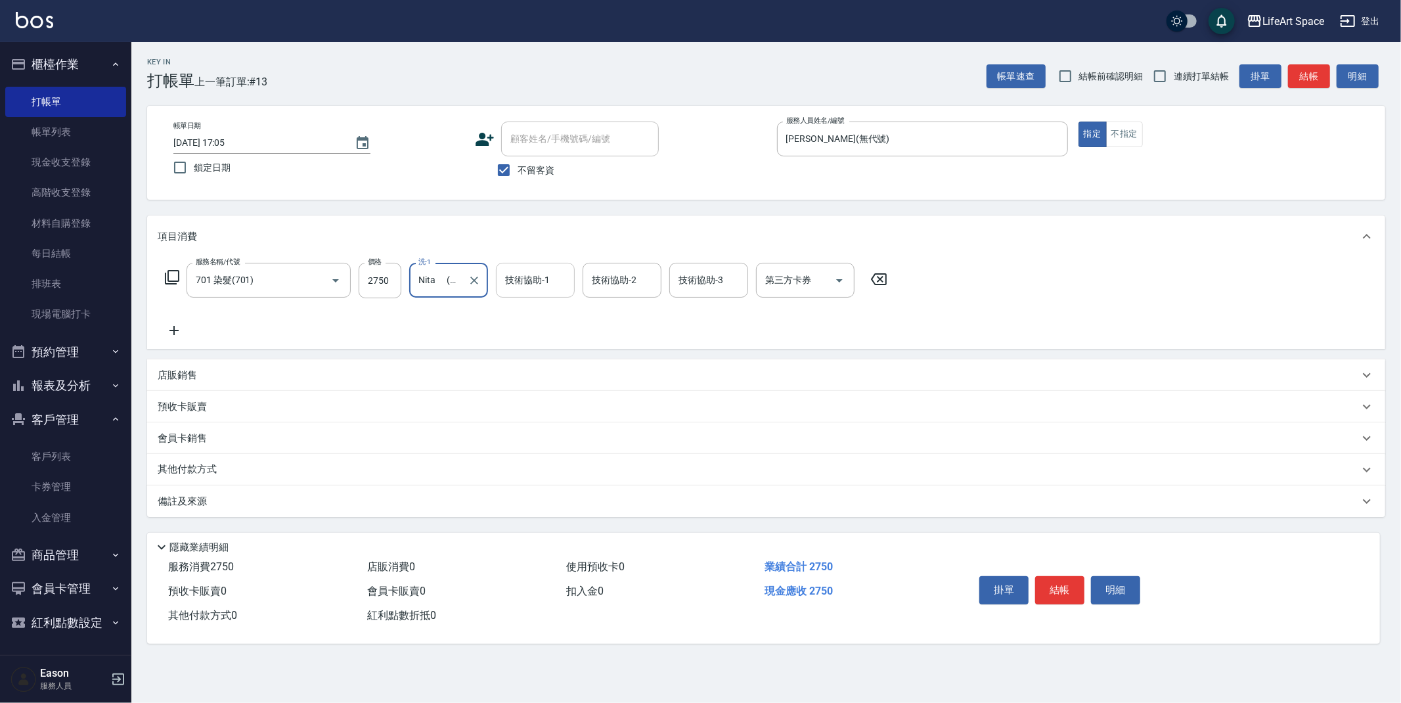
click at [532, 280] on div "技術協助-1 技術協助-1" at bounding box center [535, 280] width 79 height 35
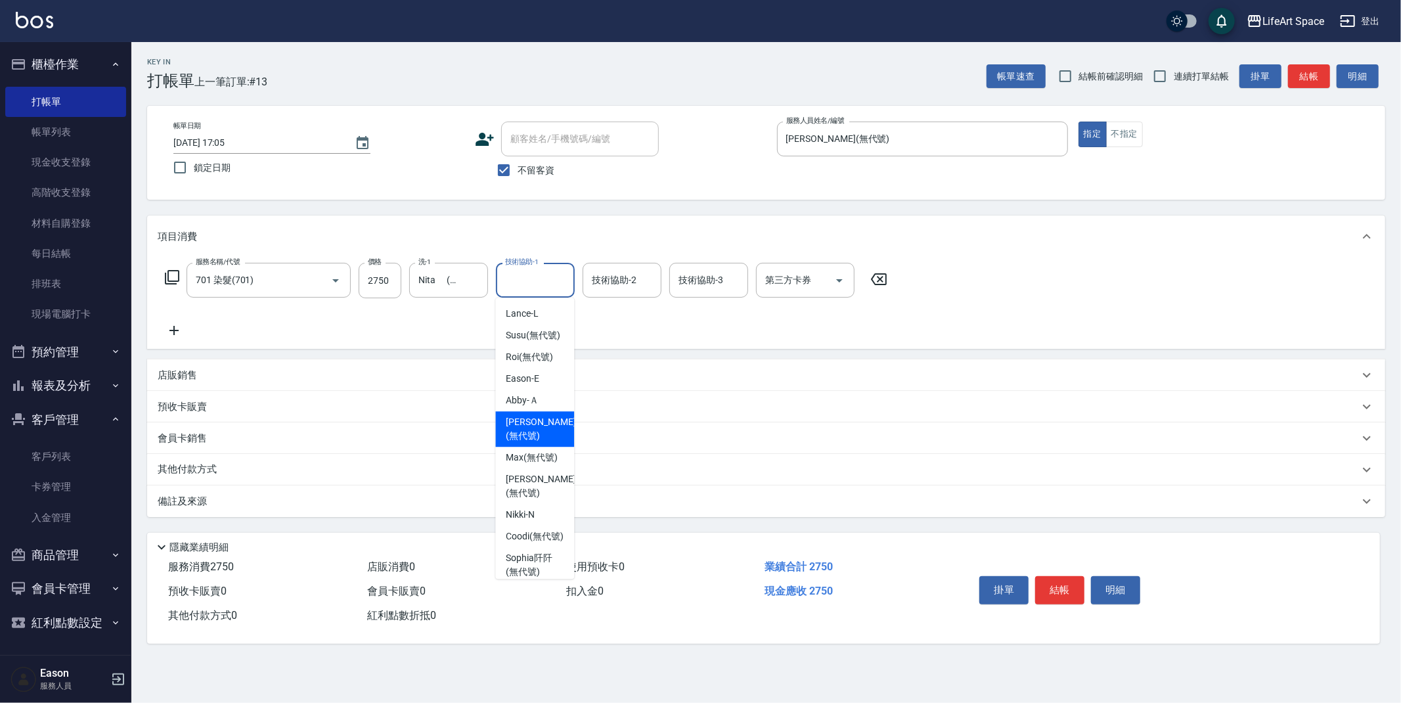
scroll to position [297, 0]
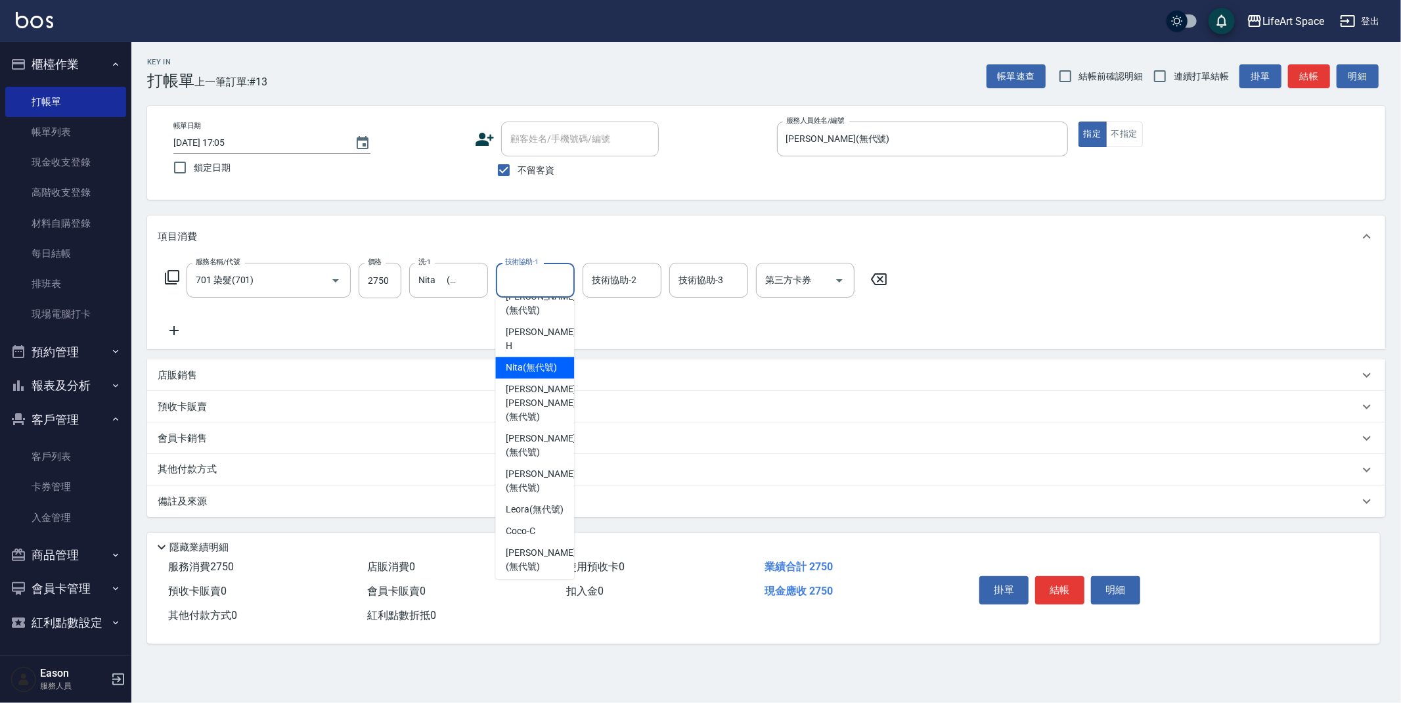
click at [537, 374] on span "Nita (無代號)" at bounding box center [531, 368] width 51 height 14
type input "Nita (無代號)"
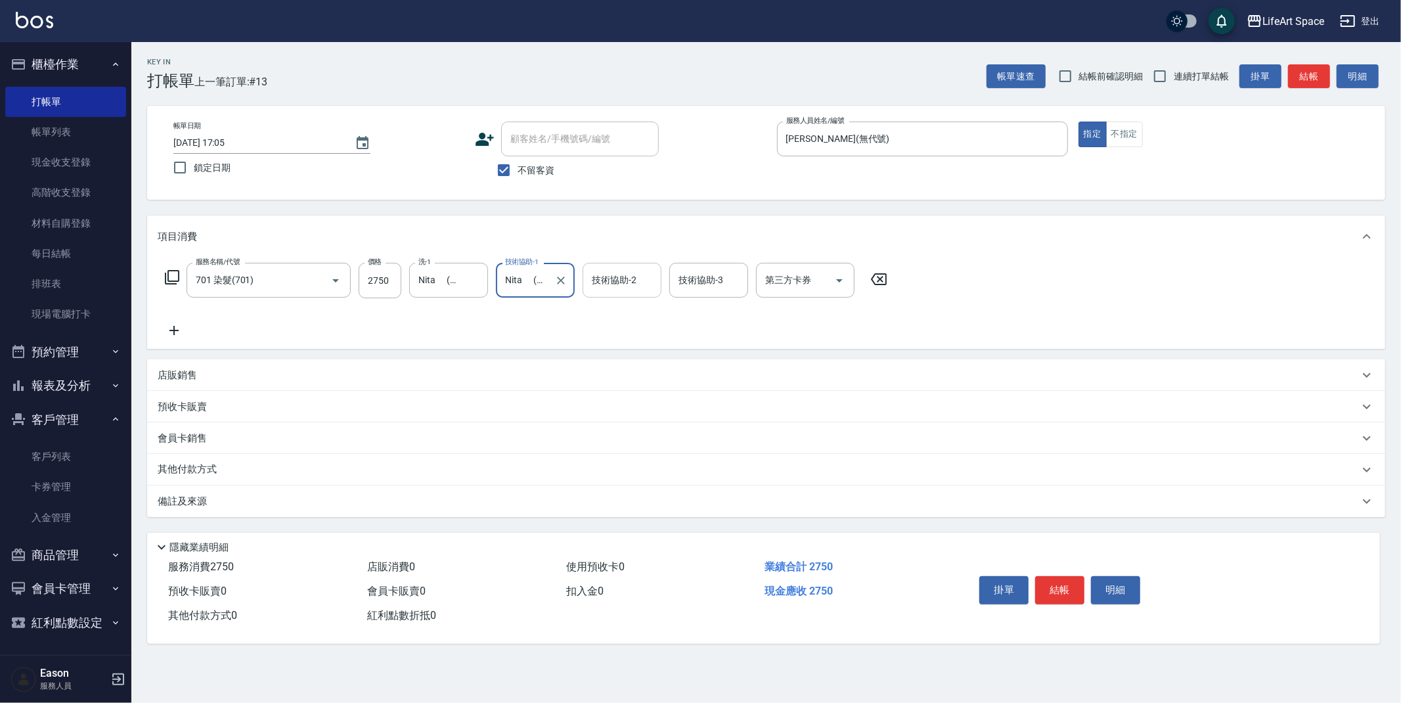
click at [614, 286] on input "技術協助-2" at bounding box center [622, 280] width 67 height 23
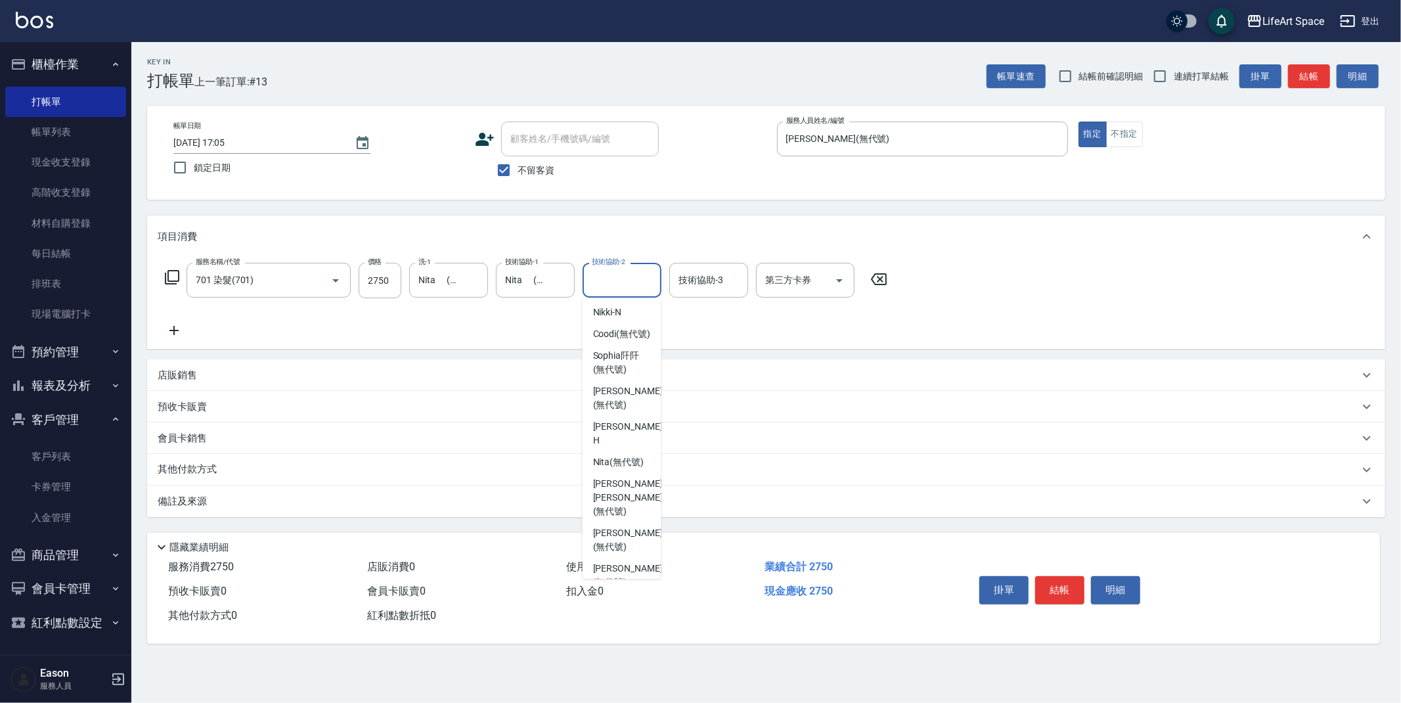
scroll to position [290, 0]
click at [621, 381] on span "Nita (無代號)" at bounding box center [618, 374] width 51 height 14
type input "Nita (無代號)"
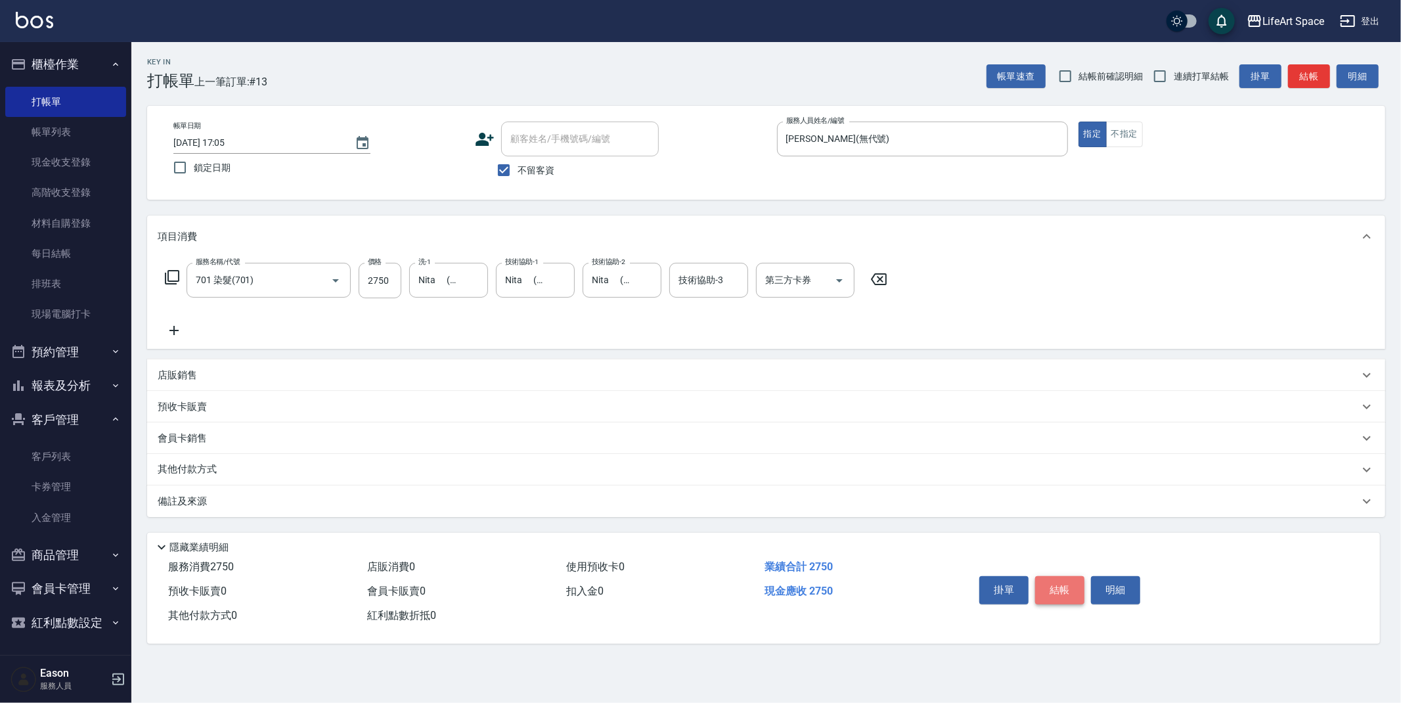
click at [1060, 587] on button "結帳" at bounding box center [1059, 590] width 49 height 28
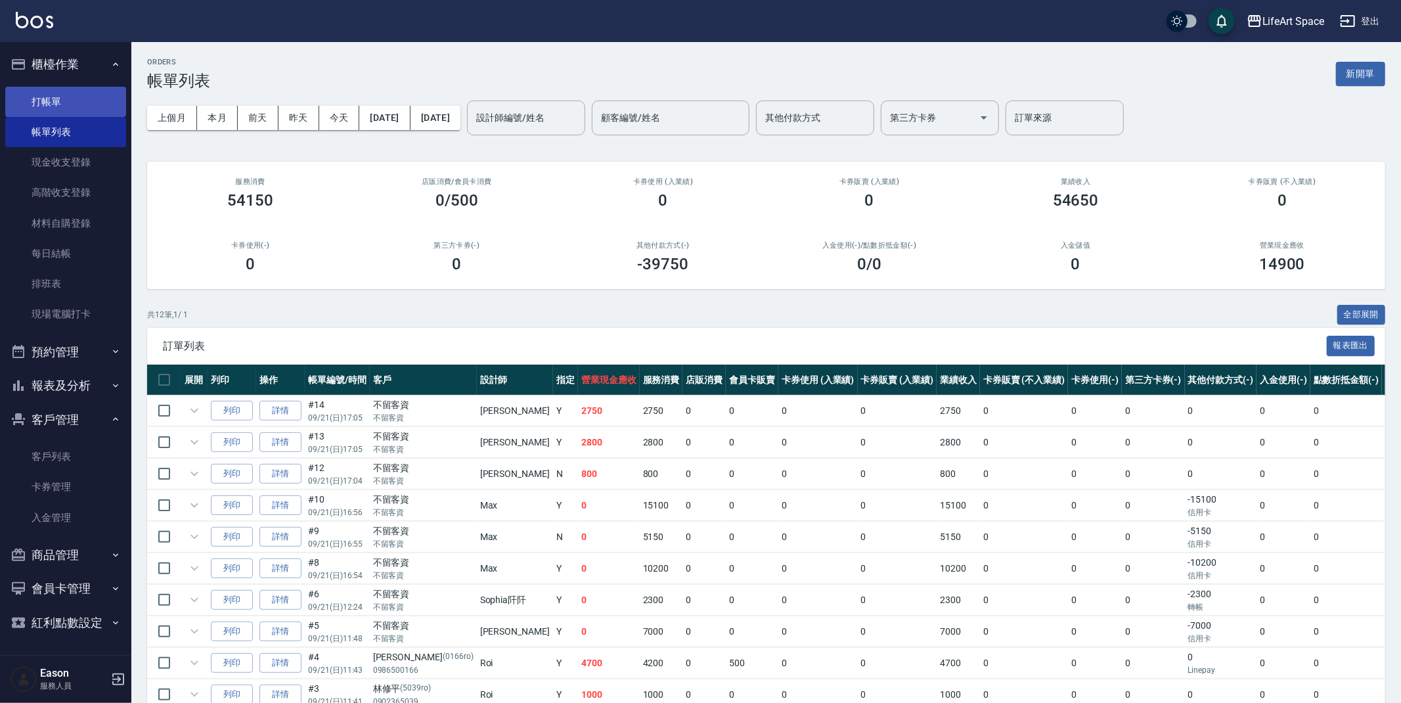
click at [55, 97] on link "打帳單" at bounding box center [65, 102] width 121 height 30
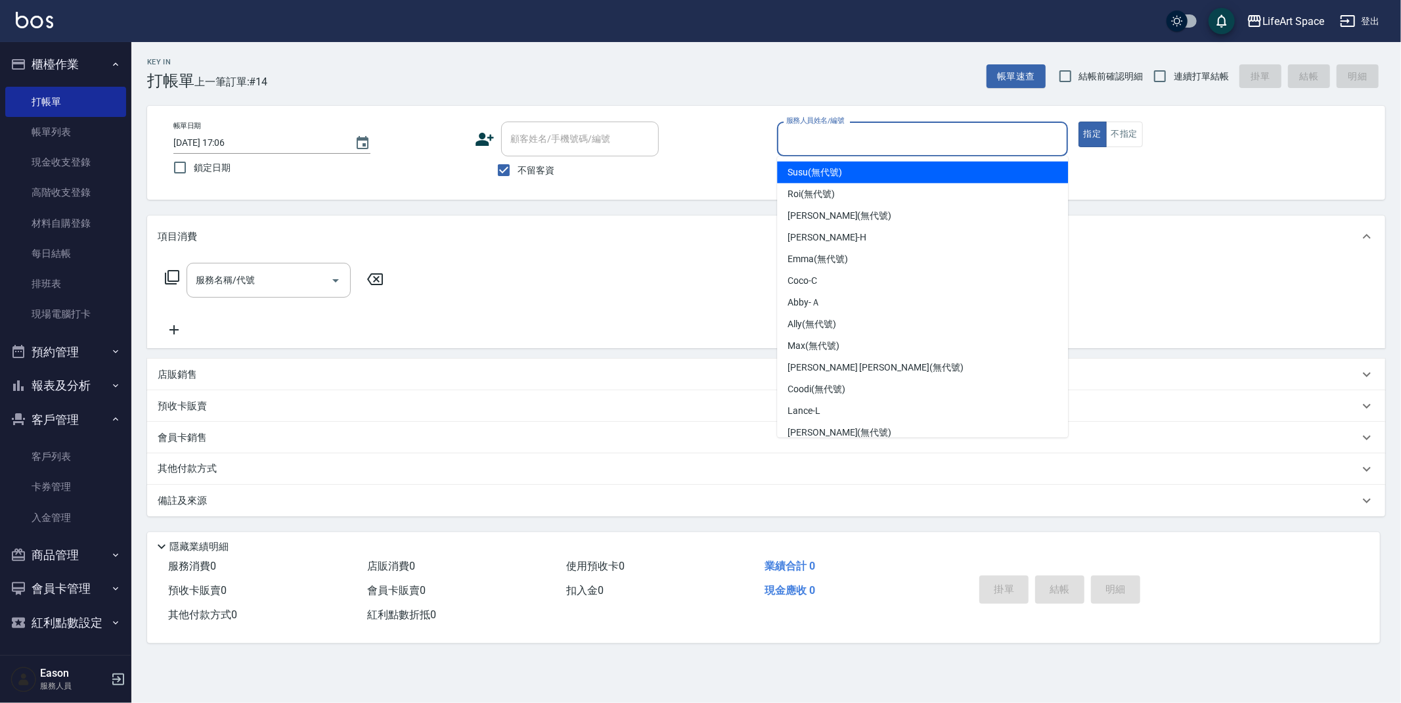
click at [805, 139] on input "服務人員姓名/編號" at bounding box center [922, 138] width 279 height 23
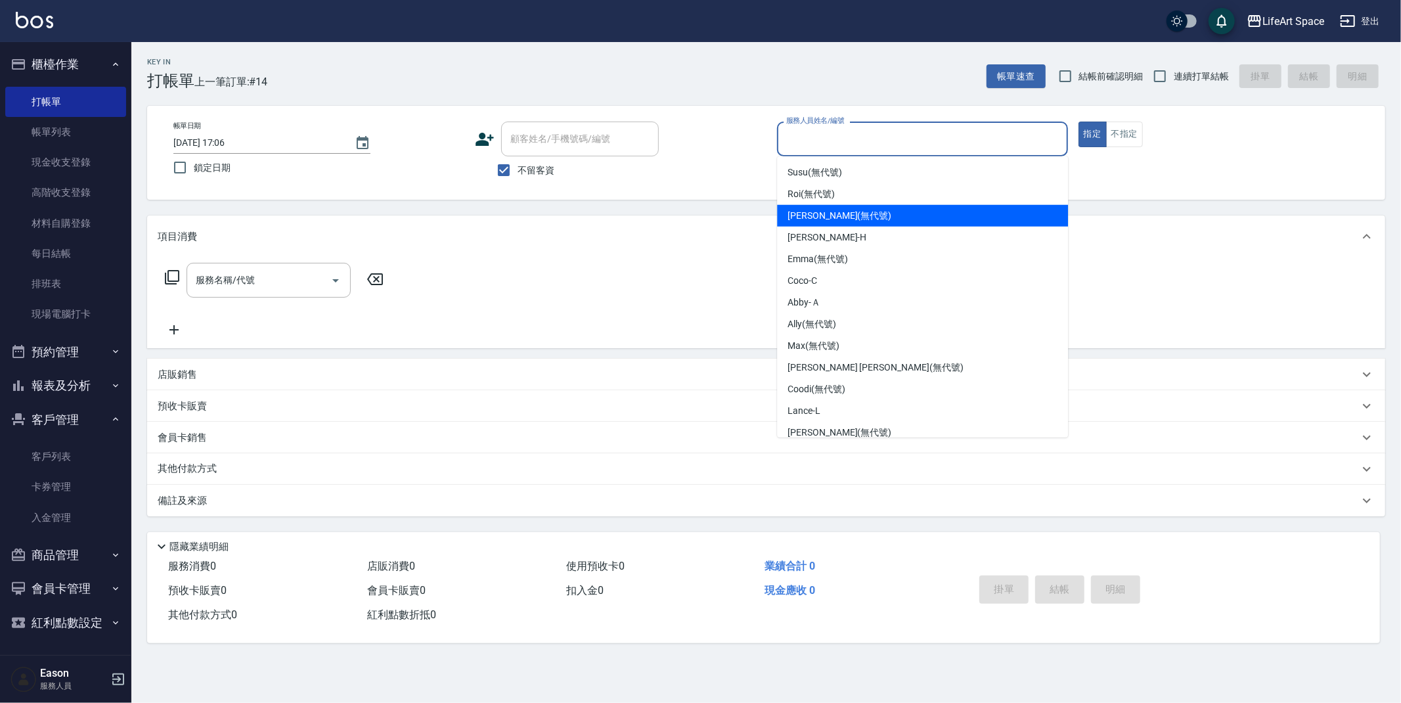
click at [855, 215] on div "[PERSON_NAME] (無代號)" at bounding box center [922, 216] width 291 height 22
type input "[PERSON_NAME](無代號)"
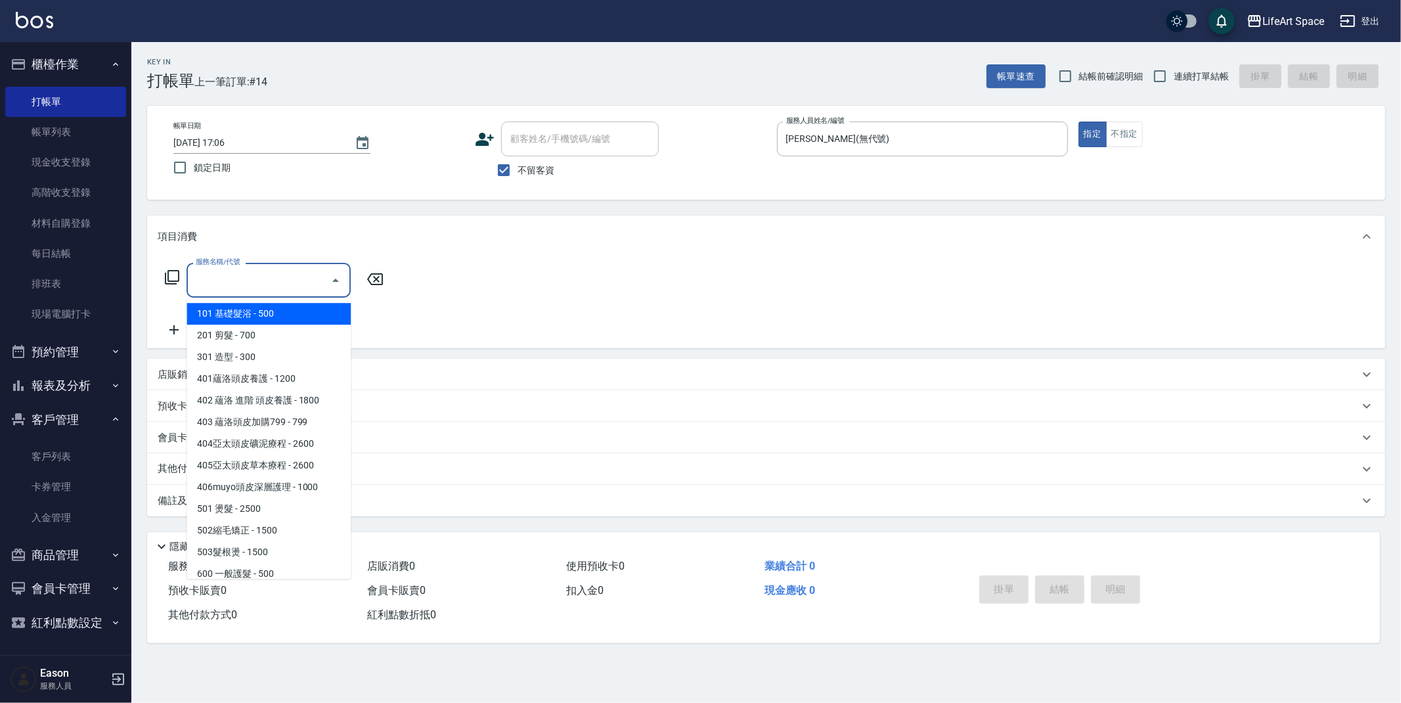
click at [252, 276] on input "服務名稱/代號" at bounding box center [258, 280] width 133 height 23
click at [254, 319] on span "101 基礎髮浴 - 500" at bounding box center [269, 314] width 164 height 22
type input "101 基礎髮浴 (101)"
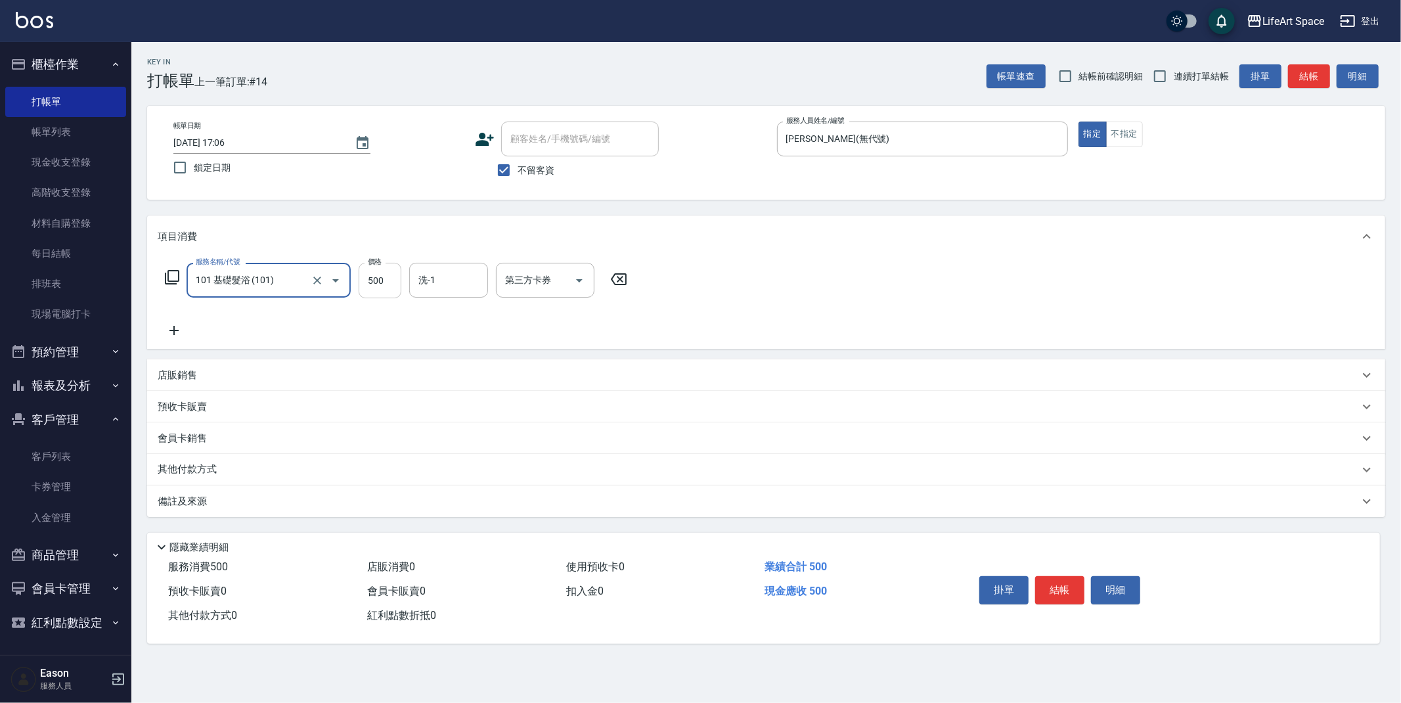
click at [386, 282] on input "500" at bounding box center [380, 280] width 43 height 35
type input "350"
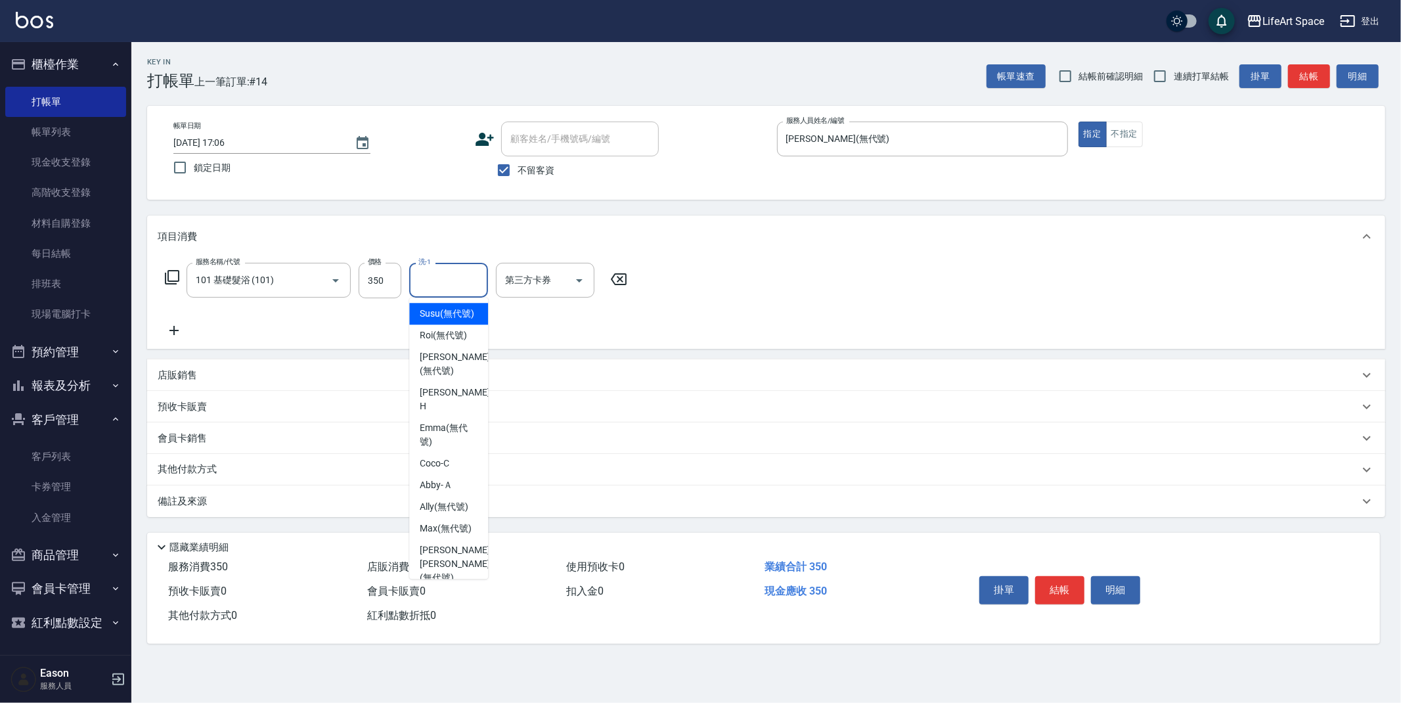
click at [451, 272] on input "洗-1" at bounding box center [448, 280] width 67 height 23
click at [443, 556] on span "Nita (無代號)" at bounding box center [445, 563] width 51 height 14
type input "Nita (無代號)"
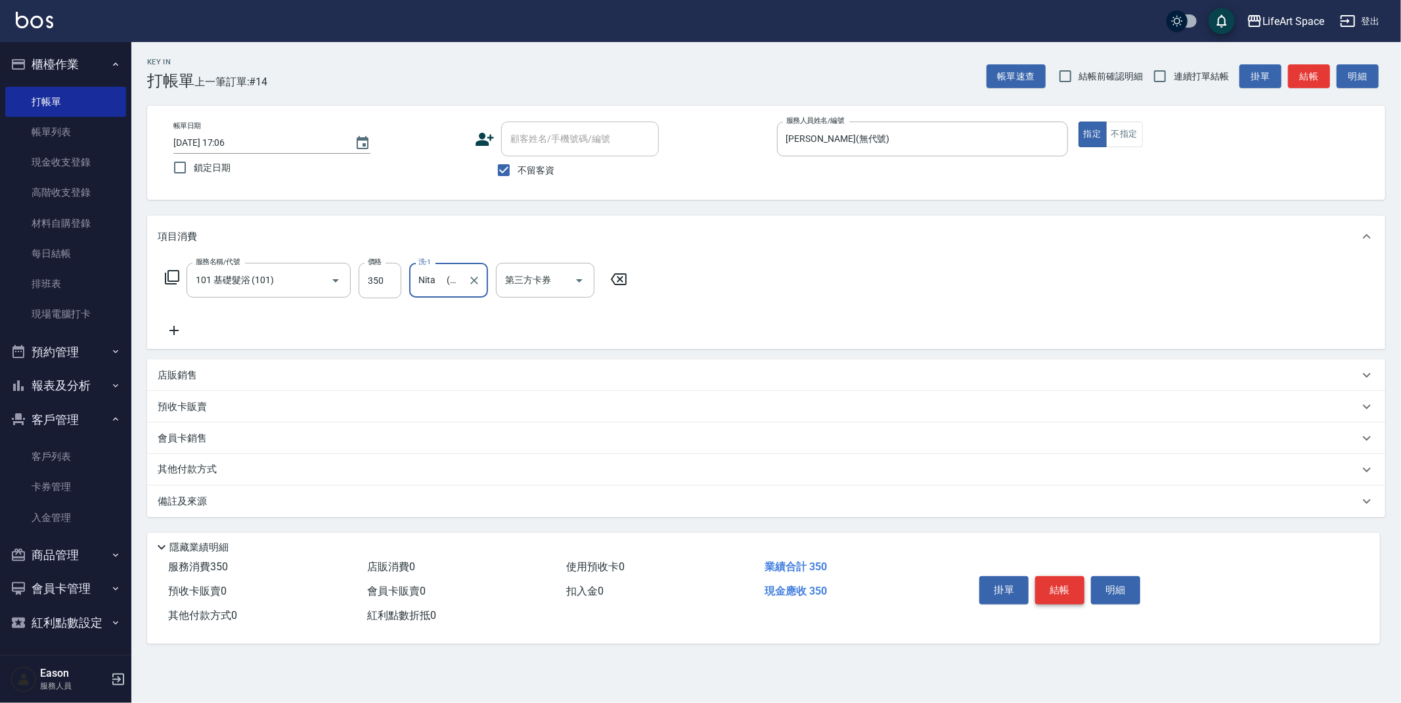
click at [1070, 590] on button "結帳" at bounding box center [1059, 590] width 49 height 28
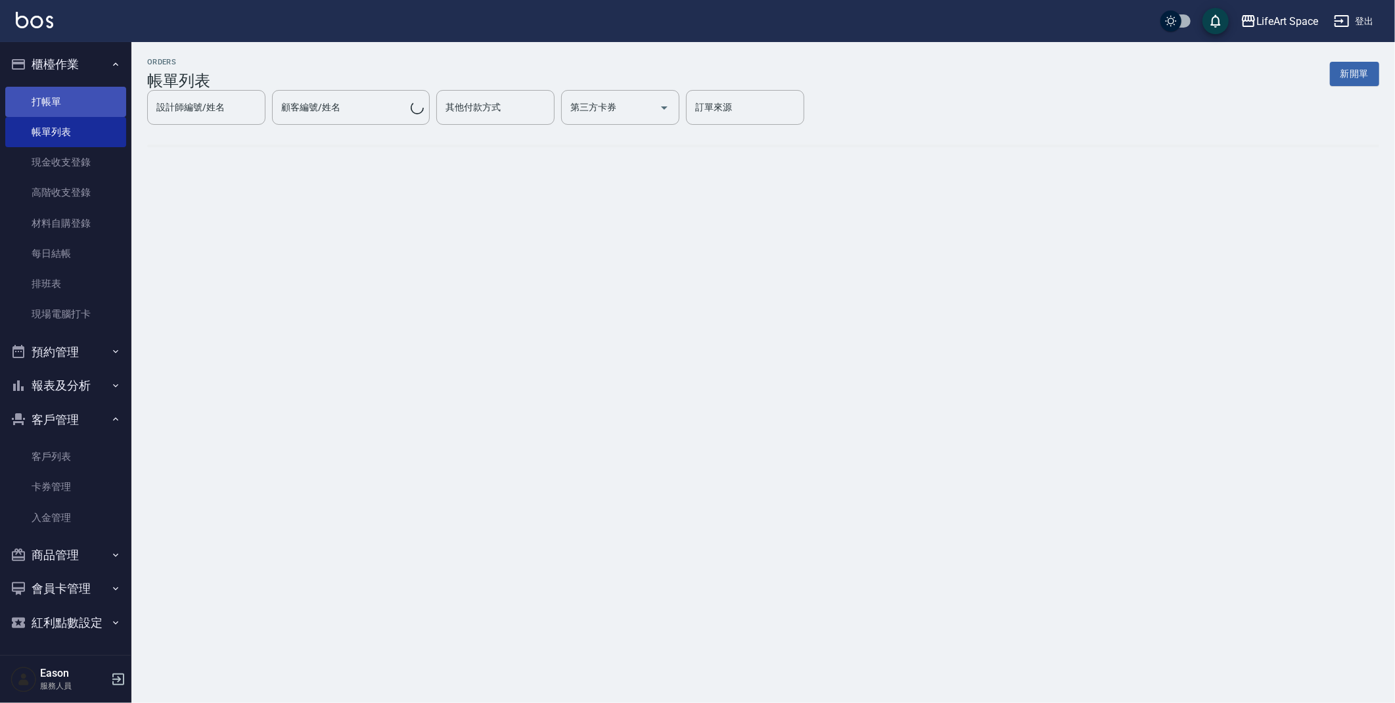
click at [53, 101] on link "打帳單" at bounding box center [65, 102] width 121 height 30
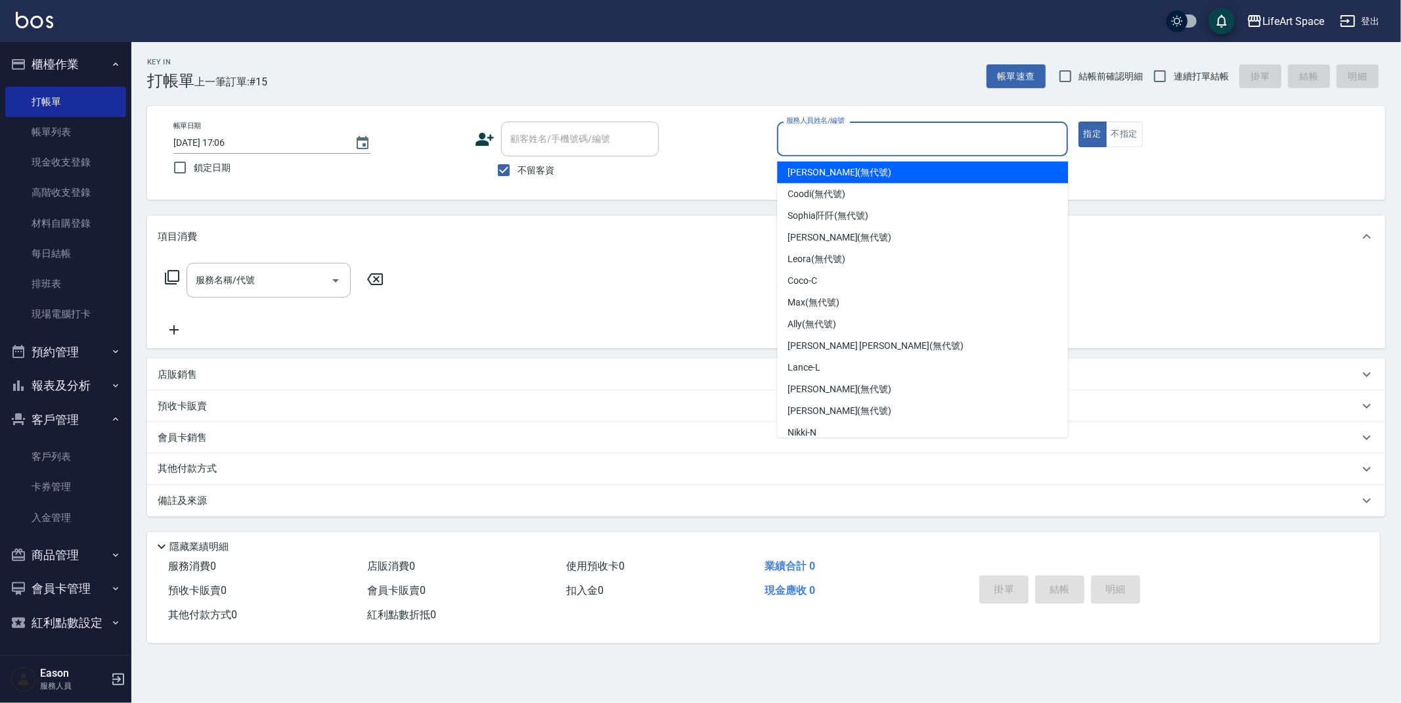
click at [819, 140] on input "服務人員姓名/編號" at bounding box center [922, 138] width 279 height 23
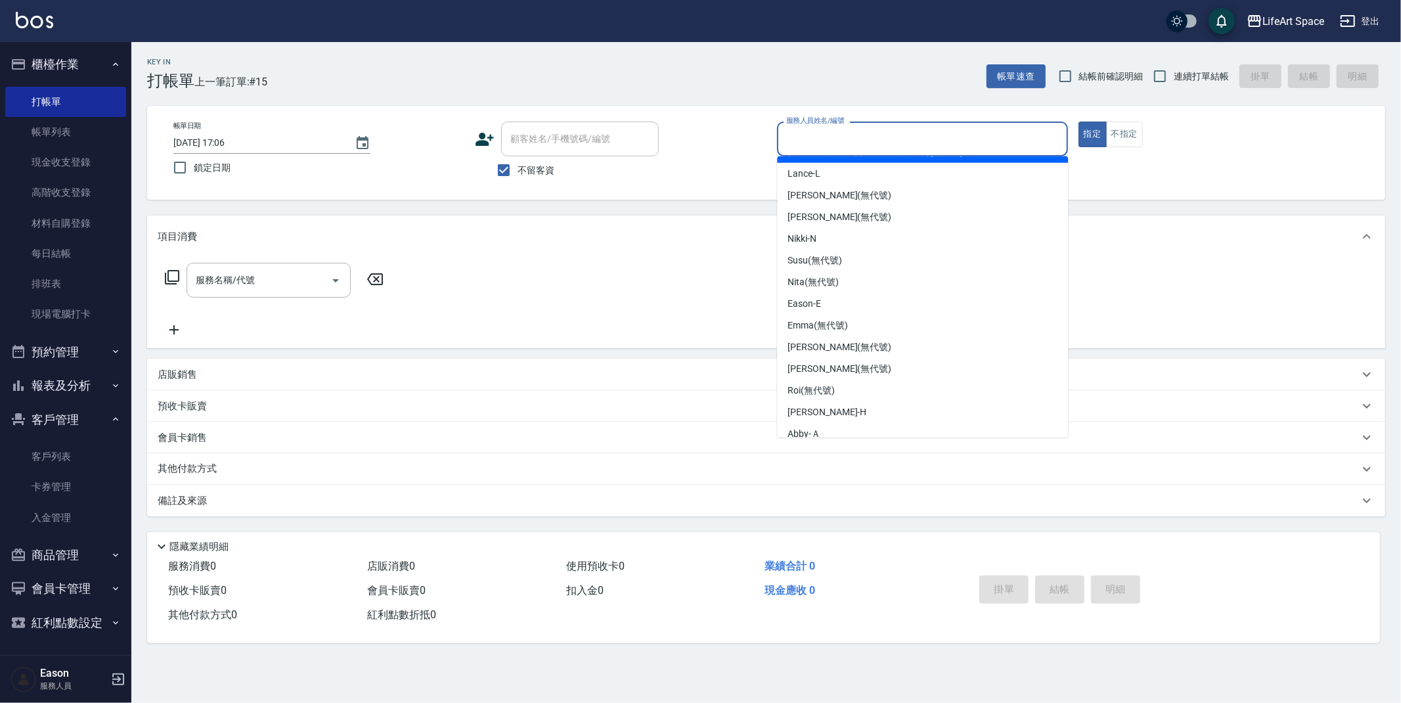
scroll to position [199, 0]
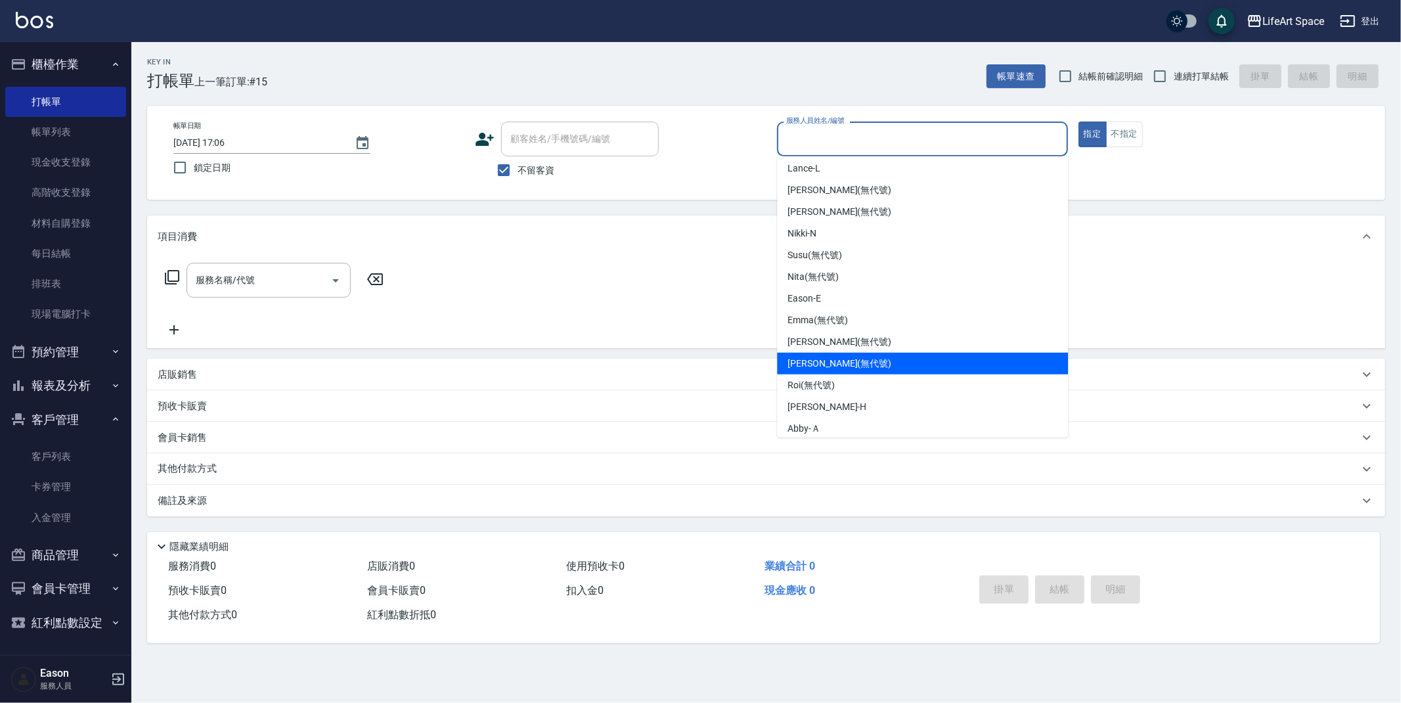
click at [817, 357] on span "[PERSON_NAME] (無代號)" at bounding box center [840, 364] width 104 height 14
type input "[PERSON_NAME](無代號)"
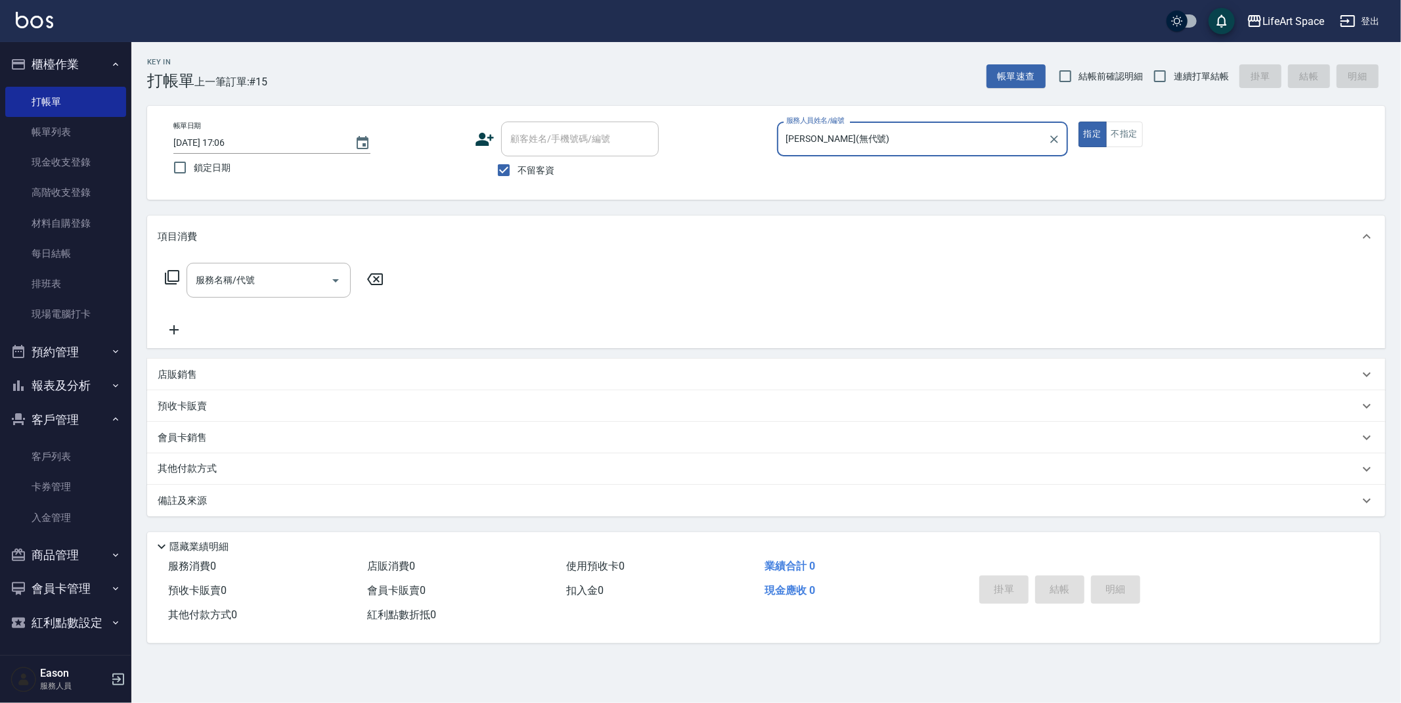
click at [245, 284] on input "服務名稱/代號" at bounding box center [258, 280] width 133 height 23
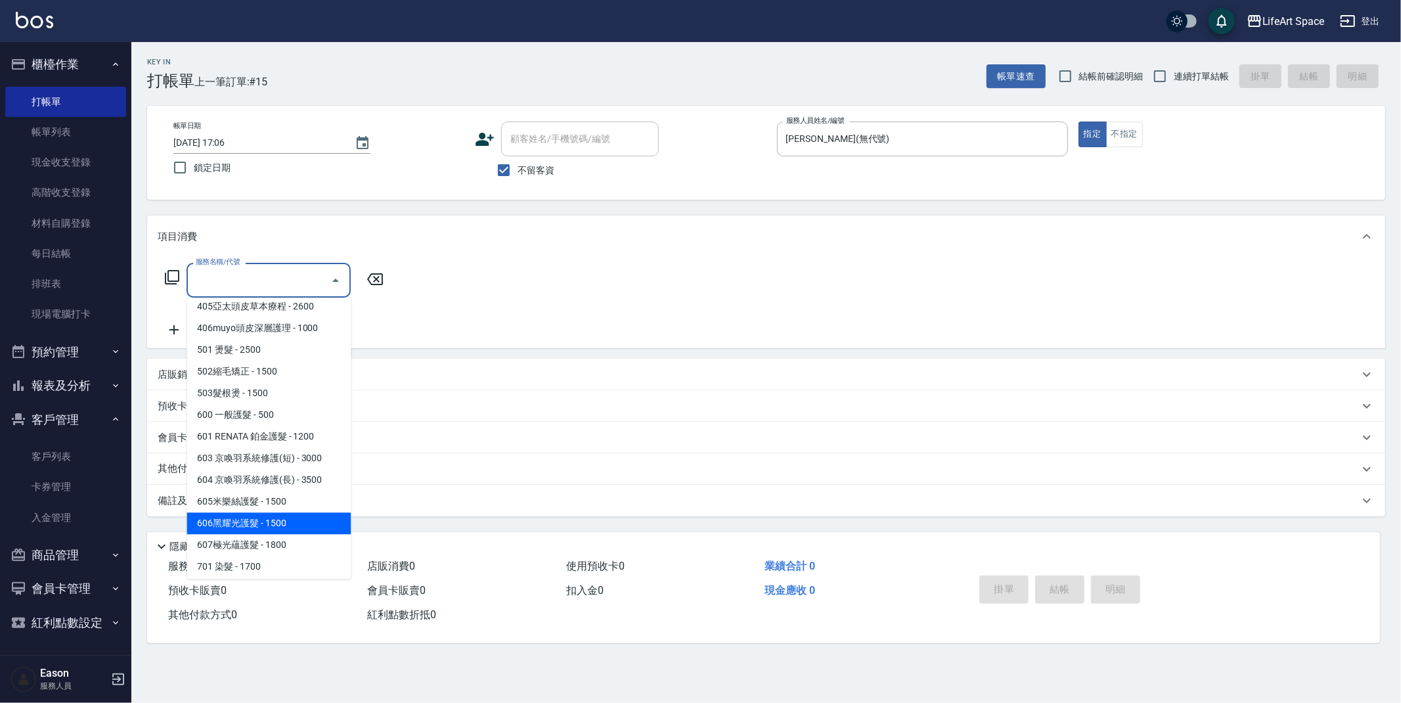
scroll to position [206, 0]
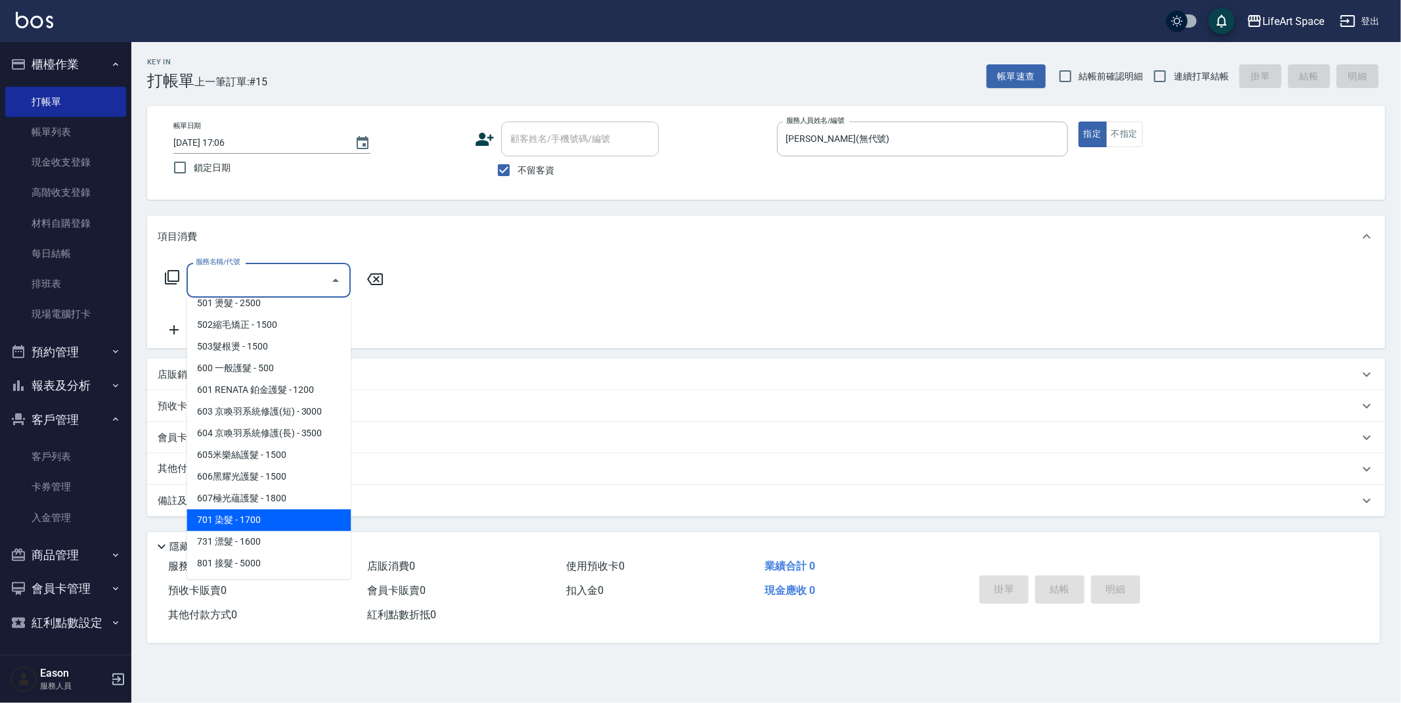
drag, startPoint x: 279, startPoint y: 524, endPoint x: 363, endPoint y: 380, distance: 165.8
click at [279, 523] on span "701 染髮 - 1700" at bounding box center [269, 520] width 164 height 22
type input "701 染髮(701)"
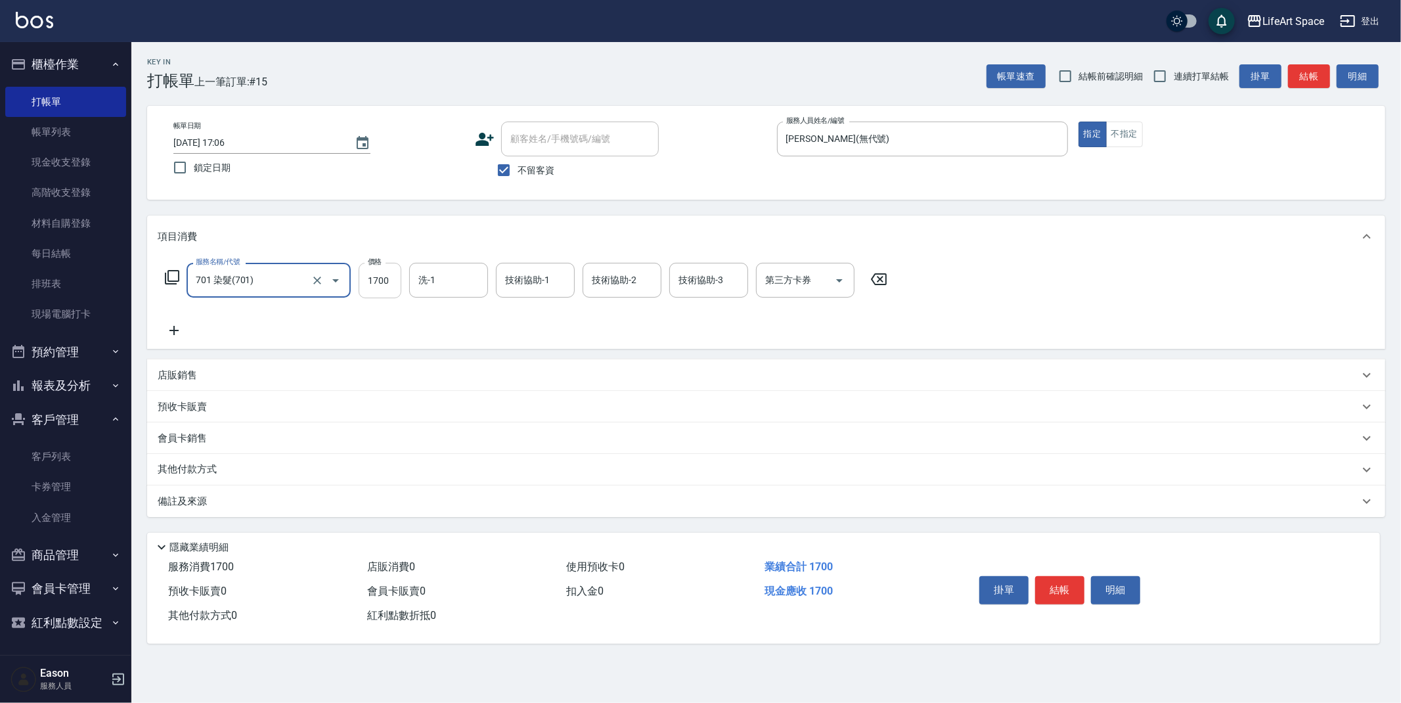
click at [392, 288] on input "1700" at bounding box center [380, 280] width 43 height 35
type input "2550"
click at [434, 278] on input "洗-1" at bounding box center [448, 280] width 67 height 23
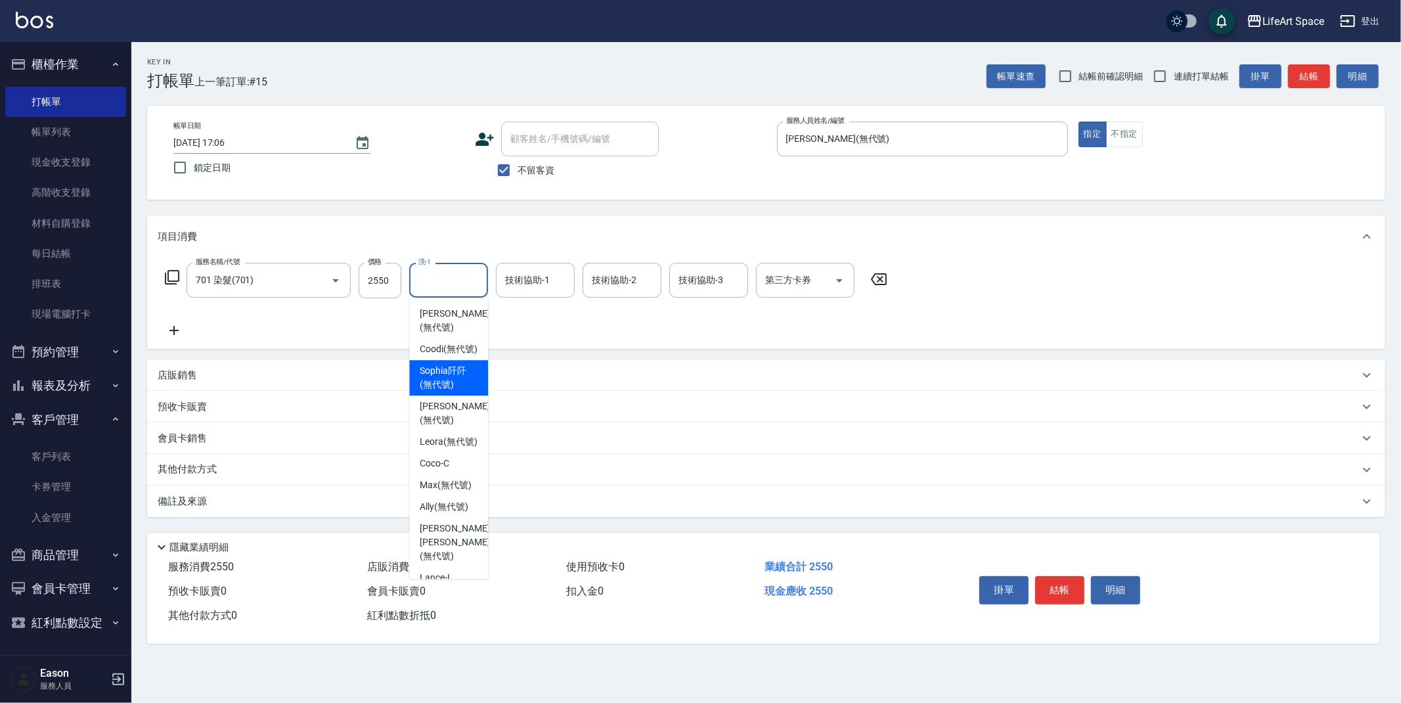
drag, startPoint x: 450, startPoint y: 390, endPoint x: 535, endPoint y: 252, distance: 161.9
click at [450, 387] on span "[PERSON_NAME]阡 (無代號)" at bounding box center [449, 378] width 58 height 28
type input "[PERSON_NAME]阡(無代號)"
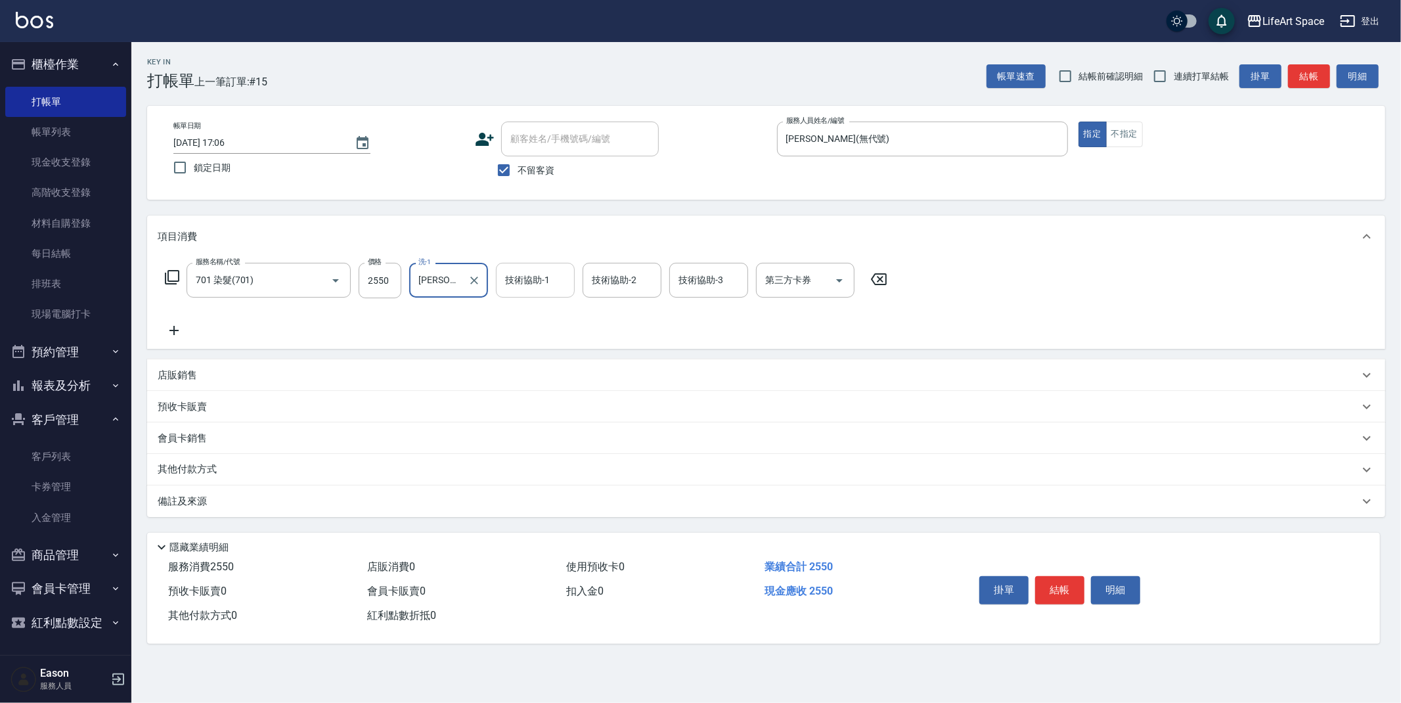
click at [538, 282] on input "技術協助-1" at bounding box center [535, 280] width 67 height 23
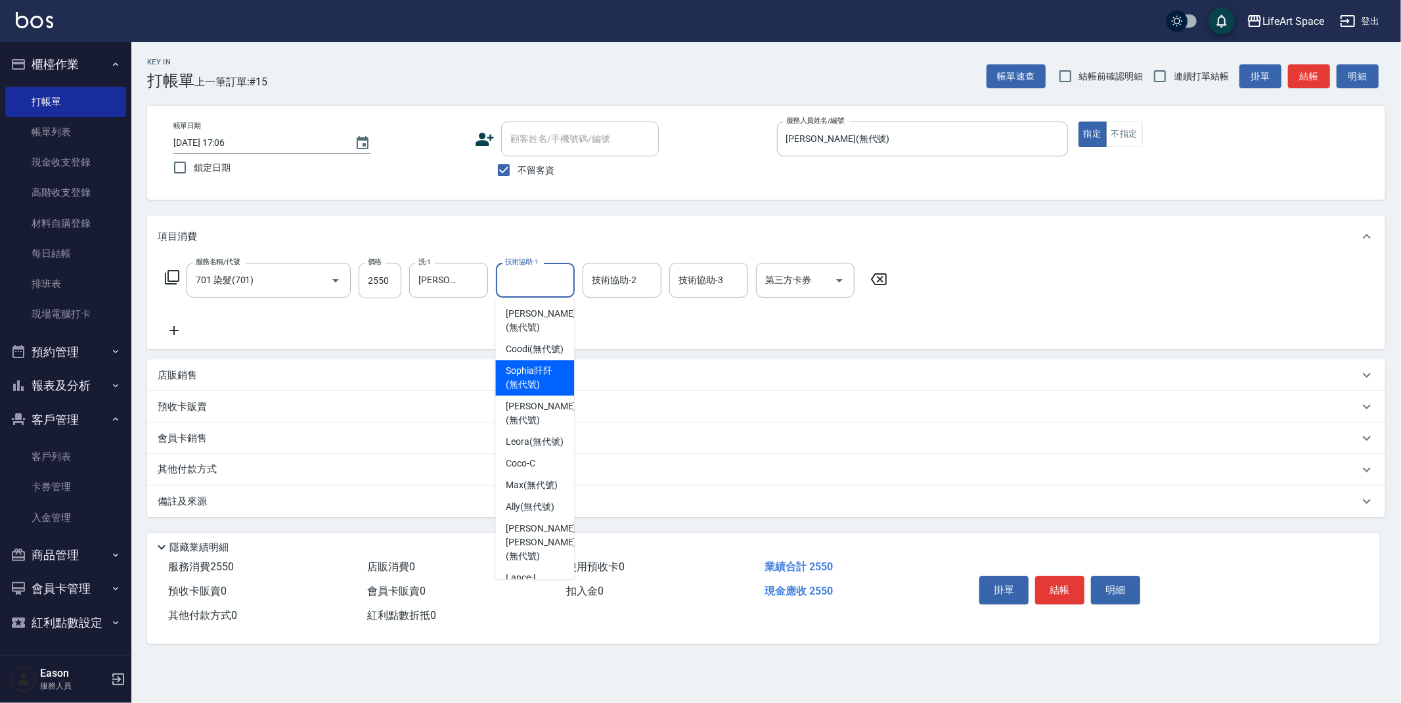
click at [549, 374] on div "[PERSON_NAME]阡 (無代號)" at bounding box center [534, 377] width 79 height 35
type input "[PERSON_NAME]阡(無代號)"
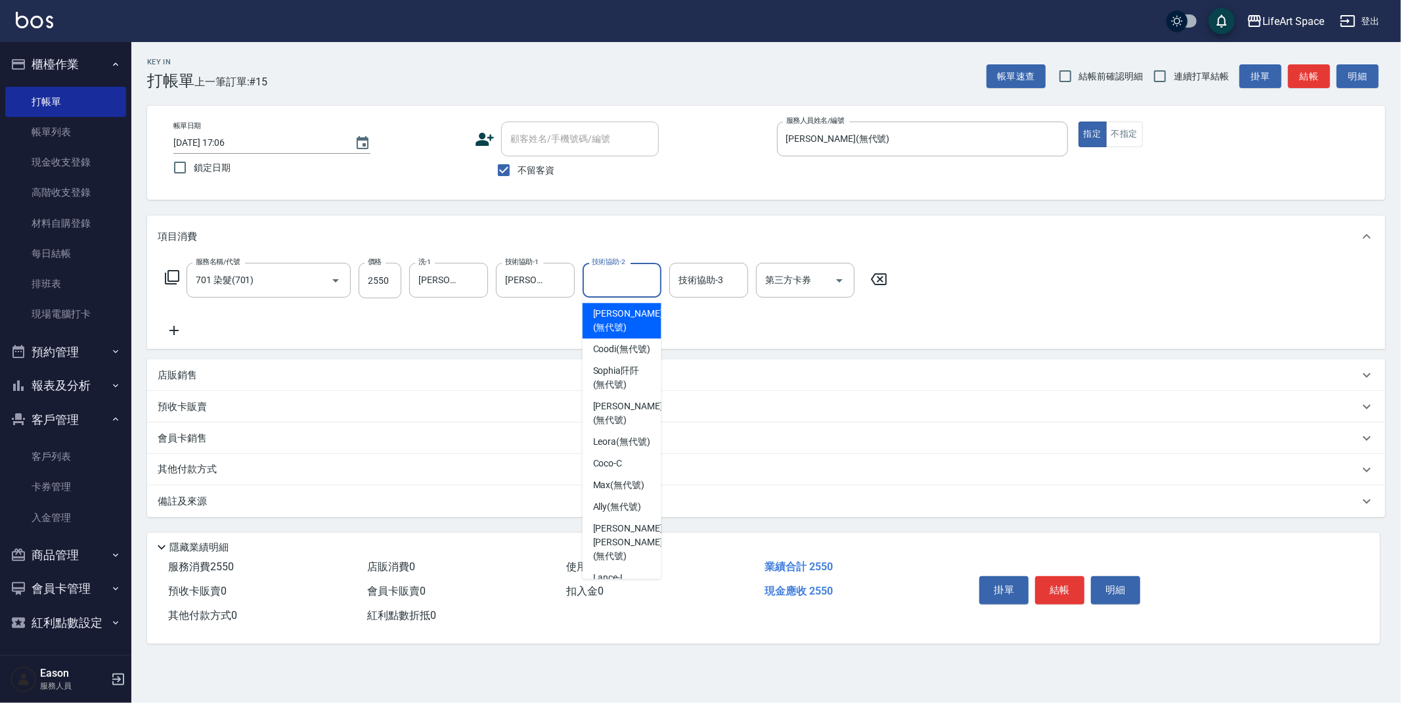
click at [606, 277] on div "技術協助-2 技術協助-2" at bounding box center [622, 280] width 79 height 35
click at [618, 388] on span "[PERSON_NAME]阡 (無代號)" at bounding box center [622, 378] width 58 height 28
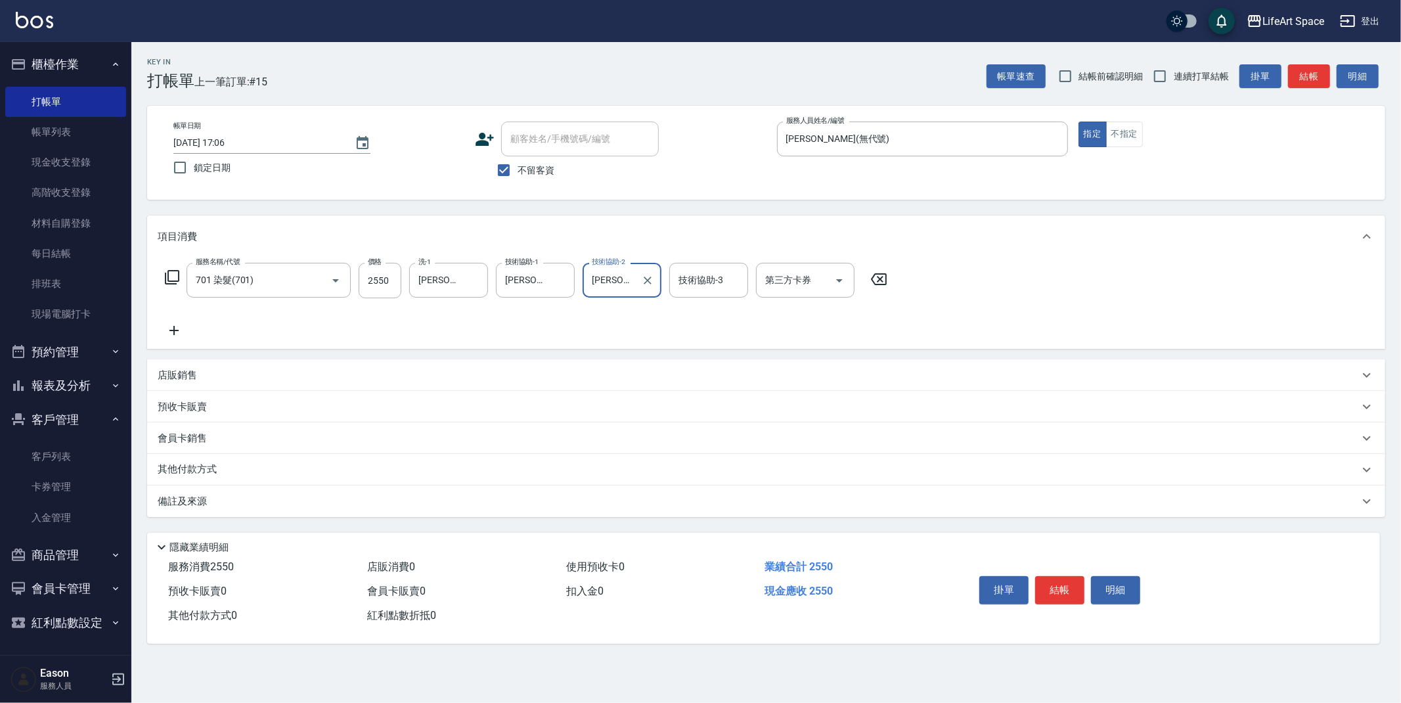
type input "[PERSON_NAME]阡(無代號)"
click at [1056, 587] on button "結帳" at bounding box center [1059, 590] width 49 height 28
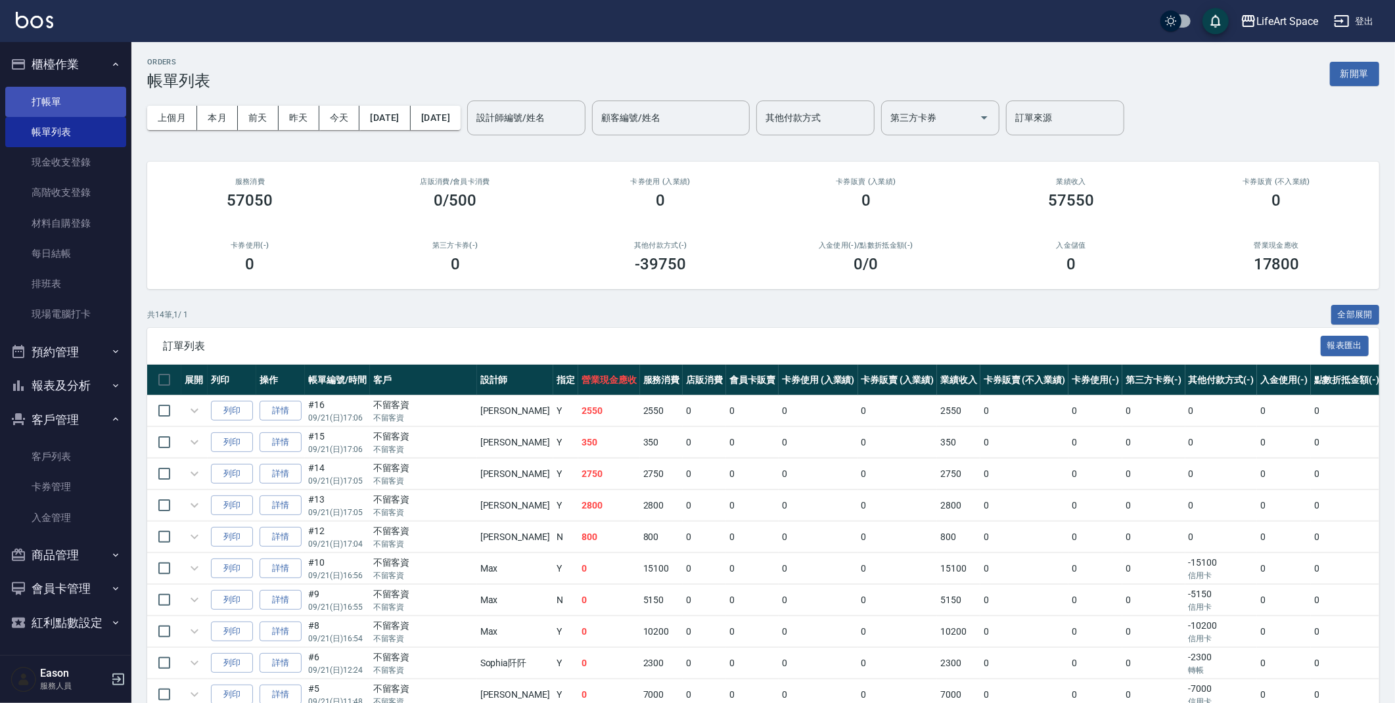
drag, startPoint x: 46, startPoint y: 102, endPoint x: 286, endPoint y: 1, distance: 260.9
click at [46, 102] on link "打帳單" at bounding box center [65, 102] width 121 height 30
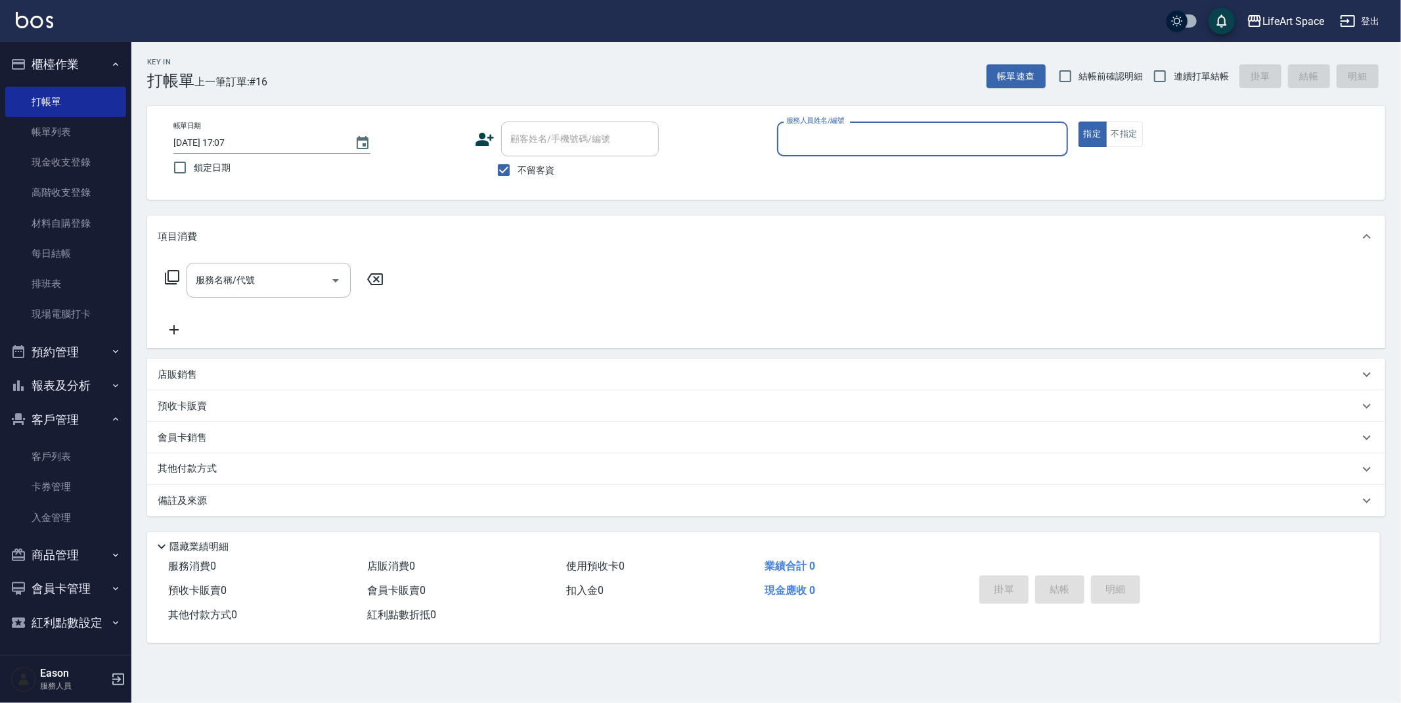
click at [893, 143] on input "服務人員姓名/編號" at bounding box center [922, 138] width 279 height 23
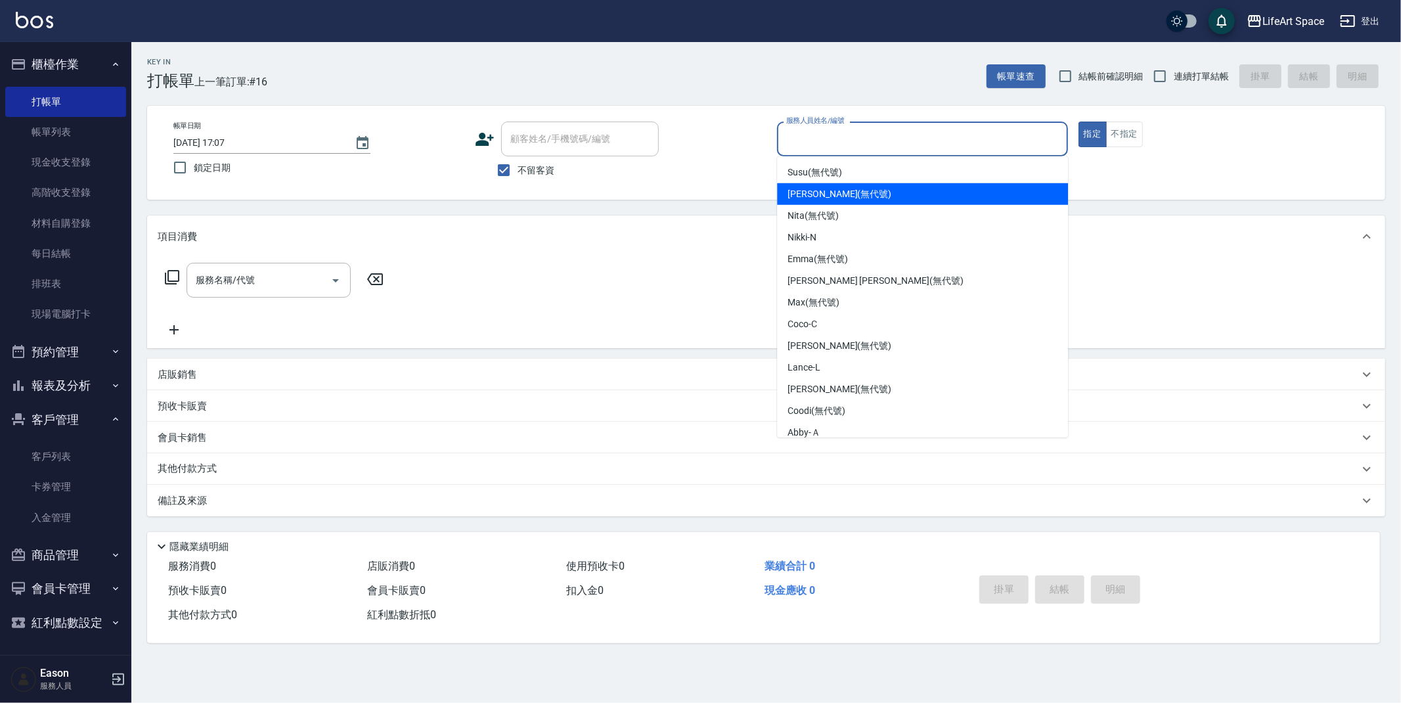
click at [813, 191] on span "[PERSON_NAME] (無代號)" at bounding box center [840, 194] width 104 height 14
type input "[PERSON_NAME](無代號)"
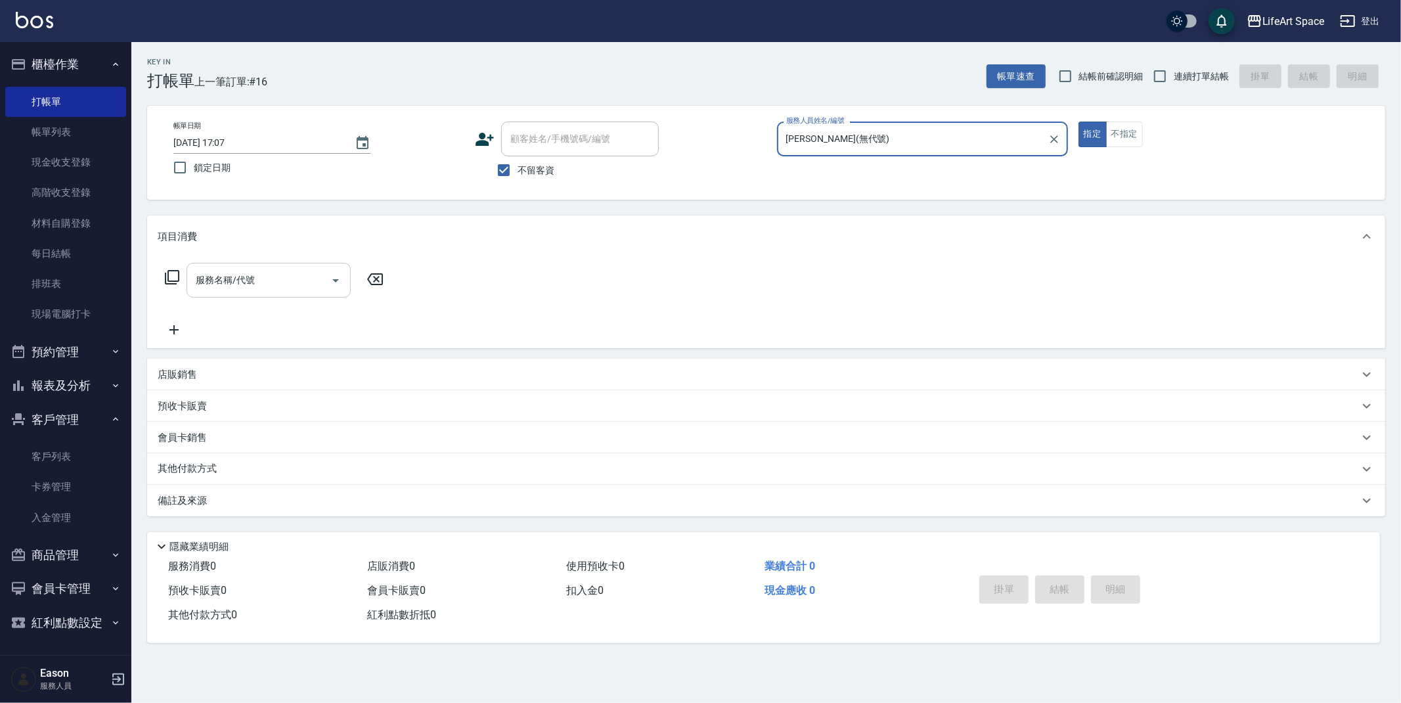
click at [285, 284] on input "服務名稱/代號" at bounding box center [258, 280] width 133 height 23
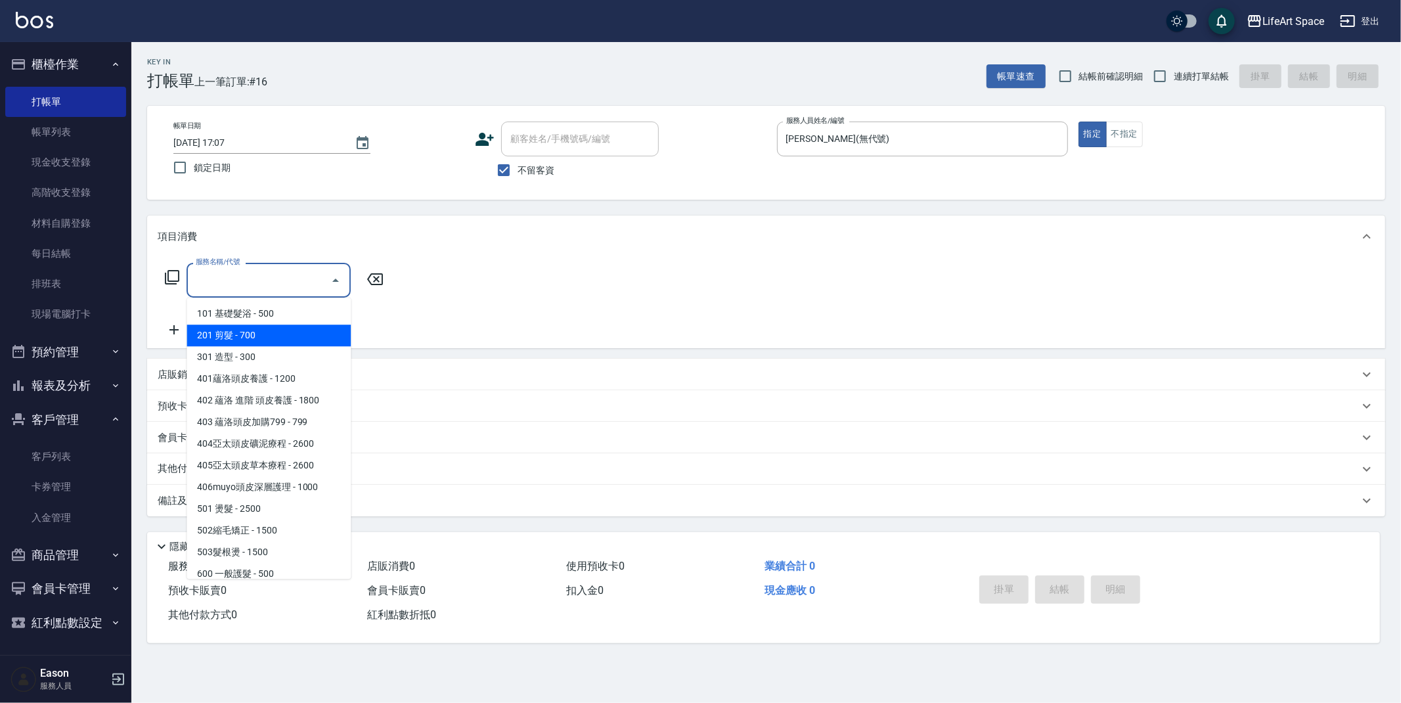
click at [303, 338] on span "201 剪髮 - 700" at bounding box center [269, 336] width 164 height 22
type input "201 剪髮(201)"
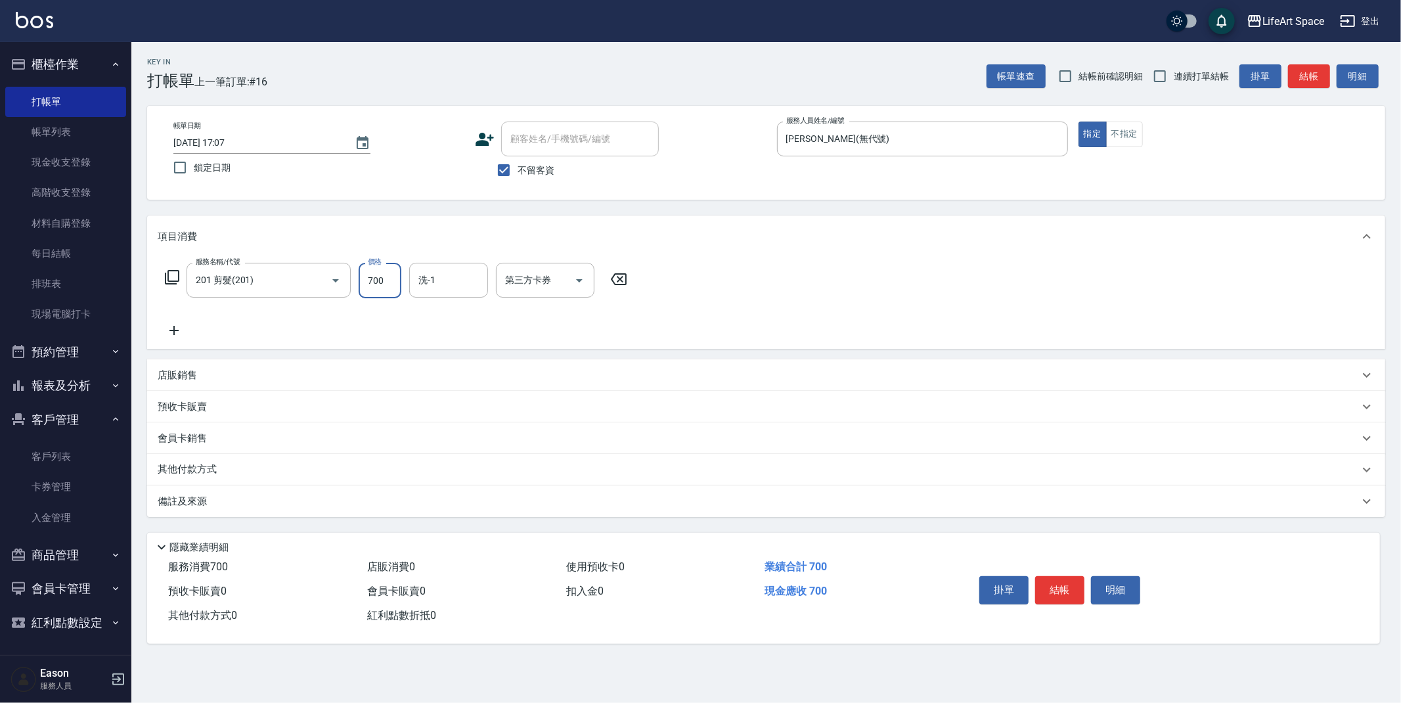
click at [388, 282] on input "700" at bounding box center [380, 280] width 43 height 35
type input "1050"
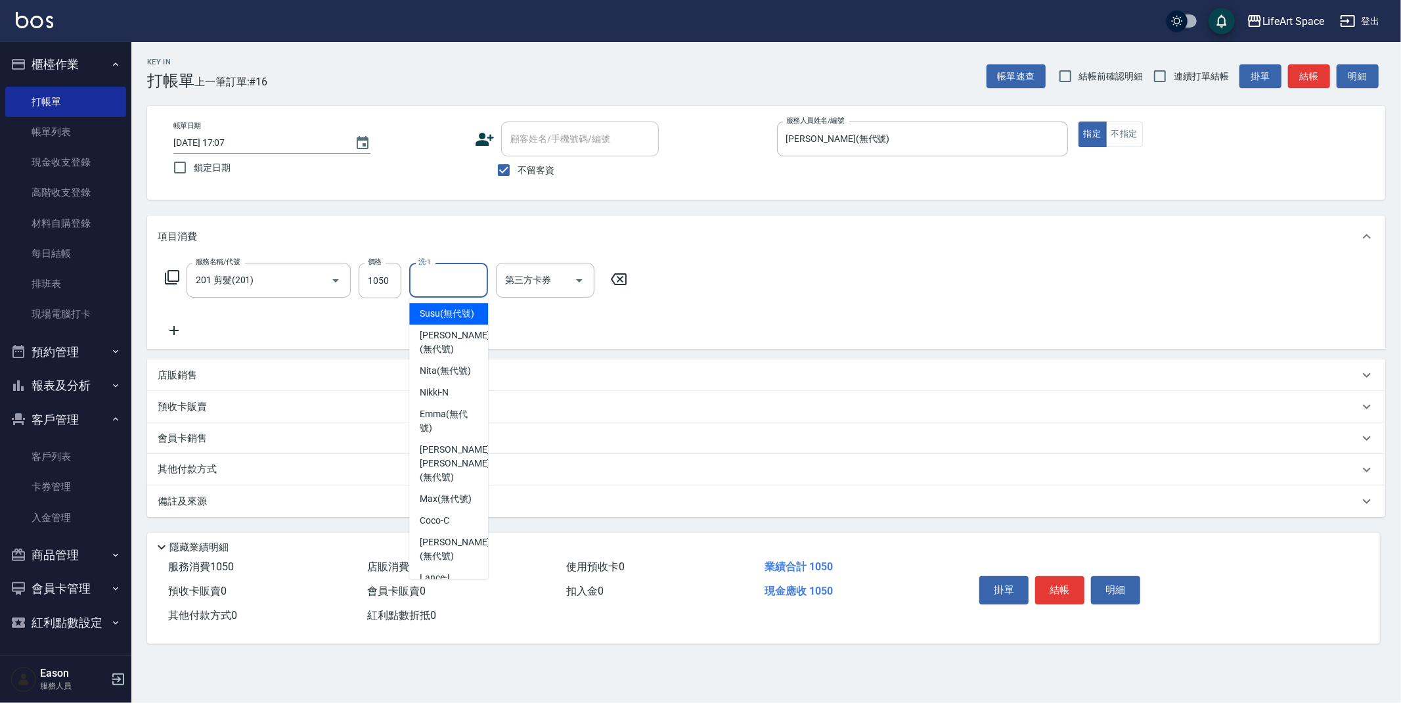
click at [440, 283] on input "洗-1" at bounding box center [448, 280] width 67 height 23
click at [450, 378] on span "Nita (無代號)" at bounding box center [445, 371] width 51 height 14
type input "Nita (無代號)"
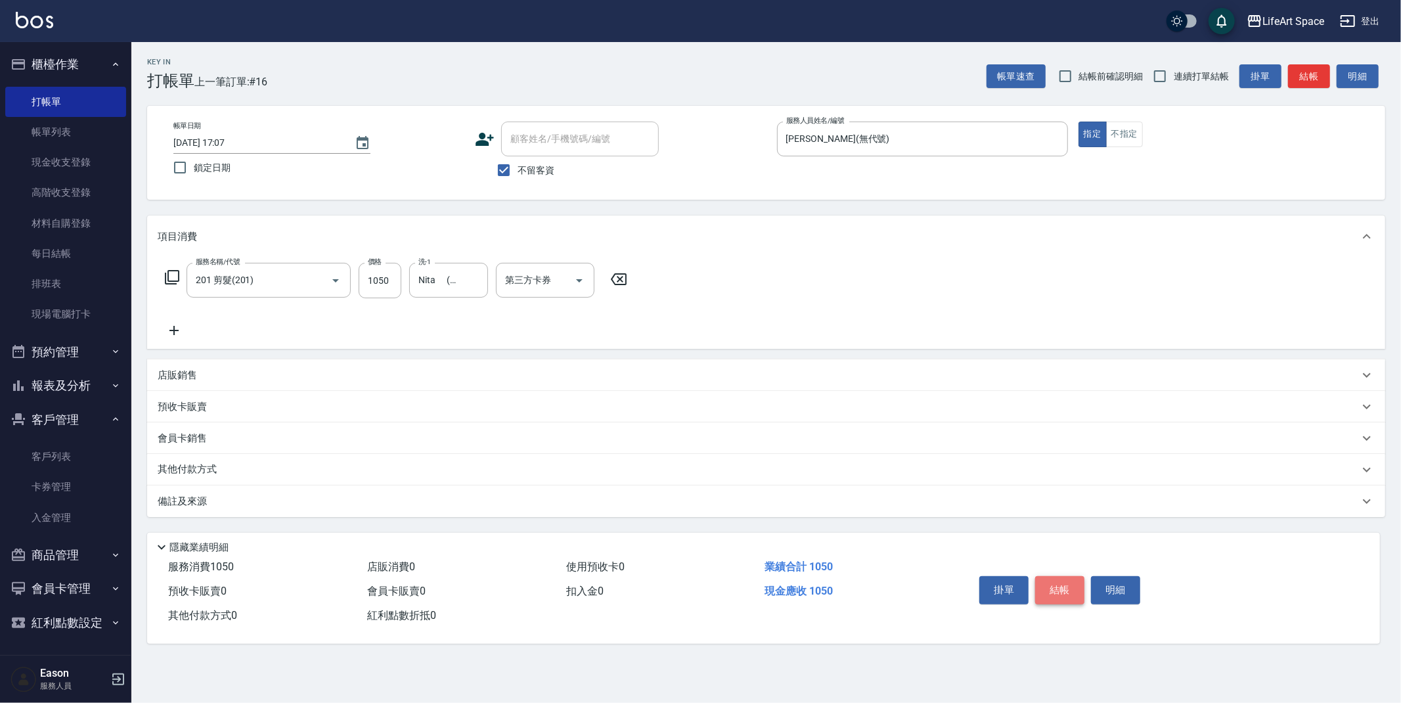
click at [1061, 593] on button "結帳" at bounding box center [1059, 590] width 49 height 28
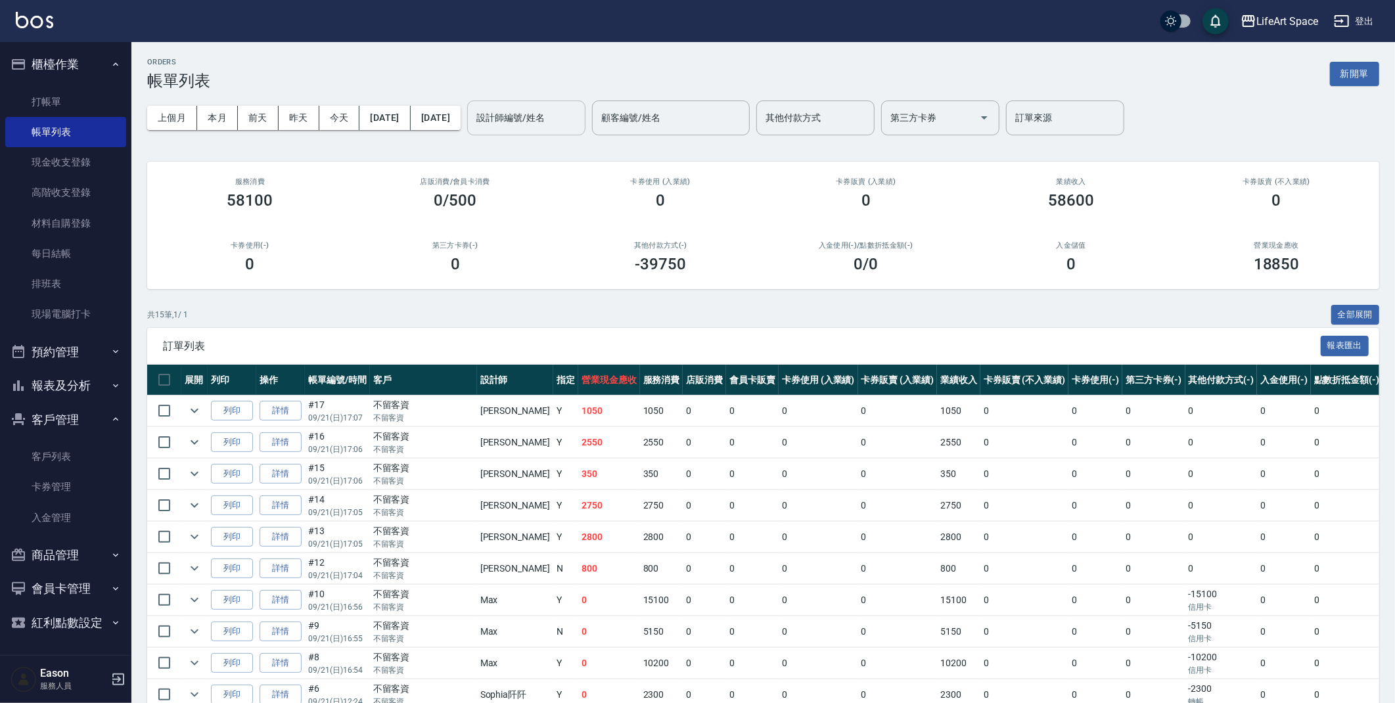
click at [539, 119] on input "設計師編號/姓名" at bounding box center [526, 117] width 106 height 23
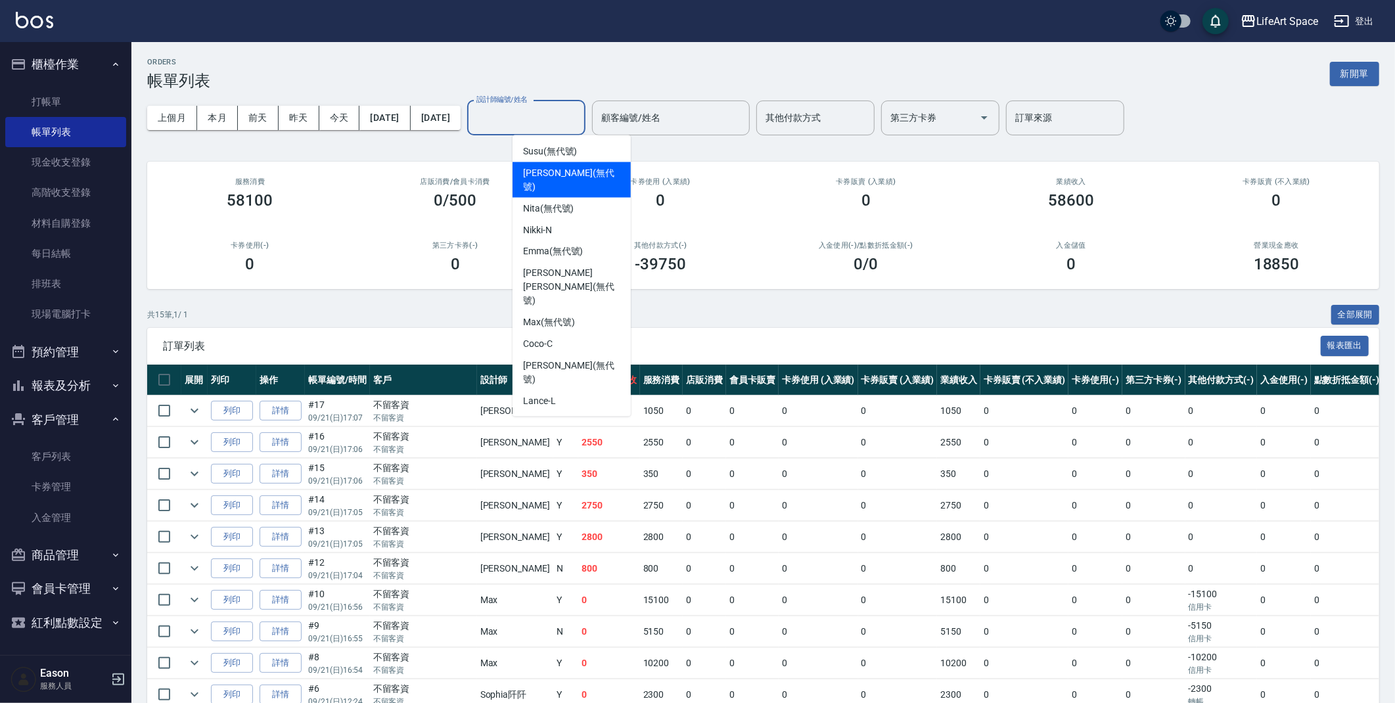
click at [591, 172] on div "[PERSON_NAME] (無代號)" at bounding box center [571, 179] width 118 height 35
type input "[PERSON_NAME](無代號)"
